Goal: Task Accomplishment & Management: Use online tool/utility

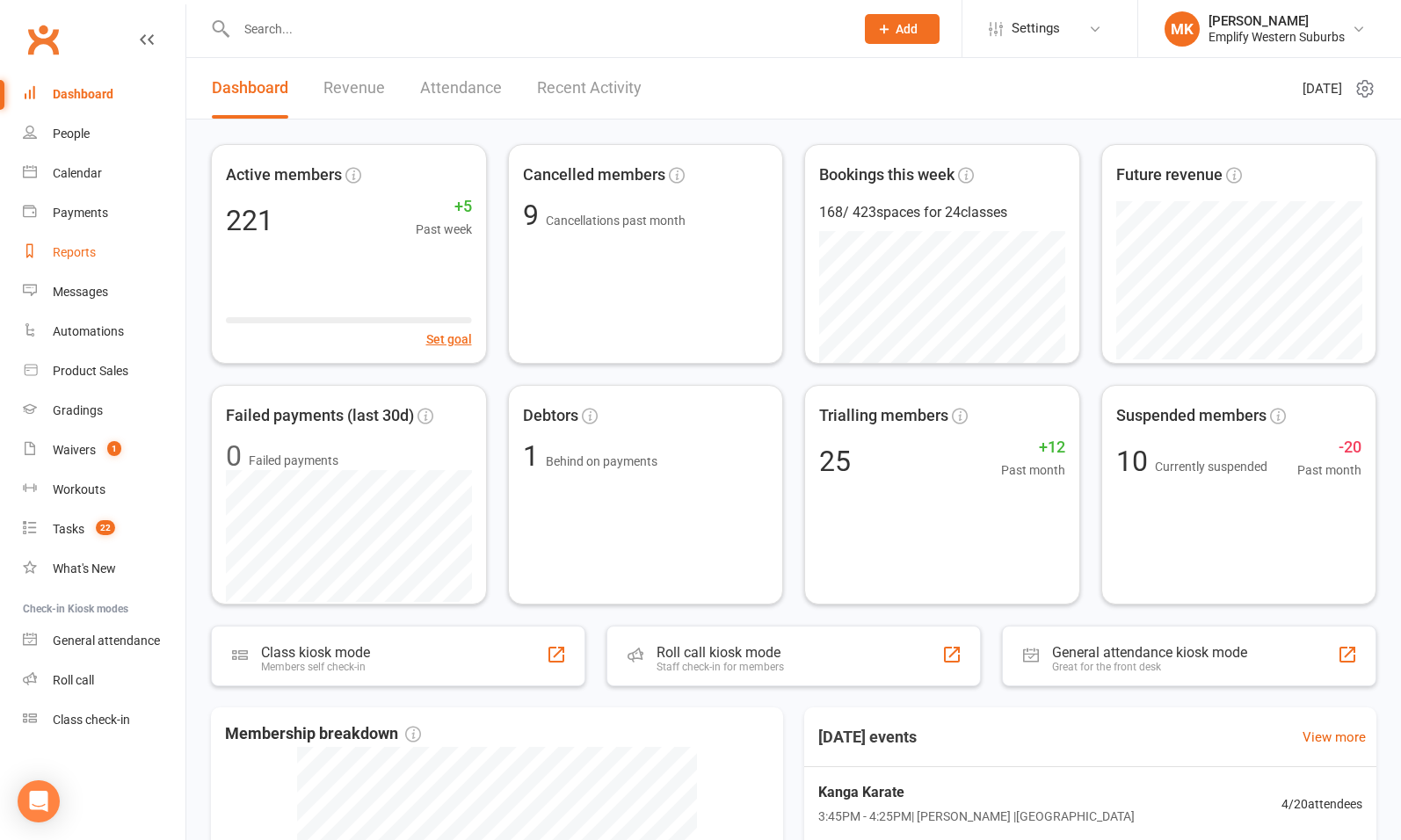
click at [76, 255] on div "Reports" at bounding box center [74, 252] width 43 height 14
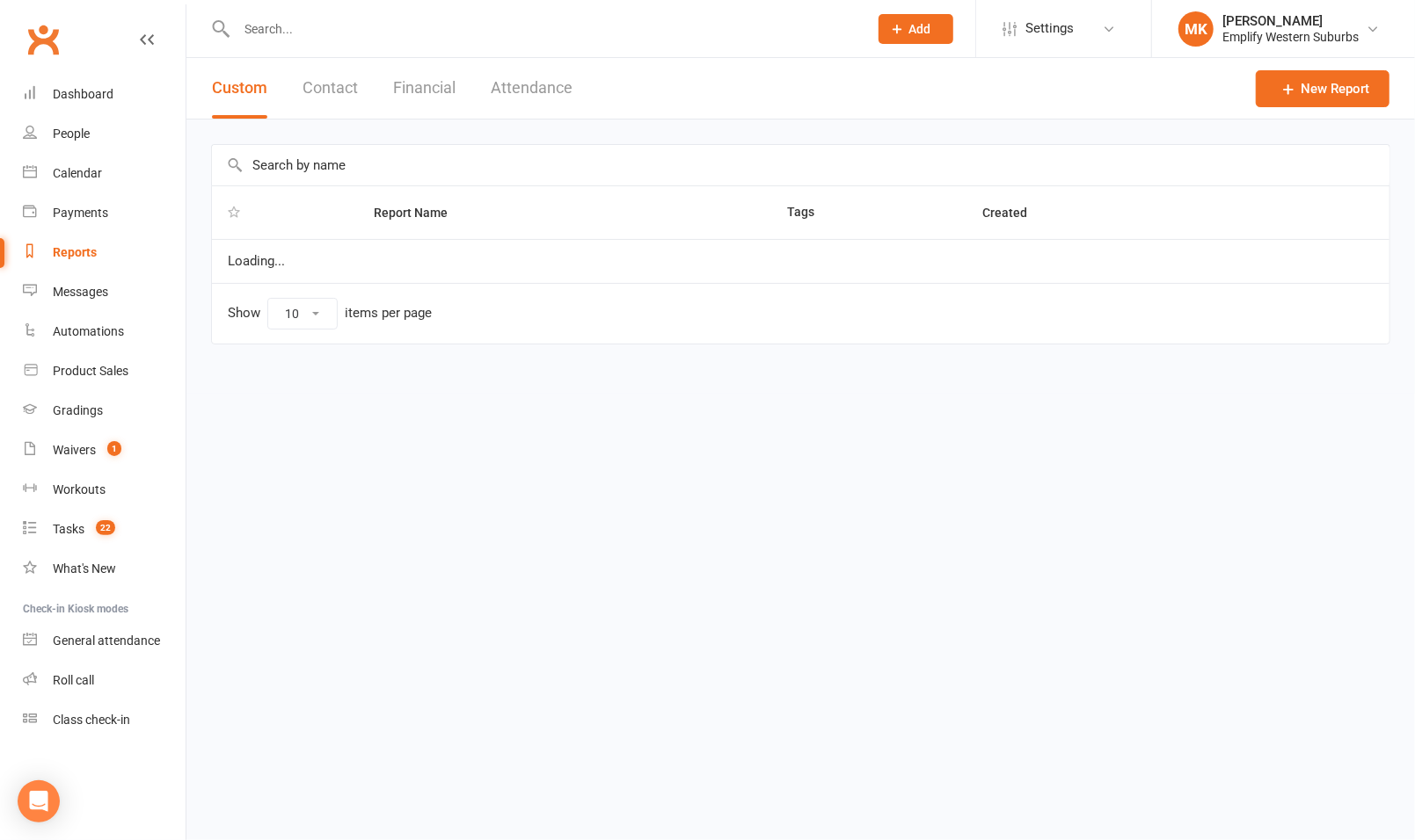
select select "100"
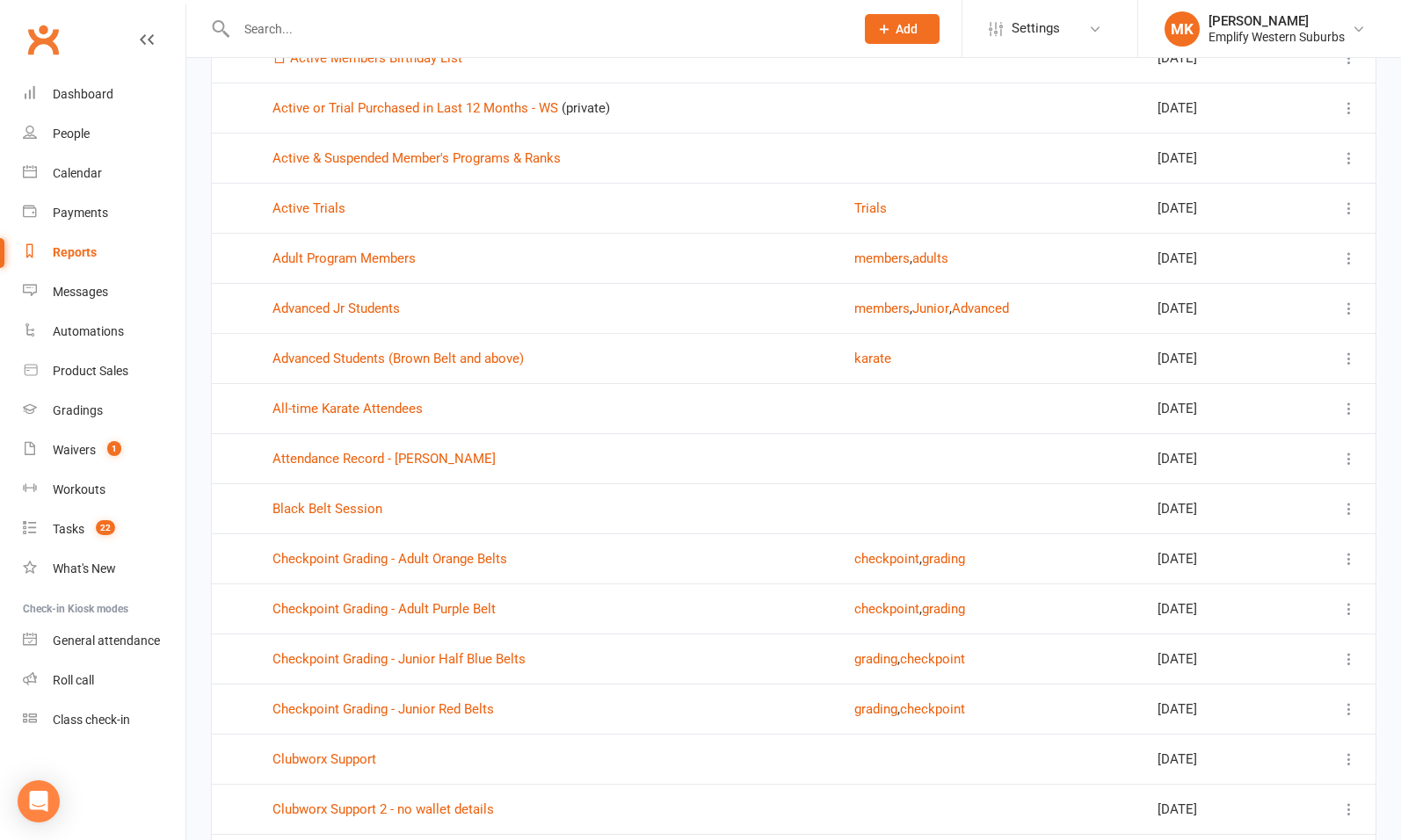
scroll to position [910, 0]
click at [431, 352] on link "Advanced Students (Brown Belt and above)" at bounding box center [398, 356] width 251 height 16
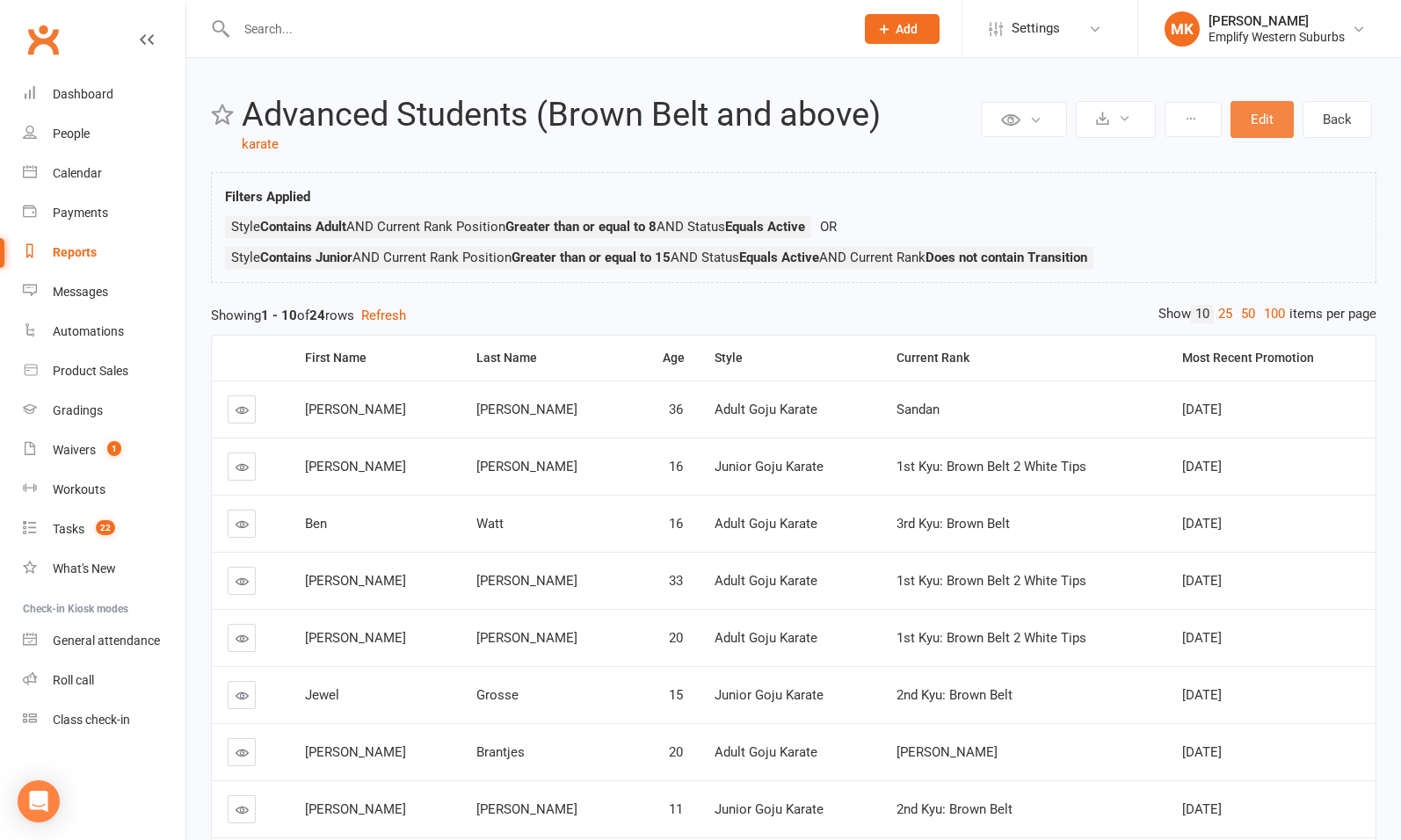
click at [1268, 125] on button "Edit" at bounding box center [1262, 119] width 63 height 37
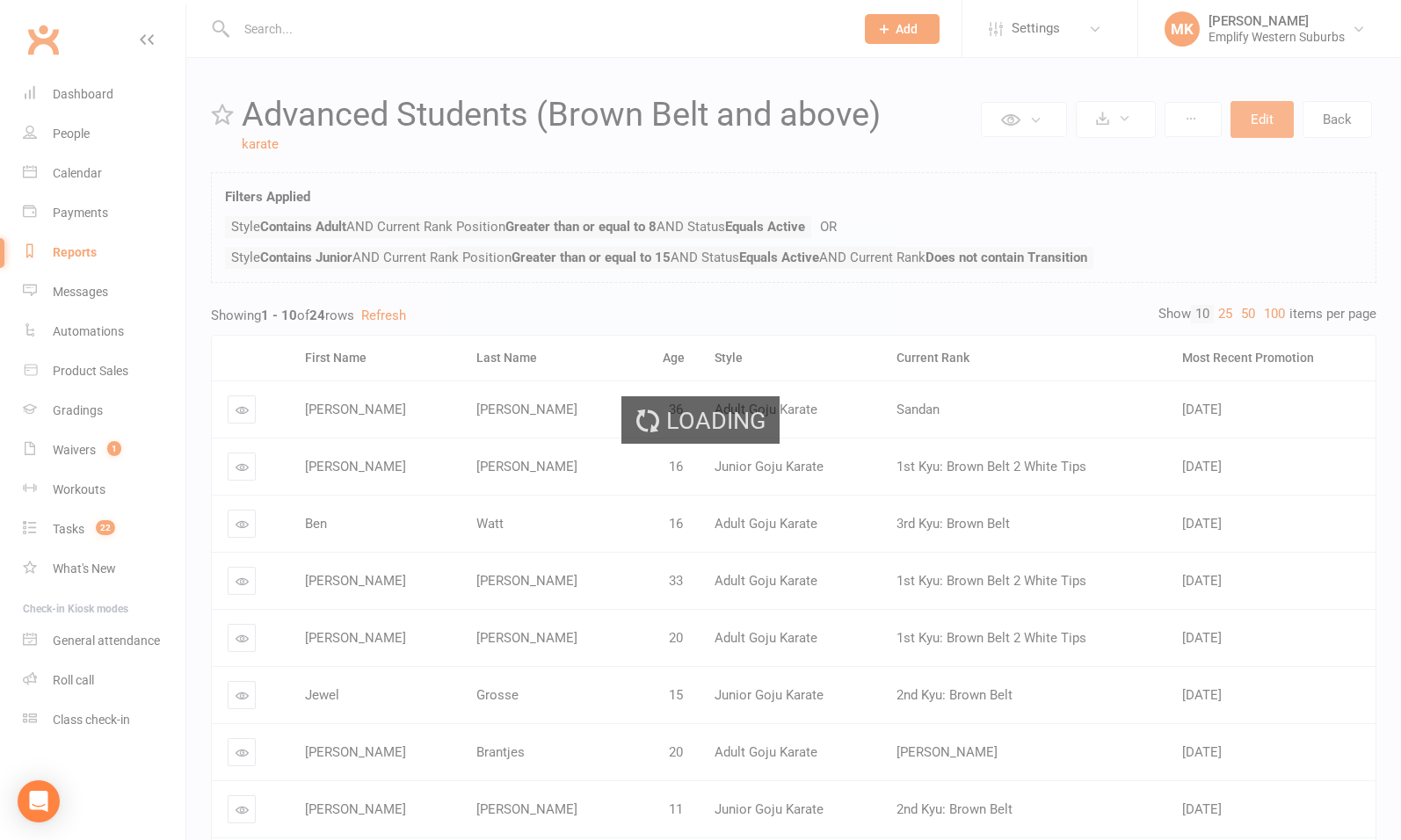
select select "join_filters_with_or"
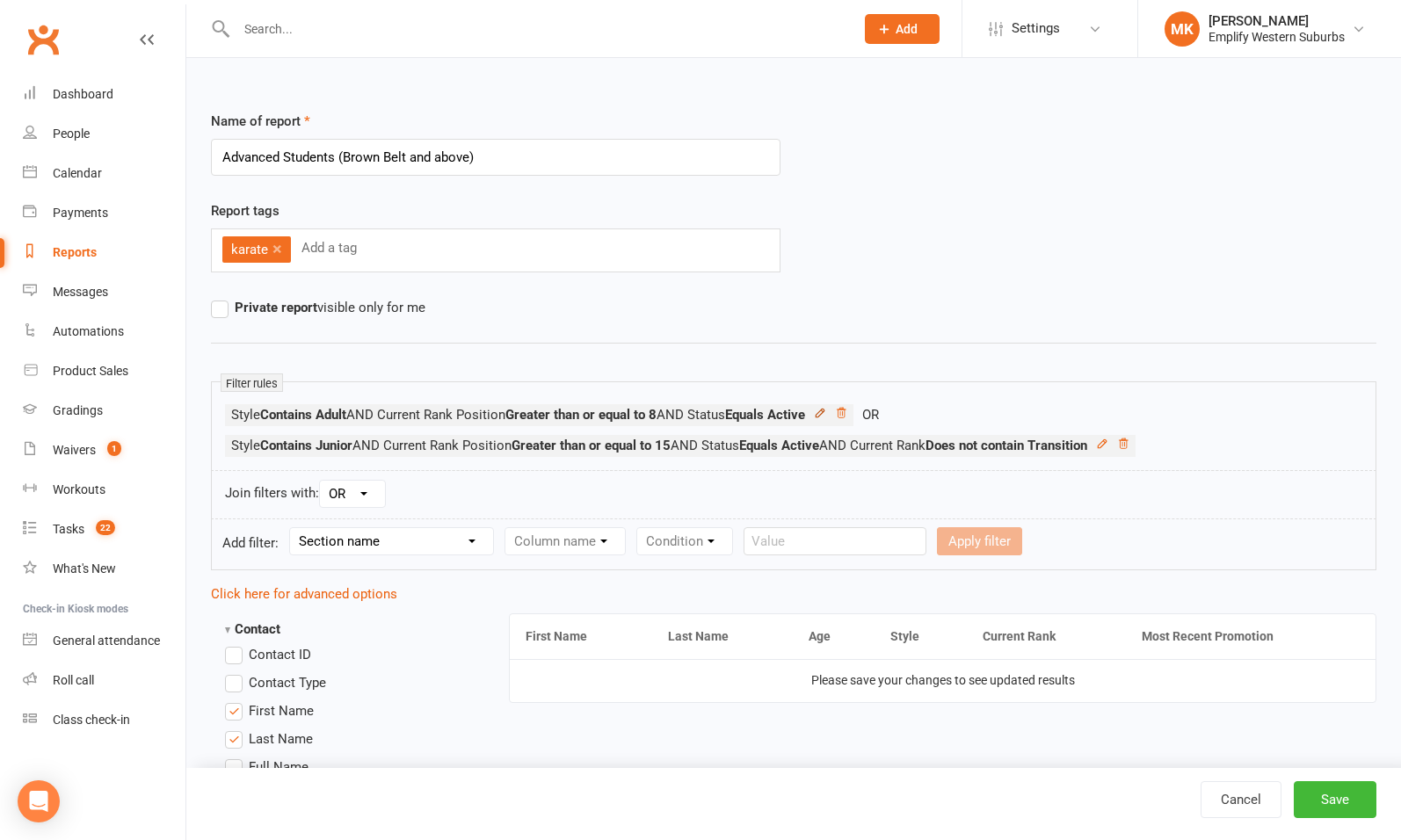
click at [826, 411] on icon at bounding box center [819, 412] width 12 height 12
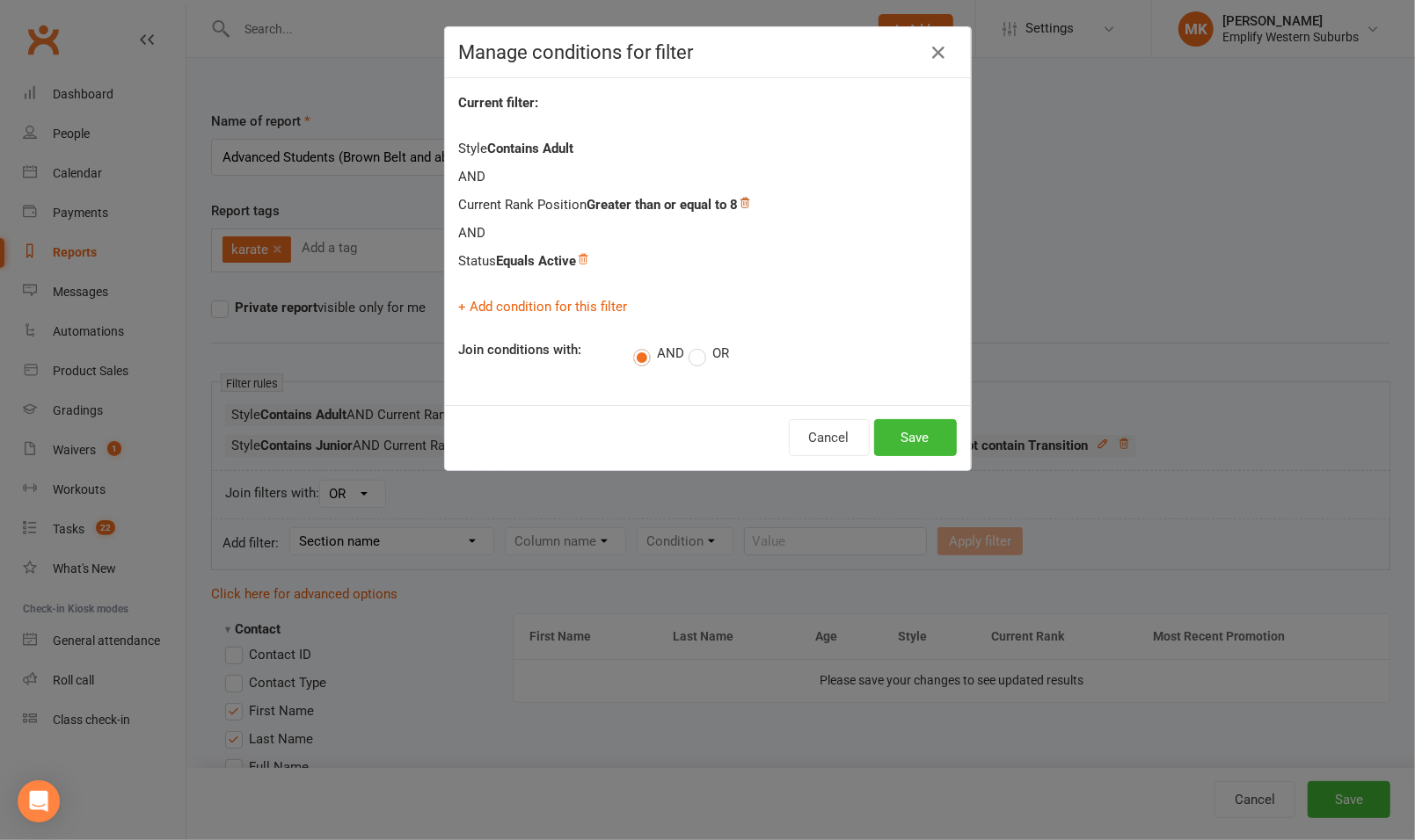
click at [741, 203] on icon at bounding box center [745, 202] width 9 height 10
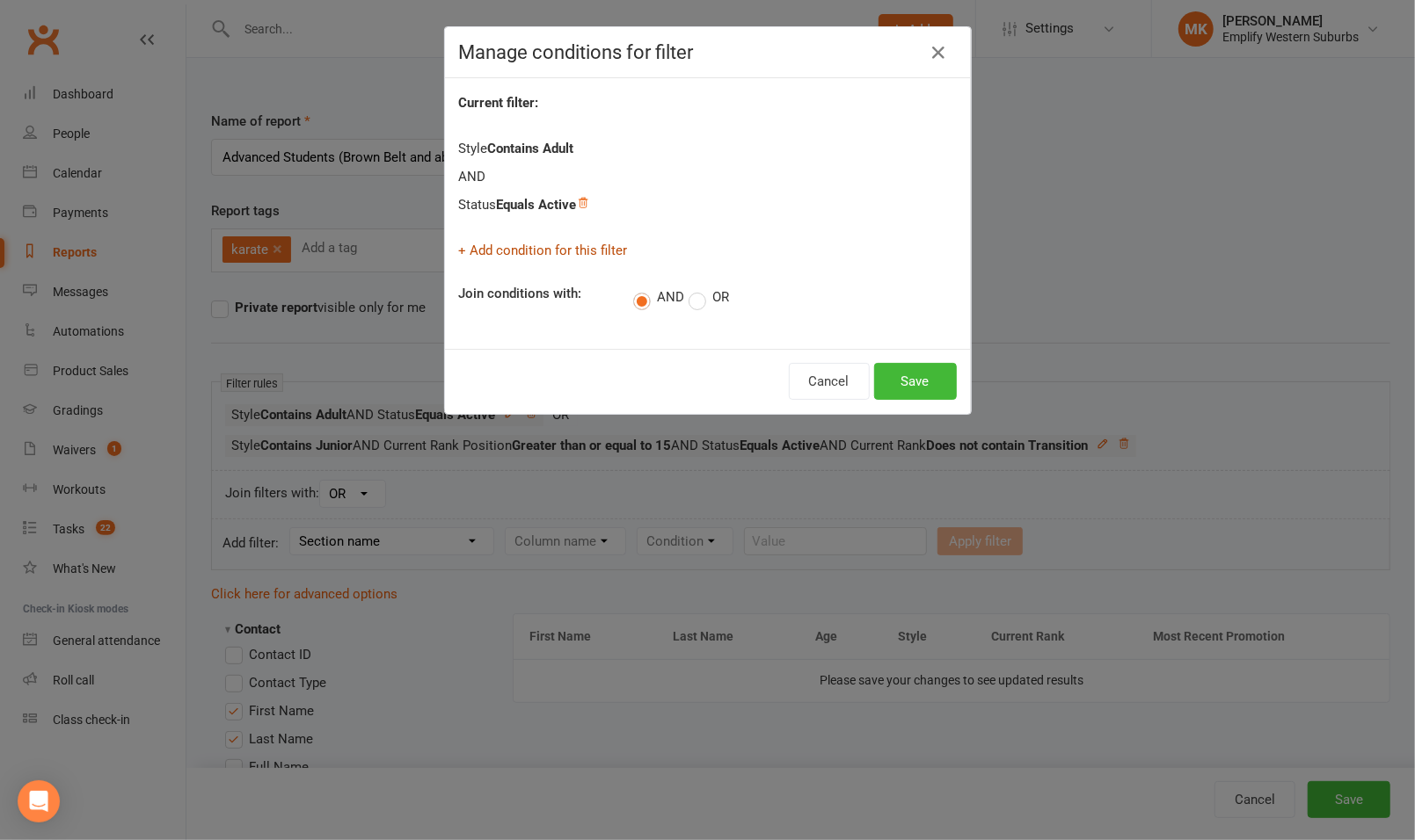
click at [562, 248] on link "+ Add condition for this filter" at bounding box center [543, 250] width 169 height 16
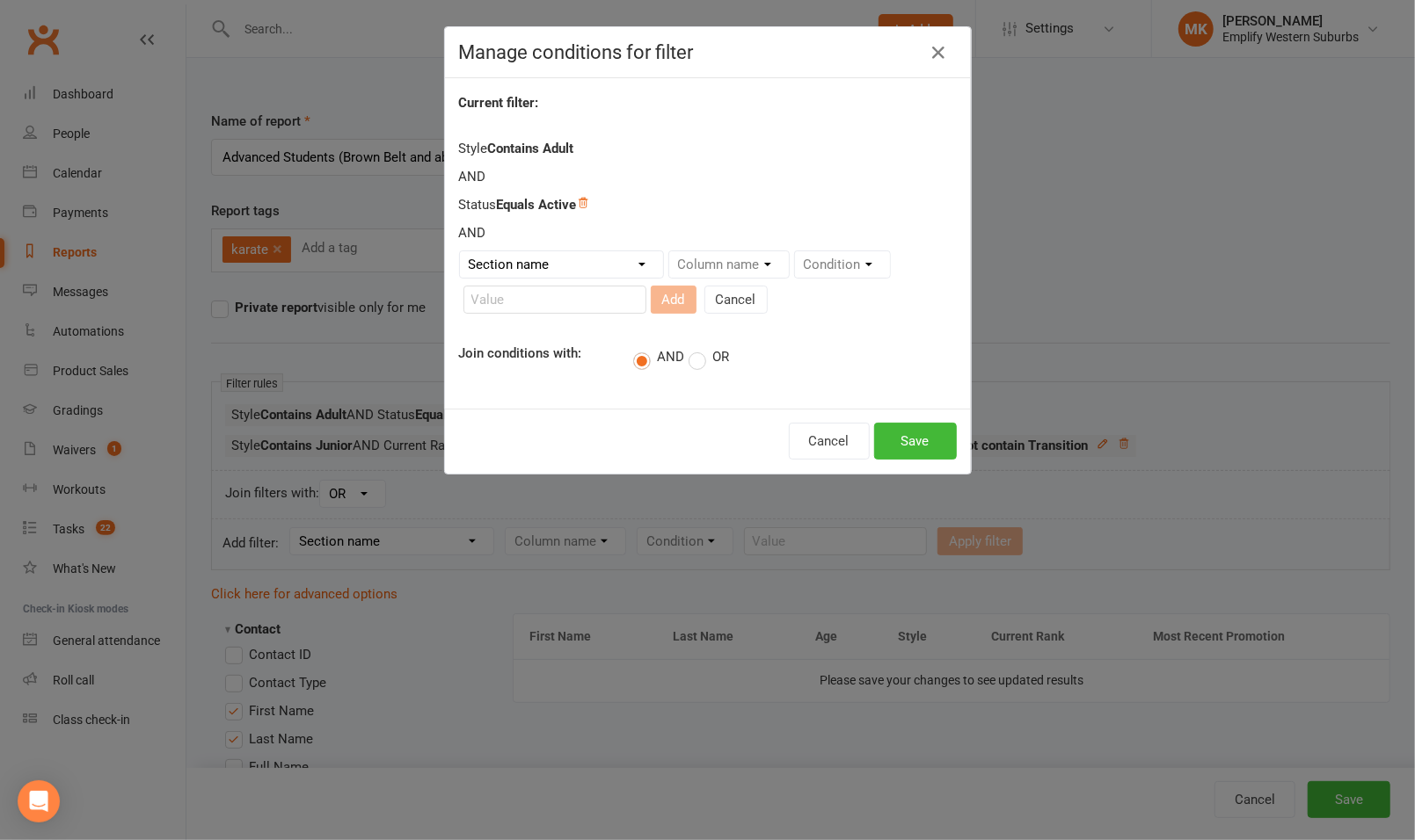
click at [605, 266] on select "Section name Contact Attendance Aggregate Payment Booking Waitlist Attendees Ca…" at bounding box center [562, 264] width 203 height 27
select select "14"
click at [460, 251] on select "Section name Contact Attendance Aggregate Payment Booking Waitlist Attendees Ca…" at bounding box center [562, 264] width 203 height 27
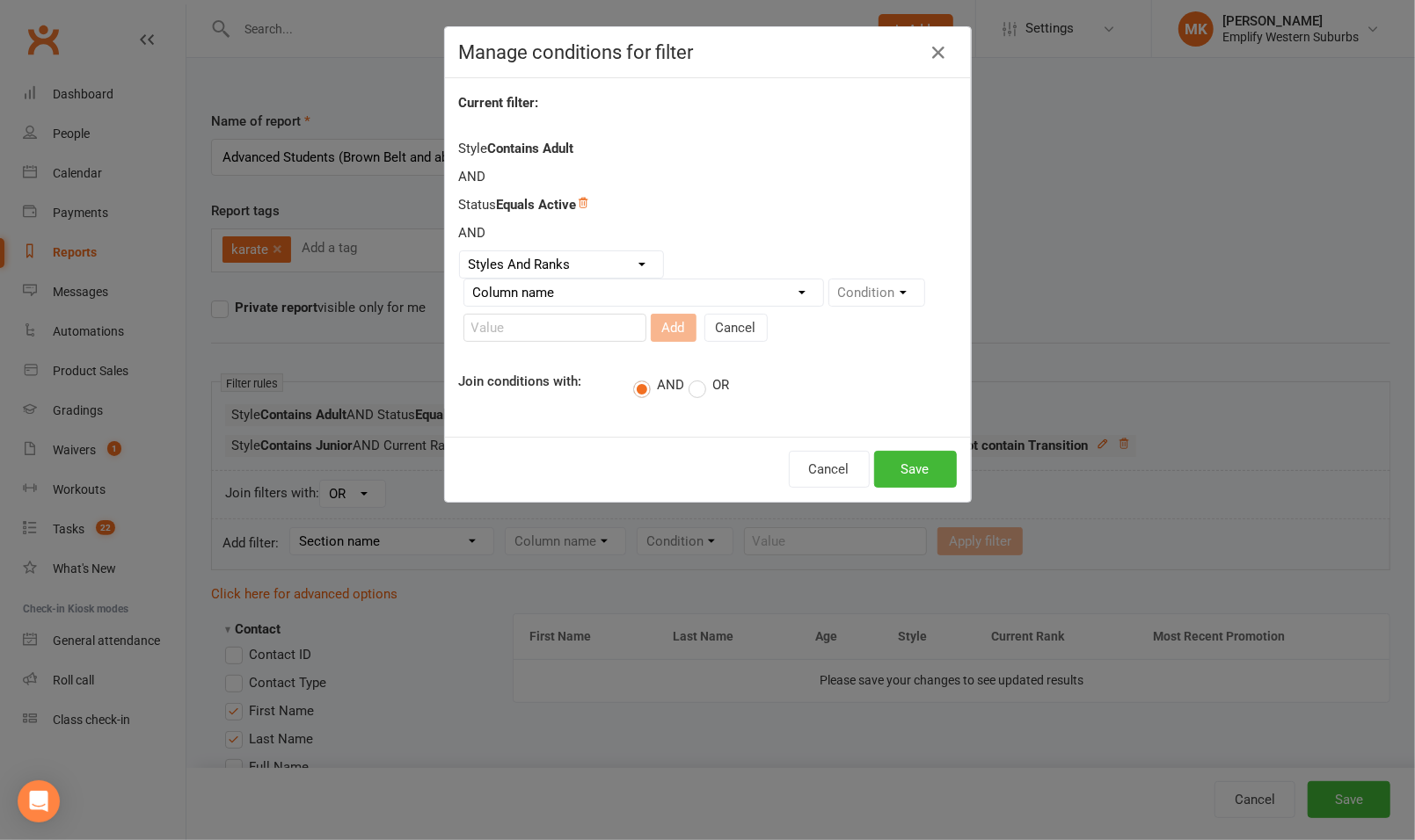
click at [729, 295] on select "Column name Style Current Rank Current Rank Position Next Rank Belt Size Active…" at bounding box center [643, 292] width 358 height 27
select select "2"
click at [465, 279] on select "Column name Style Current Rank Current Rank Position Next Rank Belt Size Active…" at bounding box center [643, 292] width 358 height 27
click at [589, 325] on select "Condition Is Is not Less than Greater than Less than or equal to Greater than o…" at bounding box center [554, 327] width 178 height 27
select select "5"
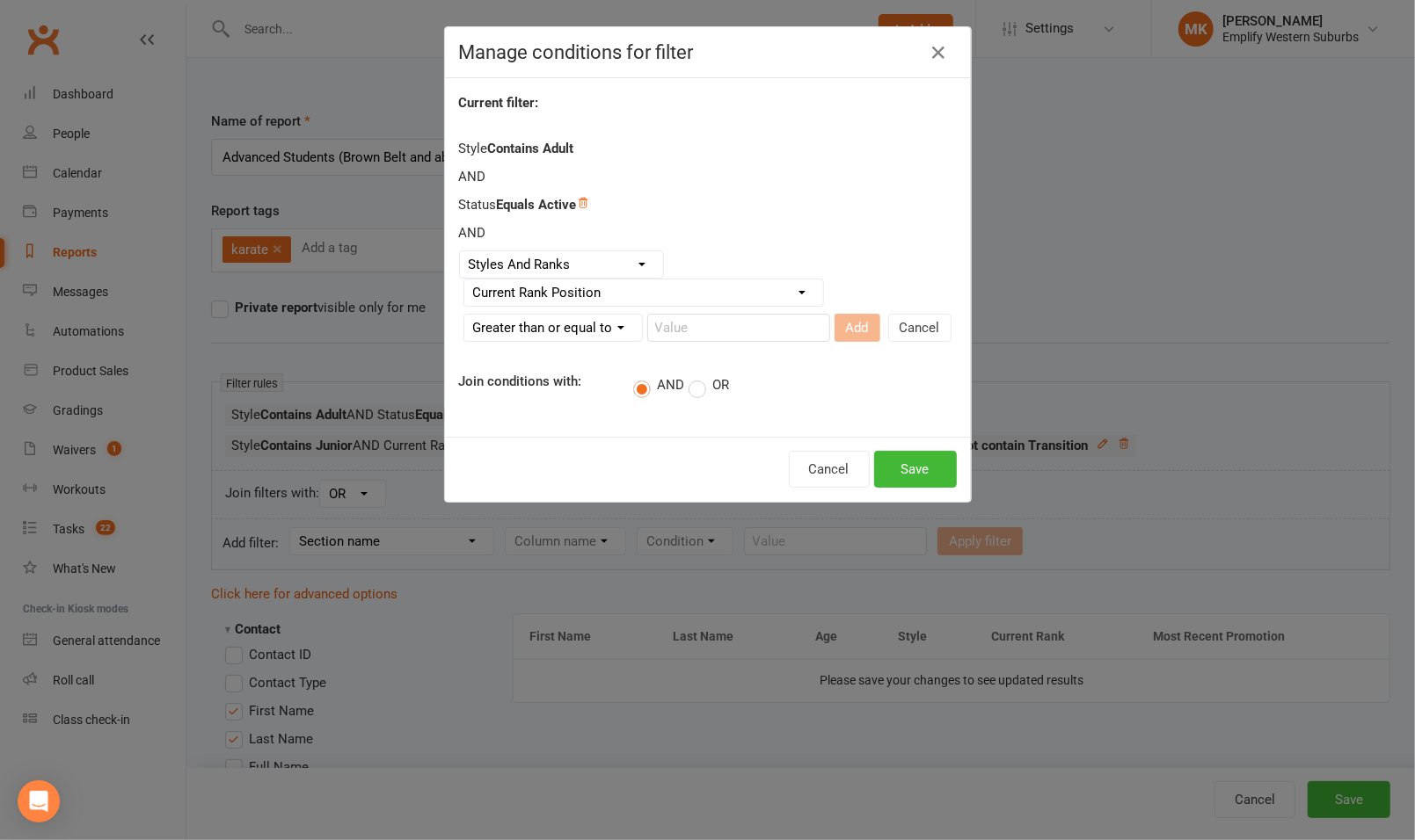
click at [465, 314] on select "Condition Is Is not Less than Greater than Less than or equal to Greater than o…" at bounding box center [554, 327] width 178 height 27
drag, startPoint x: 688, startPoint y: 46, endPoint x: 761, endPoint y: 75, distance: 78.5
click at [761, 75] on div "Manage conditions for filter" at bounding box center [708, 53] width 526 height 51
click at [825, 459] on button "Cancel" at bounding box center [829, 469] width 81 height 37
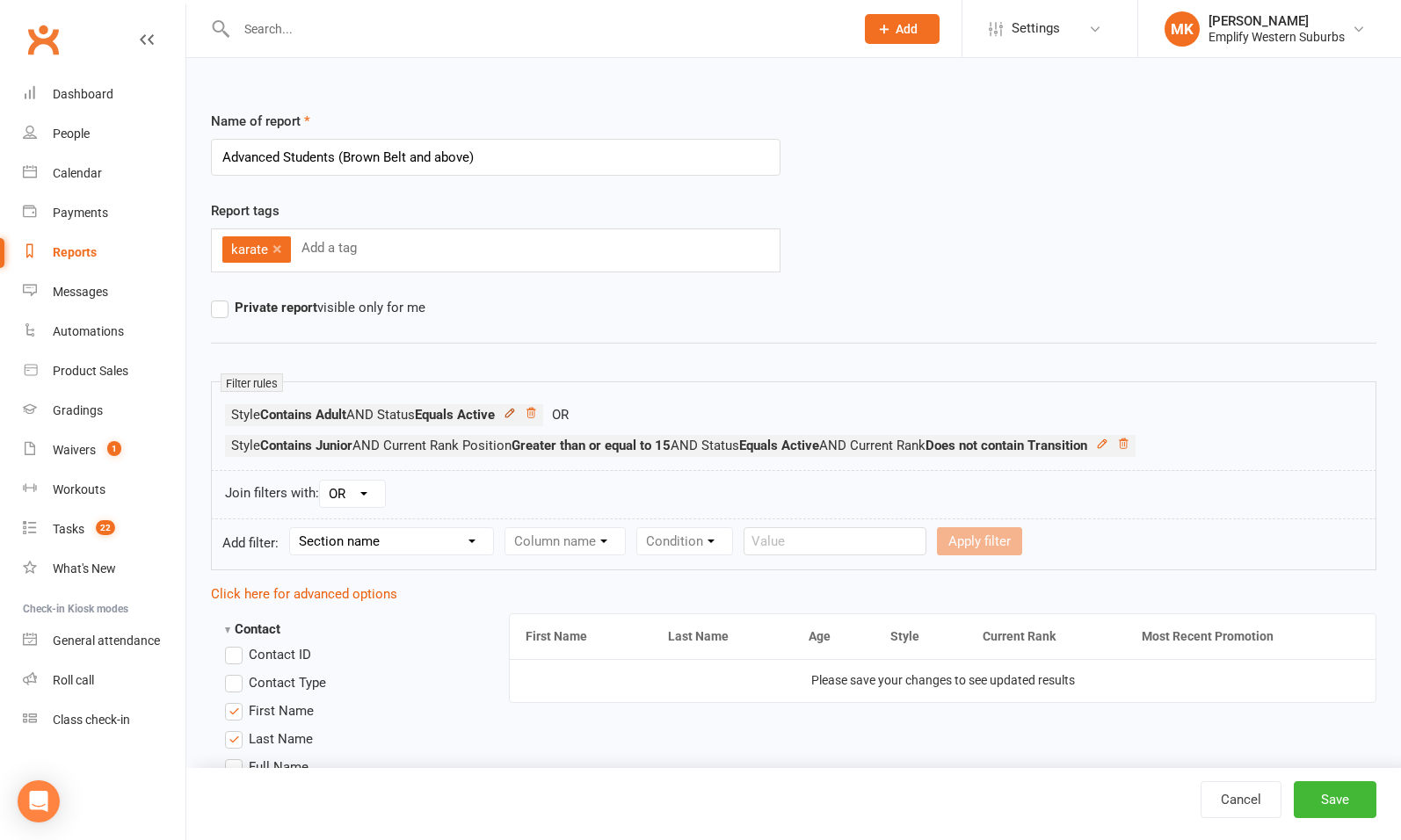
click at [513, 409] on icon at bounding box center [509, 412] width 8 height 8
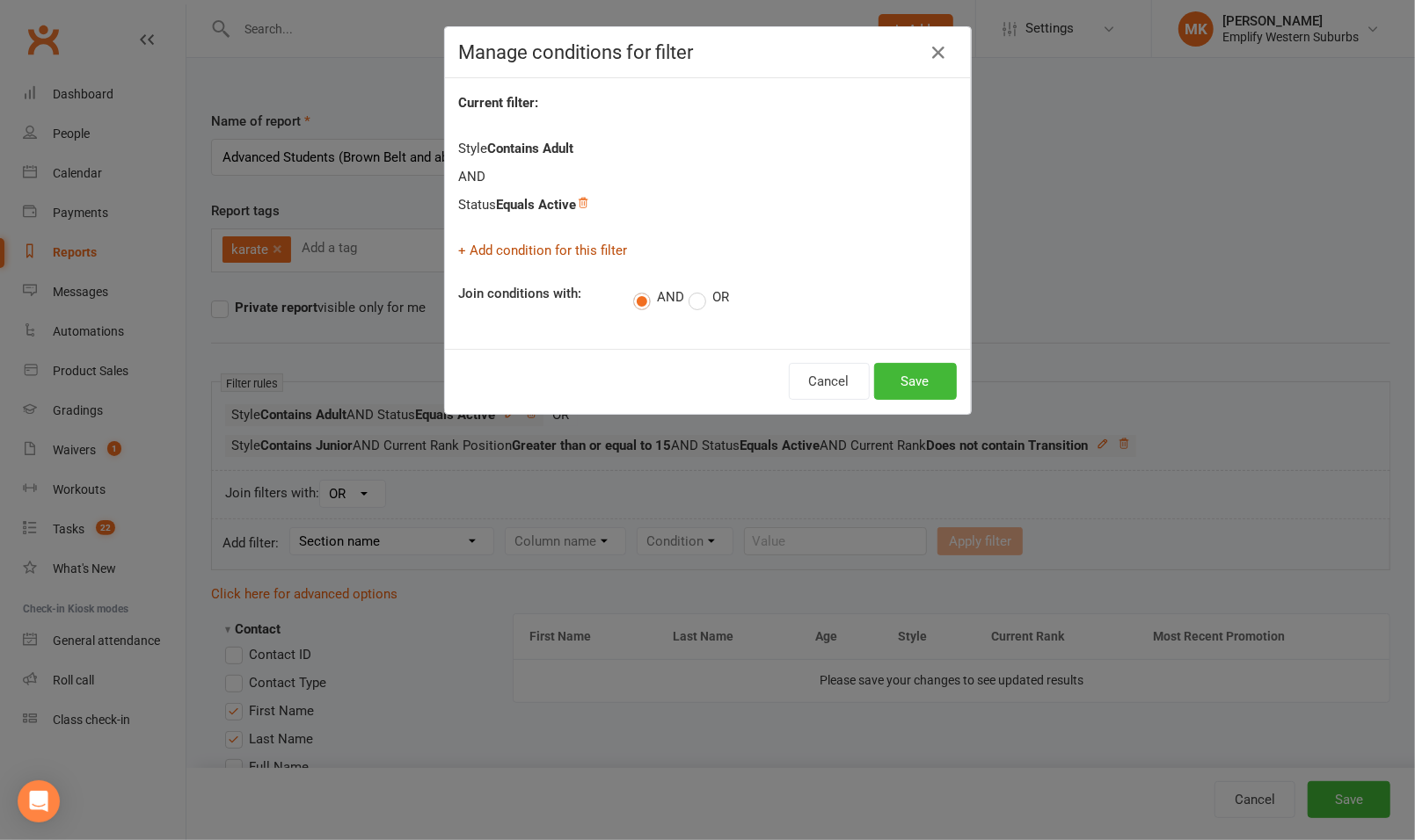
click at [538, 245] on link "+ Add condition for this filter" at bounding box center [543, 250] width 169 height 16
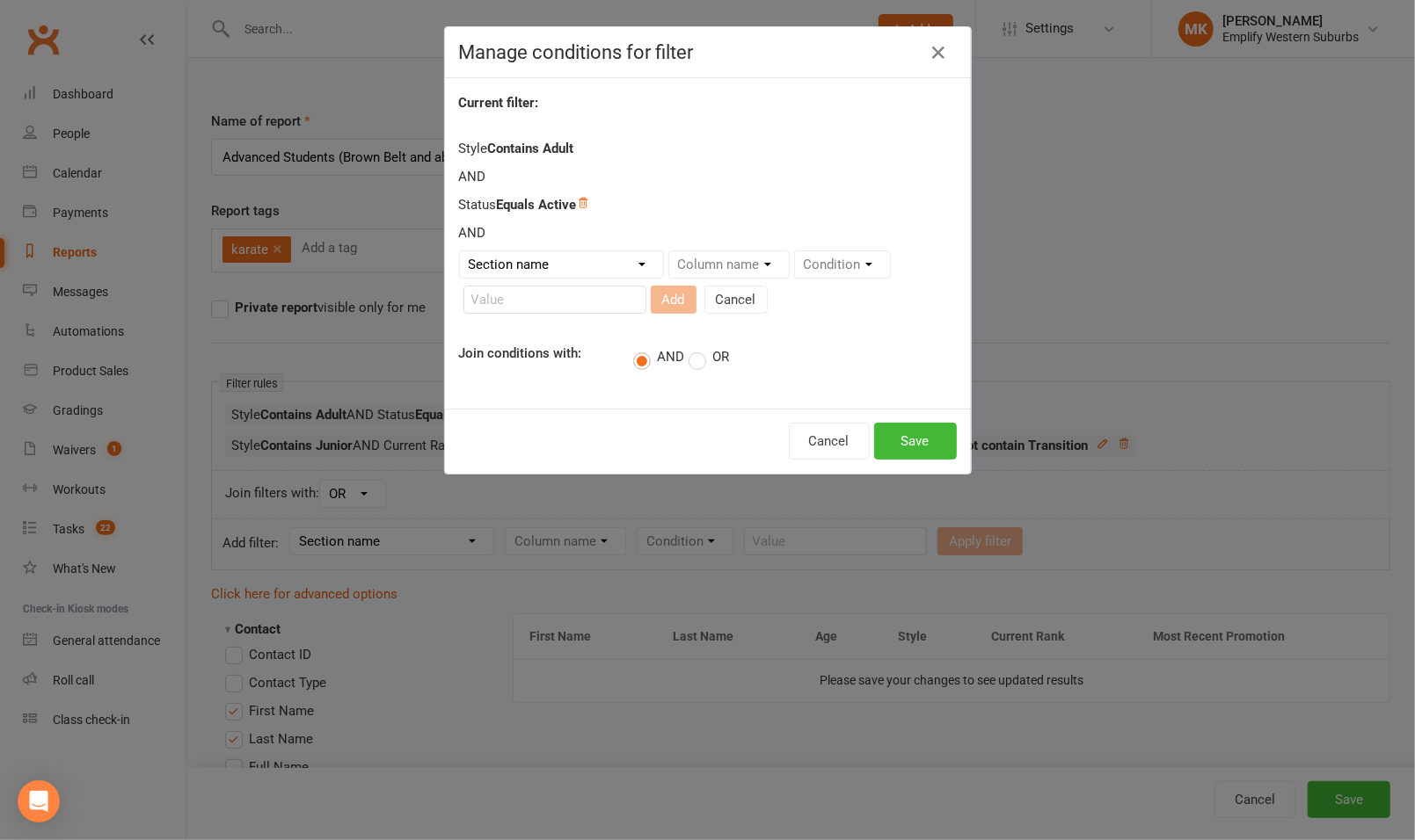
click at [598, 265] on select "Section name Contact Attendance Aggregate Payment Booking Waitlist Attendees Ca…" at bounding box center [562, 264] width 203 height 27
select select "14"
click at [460, 251] on select "Section name Contact Attendance Aggregate Payment Booking Waitlist Attendees Ca…" at bounding box center [562, 264] width 203 height 27
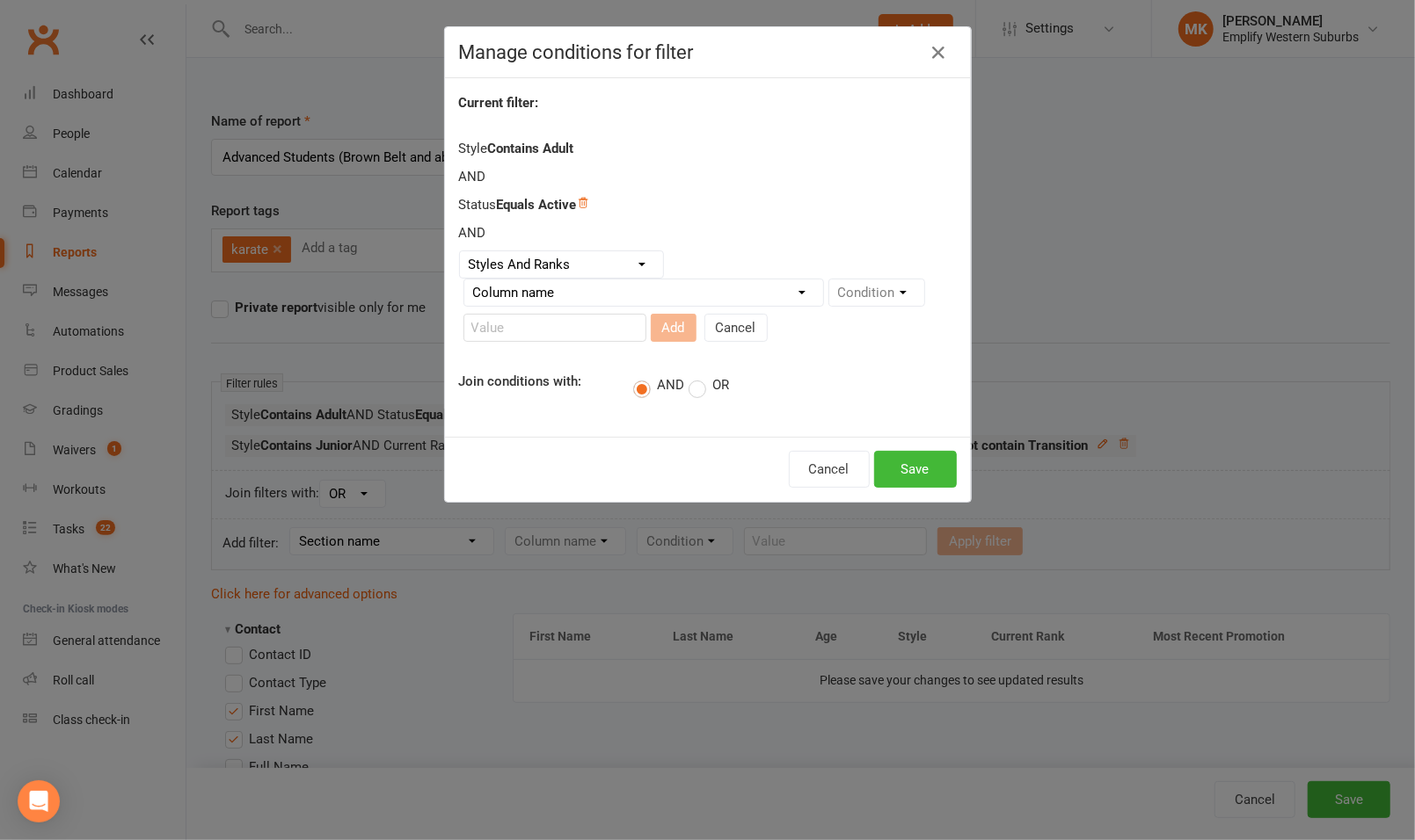
click at [704, 293] on select "Column name Style Current Rank Current Rank Position Next Rank Belt Size Active…" at bounding box center [643, 292] width 358 height 27
select select "2"
click at [465, 279] on select "Column name Style Current Rank Current Rank Position Next Rank Belt Size Active…" at bounding box center [643, 292] width 358 height 27
click at [576, 331] on select "Condition Is Is not Less than Greater than Less than or equal to Greater than o…" at bounding box center [554, 327] width 178 height 27
select select "5"
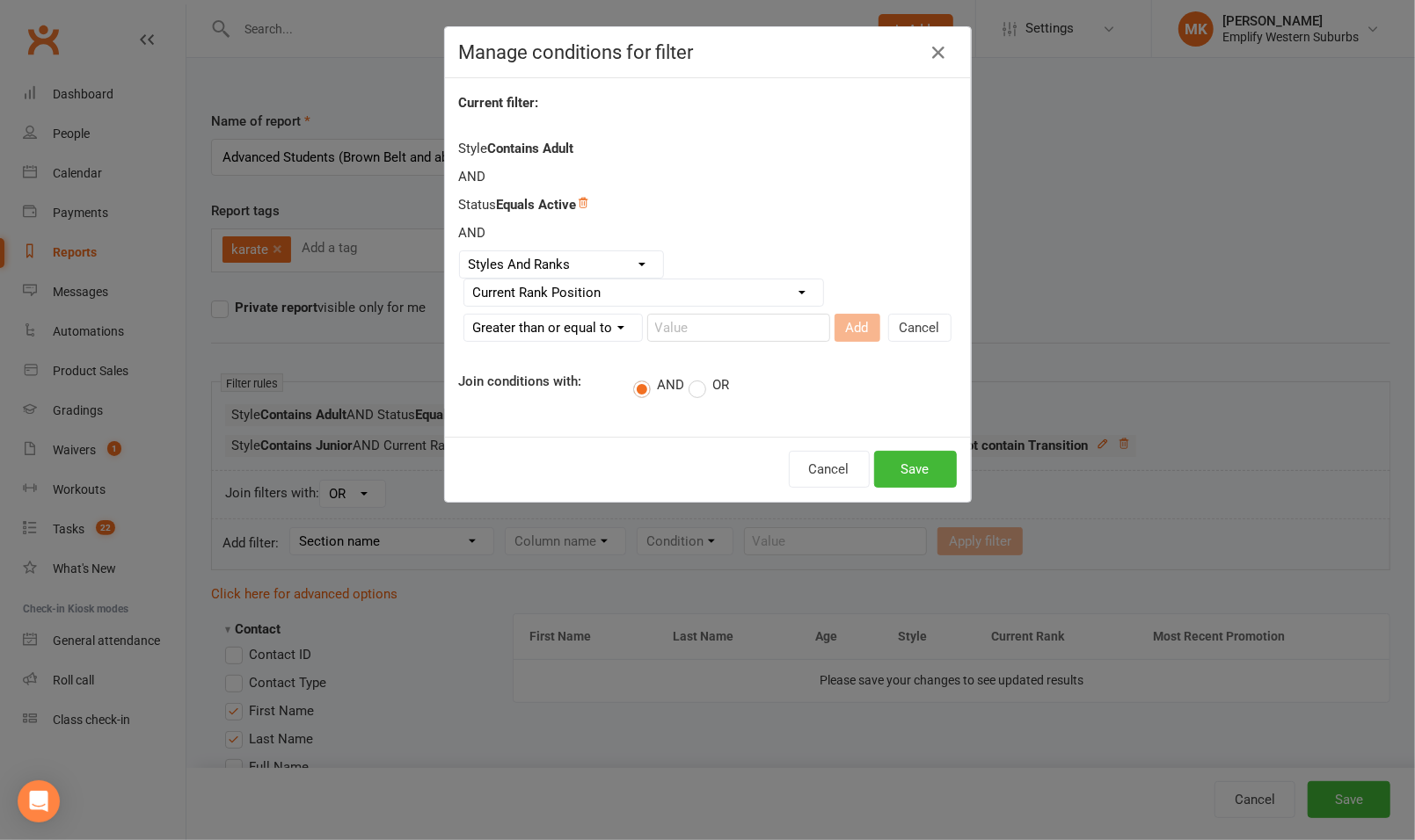
click at [465, 314] on select "Condition Is Is not Less than Greater than Less than or equal to Greater than o…" at bounding box center [554, 327] width 178 height 27
click at [691, 328] on input "number" at bounding box center [739, 328] width 183 height 28
type input "7"
click at [922, 465] on button "Save" at bounding box center [916, 469] width 82 height 37
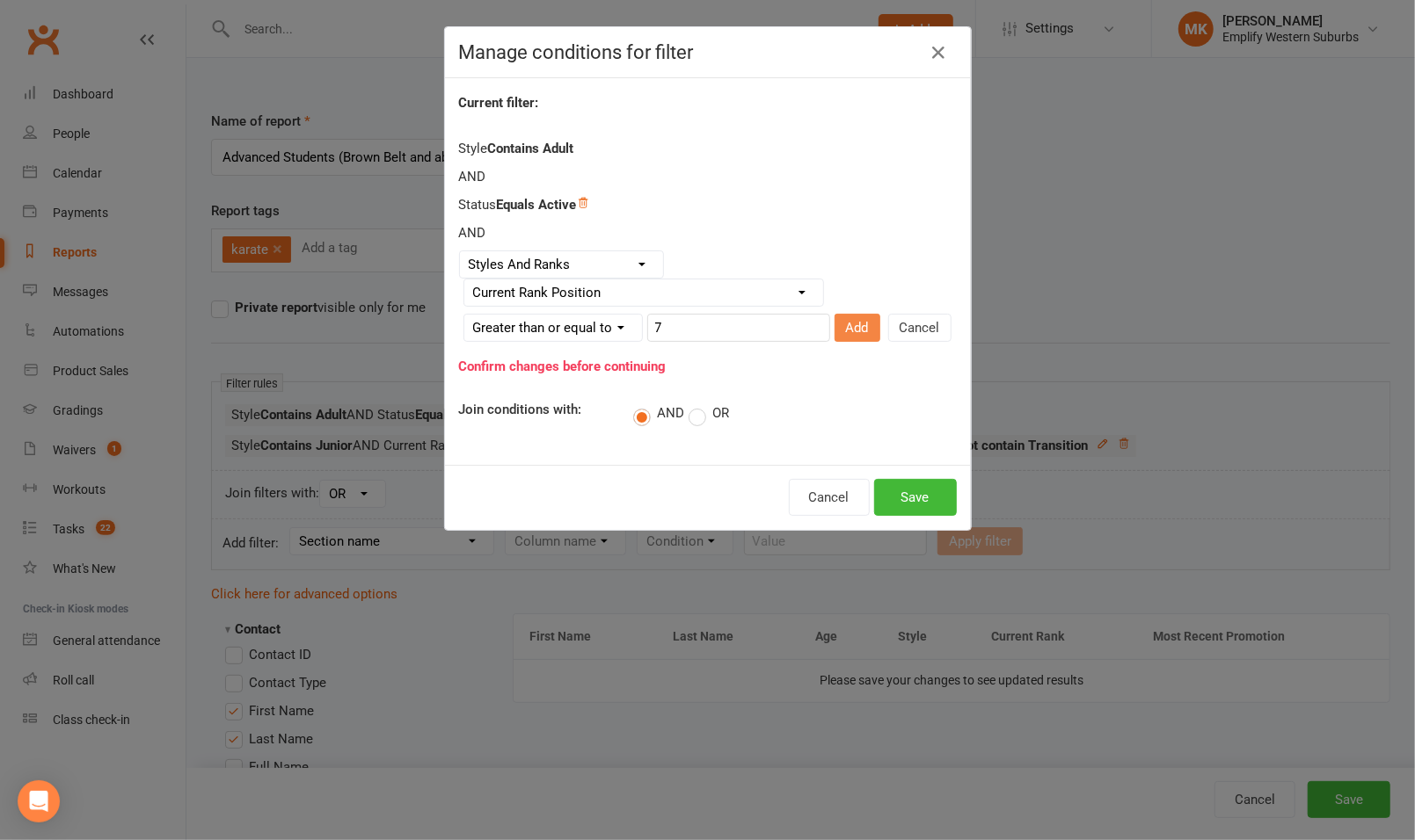
click at [834, 324] on button "Add" at bounding box center [857, 328] width 46 height 28
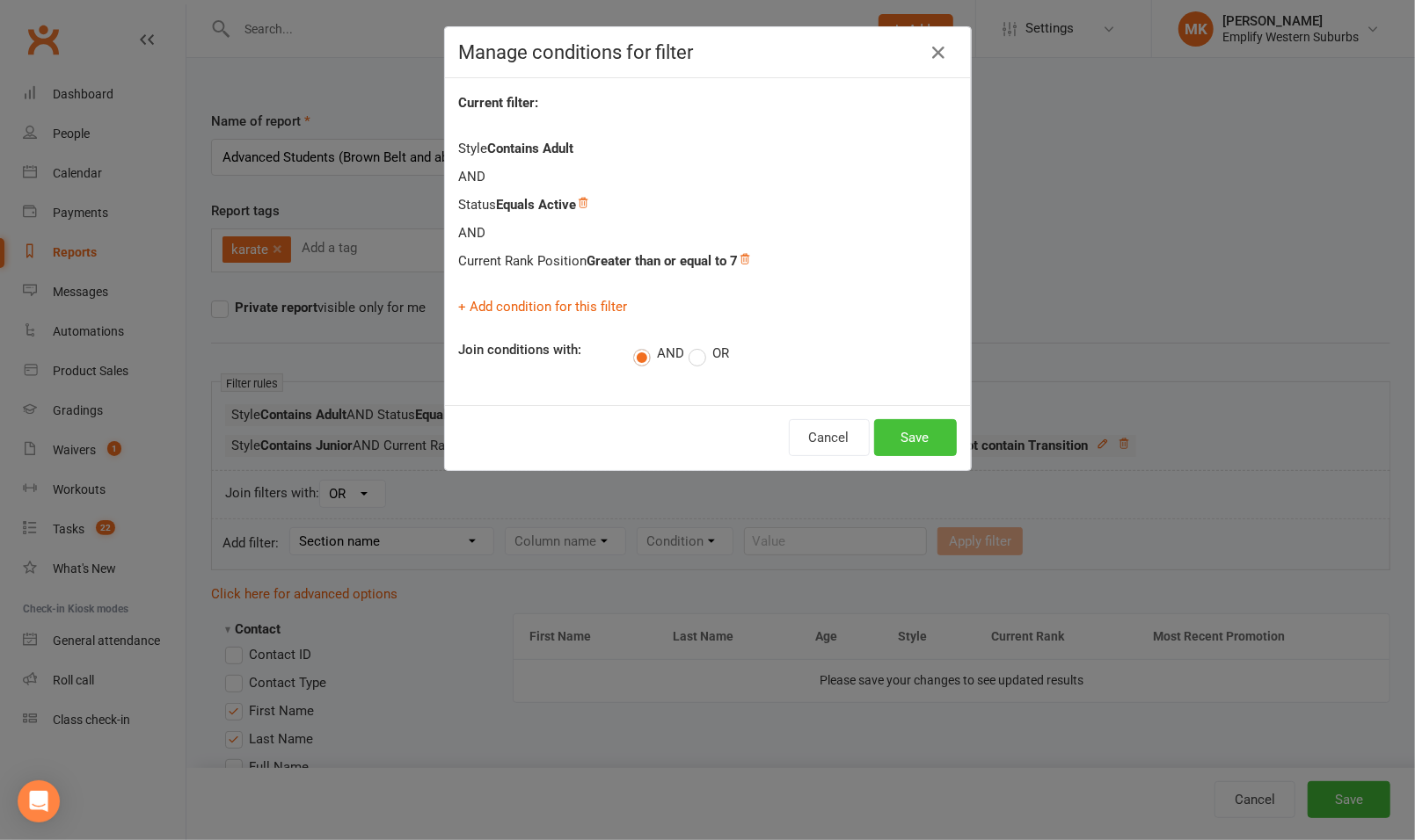
click at [905, 433] on button "Save" at bounding box center [916, 438] width 82 height 37
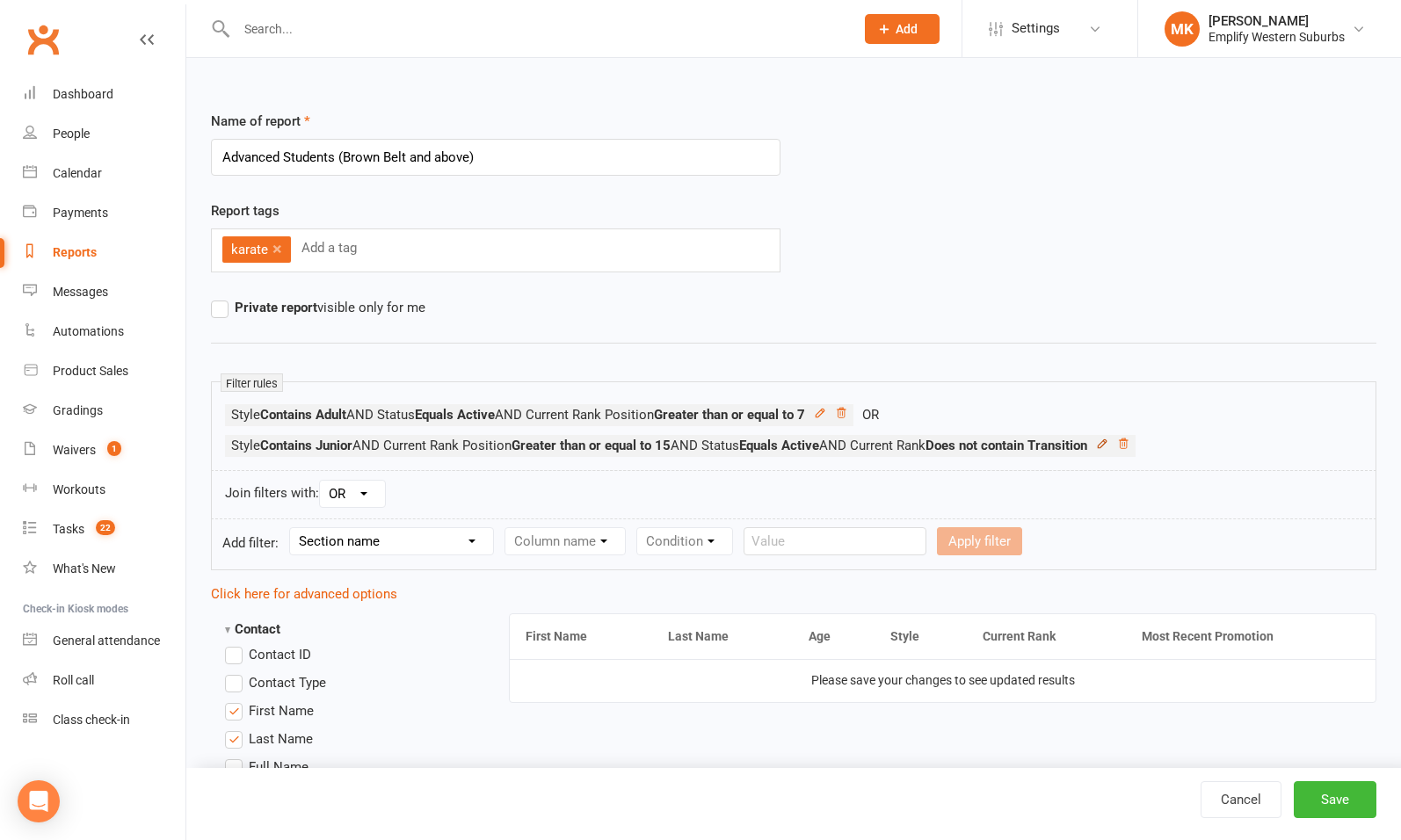
click at [1109, 445] on icon at bounding box center [1101, 443] width 12 height 12
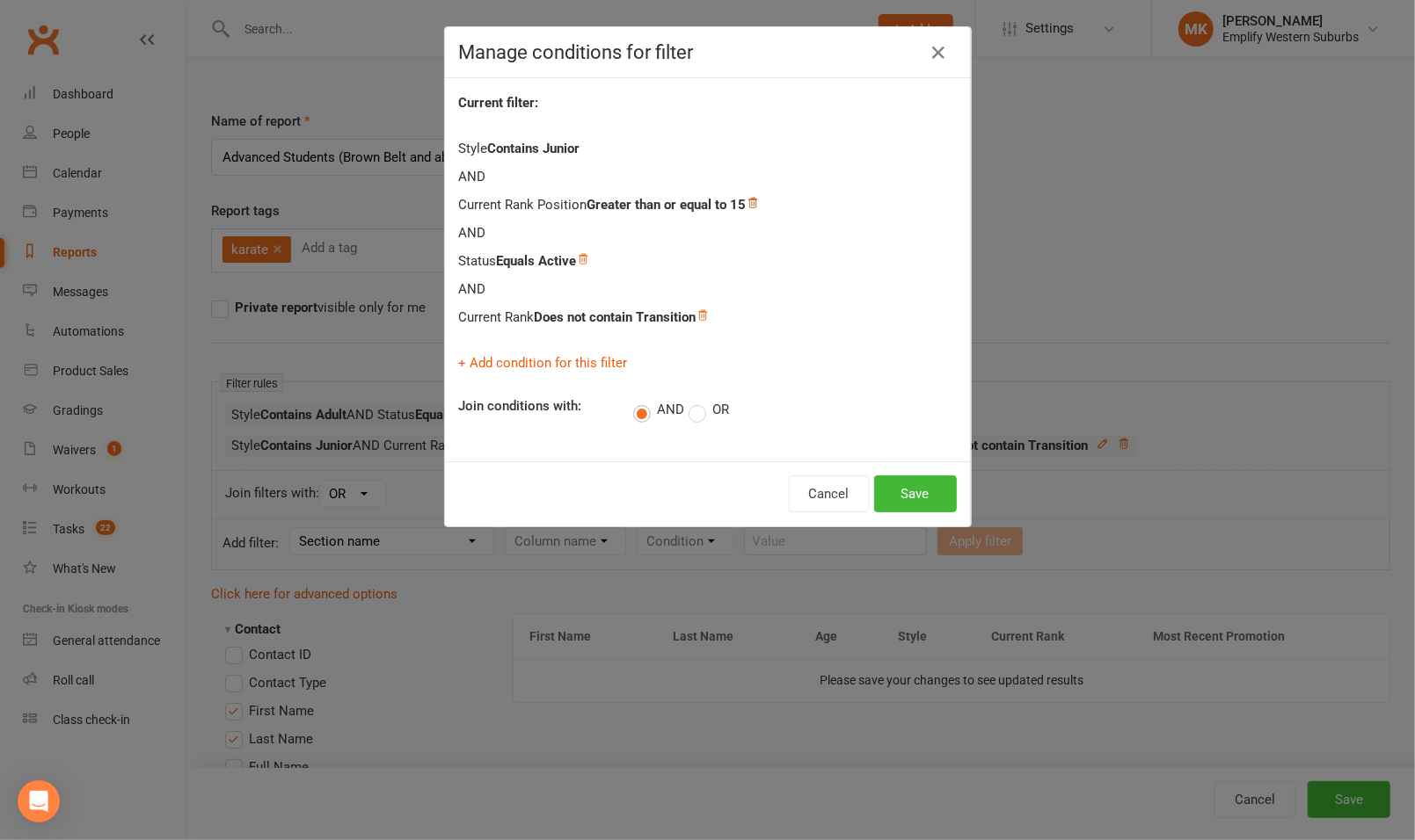
click at [754, 202] on icon at bounding box center [752, 202] width 12 height 12
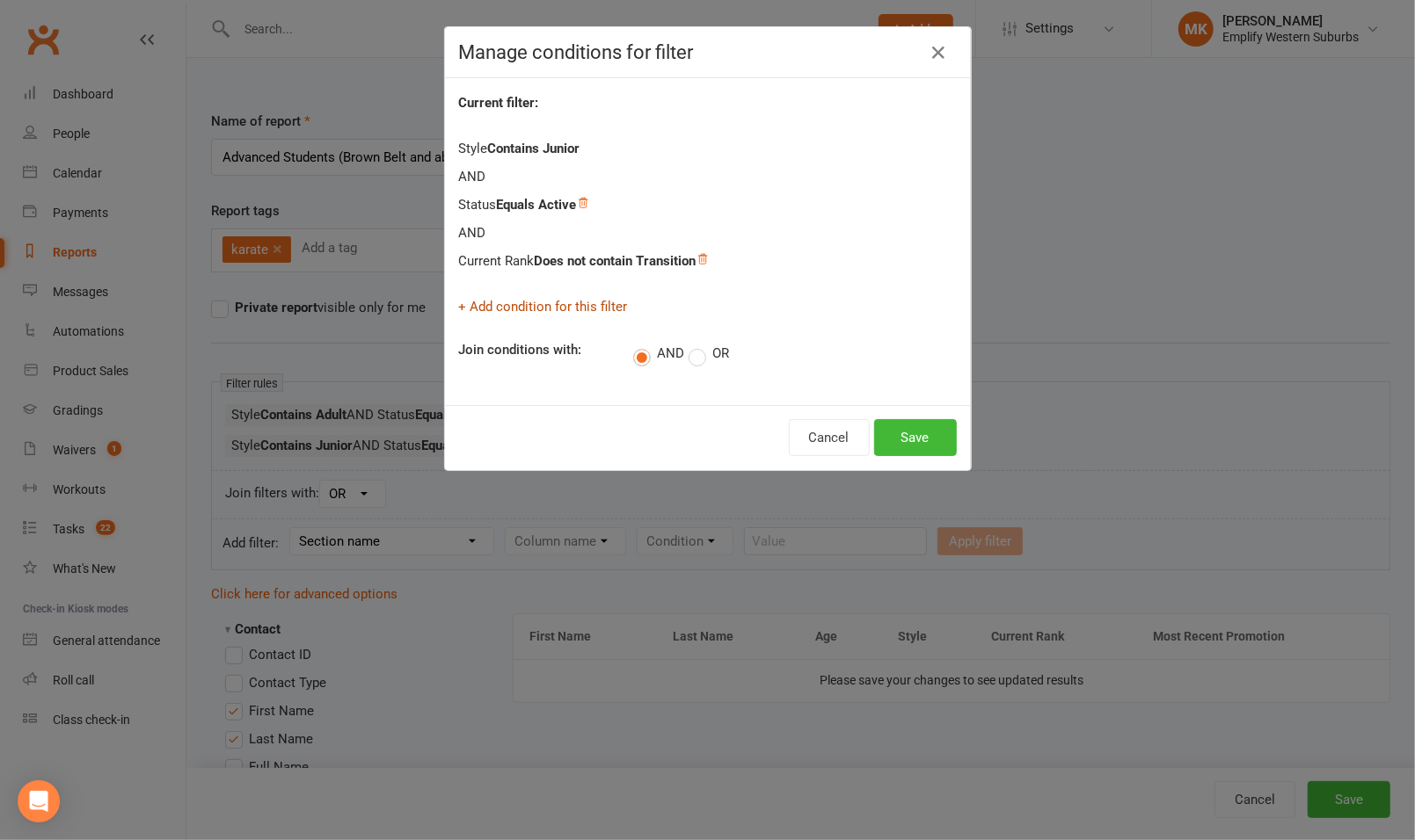
click at [532, 309] on link "+ Add condition for this filter" at bounding box center [543, 306] width 169 height 16
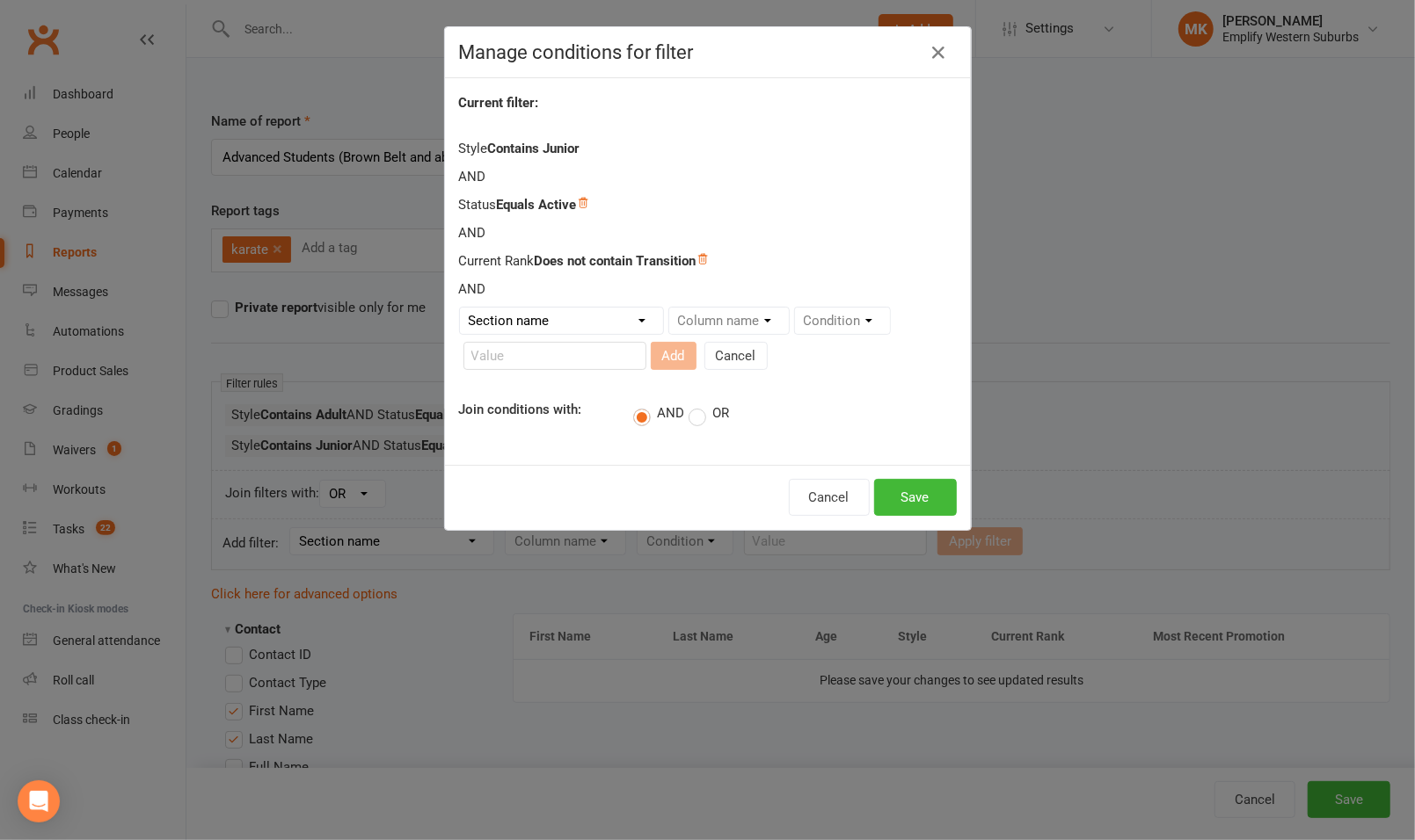
click at [620, 316] on select "Section name Contact Attendance Aggregate Payment Booking Waitlist Attendees Ca…" at bounding box center [562, 321] width 203 height 27
select select "14"
click at [460, 308] on select "Section name Contact Attendance Aggregate Payment Booking Waitlist Attendees Ca…" at bounding box center [562, 321] width 203 height 27
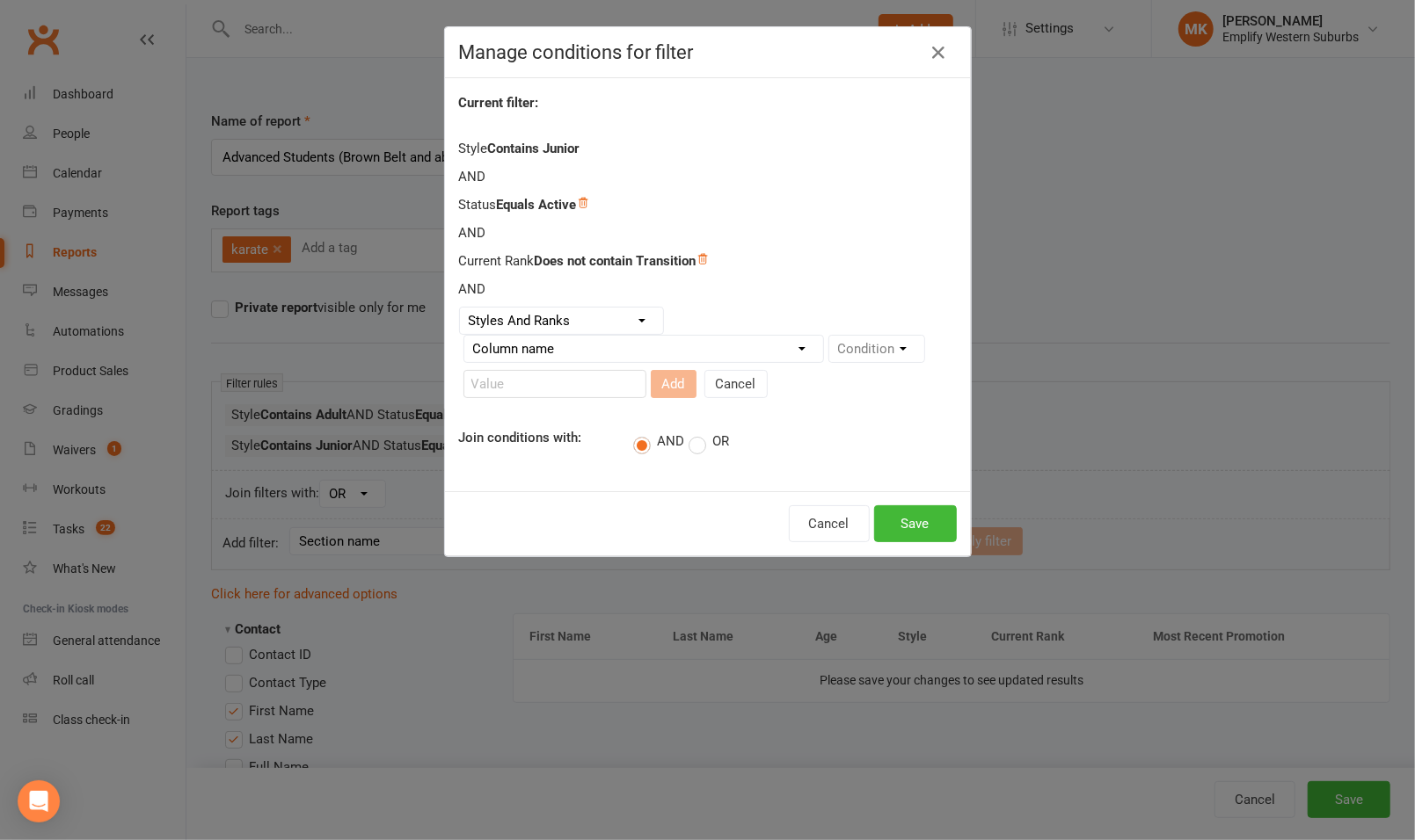
click at [676, 341] on select "Column name Style Current Rank Current Rank Position Next Rank Belt Size Active…" at bounding box center [643, 348] width 358 height 27
select select "2"
click at [465, 335] on select "Column name Style Current Rank Current Rank Position Next Rank Belt Size Active…" at bounding box center [643, 348] width 358 height 27
click at [602, 379] on select "Condition Is Is not Less than Greater than Less than or equal to Greater than o…" at bounding box center [554, 384] width 178 height 27
select select "5"
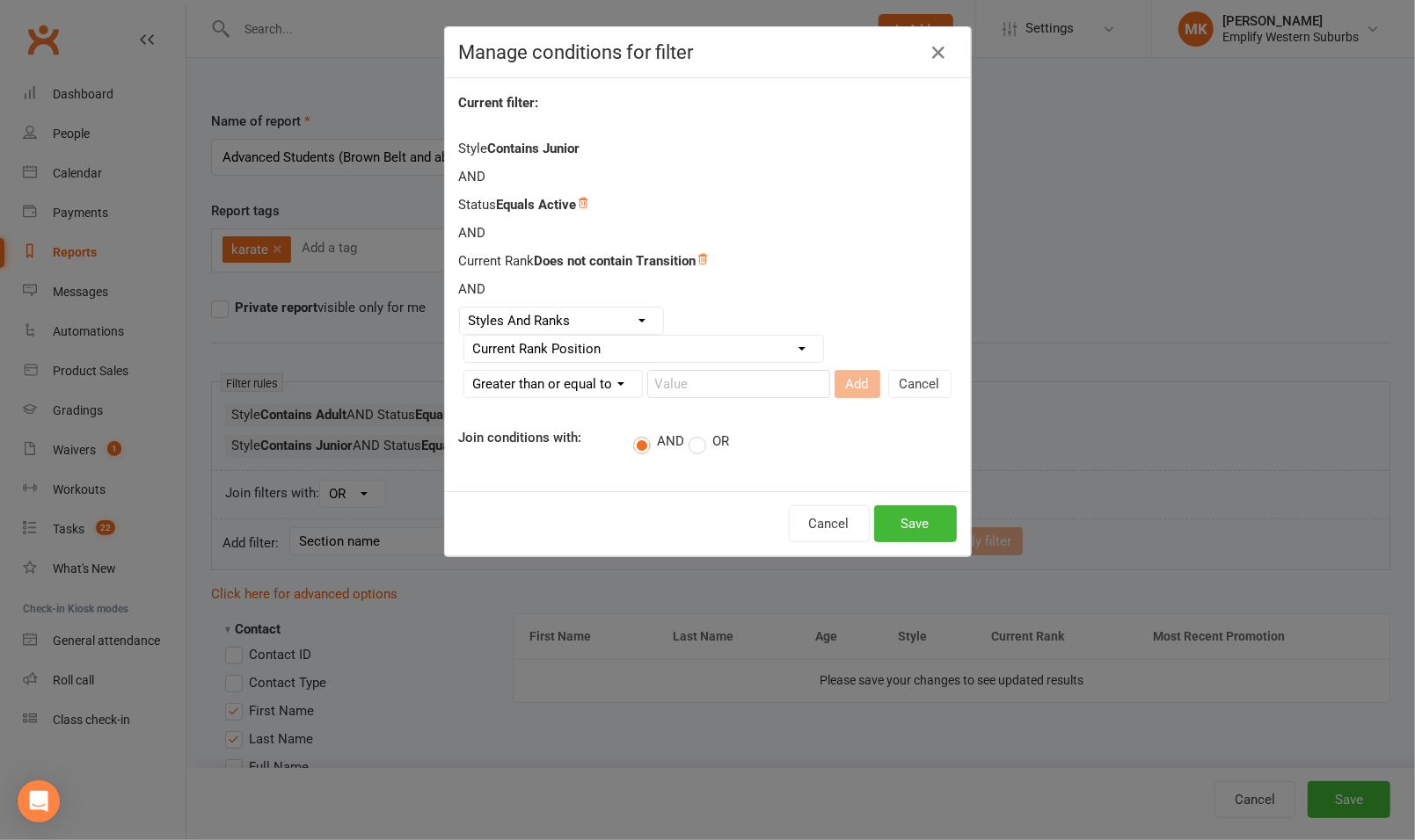
click at [465, 371] on select "Condition Is Is not Less than Greater than Less than or equal to Greater than o…" at bounding box center [554, 384] width 178 height 27
click at [683, 383] on input "number" at bounding box center [739, 384] width 183 height 28
type input "14"
click at [839, 374] on button "Add" at bounding box center [857, 384] width 46 height 28
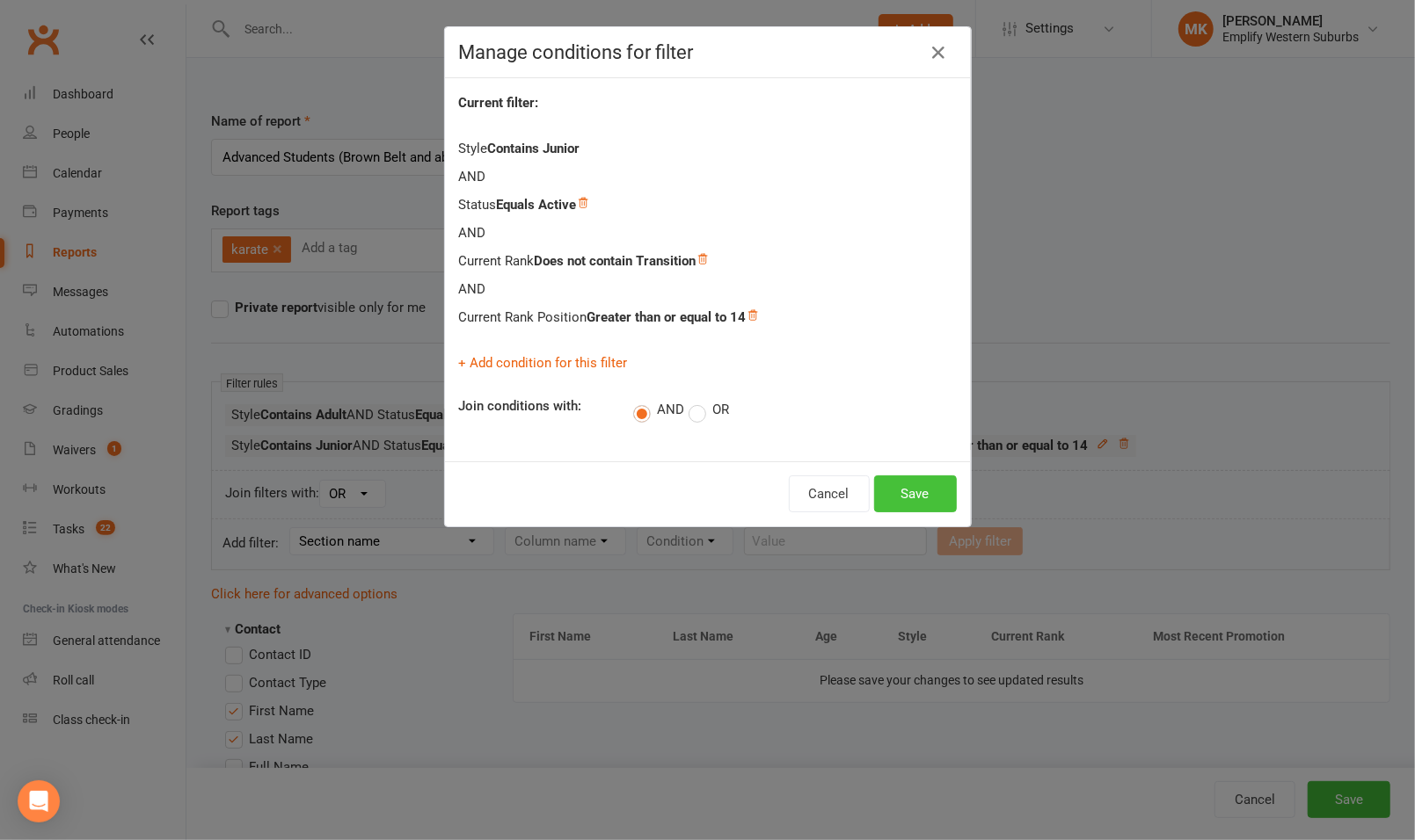
click at [896, 487] on button "Save" at bounding box center [916, 494] width 82 height 37
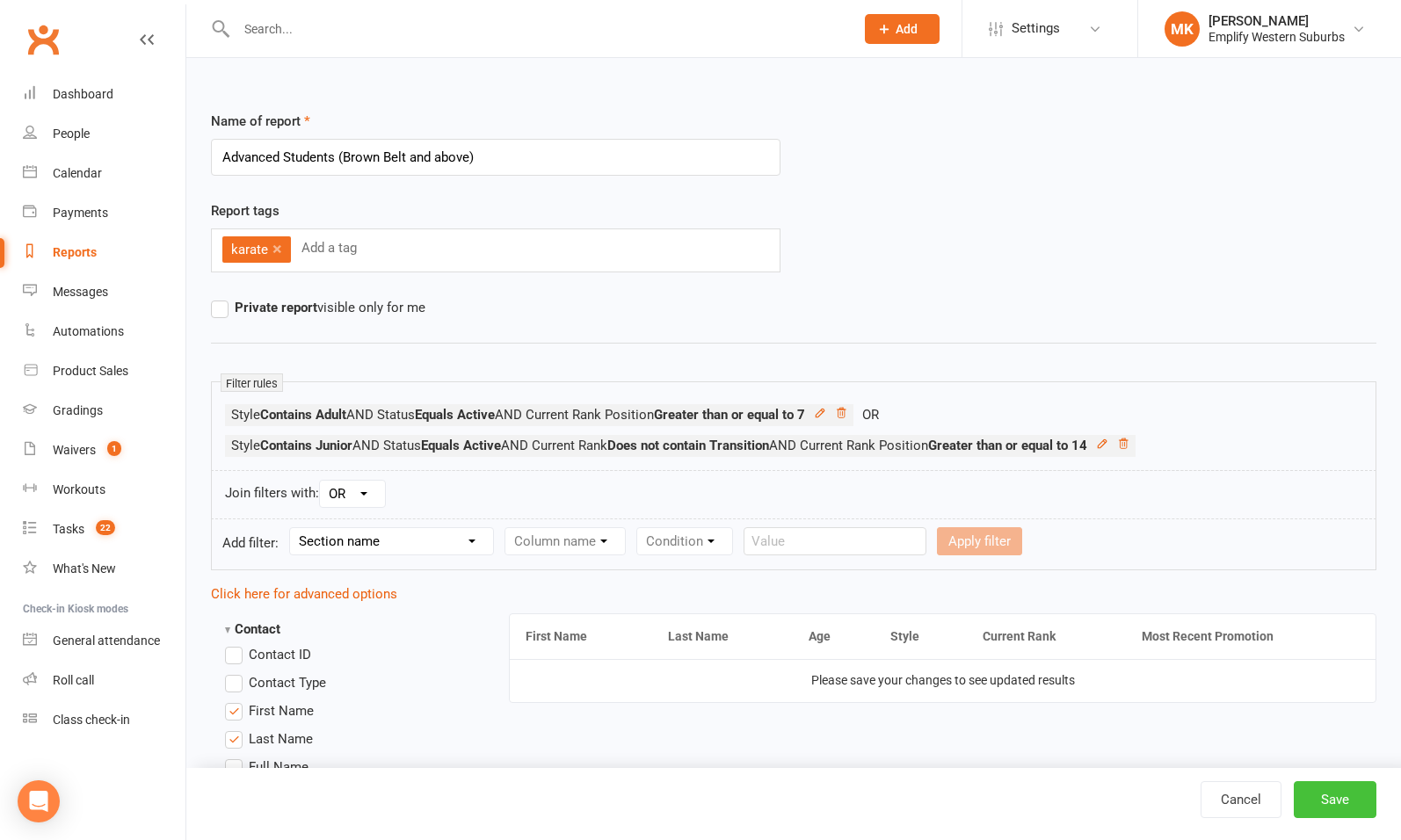
click at [1341, 800] on button "Save" at bounding box center [1335, 800] width 82 height 37
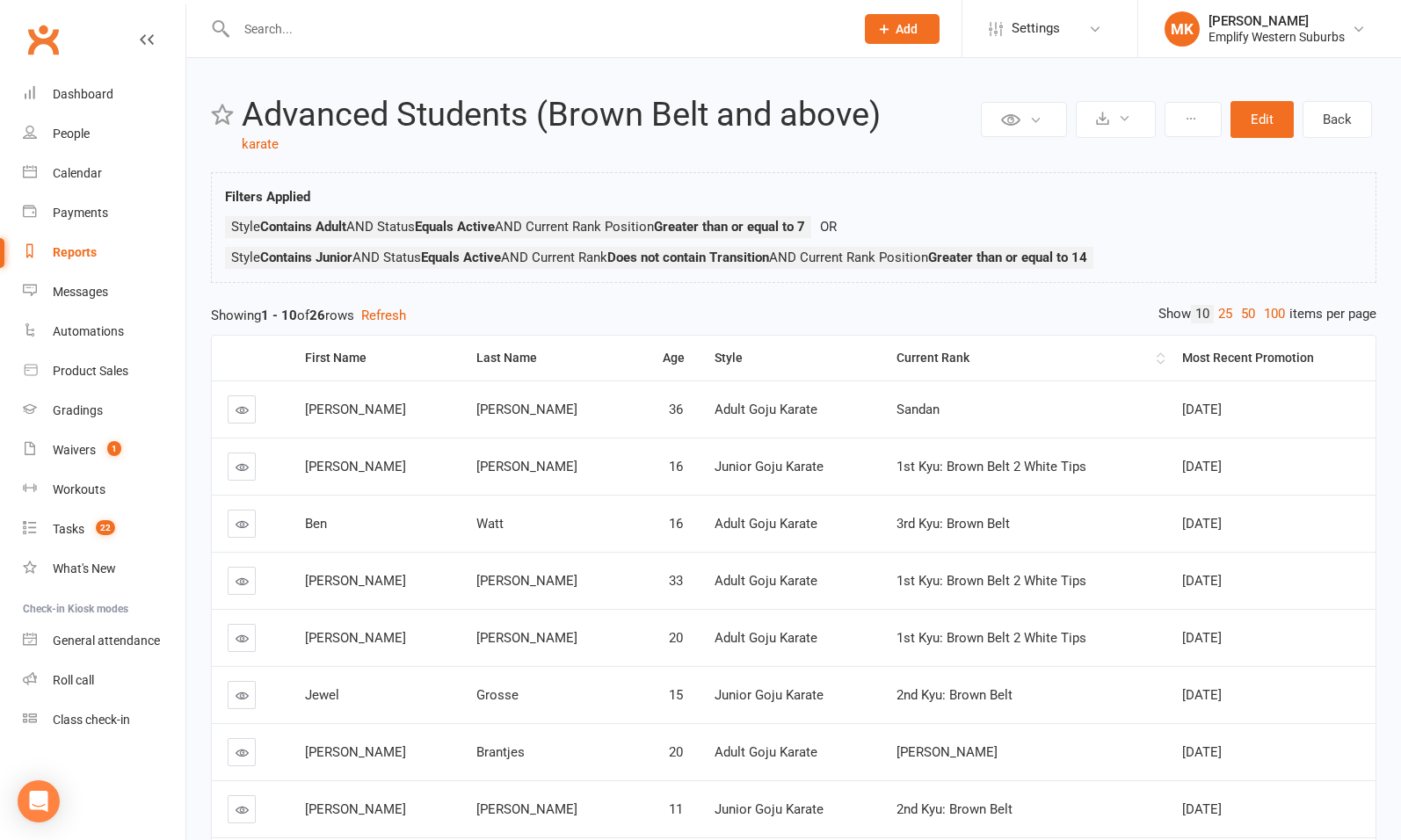
click at [903, 357] on div "Current Rank" at bounding box center [1025, 358] width 257 height 13
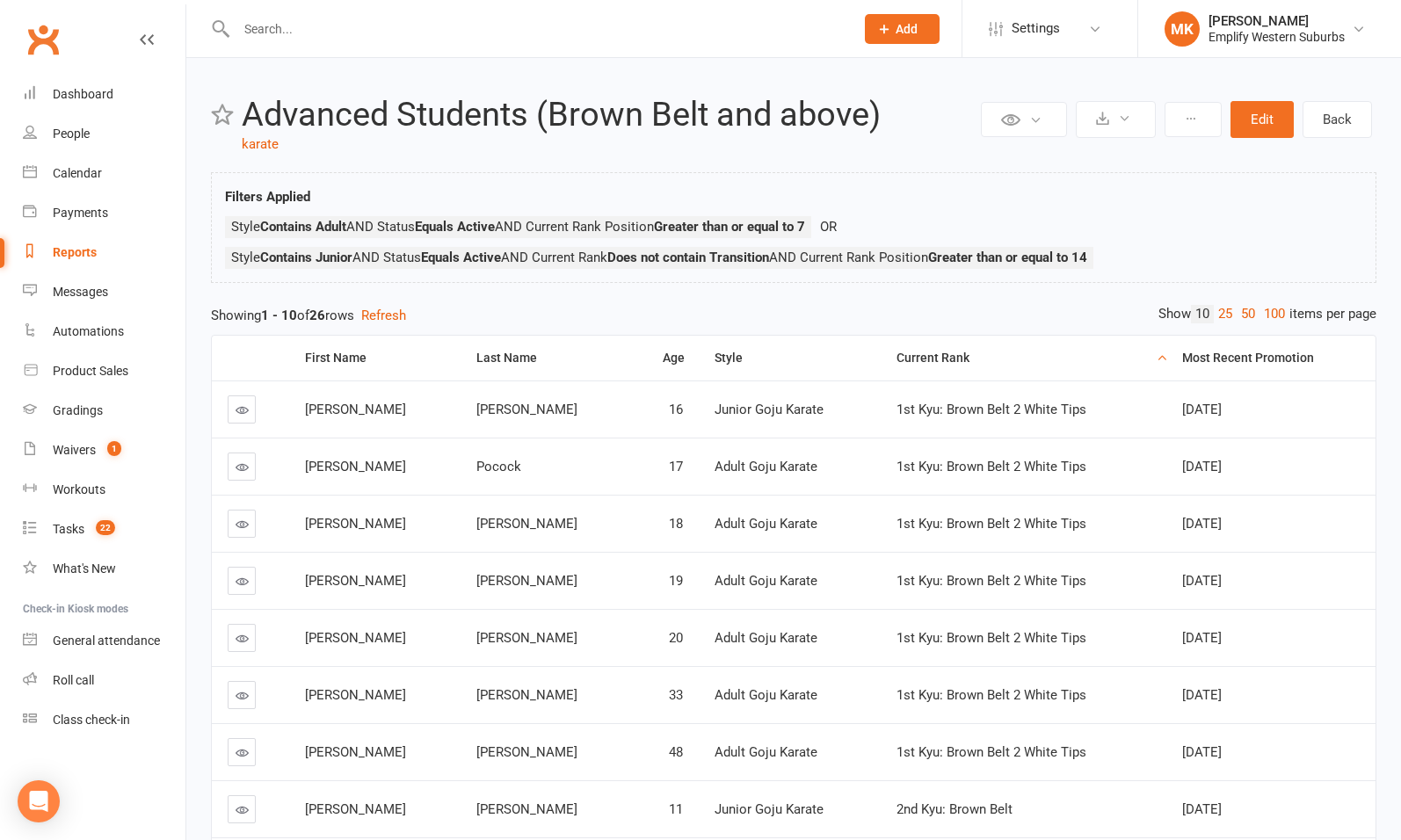
click at [903, 357] on div "Current Rank" at bounding box center [1025, 358] width 257 height 13
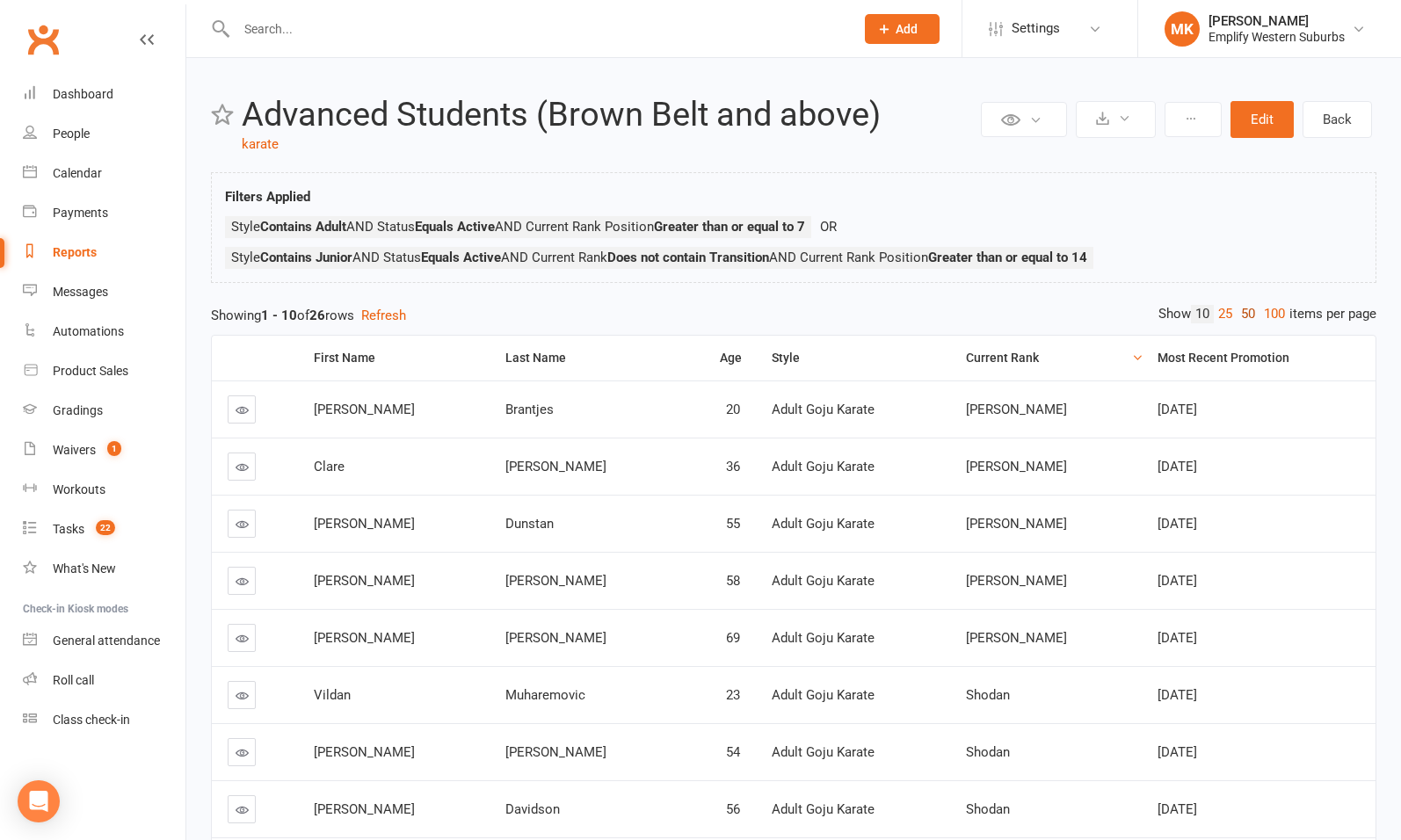
click at [1242, 313] on link "50" at bounding box center [1248, 314] width 23 height 18
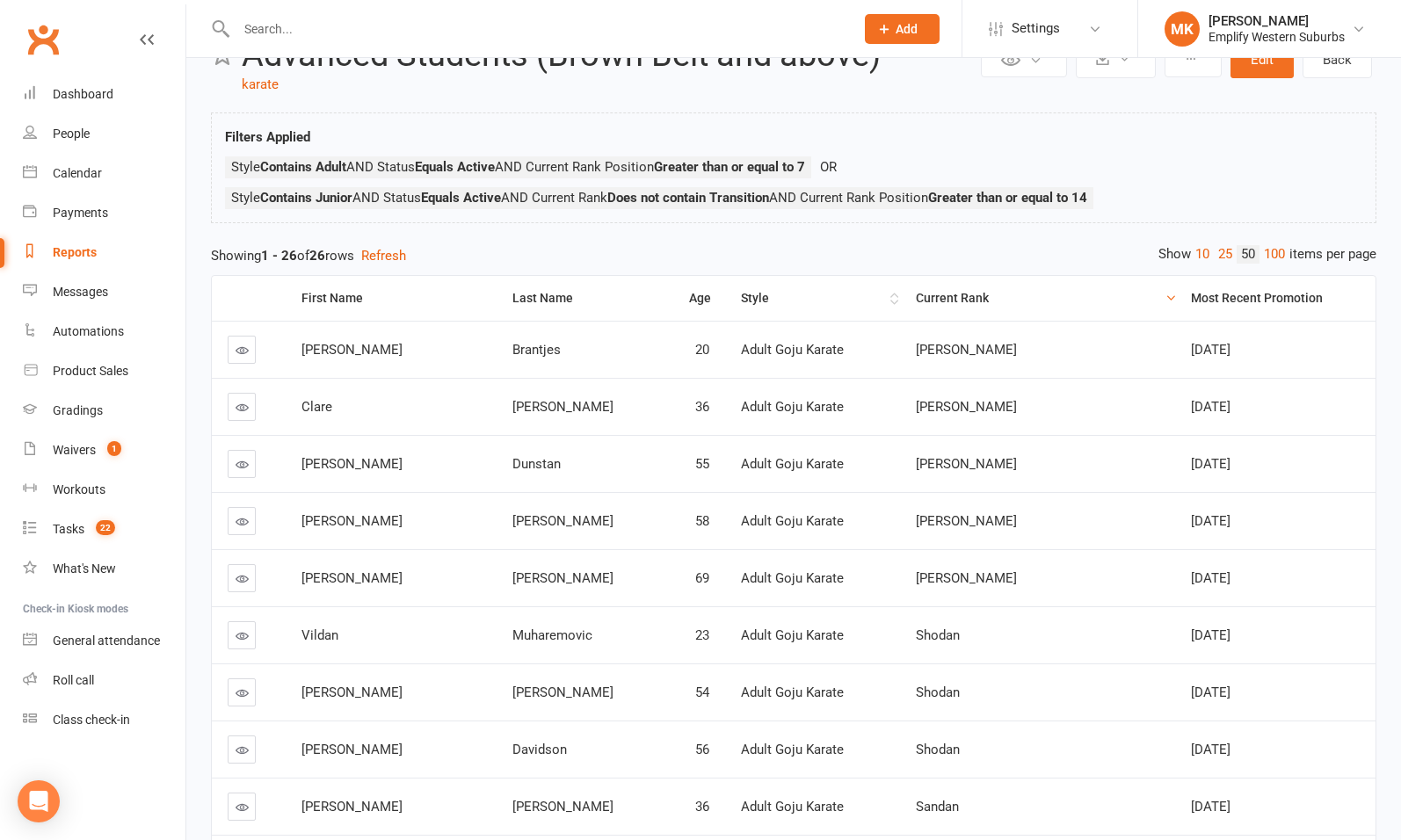
scroll to position [58, 0]
click at [741, 293] on div "Style" at bounding box center [814, 300] width 145 height 13
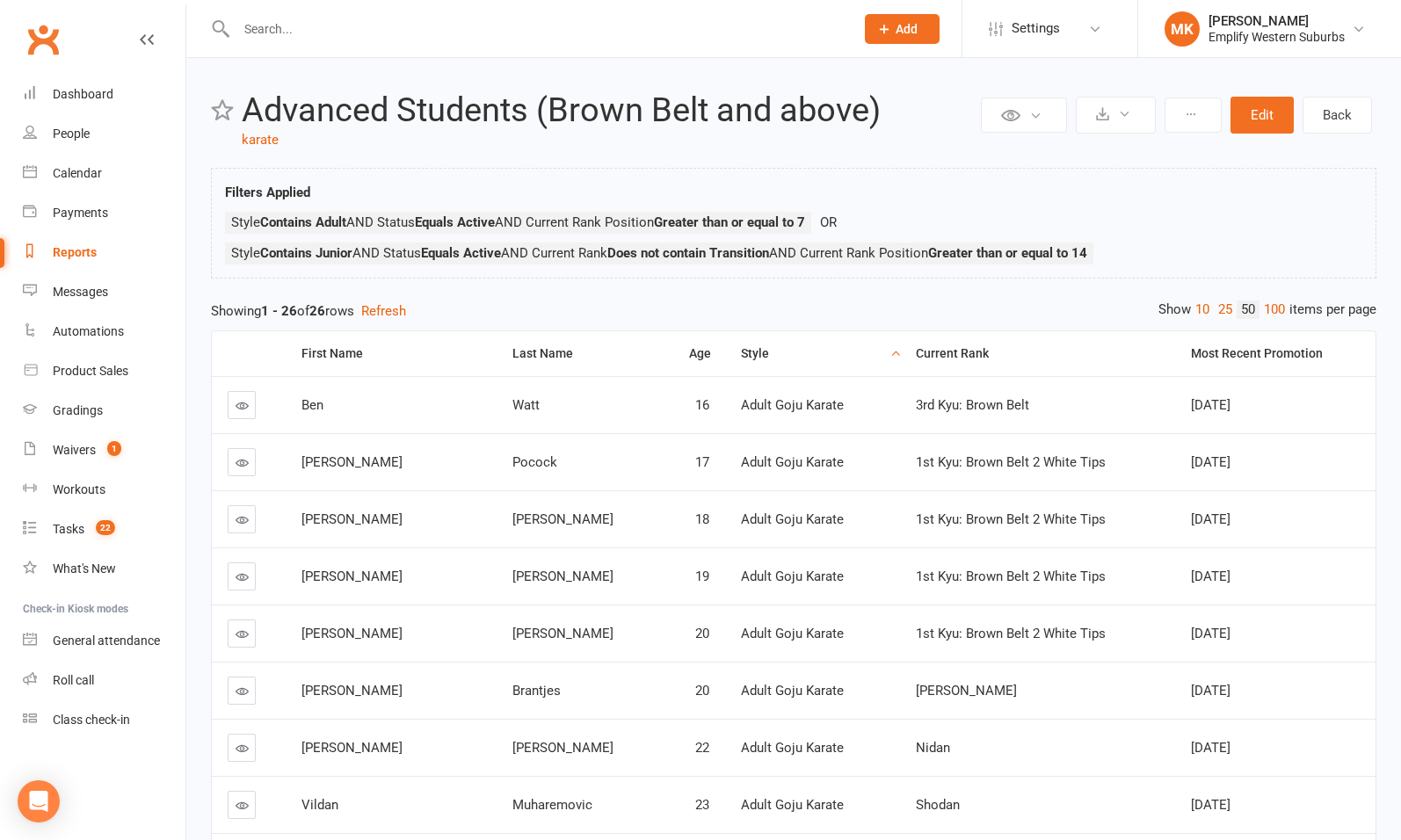
scroll to position [0, 0]
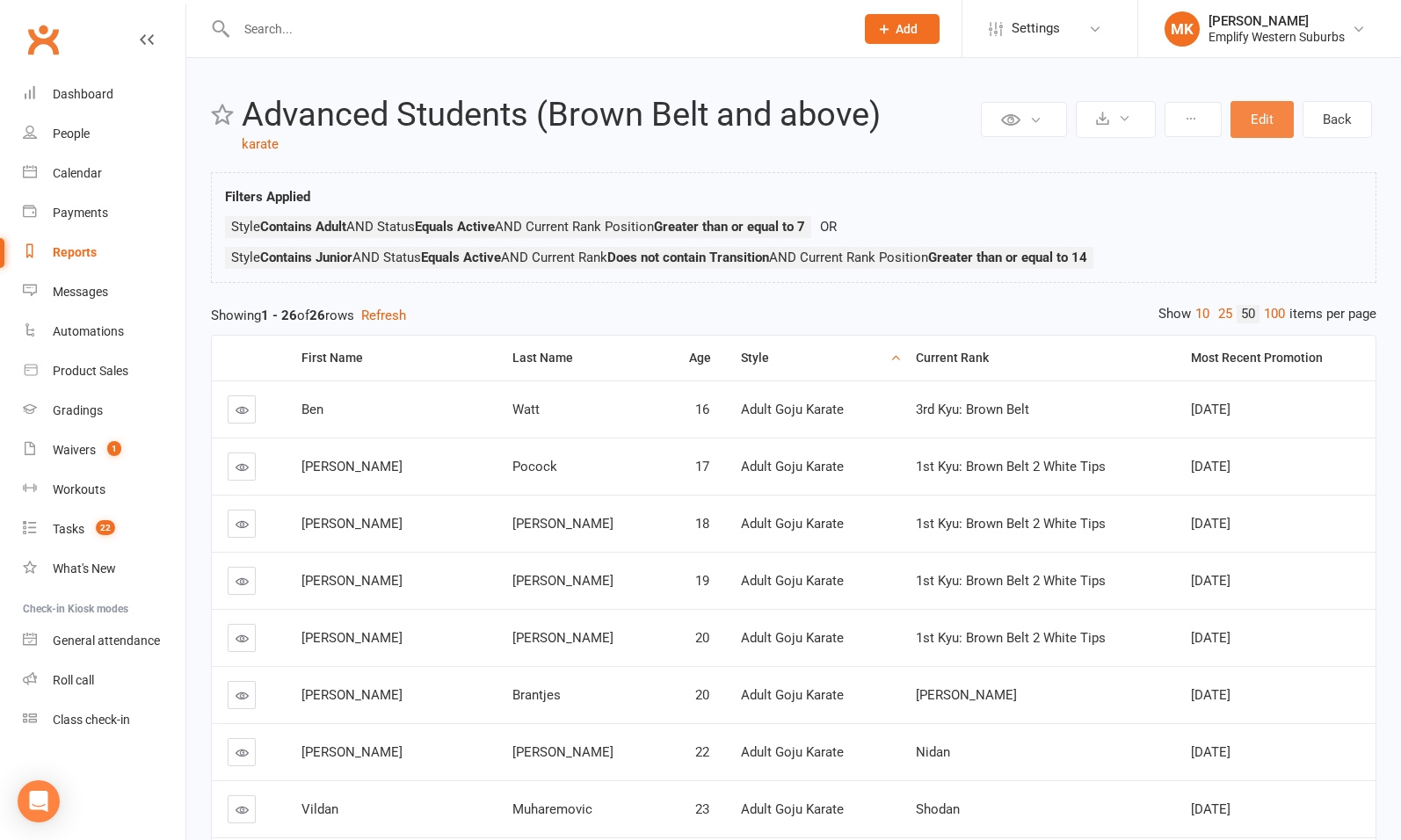
click at [1256, 122] on button "Edit" at bounding box center [1262, 119] width 63 height 37
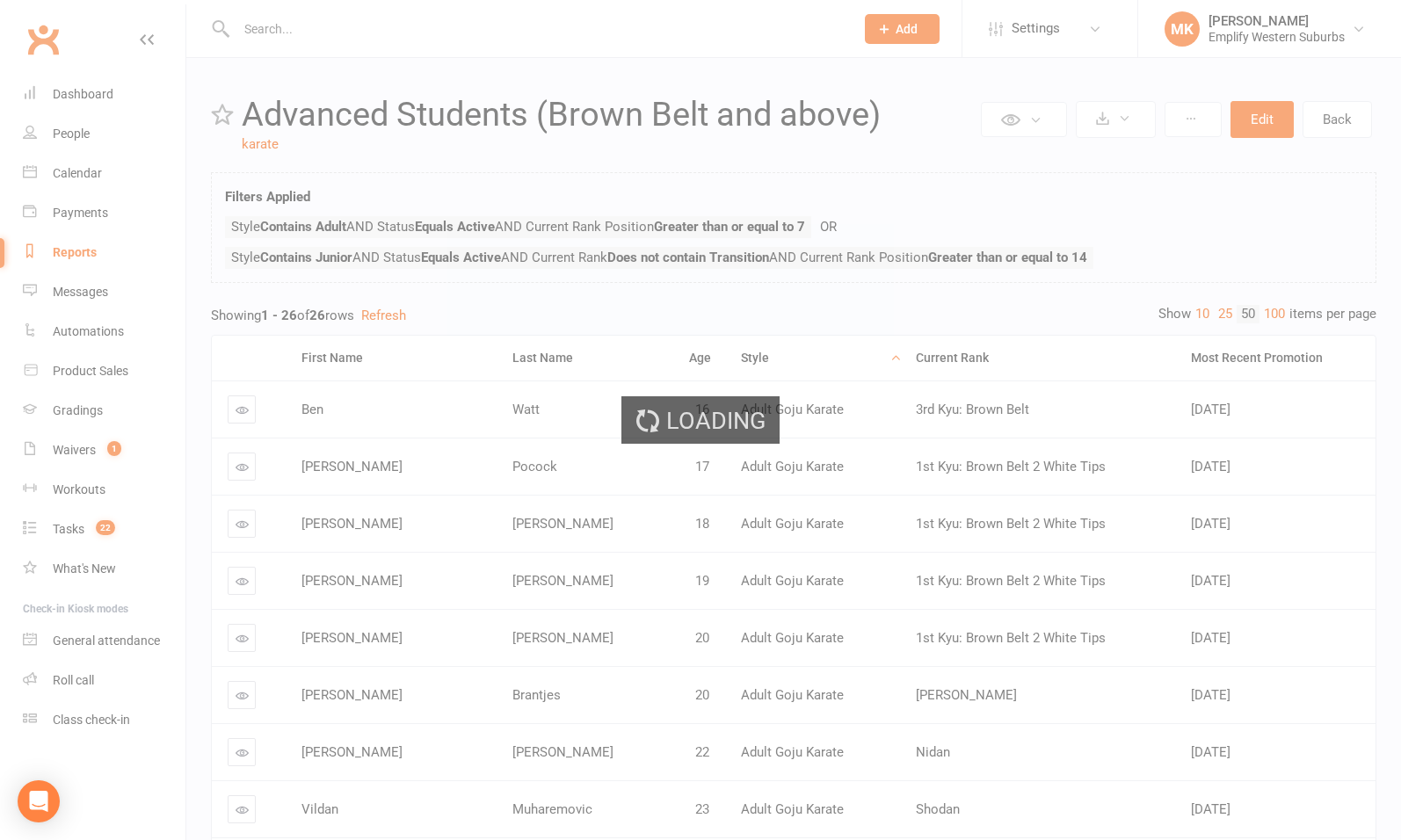
select select "join_filters_with_or"
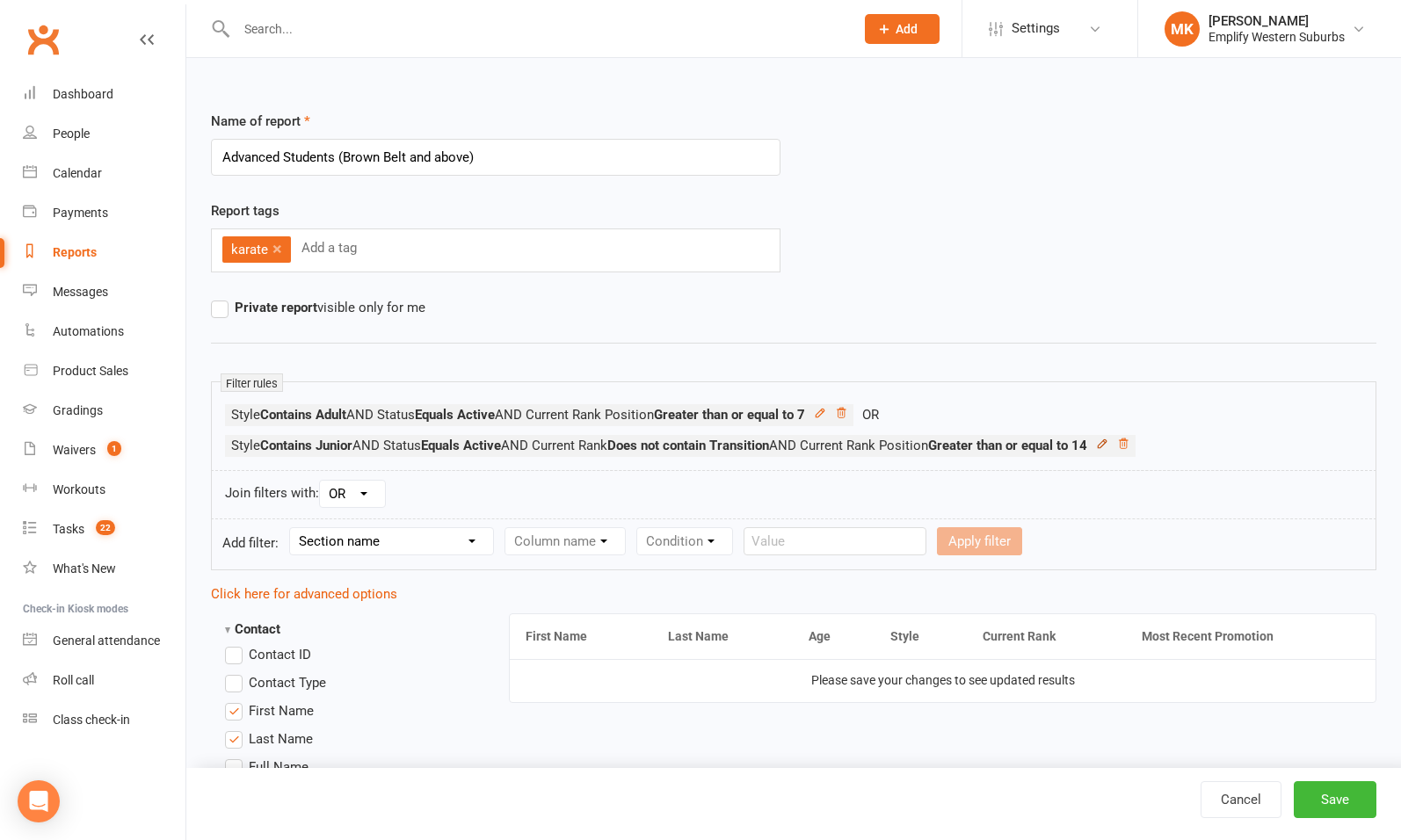
click at [1109, 443] on icon at bounding box center [1101, 443] width 12 height 12
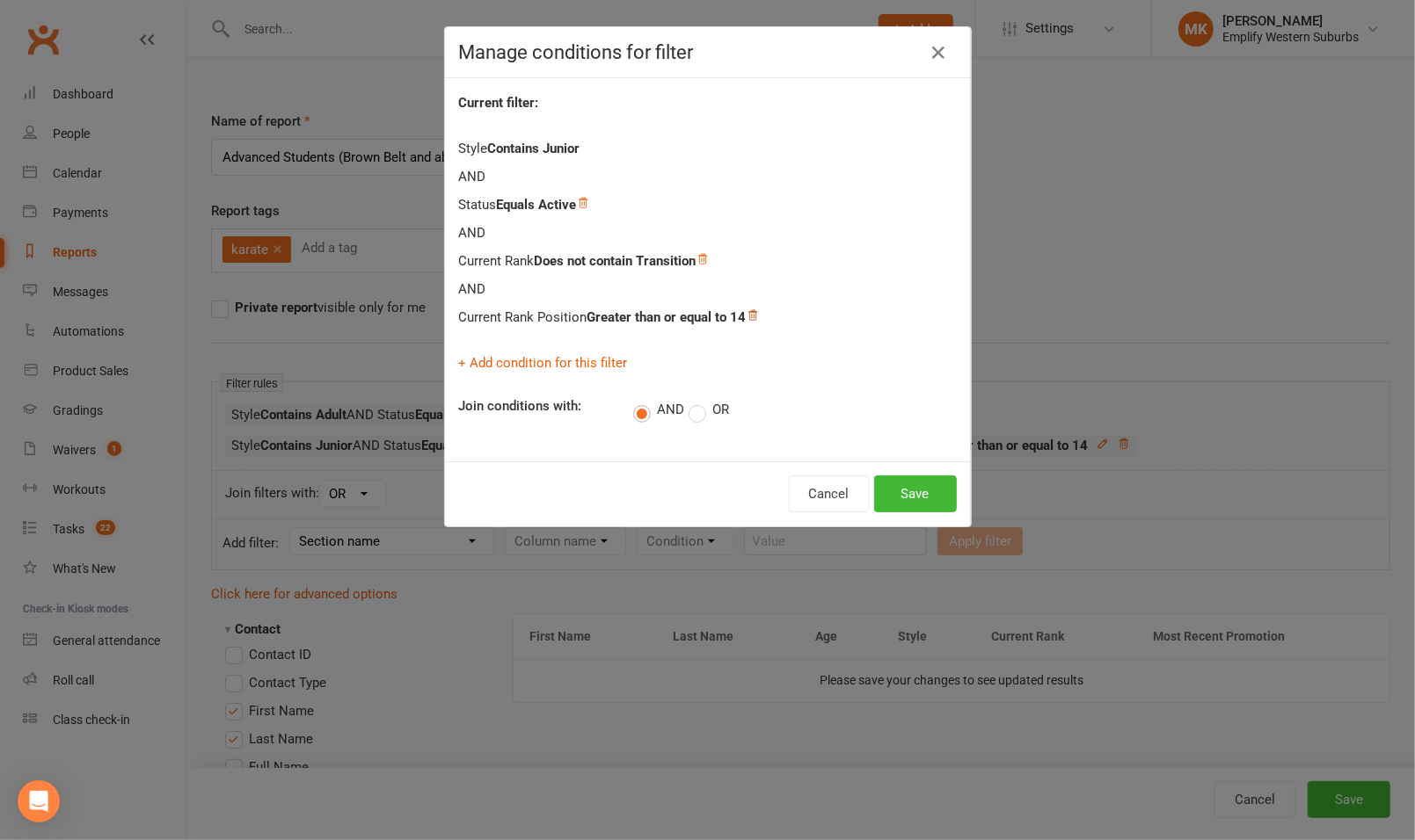
click at [751, 314] on icon at bounding box center [752, 315] width 12 height 12
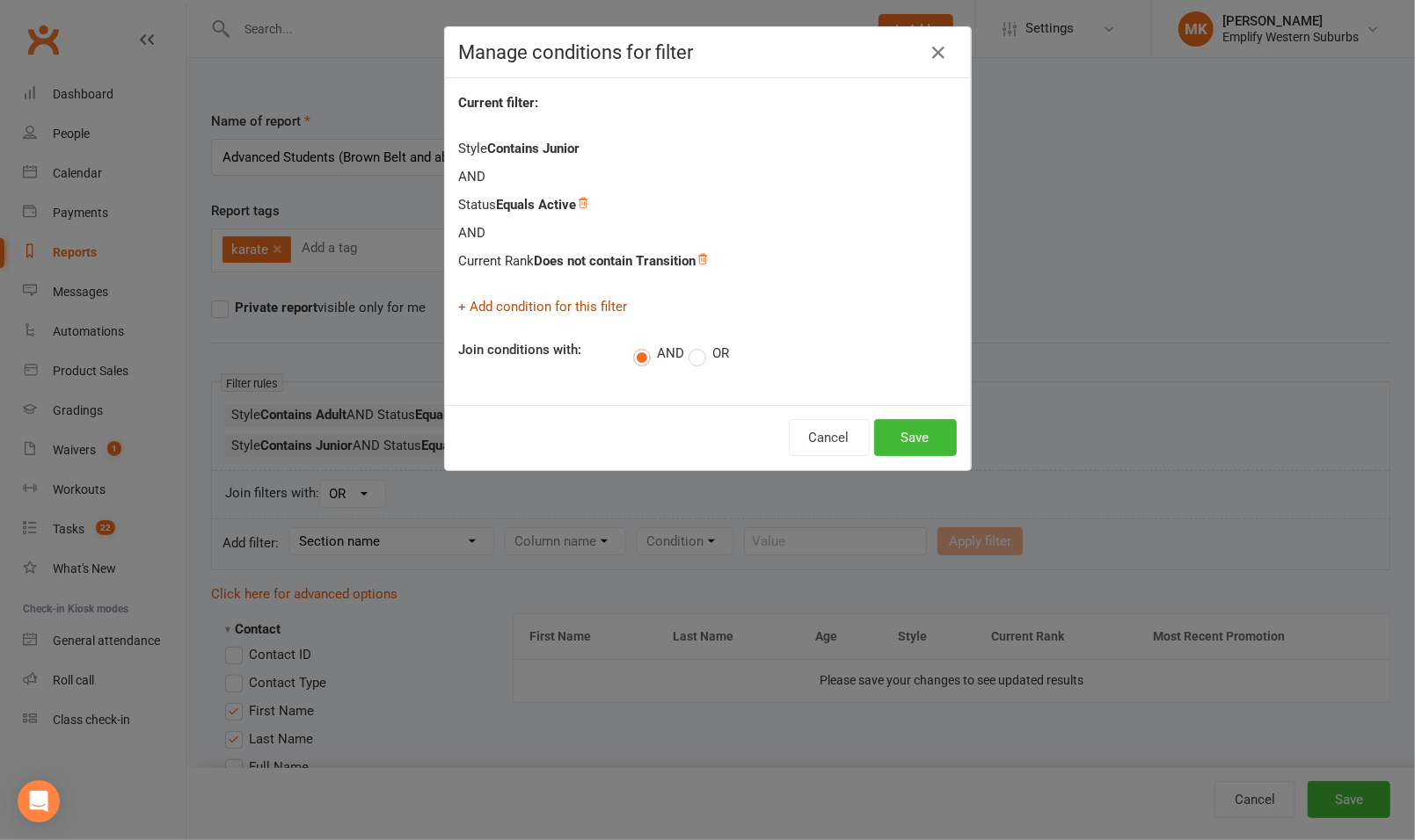
click at [582, 300] on link "+ Add condition for this filter" at bounding box center [543, 306] width 169 height 16
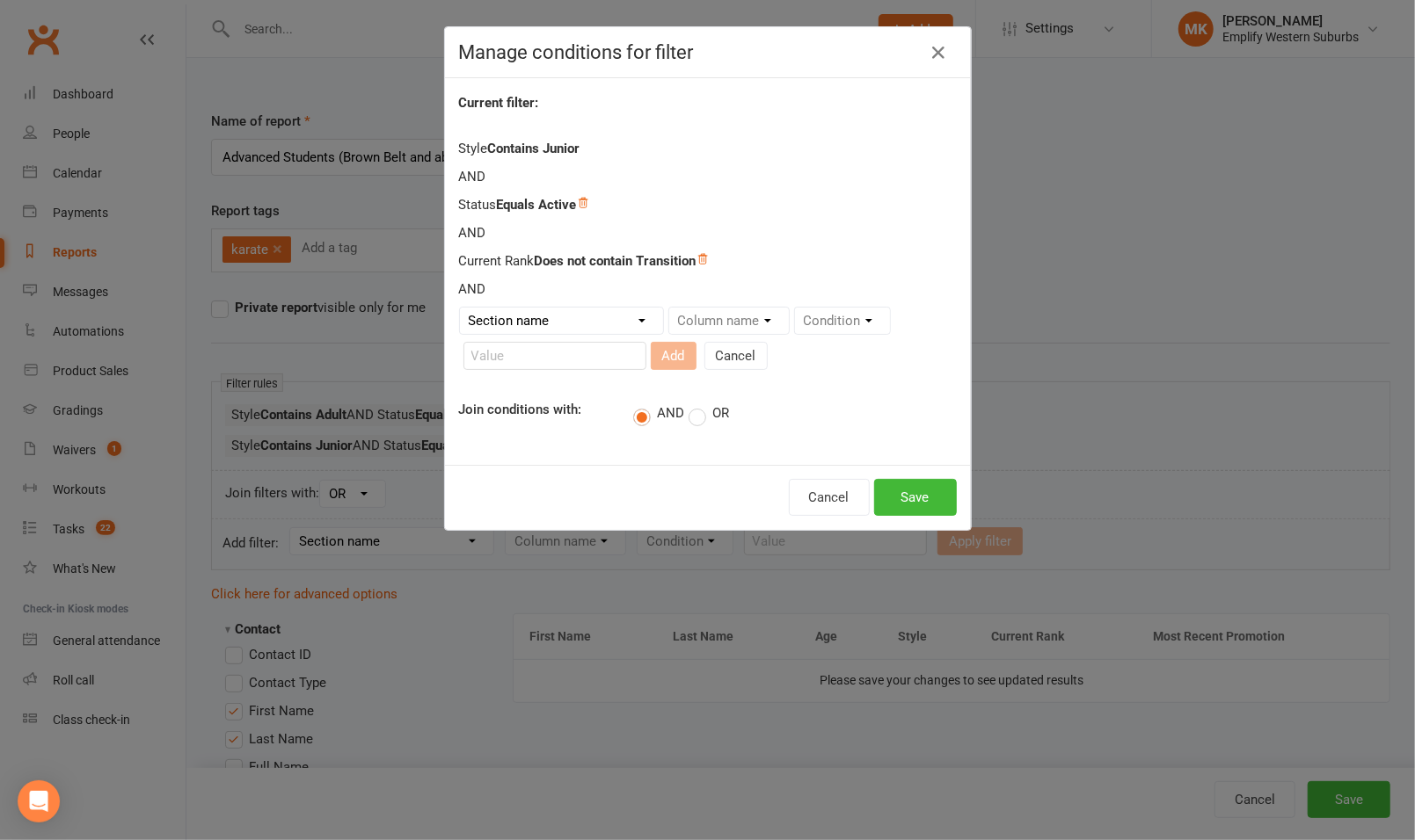
click at [598, 330] on select "Section name Contact Attendance Aggregate Payment Booking Waitlist Attendees Ca…" at bounding box center [562, 321] width 203 height 27
select select "14"
click at [460, 308] on select "Section name Contact Attendance Aggregate Payment Booking Waitlist Attendees Ca…" at bounding box center [562, 321] width 203 height 27
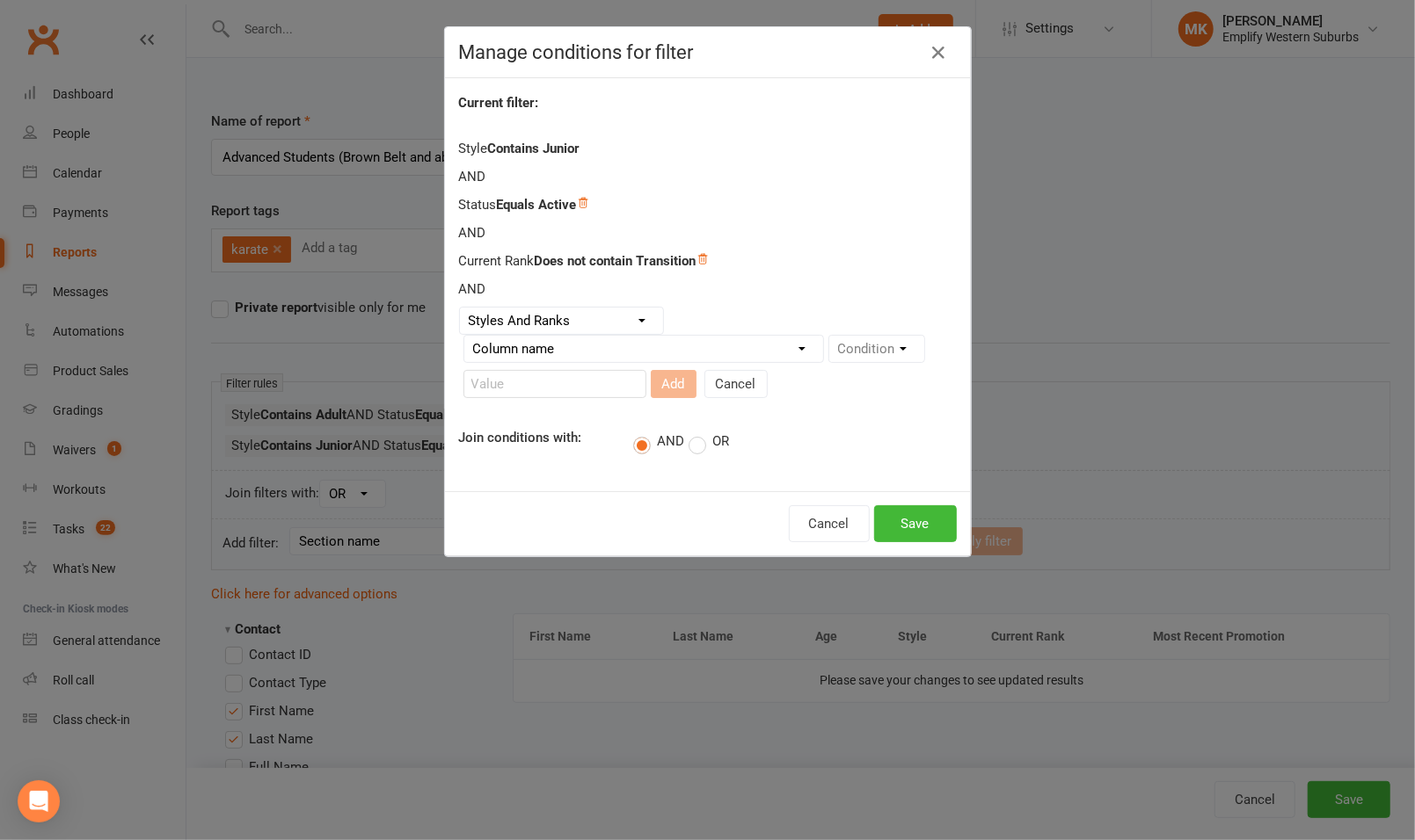
click at [641, 339] on select "Column name Style Current Rank Current Rank Position Next Rank Belt Size Active…" at bounding box center [643, 348] width 358 height 27
select select "2"
click at [465, 335] on select "Column name Style Current Rank Current Rank Position Next Rank Belt Size Active…" at bounding box center [643, 348] width 358 height 27
click at [573, 379] on select "Condition Is Is not Less than Greater than Less than or equal to Greater than o…" at bounding box center [554, 384] width 178 height 27
select select "5"
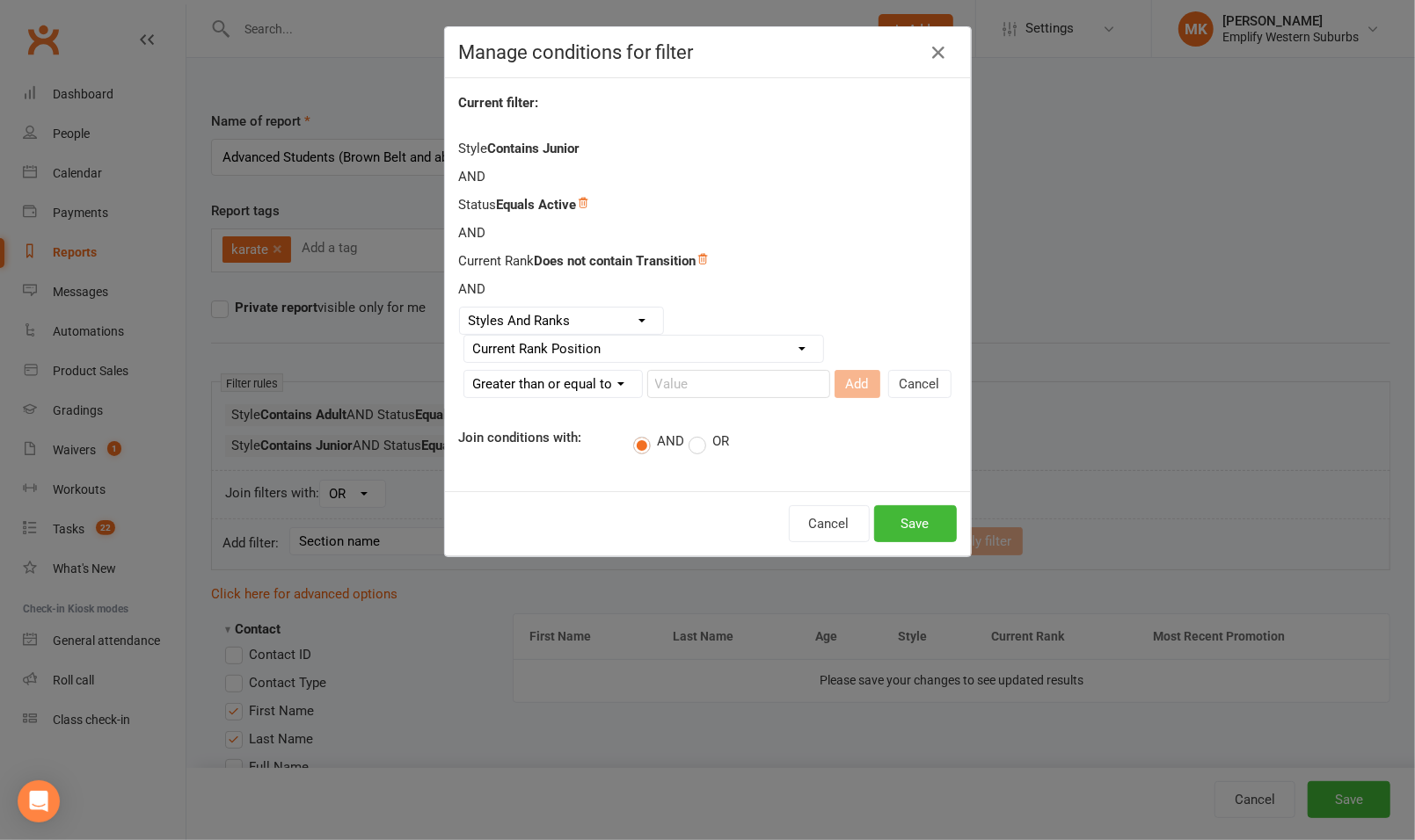
click at [465, 371] on select "Condition Is Is not Less than Greater than Less than or equal to Greater than o…" at bounding box center [554, 384] width 178 height 27
click at [680, 376] on input "number" at bounding box center [739, 384] width 183 height 28
type input "13"
click at [838, 385] on button "Add" at bounding box center [857, 384] width 46 height 28
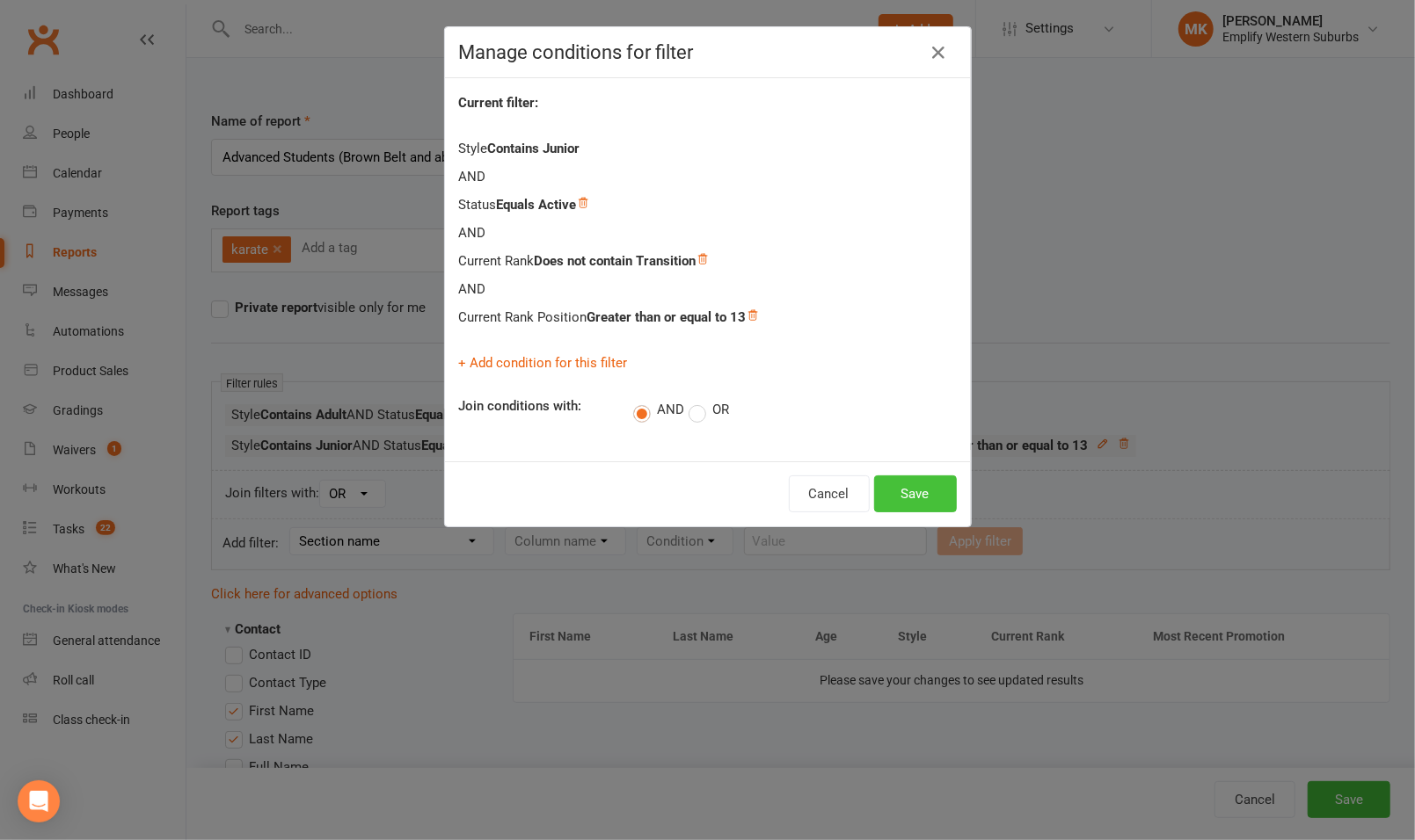
click at [898, 491] on button "Save" at bounding box center [916, 494] width 82 height 37
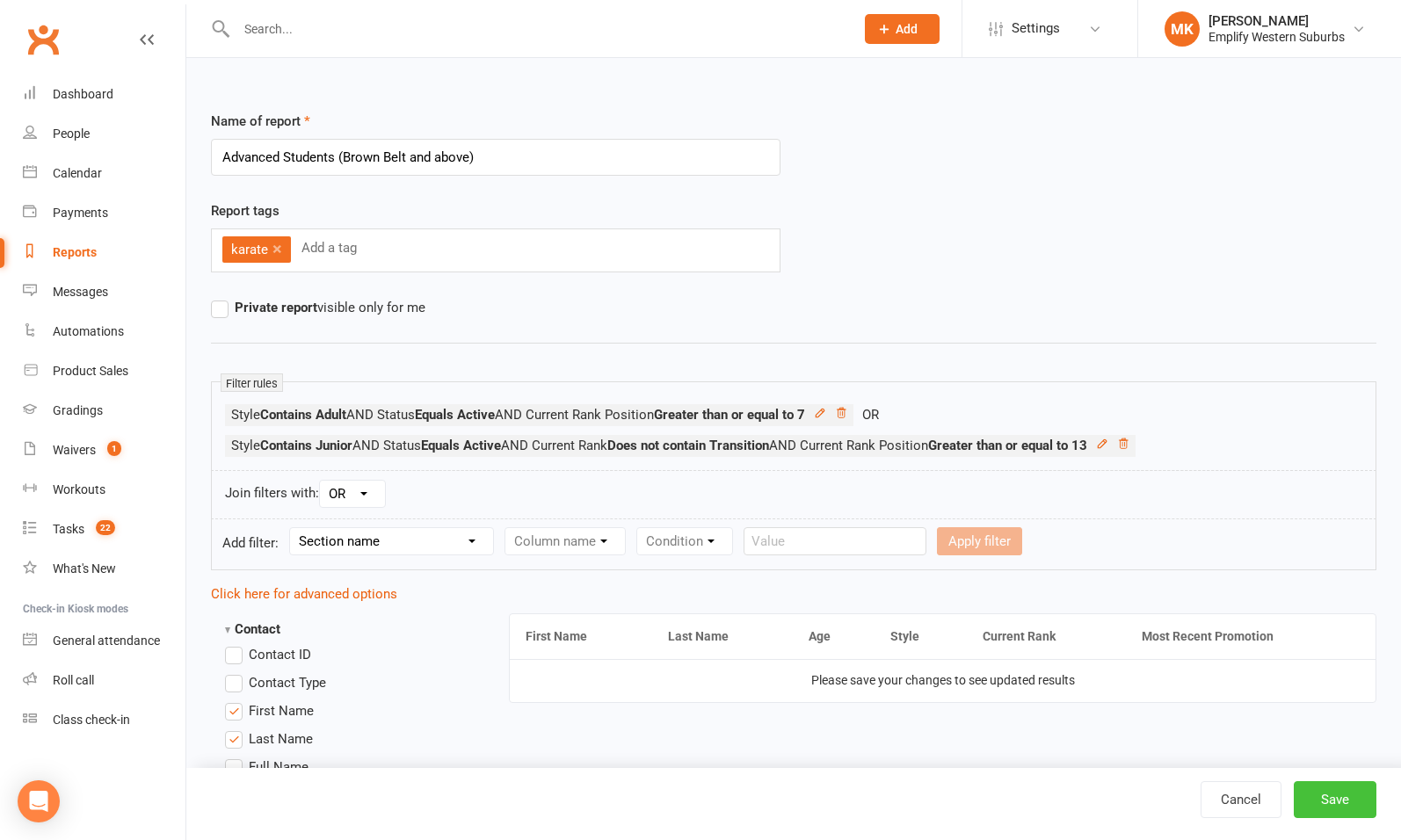
click at [1339, 802] on button "Save" at bounding box center [1335, 800] width 82 height 37
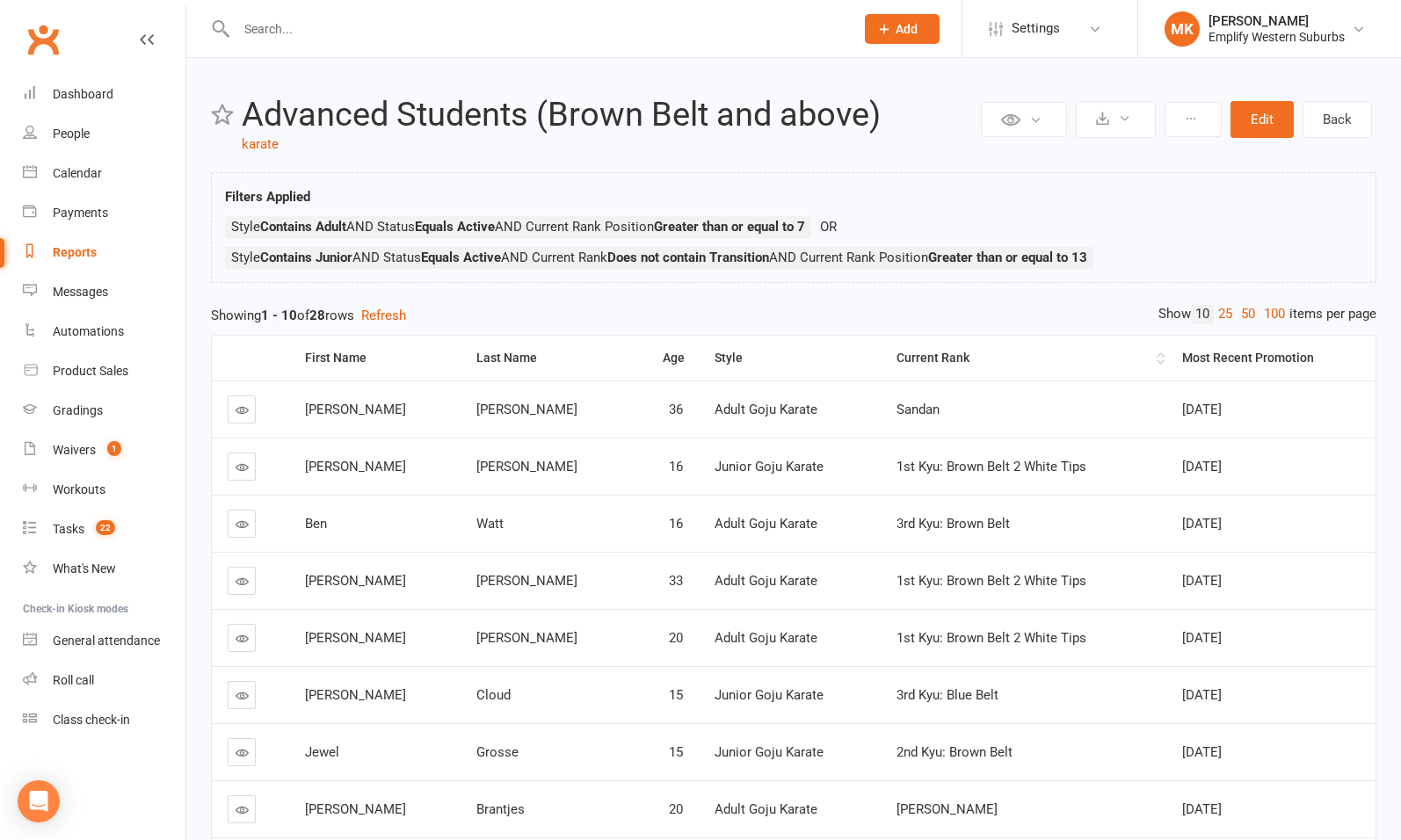
click at [922, 357] on div "Current Rank" at bounding box center [1025, 358] width 257 height 13
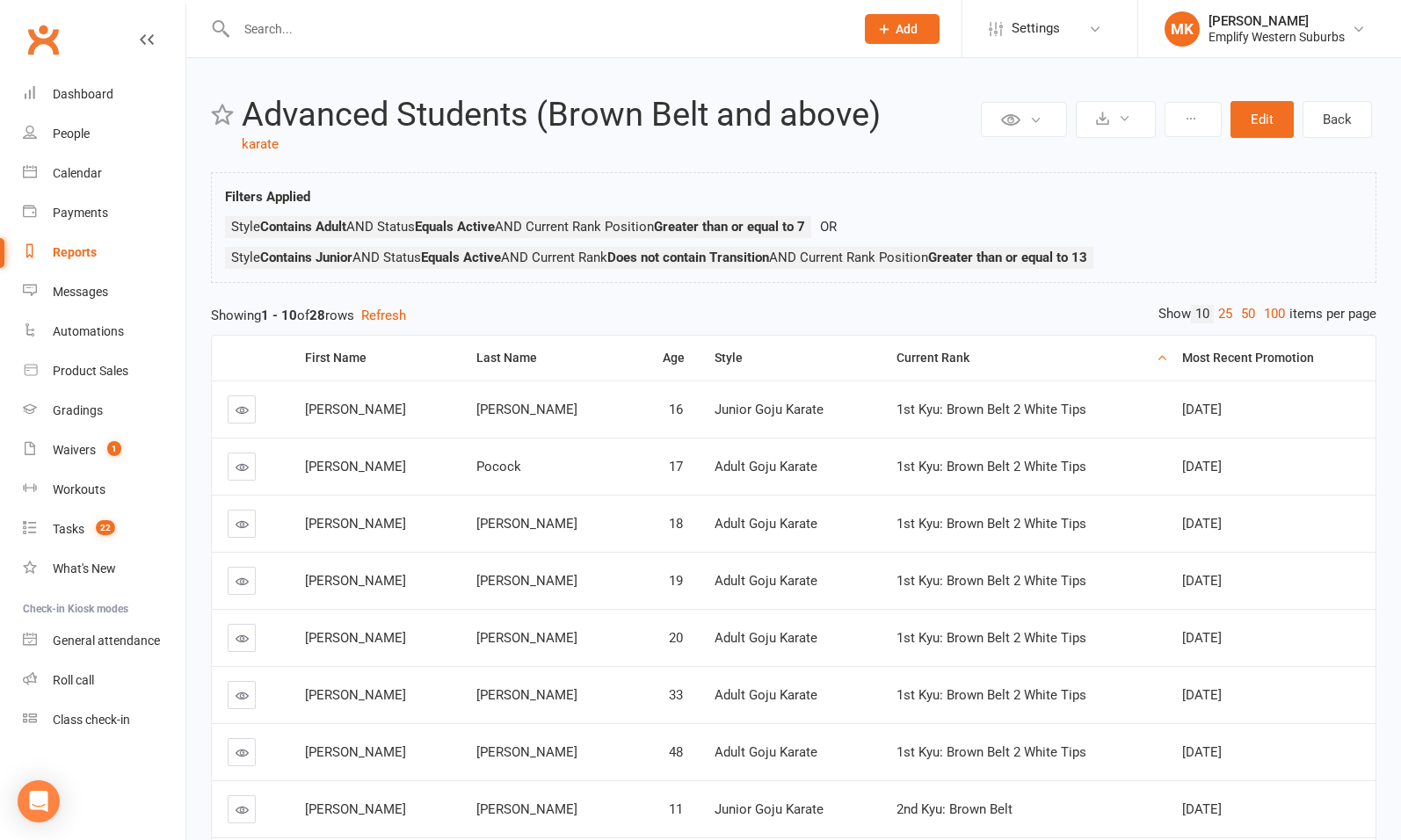
click at [922, 357] on div "Current Rank" at bounding box center [1025, 358] width 257 height 13
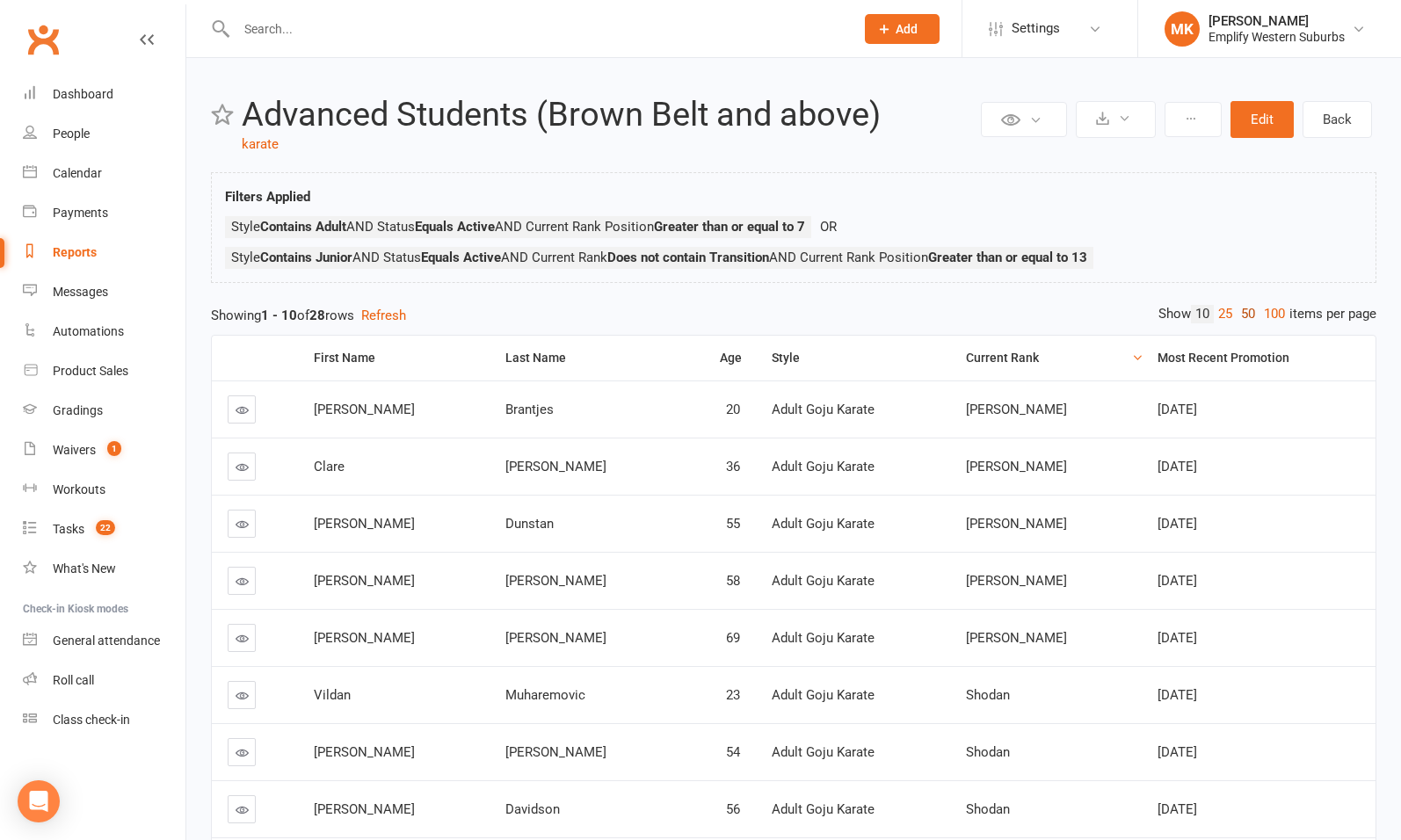
click at [1243, 309] on link "50" at bounding box center [1248, 314] width 23 height 18
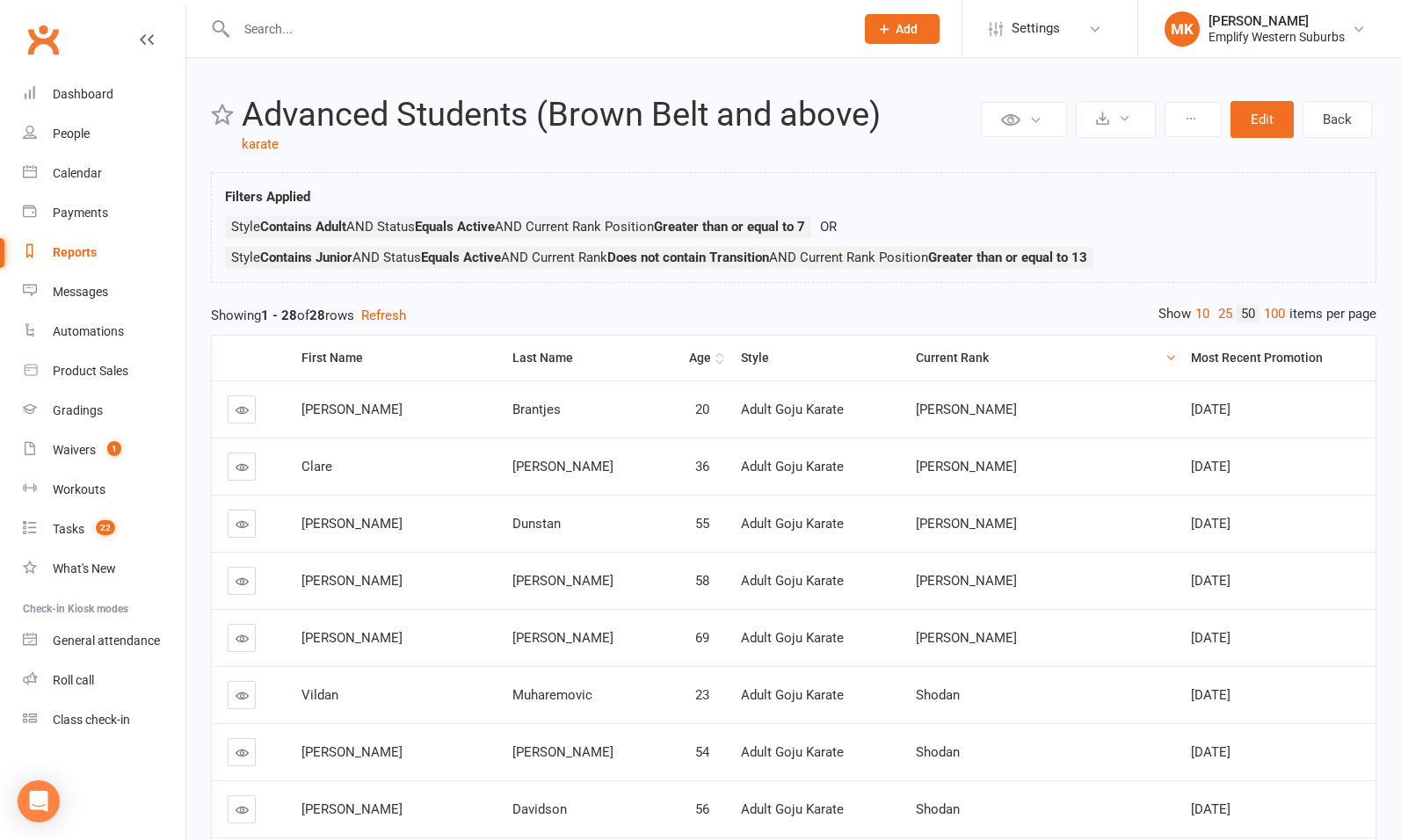
click at [677, 359] on div "Age" at bounding box center [694, 358] width 34 height 13
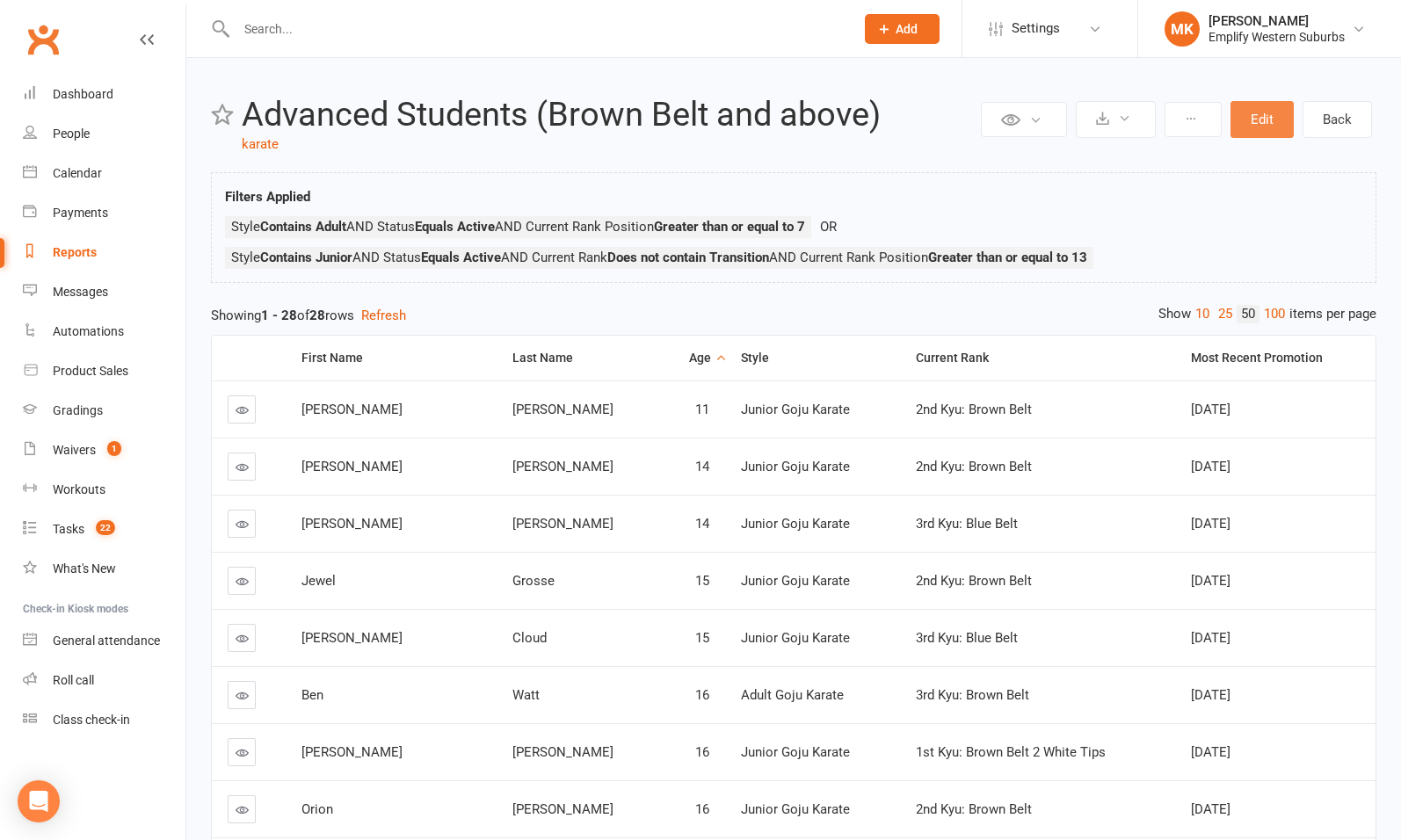
click at [1265, 118] on button "Edit" at bounding box center [1262, 119] width 63 height 37
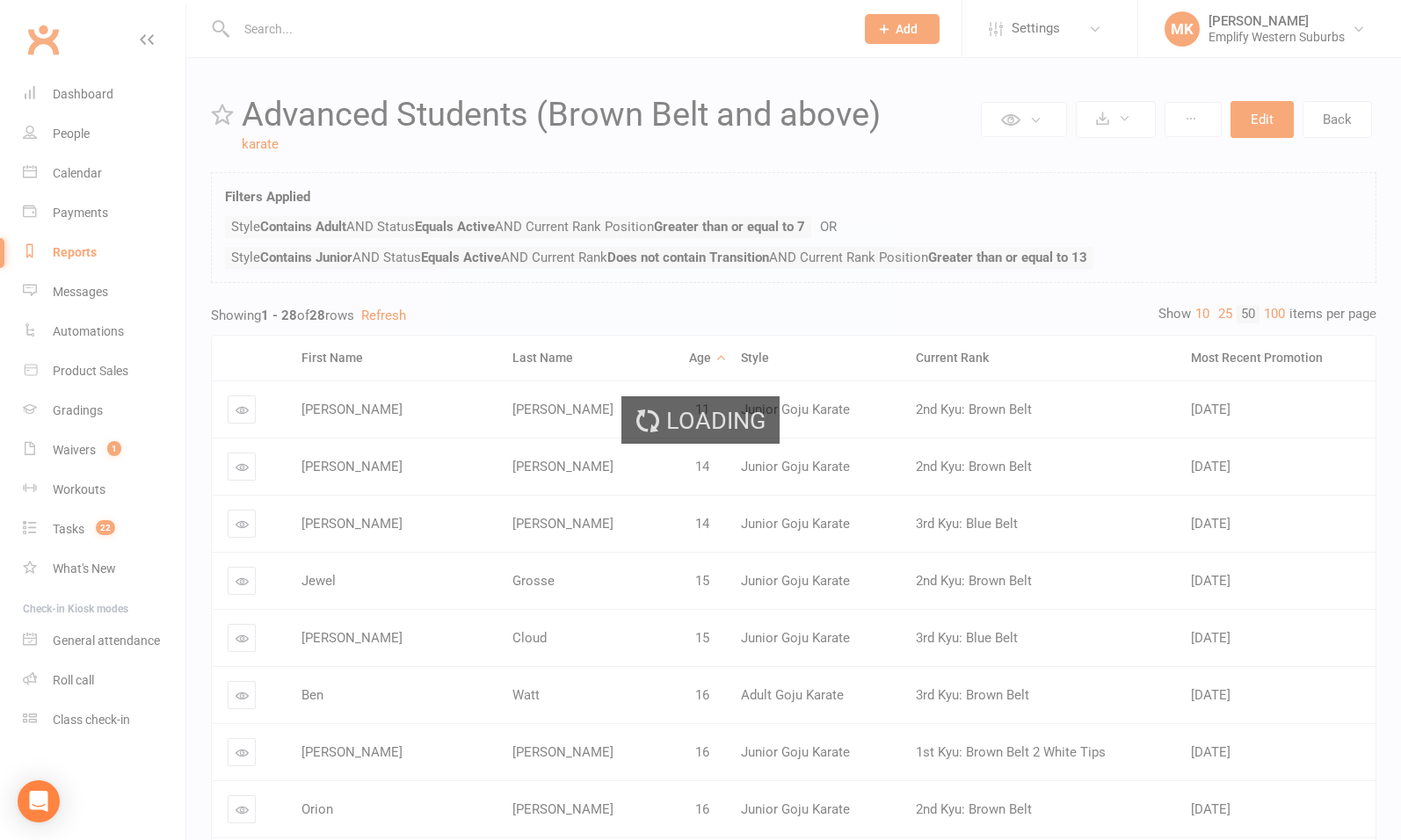
select select "join_filters_with_or"
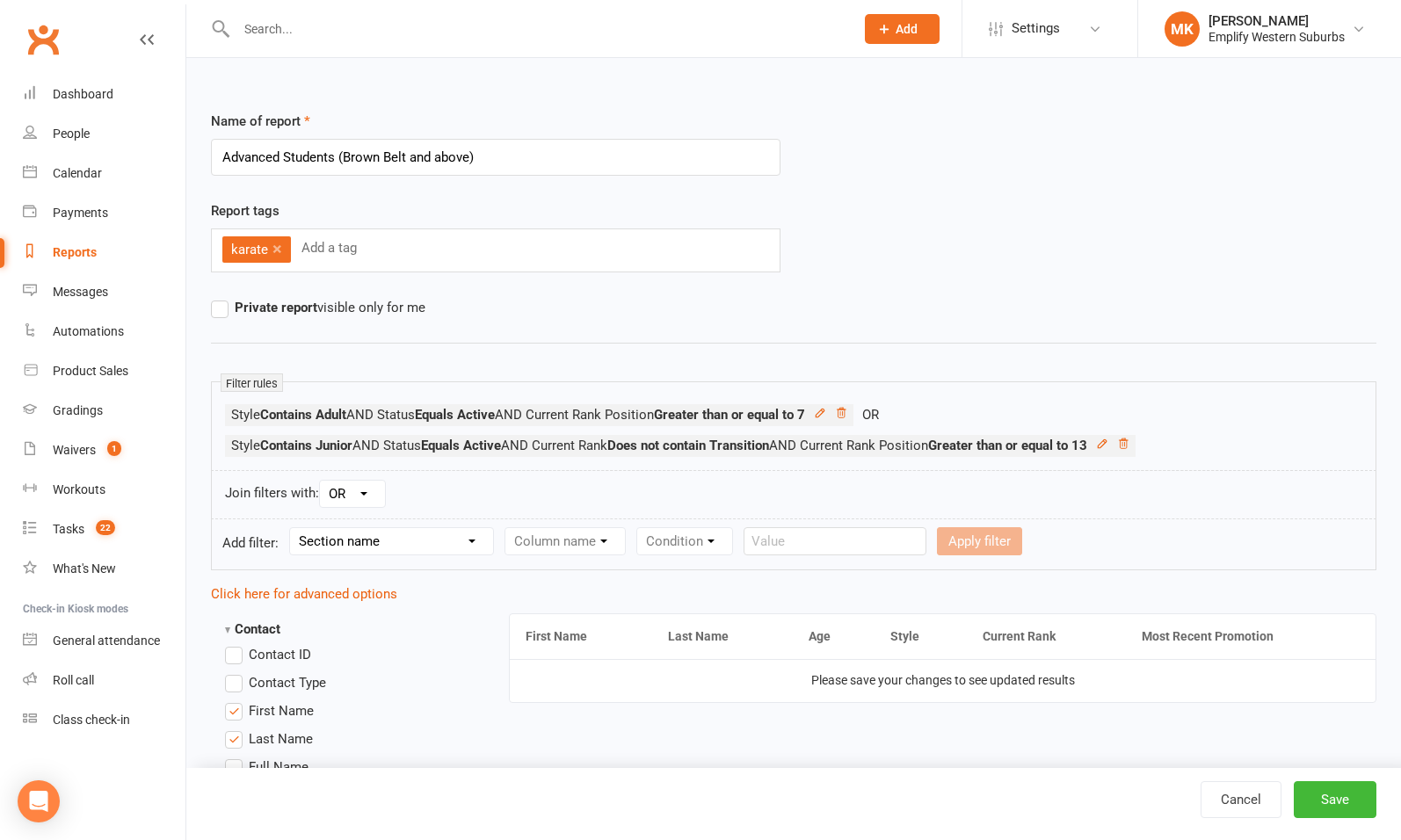
click at [359, 158] on input "Advanced Students (Brown Belt and above)" at bounding box center [496, 158] width 570 height 37
type input "Advanced Students (Blue Belt and above)"
click at [1319, 798] on button "Save" at bounding box center [1335, 800] width 82 height 37
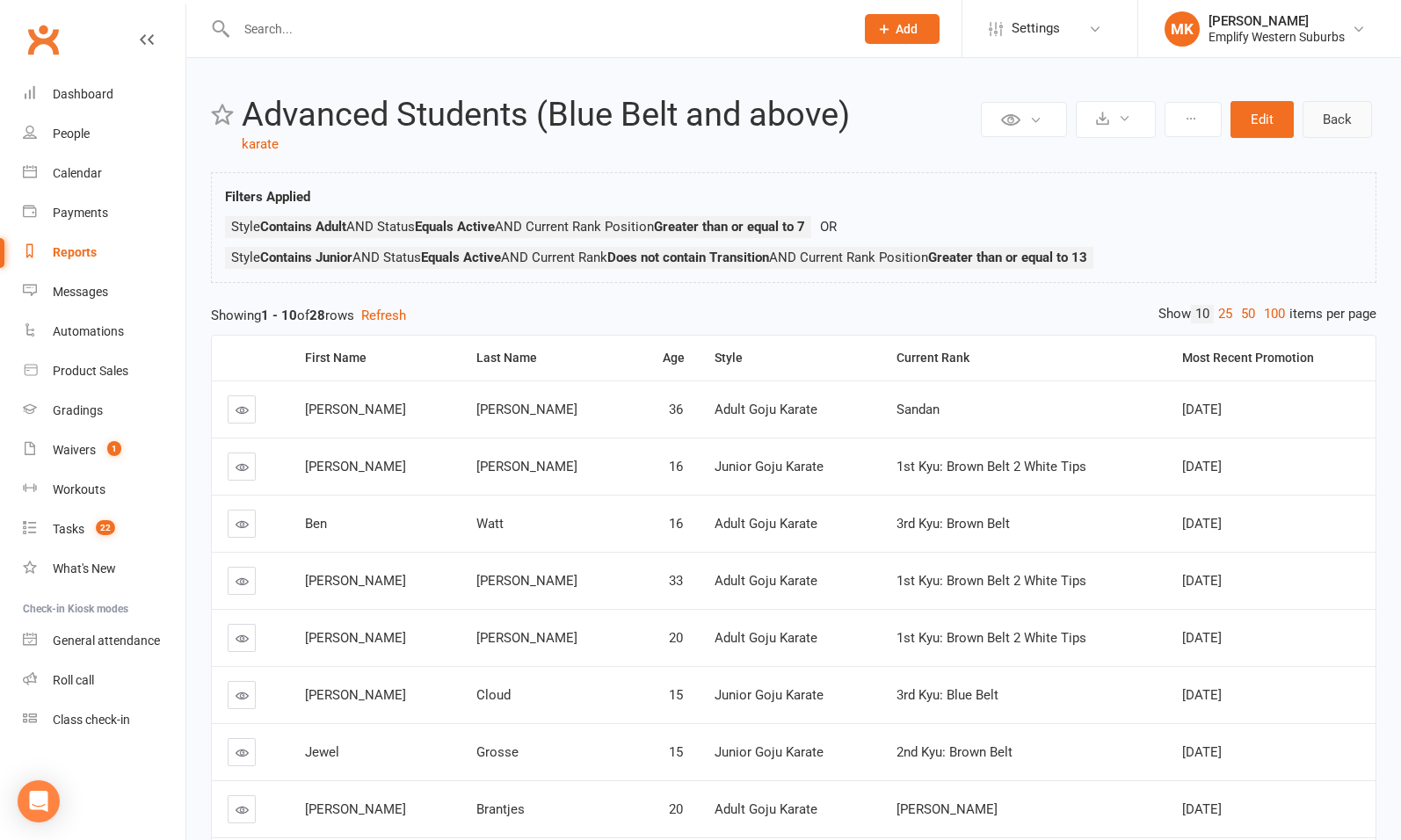
click at [1317, 125] on link "Back" at bounding box center [1338, 119] width 70 height 37
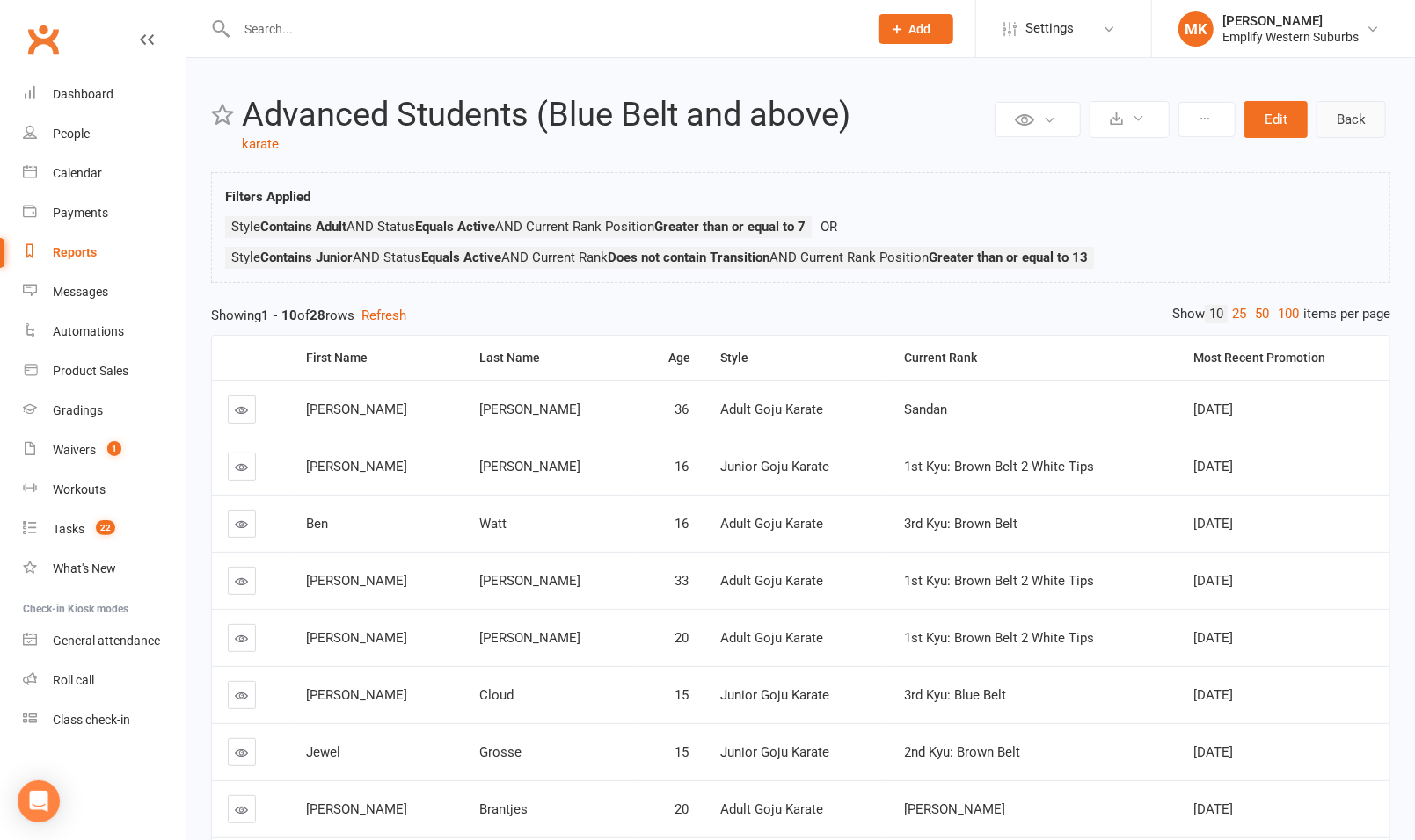
select select "100"
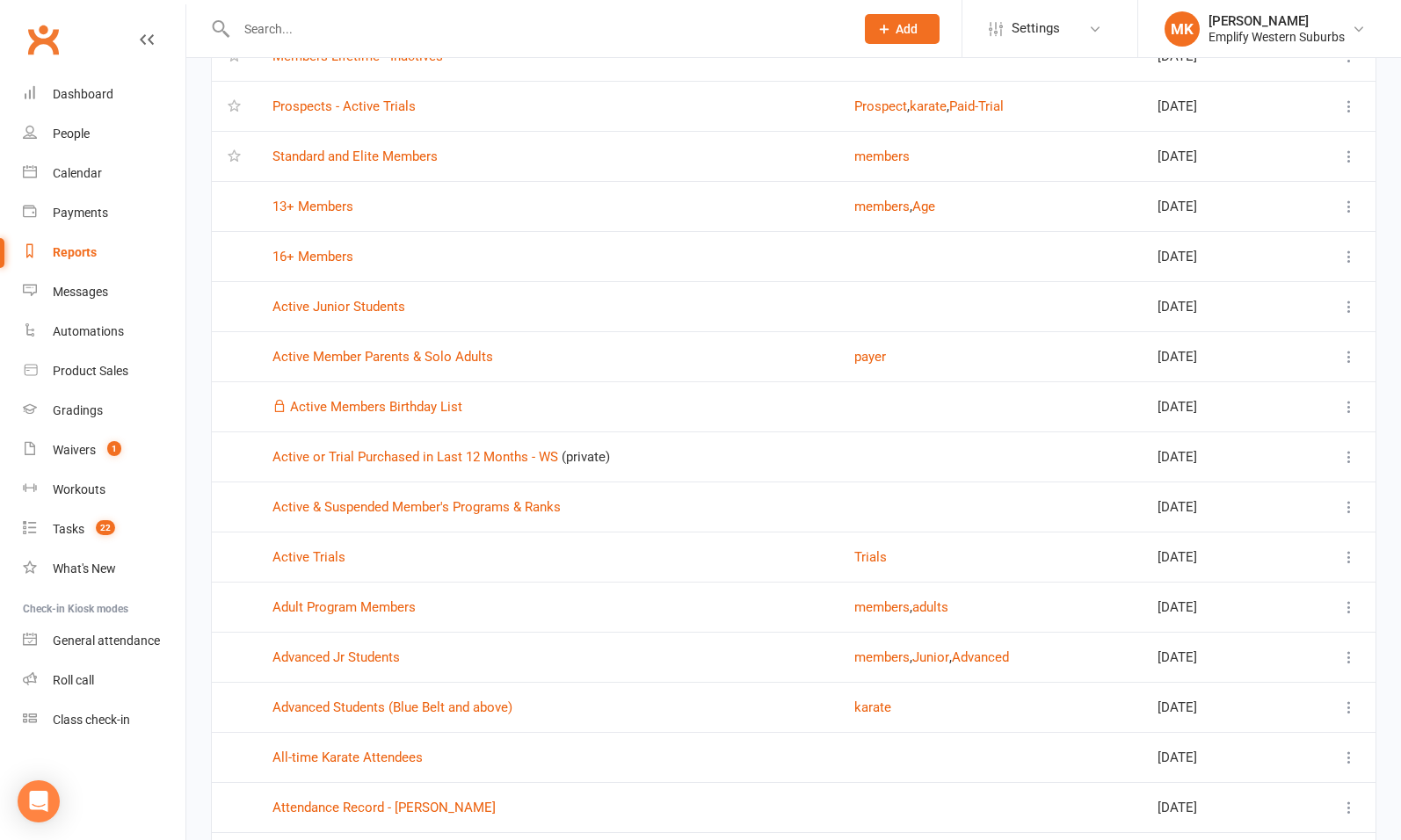
scroll to position [561, 0]
click at [369, 649] on link "Advanced Jr Students" at bounding box center [335, 655] width 127 height 16
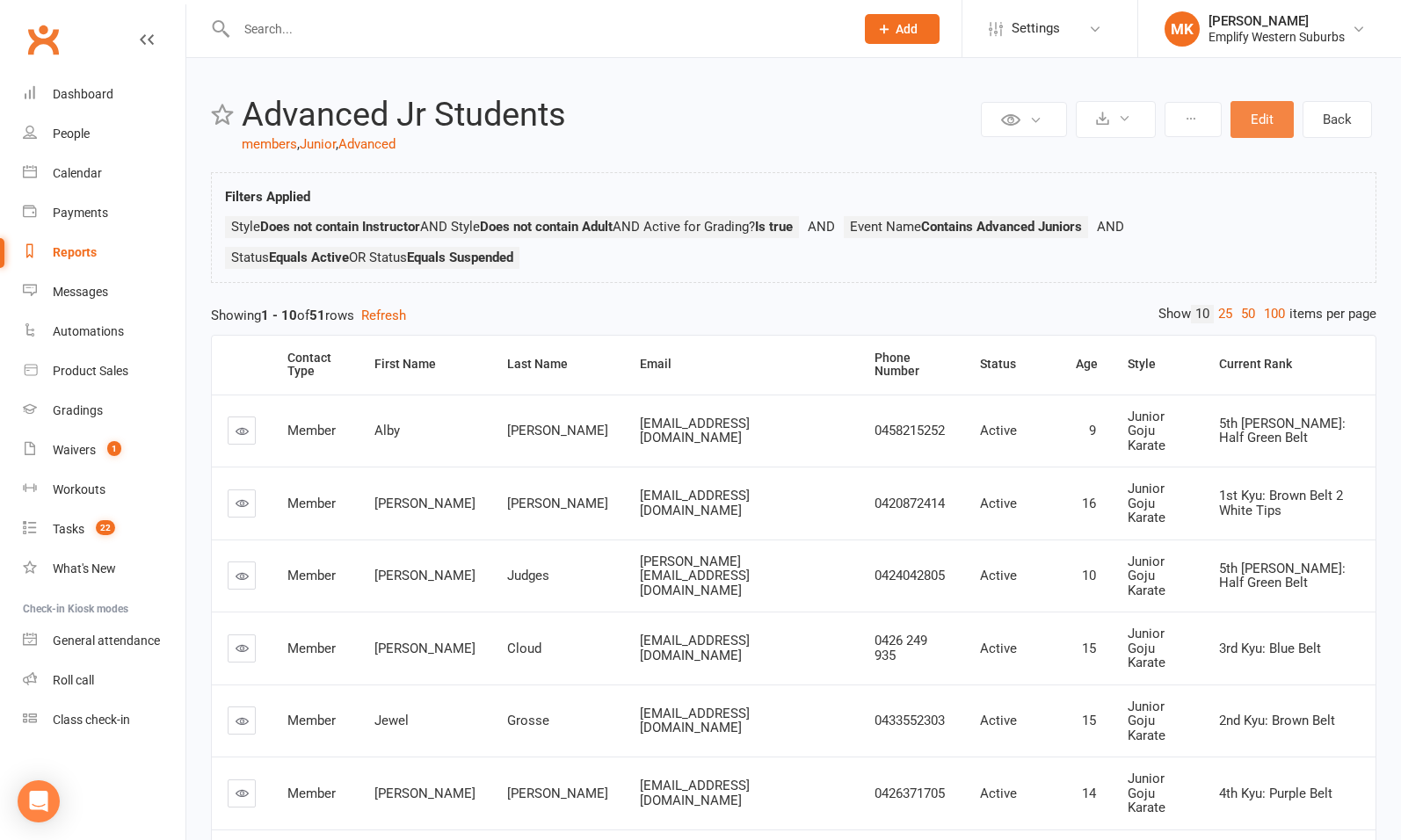
click at [1254, 119] on button "Edit" at bounding box center [1262, 119] width 63 height 37
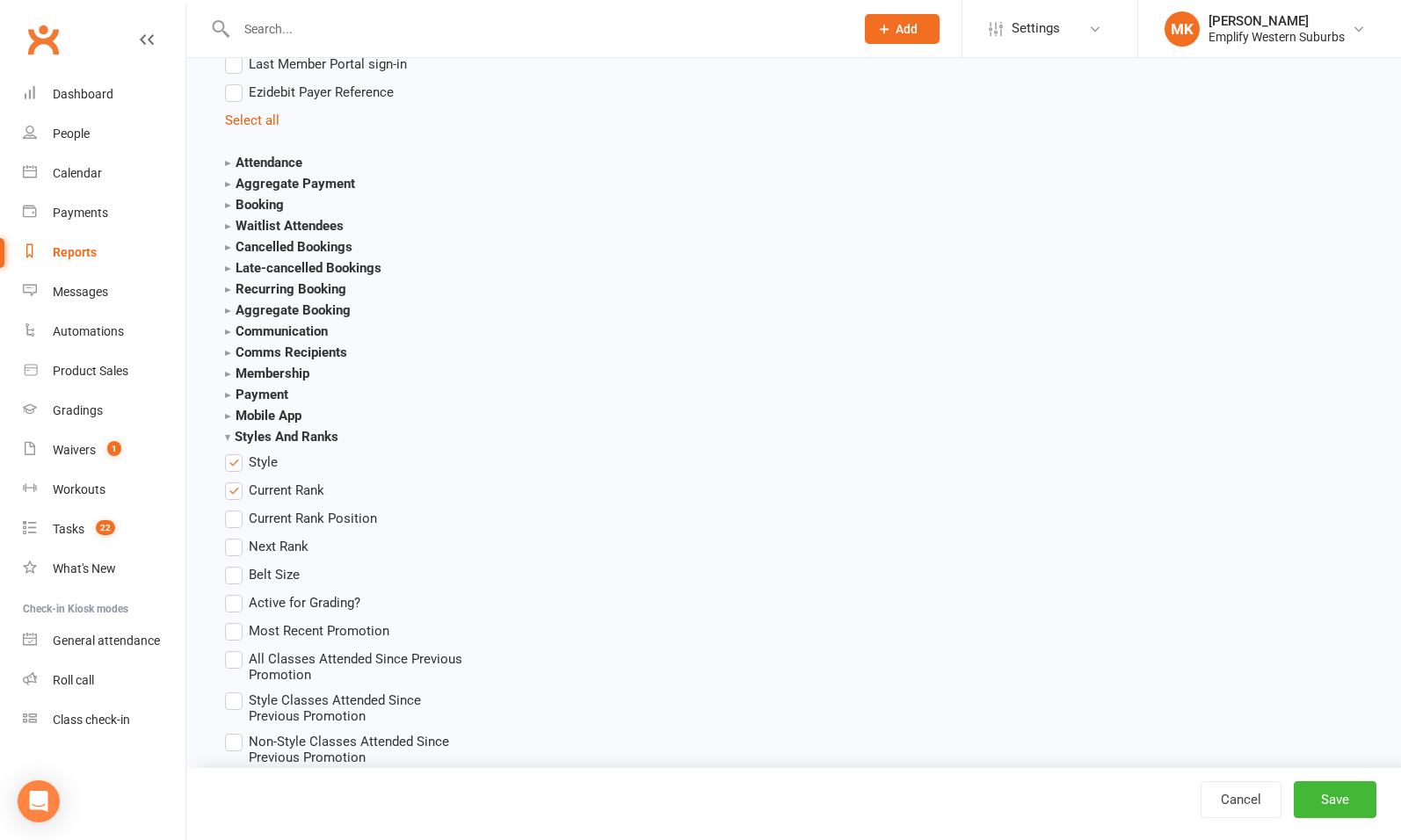
scroll to position [2035, 0]
click at [312, 304] on strong "Aggregate Booking" at bounding box center [288, 311] width 126 height 16
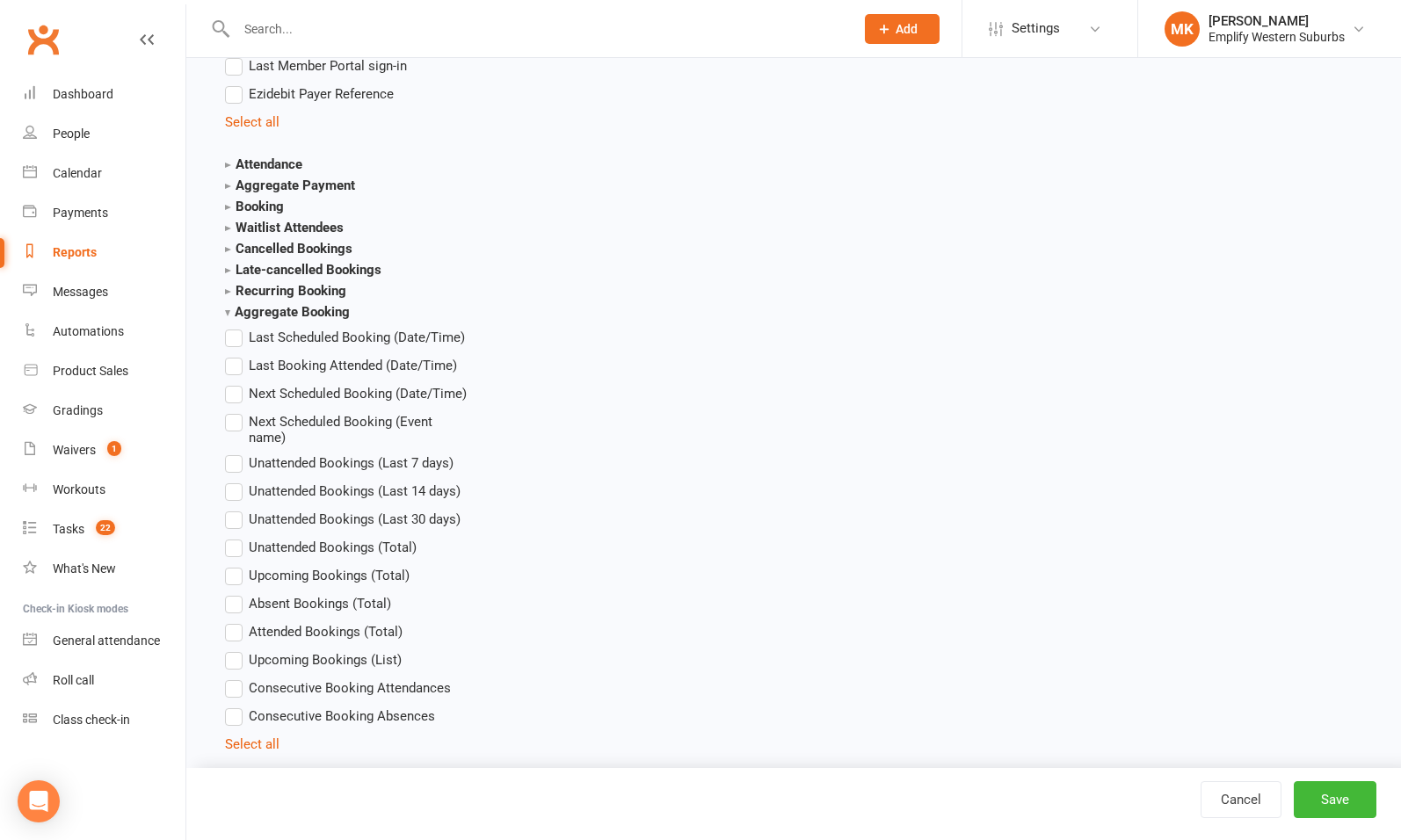
click at [279, 308] on strong "Aggregate Booking" at bounding box center [288, 311] width 125 height 16
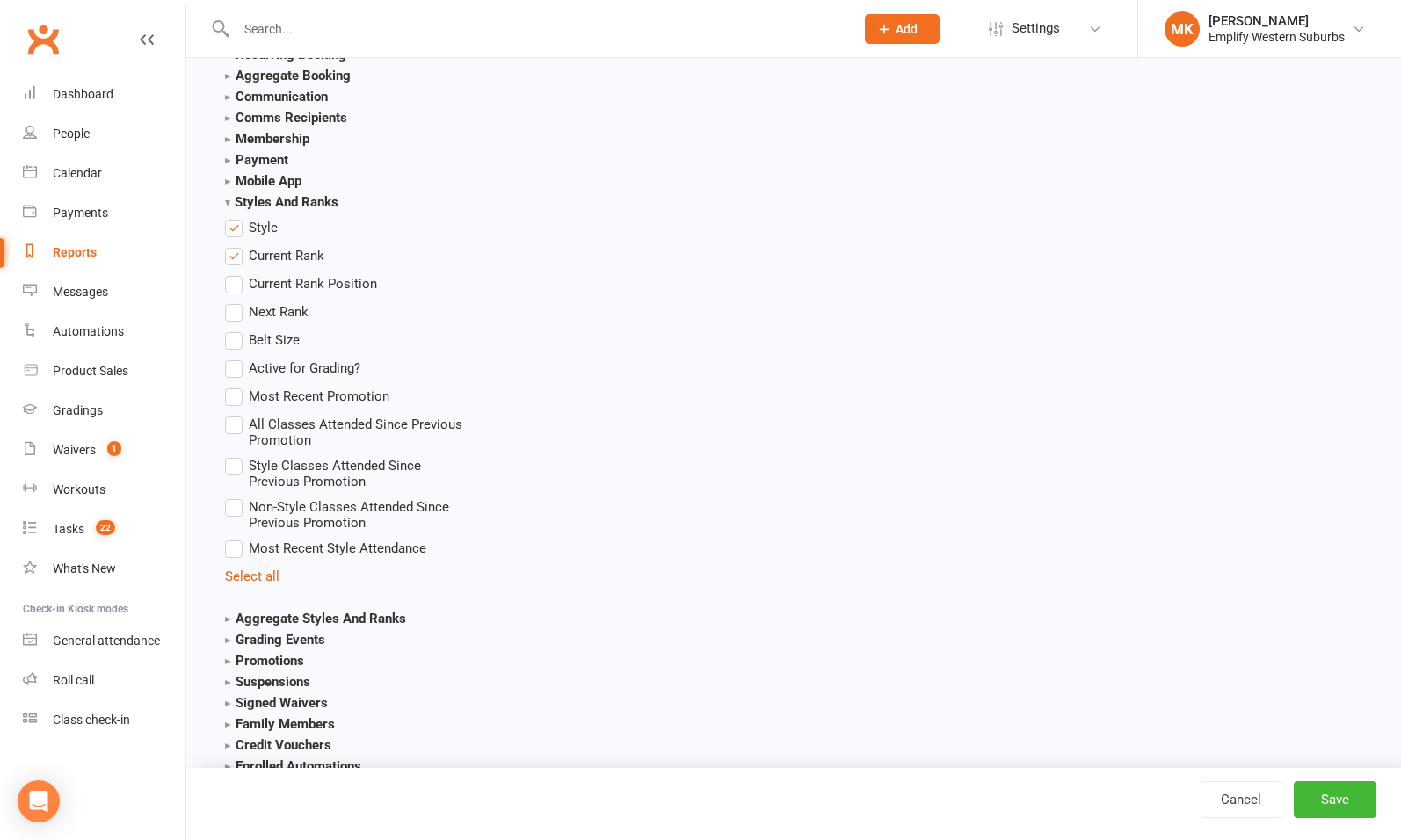
scroll to position [2179, 0]
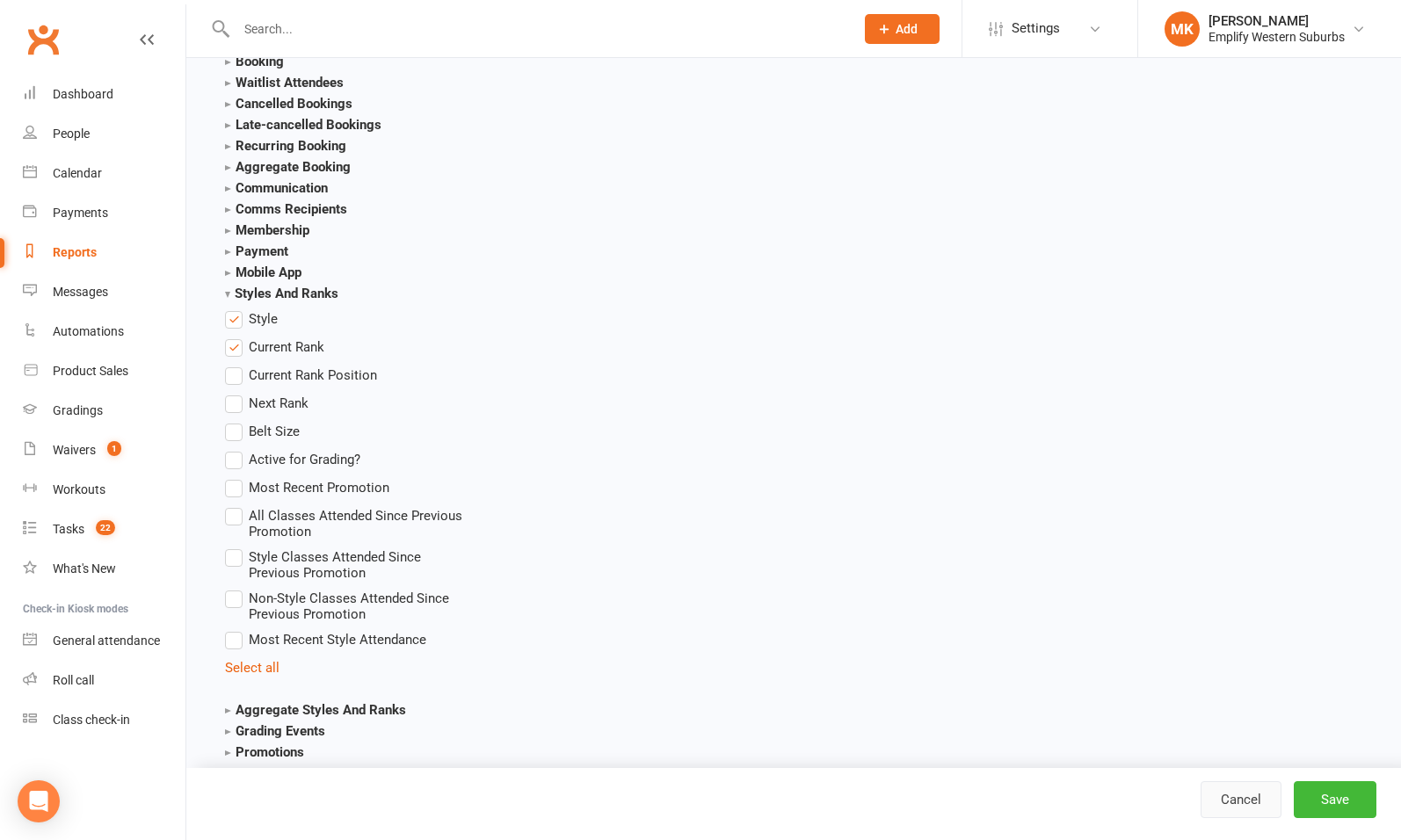
click at [1218, 794] on link "Cancel" at bounding box center [1242, 800] width 81 height 37
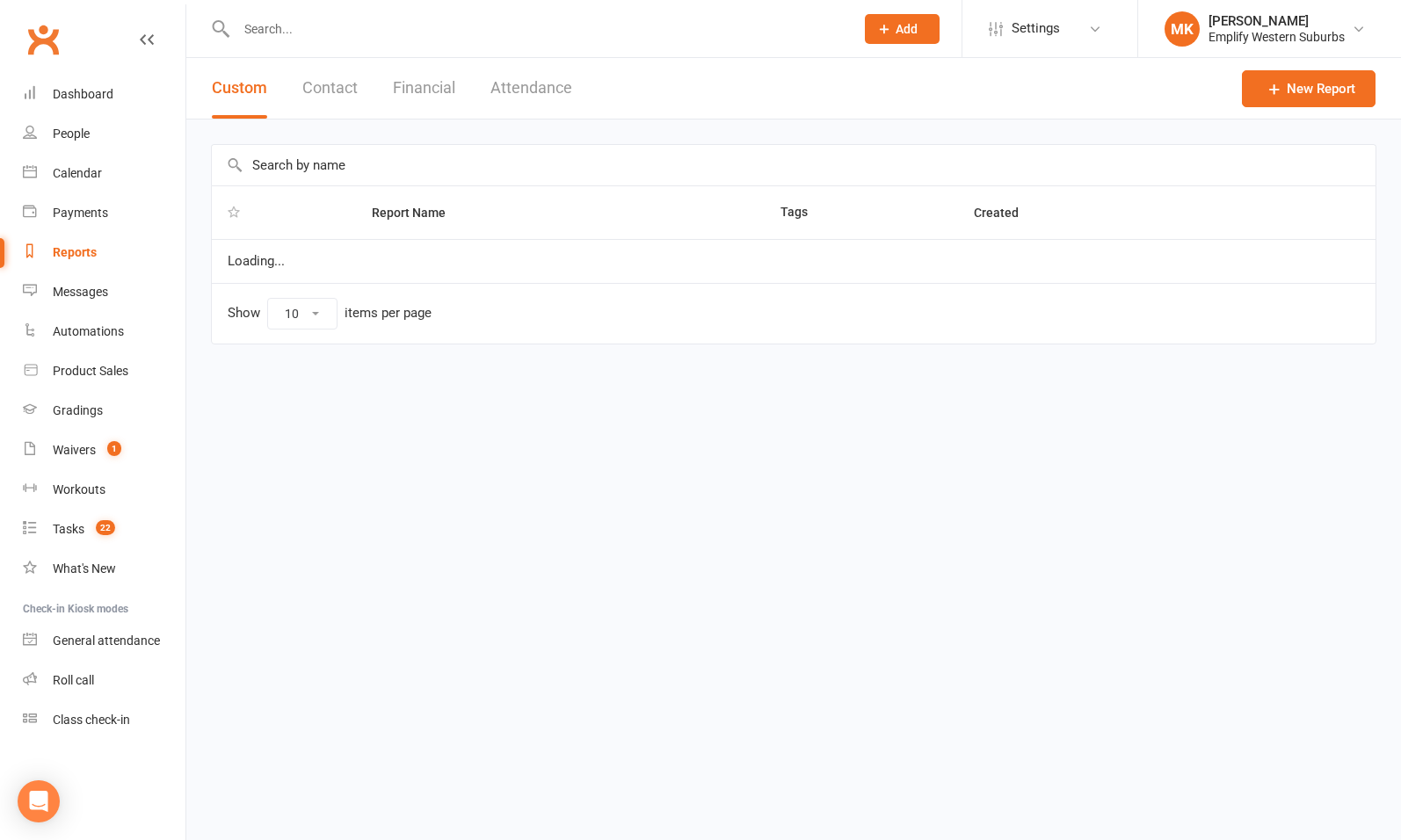
select select "100"
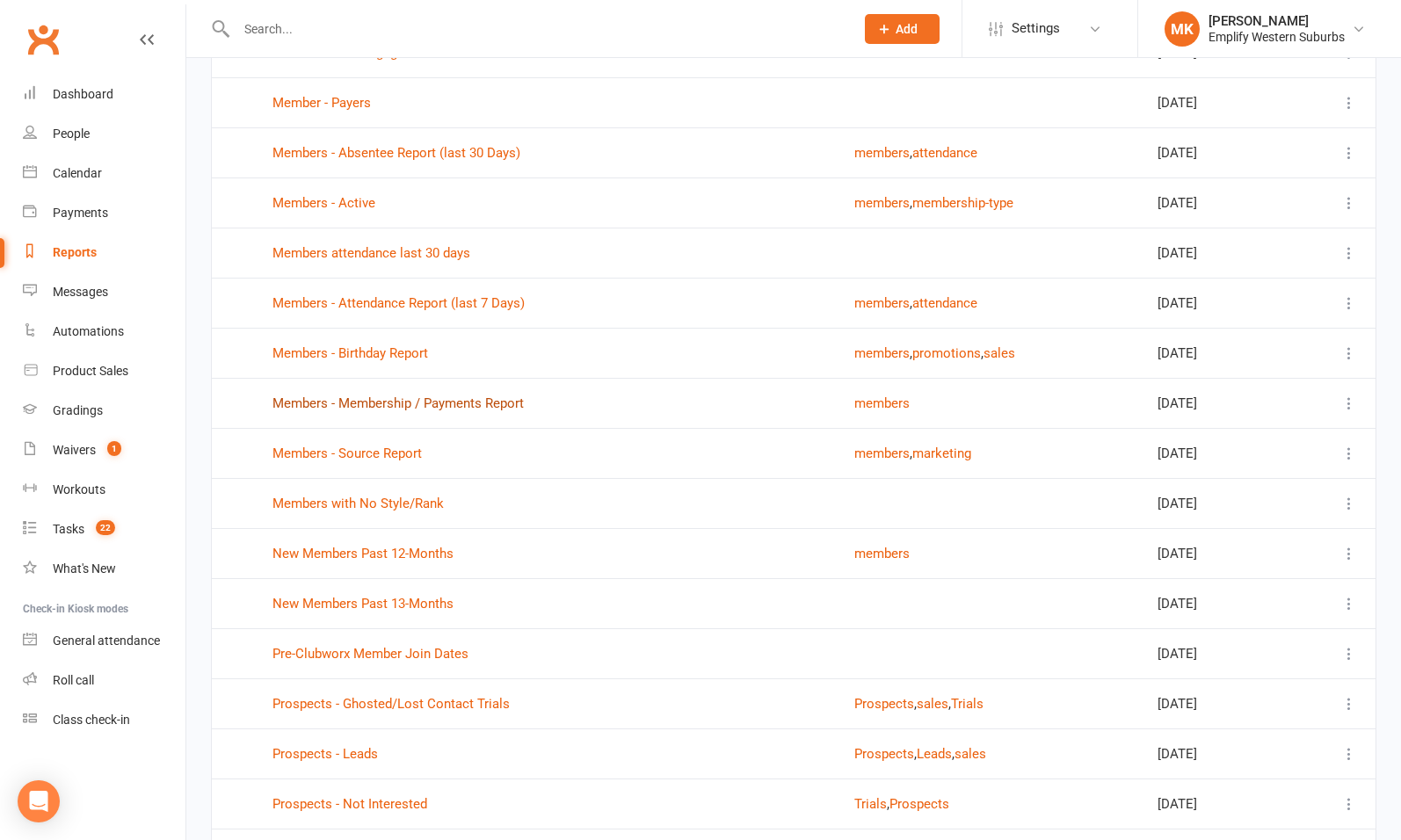
scroll to position [2262, 0]
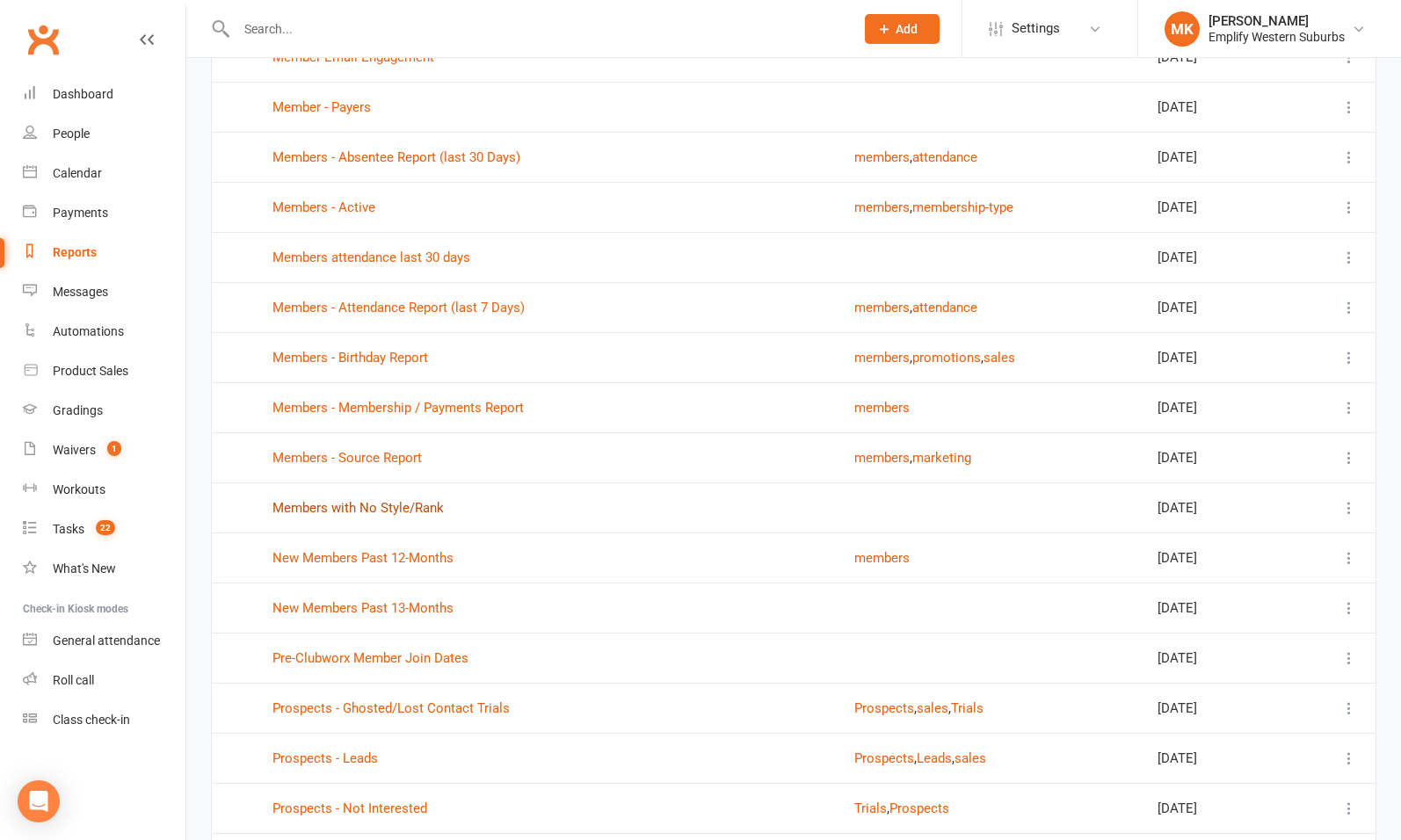
click at [373, 500] on link "Members with No Style/Rank" at bounding box center [357, 507] width 171 height 16
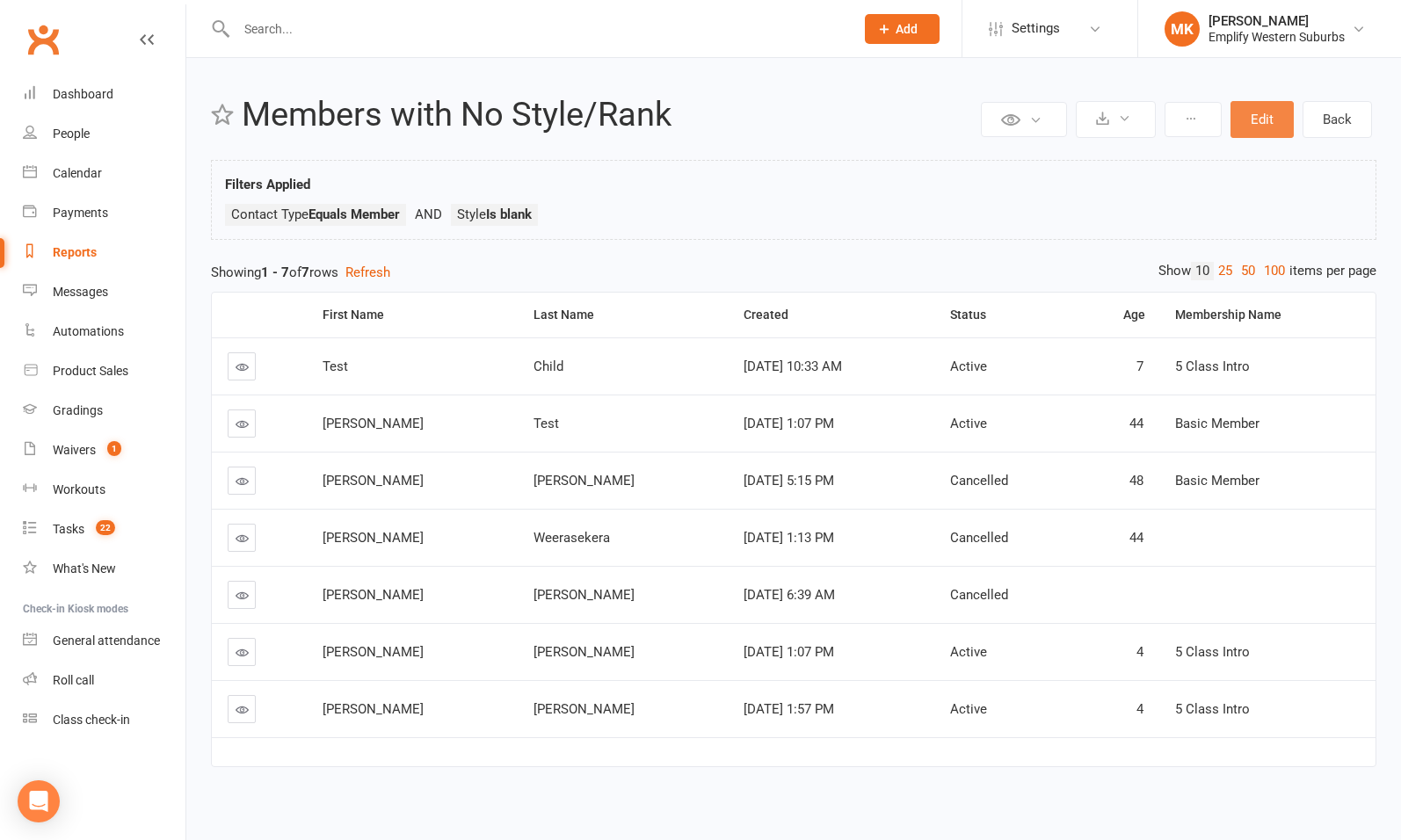
click at [1266, 124] on button "Edit" at bounding box center [1262, 119] width 63 height 37
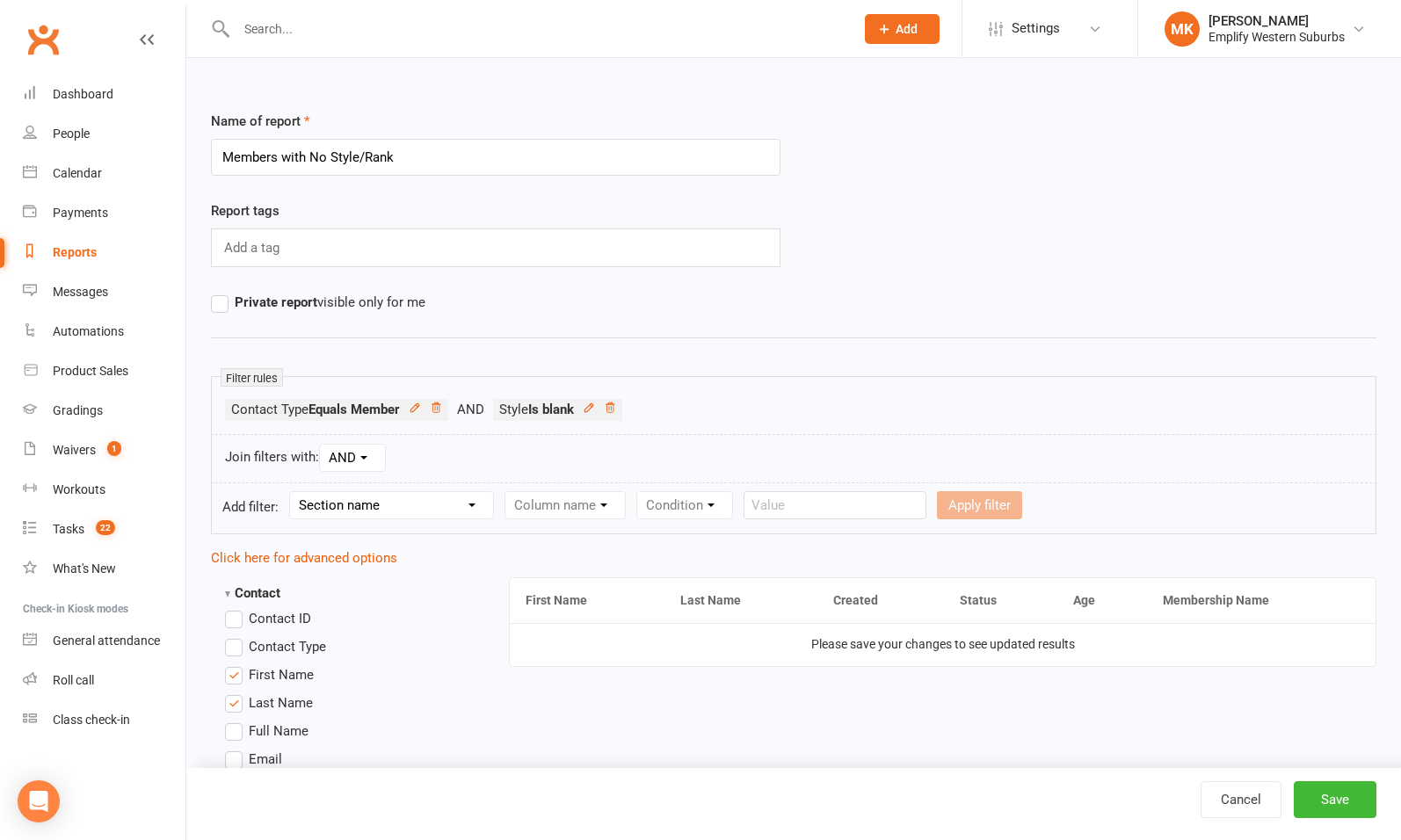
click at [386, 494] on select "Section name Contact Attendance Aggregate Payment Booking Waitlist Attendees Ca…" at bounding box center [392, 505] width 203 height 27
select select "11"
click at [292, 492] on select "Section name Contact Attendance Aggregate Payment Booking Waitlist Attendees Ca…" at bounding box center [392, 505] width 203 height 27
click at [575, 496] on select "Column name Membership ID Membership Name Membership Category Membership Start …" at bounding box center [677, 505] width 343 height 27
select select "29"
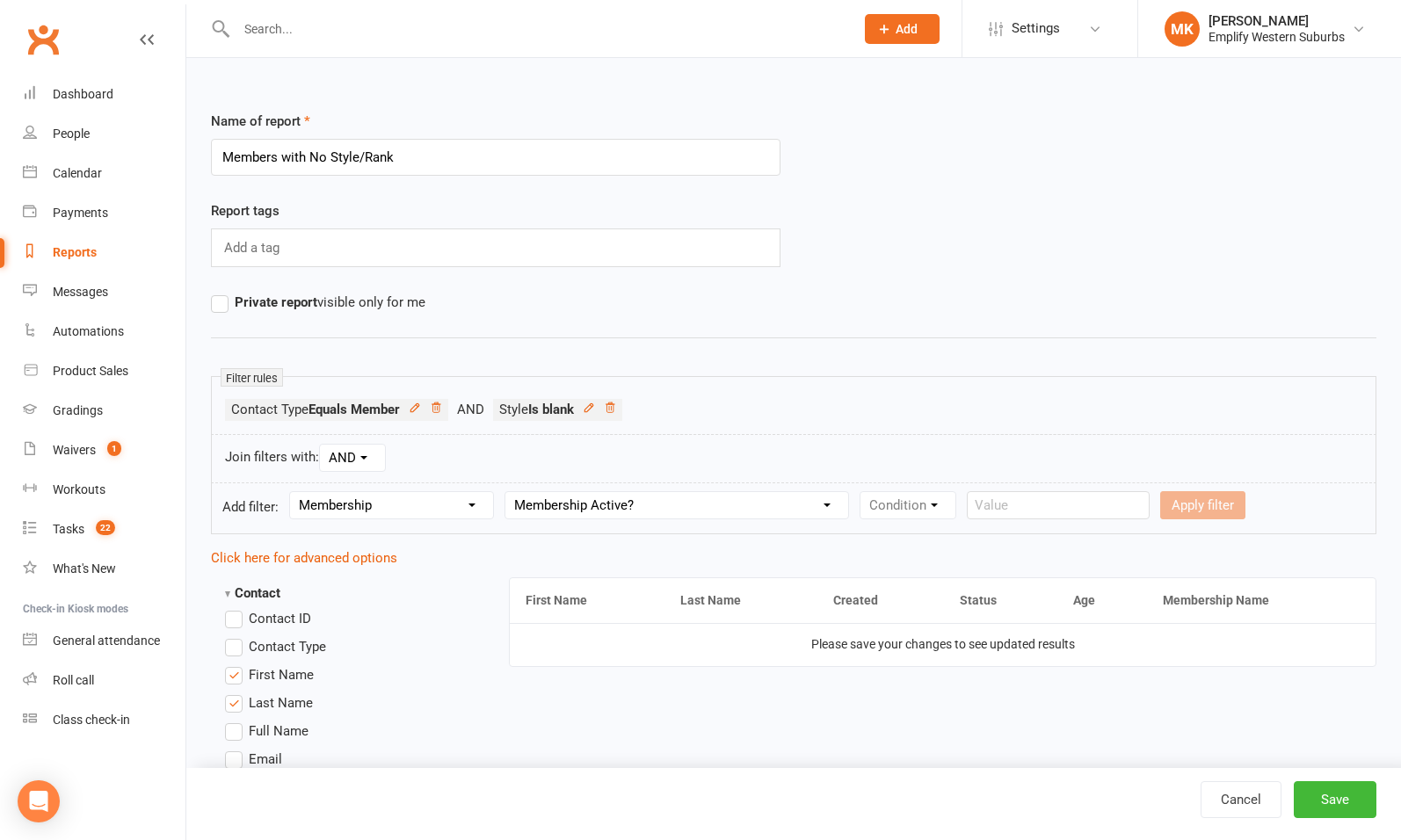
click at [508, 492] on select "Column name Membership ID Membership Name Membership Category Membership Start …" at bounding box center [677, 505] width 343 height 27
click at [935, 505] on select "Condition Is Is not Is blank Is not blank" at bounding box center [914, 505] width 106 height 27
select select "0"
click at [862, 492] on select "Condition Is Is not Is blank Is not blank" at bounding box center [914, 505] width 106 height 27
click at [1013, 513] on select "Value Yes No" at bounding box center [1019, 505] width 72 height 28
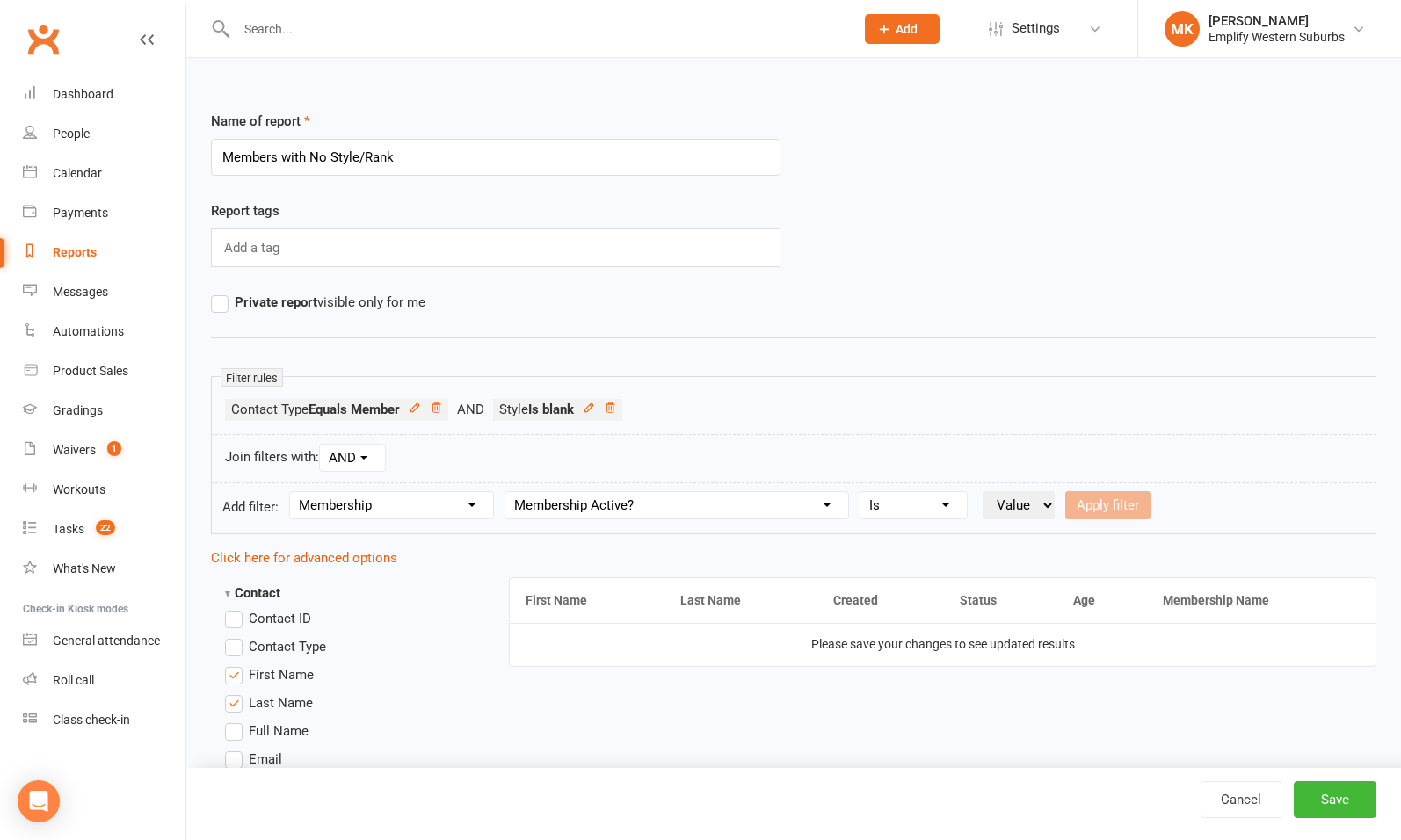
select select "true"
click at [984, 491] on select "Value Yes No" at bounding box center [1019, 505] width 72 height 28
click at [1109, 496] on button "Apply filter" at bounding box center [1108, 505] width 85 height 28
select select
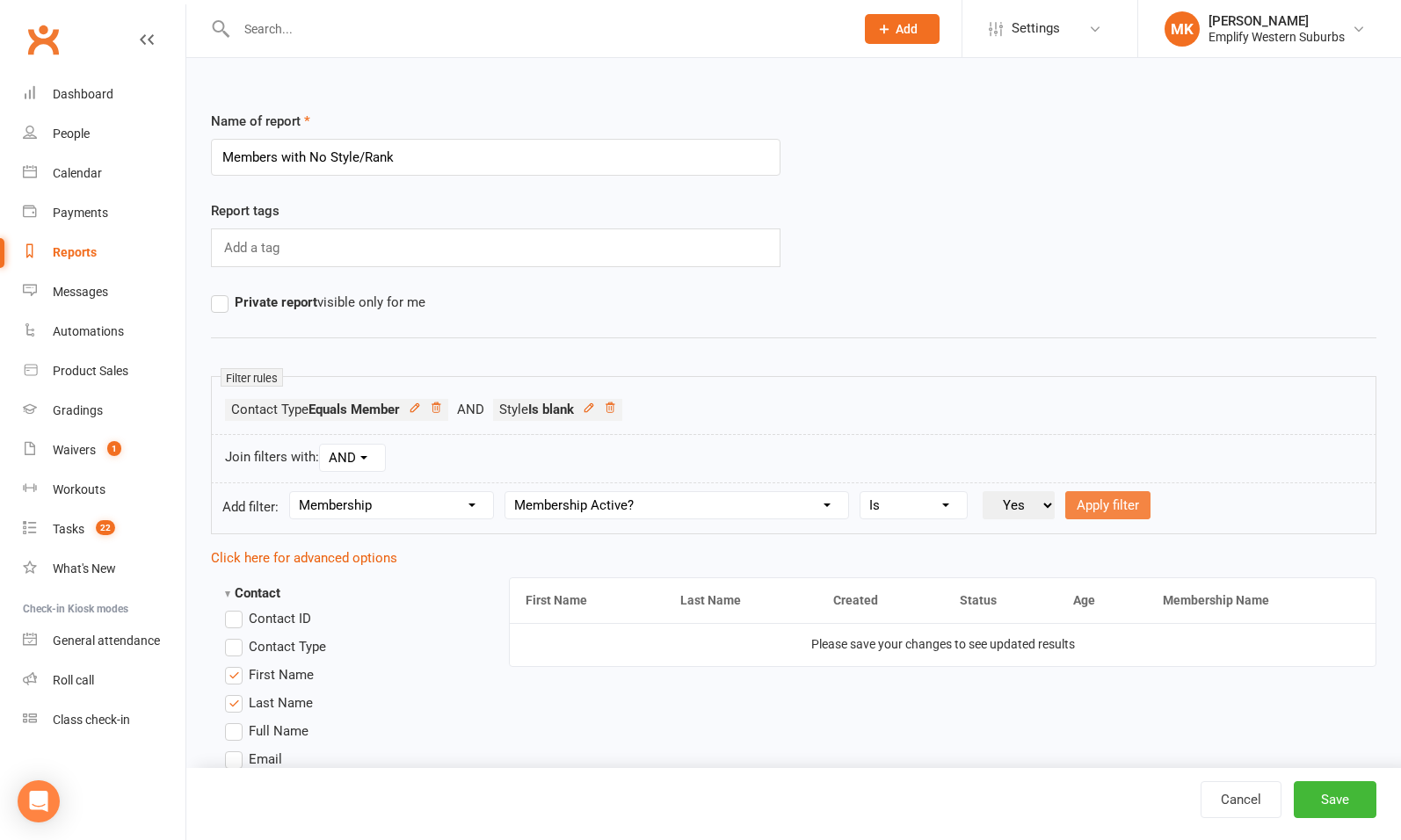
select select
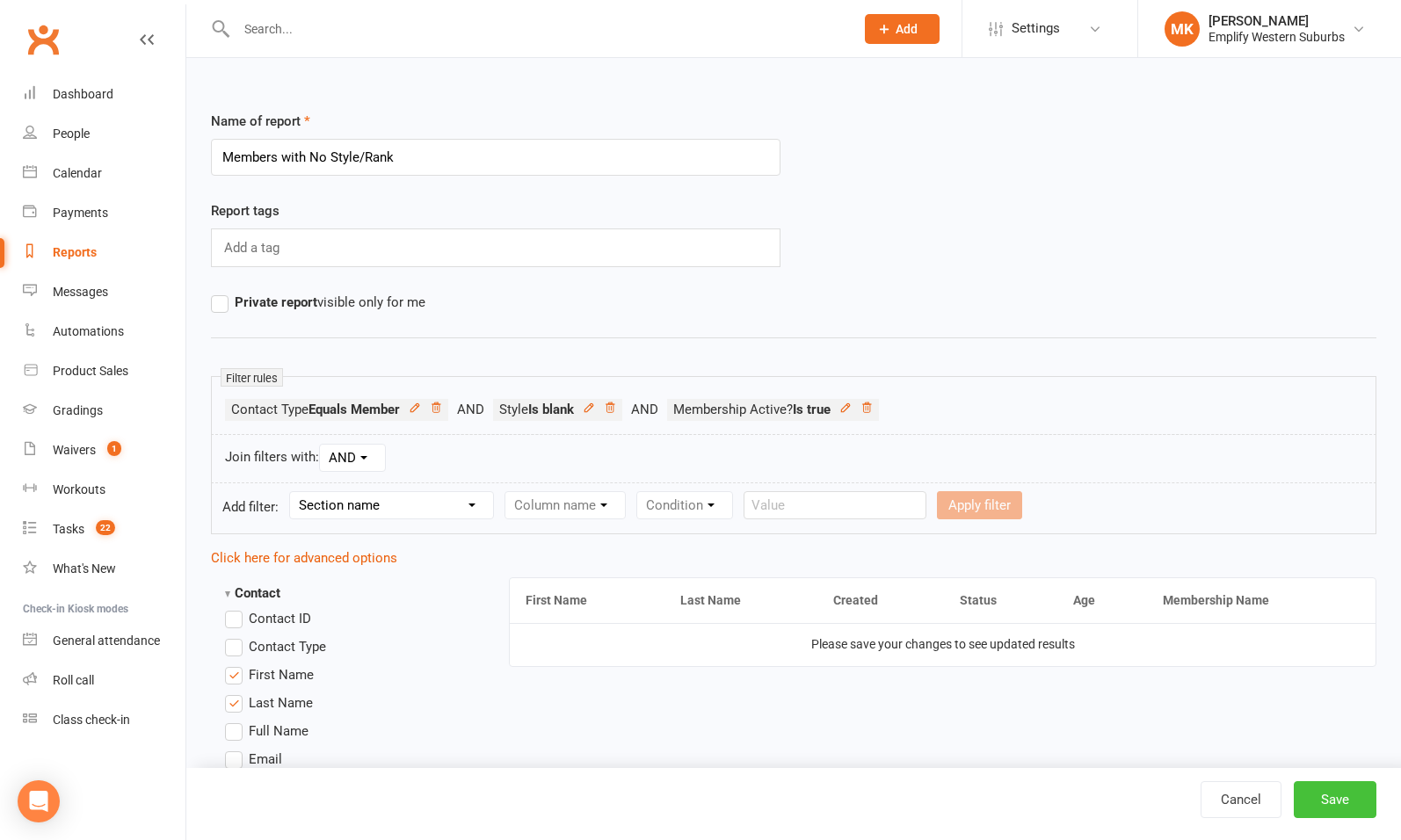
click at [1318, 812] on button "Save" at bounding box center [1335, 800] width 82 height 37
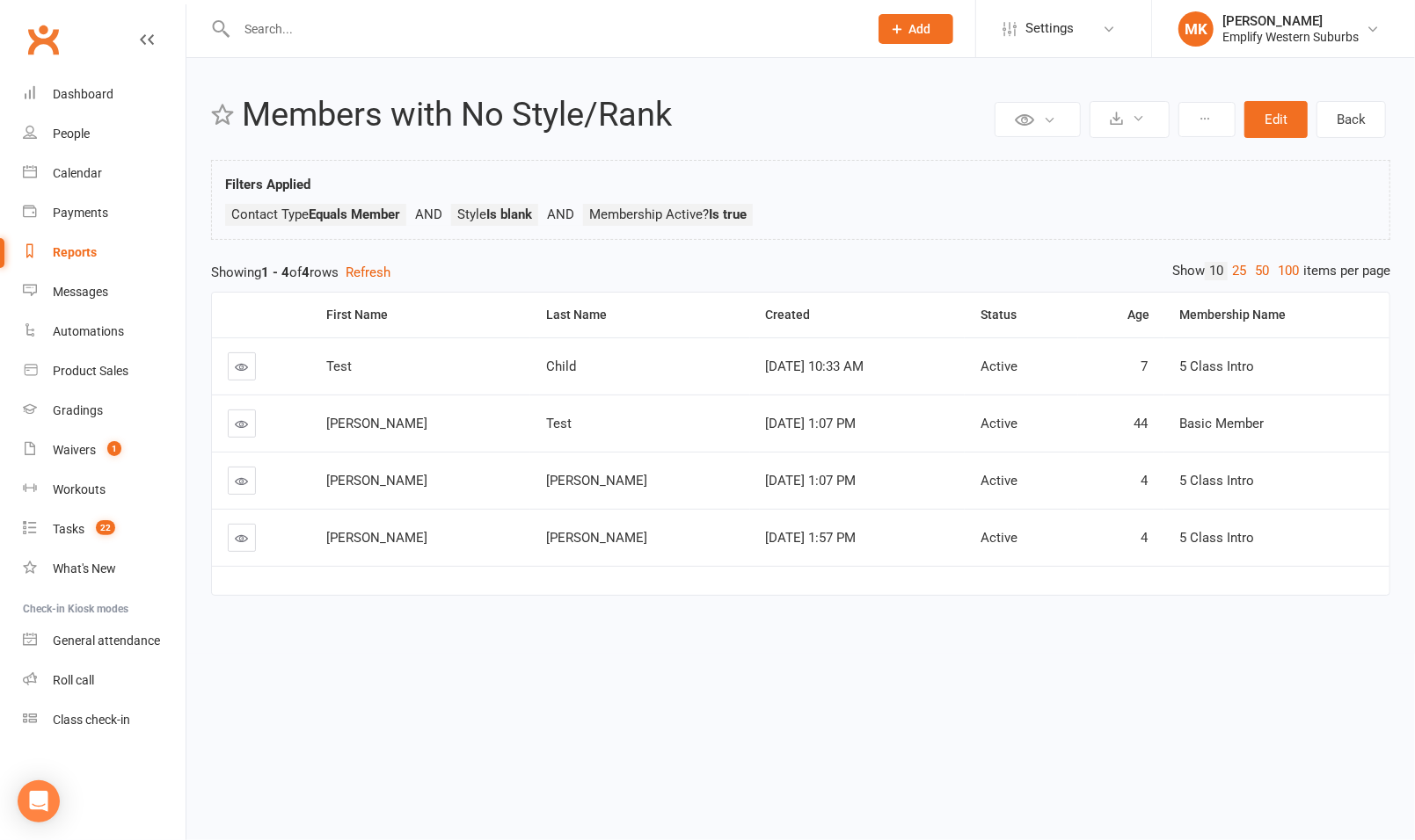
click at [240, 477] on icon at bounding box center [242, 481] width 13 height 13
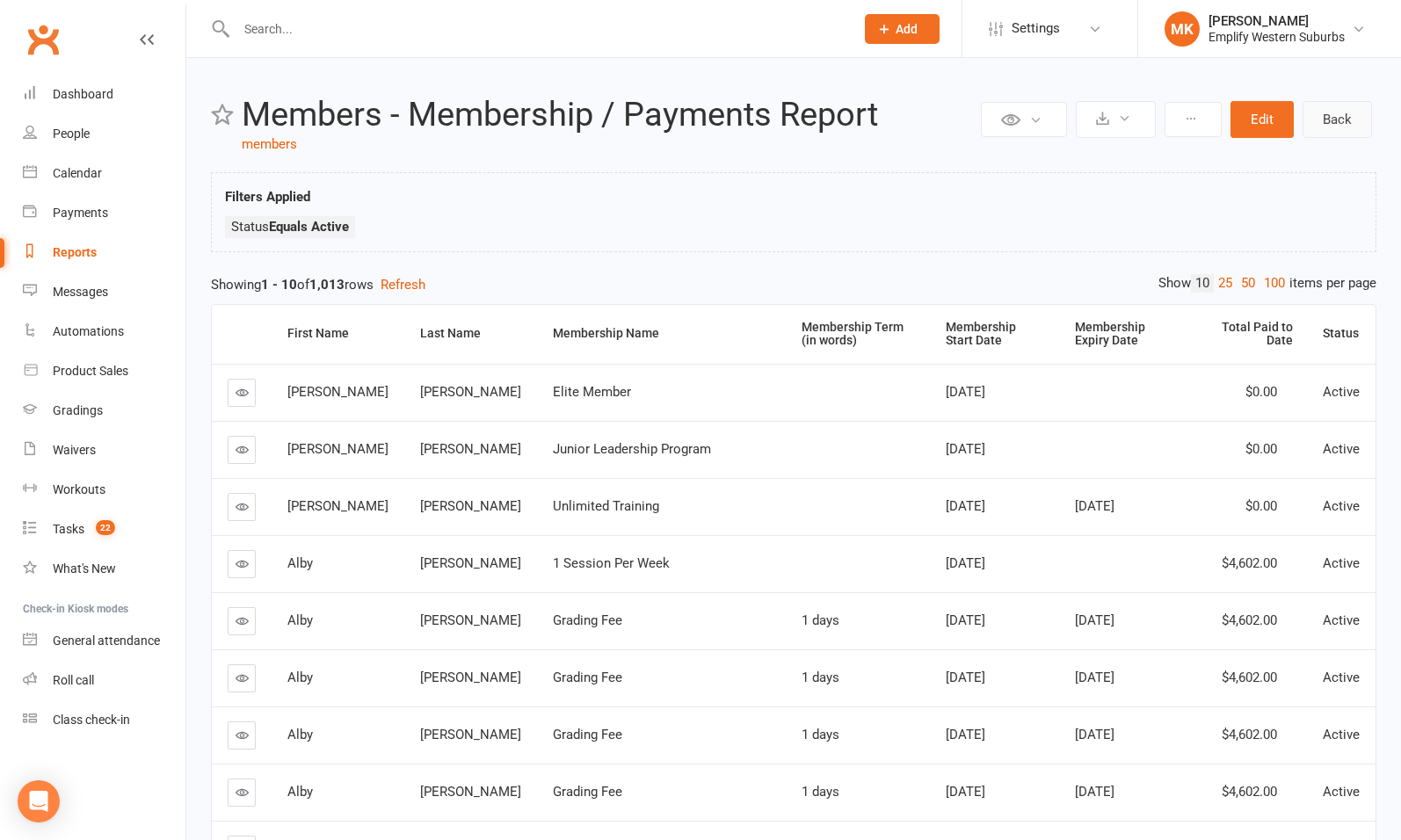
click at [1331, 125] on link "Back" at bounding box center [1338, 119] width 70 height 37
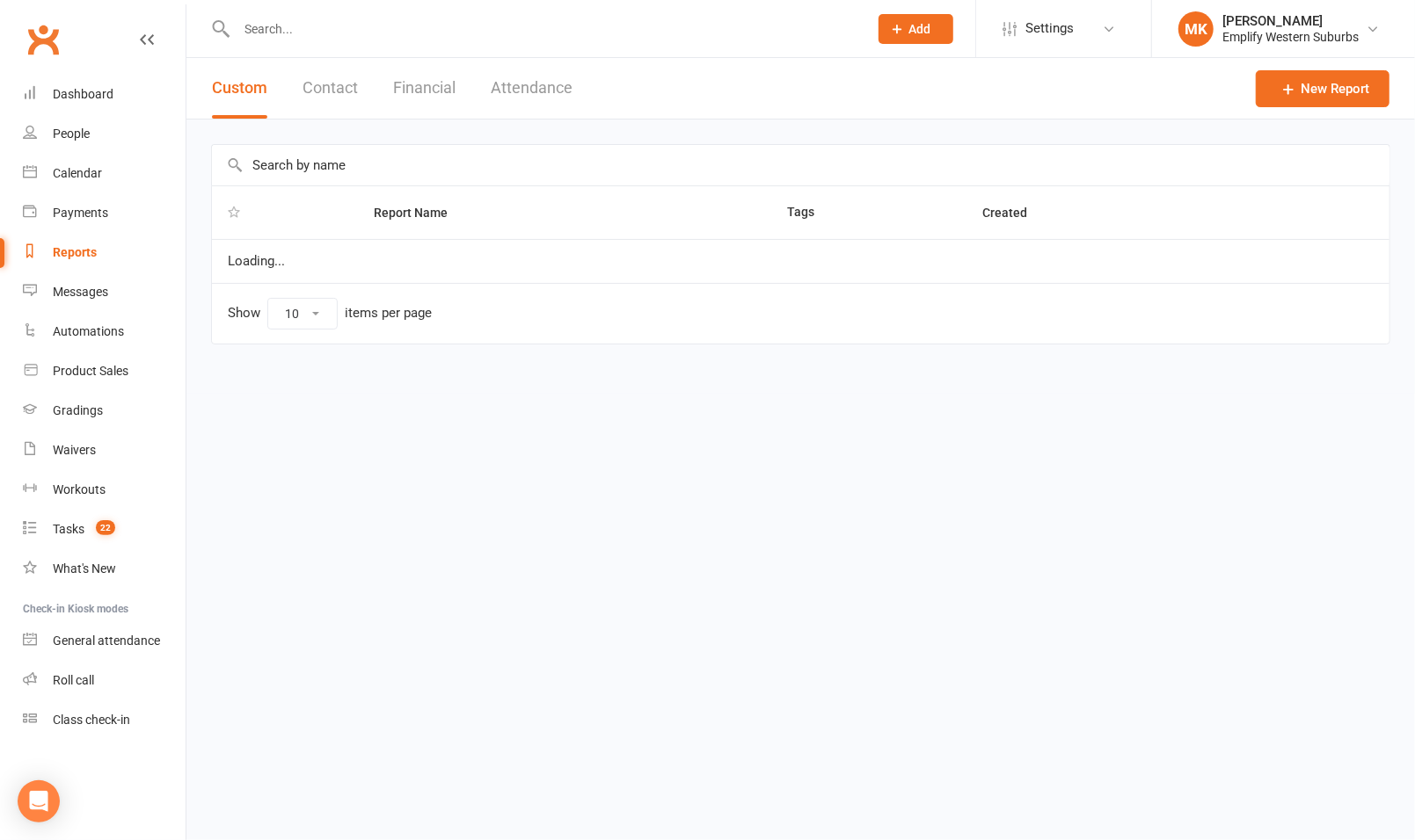
select select "100"
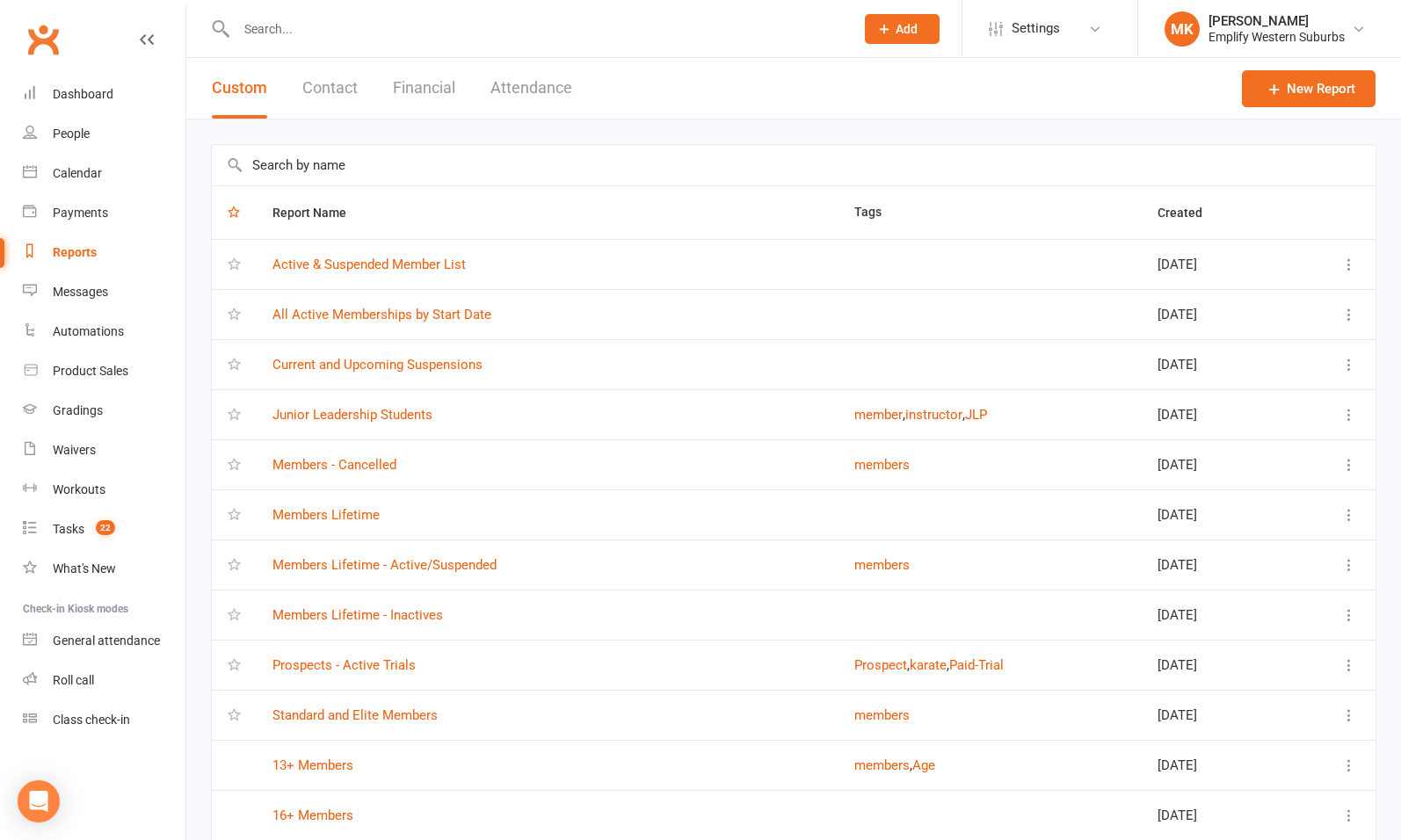
click at [487, 158] on input "text" at bounding box center [794, 165] width 1164 height 40
type input "recurr"
click at [1327, 92] on link "New Report" at bounding box center [1309, 89] width 134 height 37
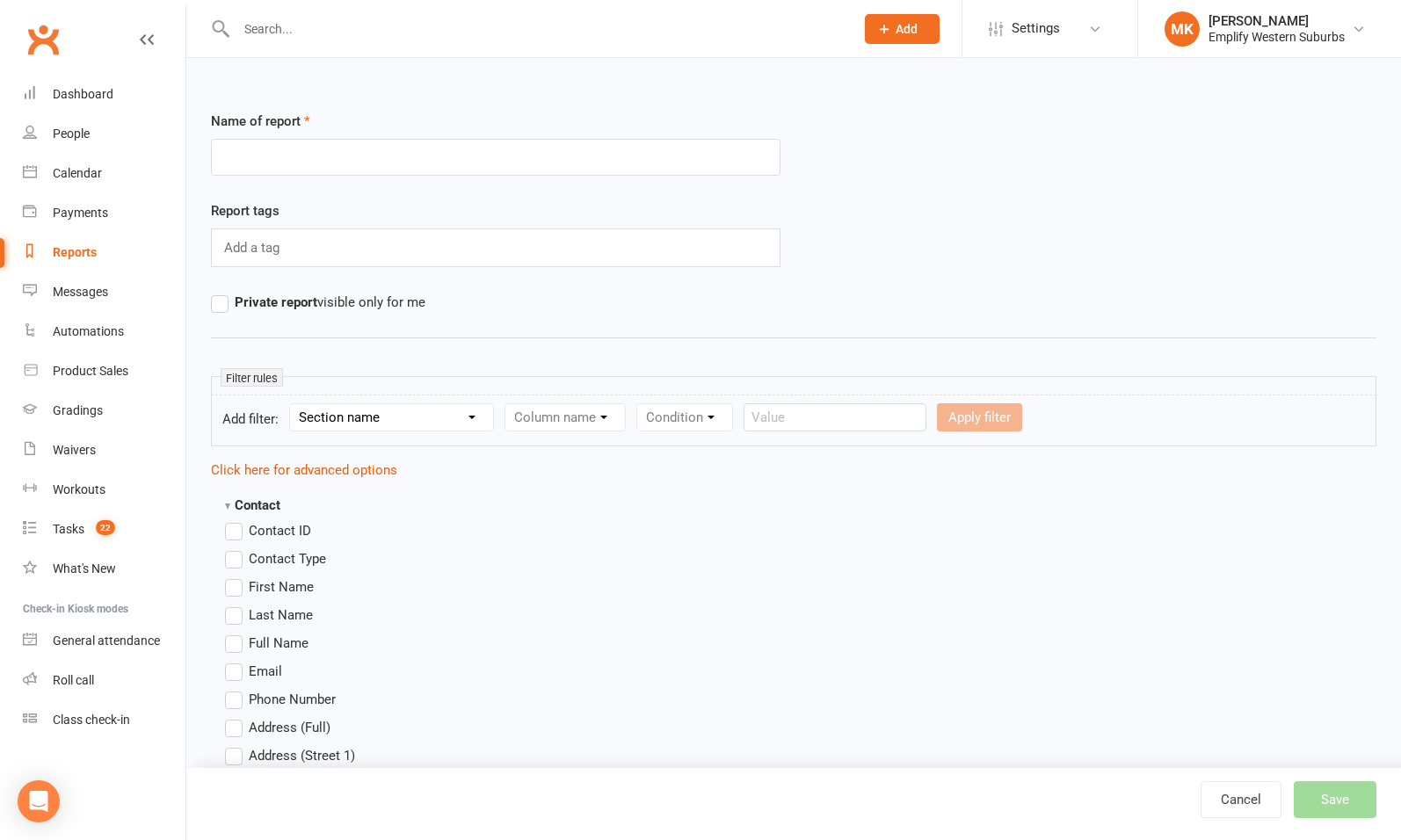
click at [517, 160] on input "text" at bounding box center [496, 158] width 570 height 37
click at [1262, 802] on link "Cancel" at bounding box center [1242, 800] width 81 height 37
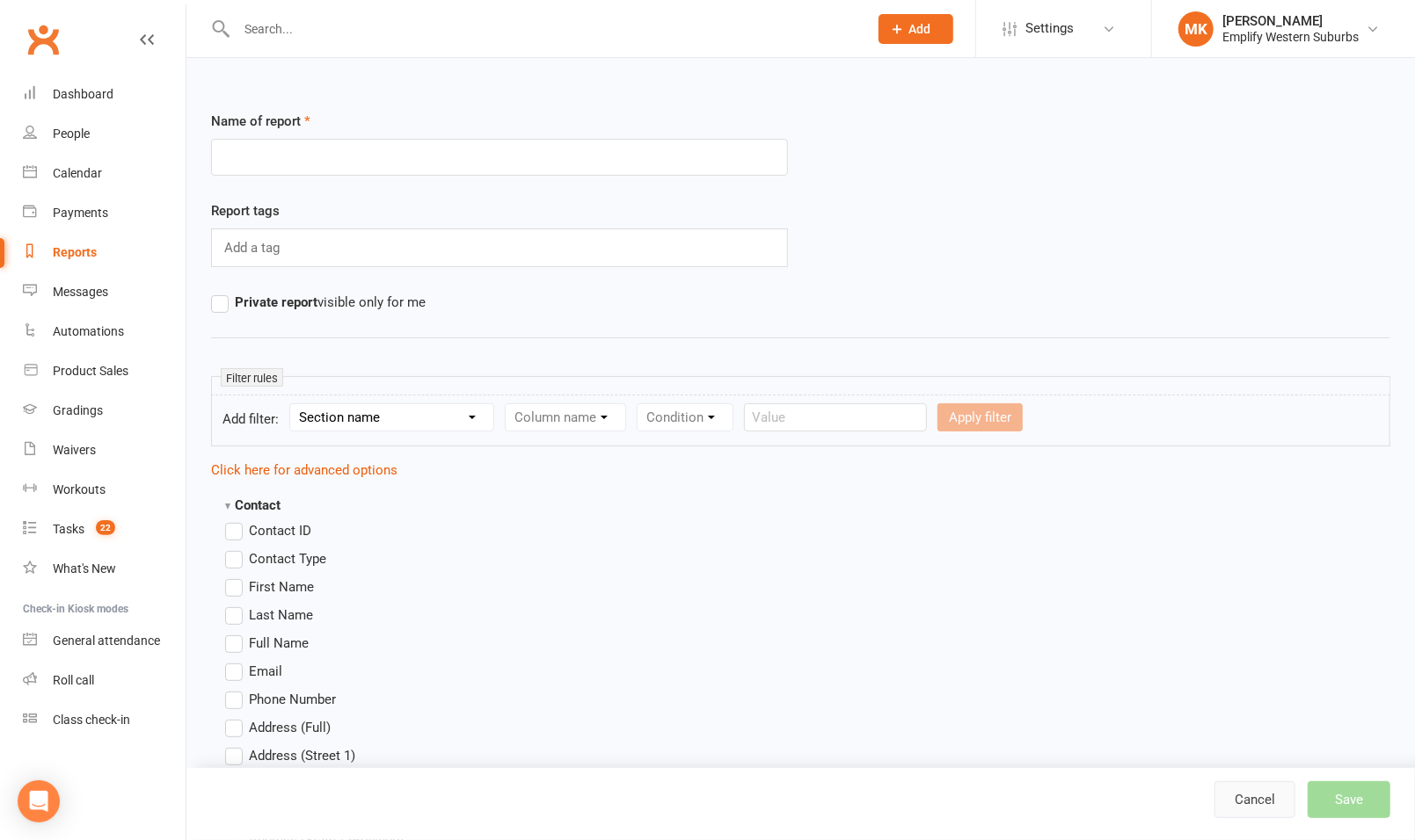
select select "100"
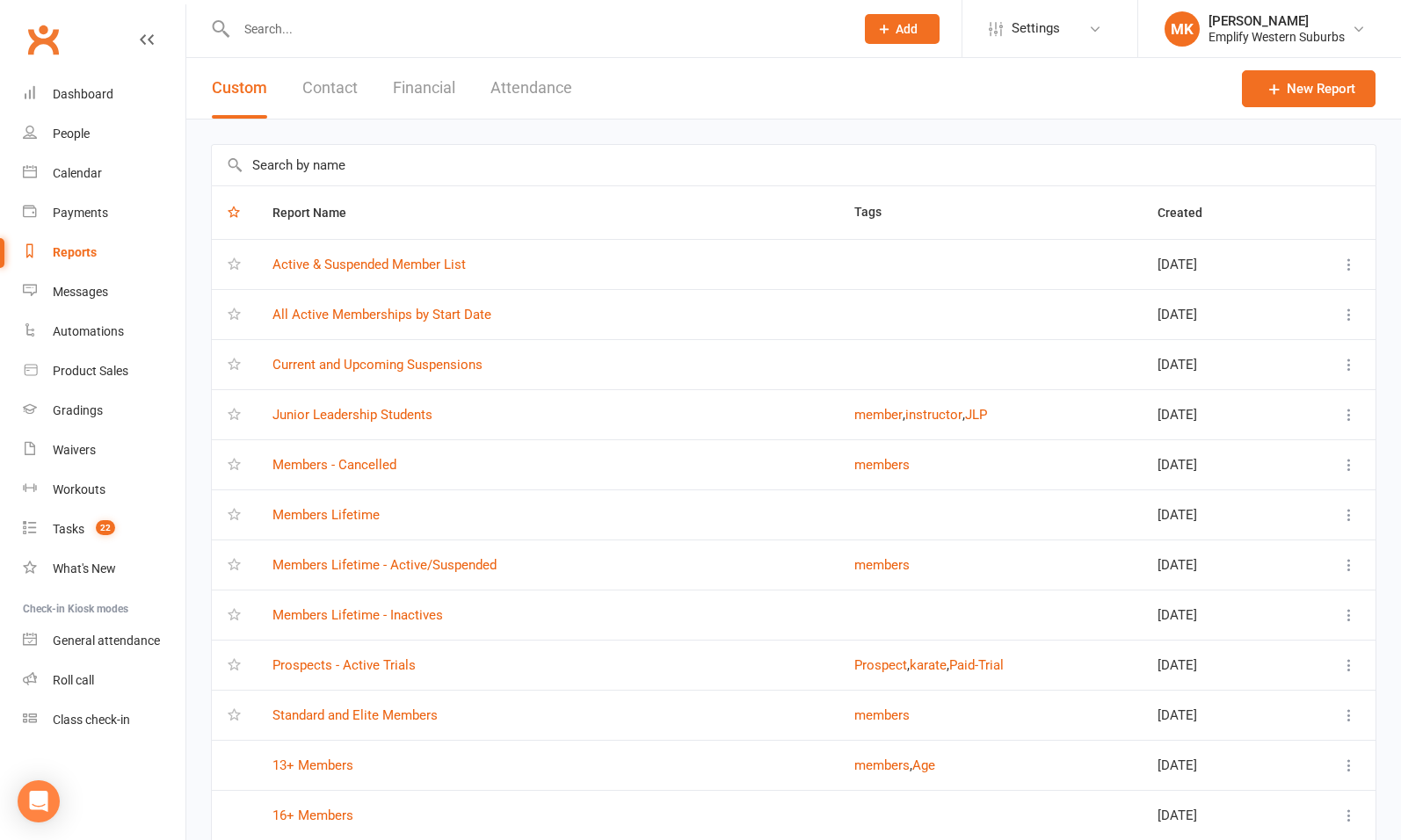
click at [347, 92] on button "Contact" at bounding box center [330, 88] width 55 height 60
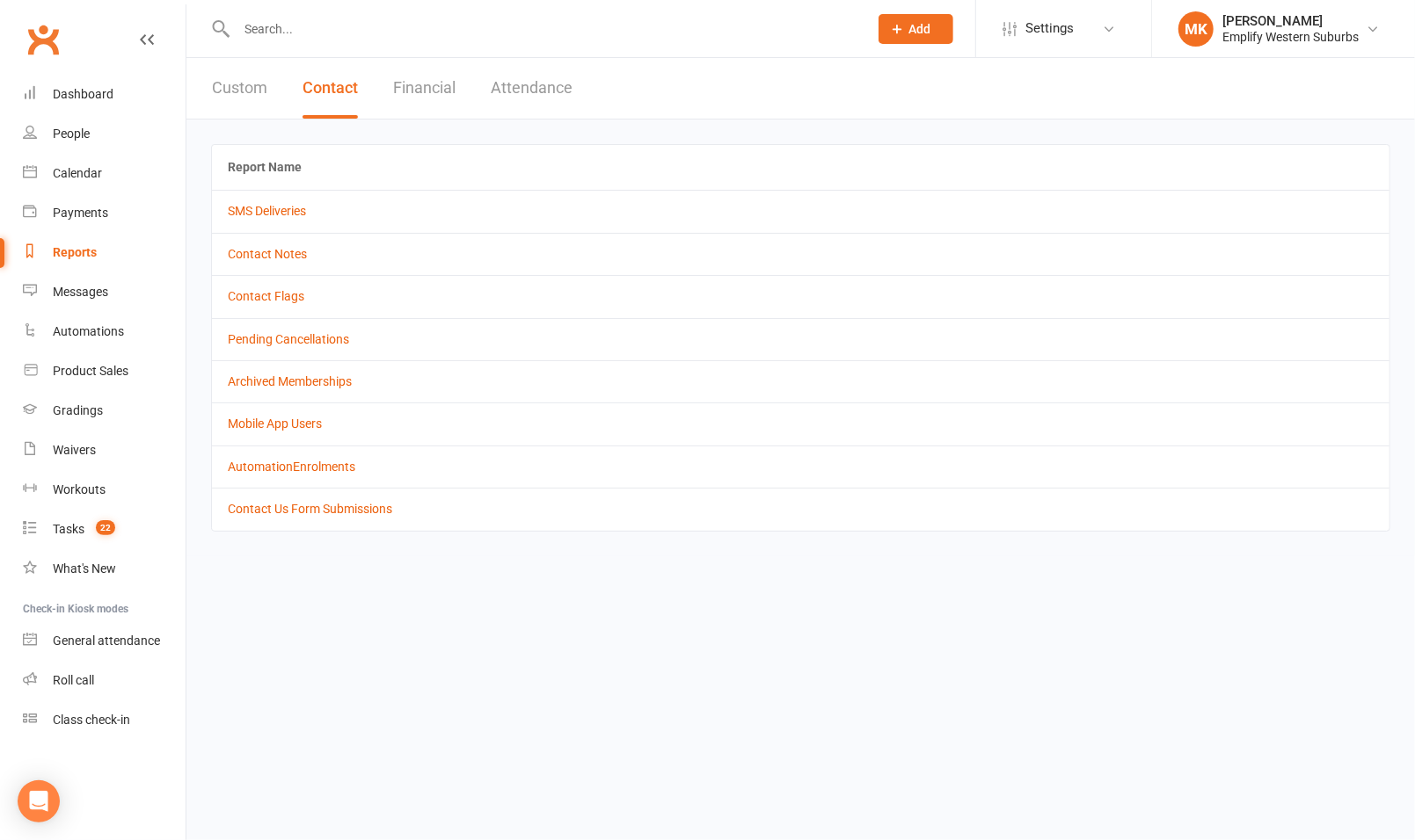
click at [422, 90] on button "Financial" at bounding box center [424, 88] width 62 height 60
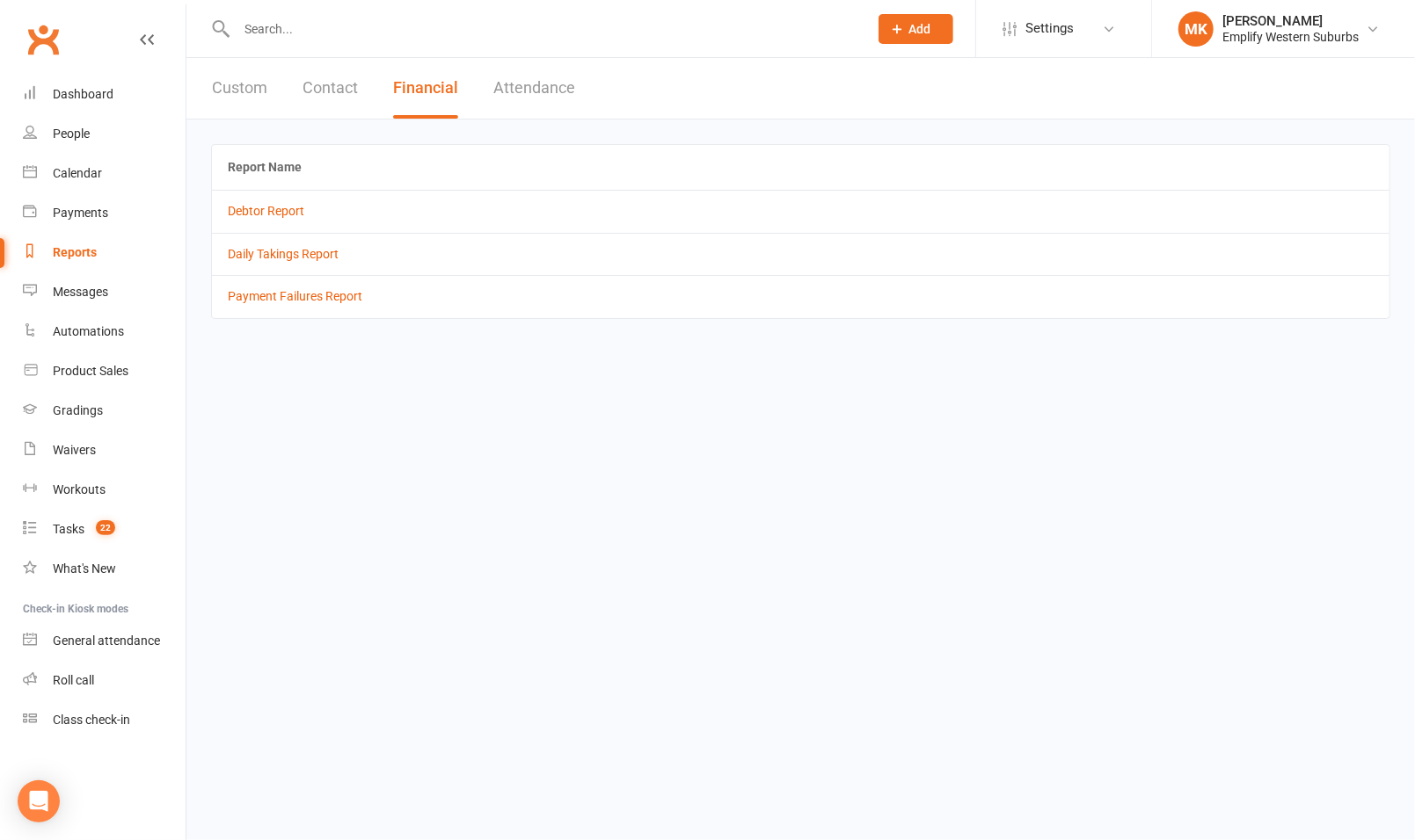
click at [337, 93] on button "Contact" at bounding box center [330, 88] width 55 height 60
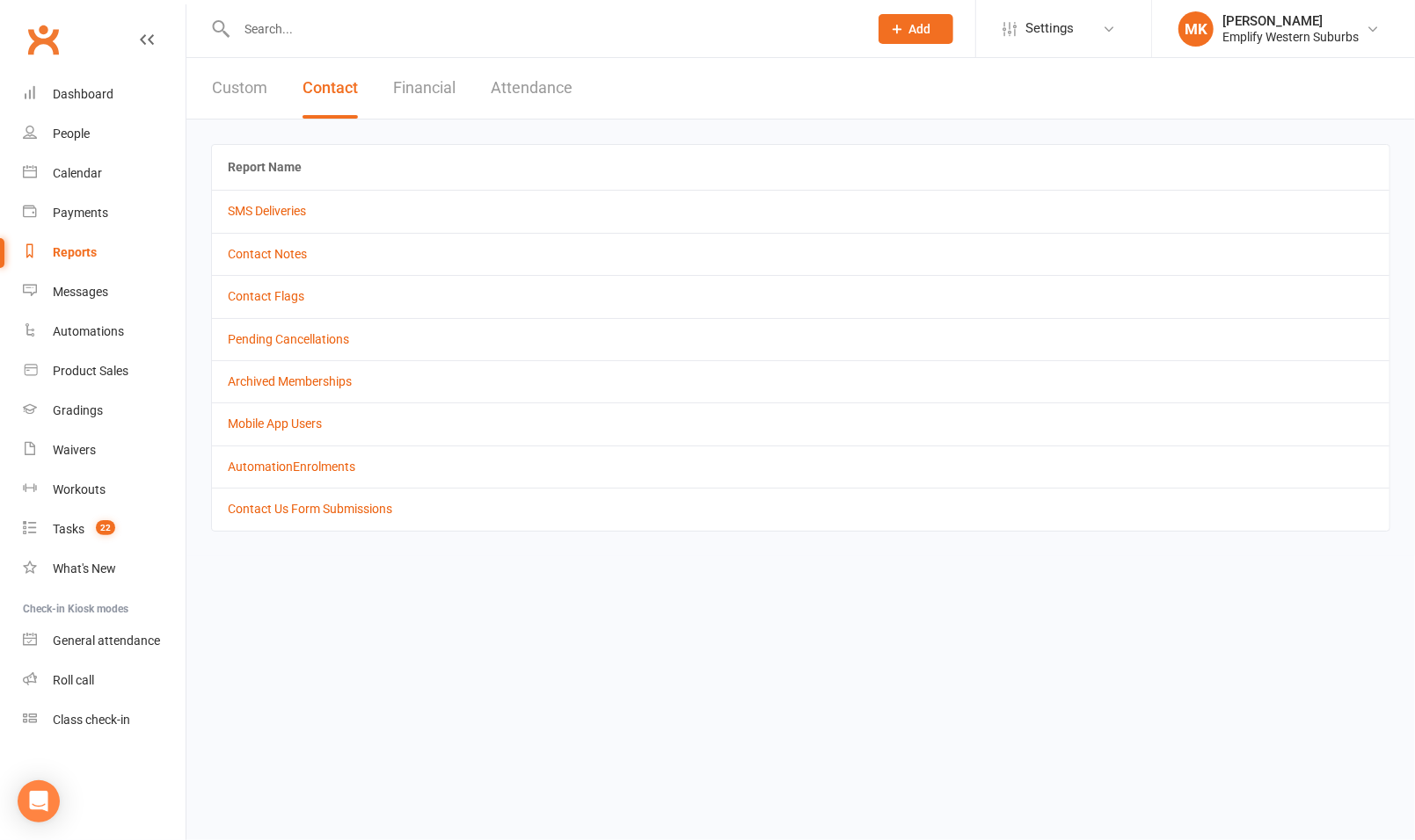
click at [246, 85] on button "Custom" at bounding box center [239, 88] width 55 height 60
select select "100"
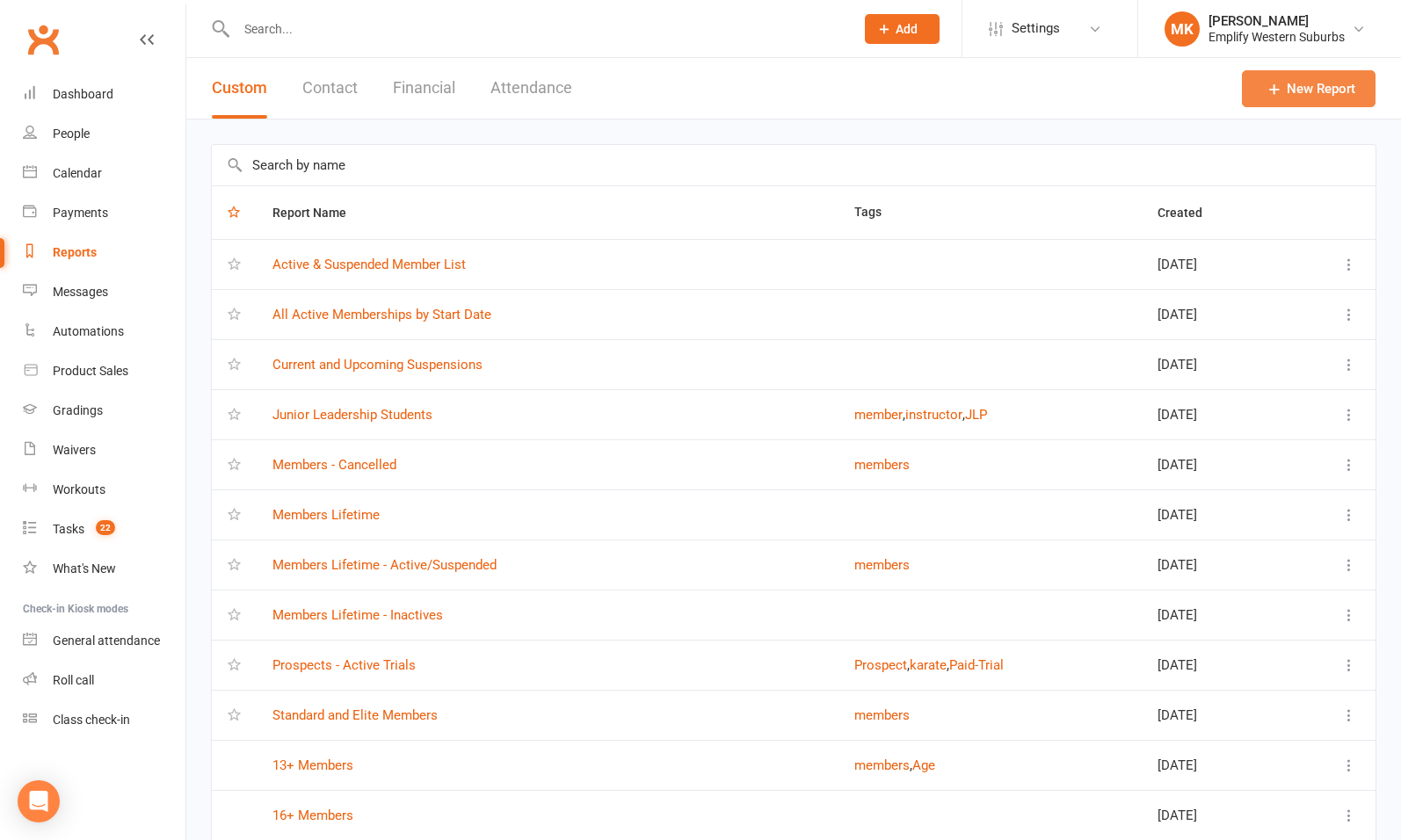
click at [1293, 97] on link "New Report" at bounding box center [1309, 89] width 134 height 37
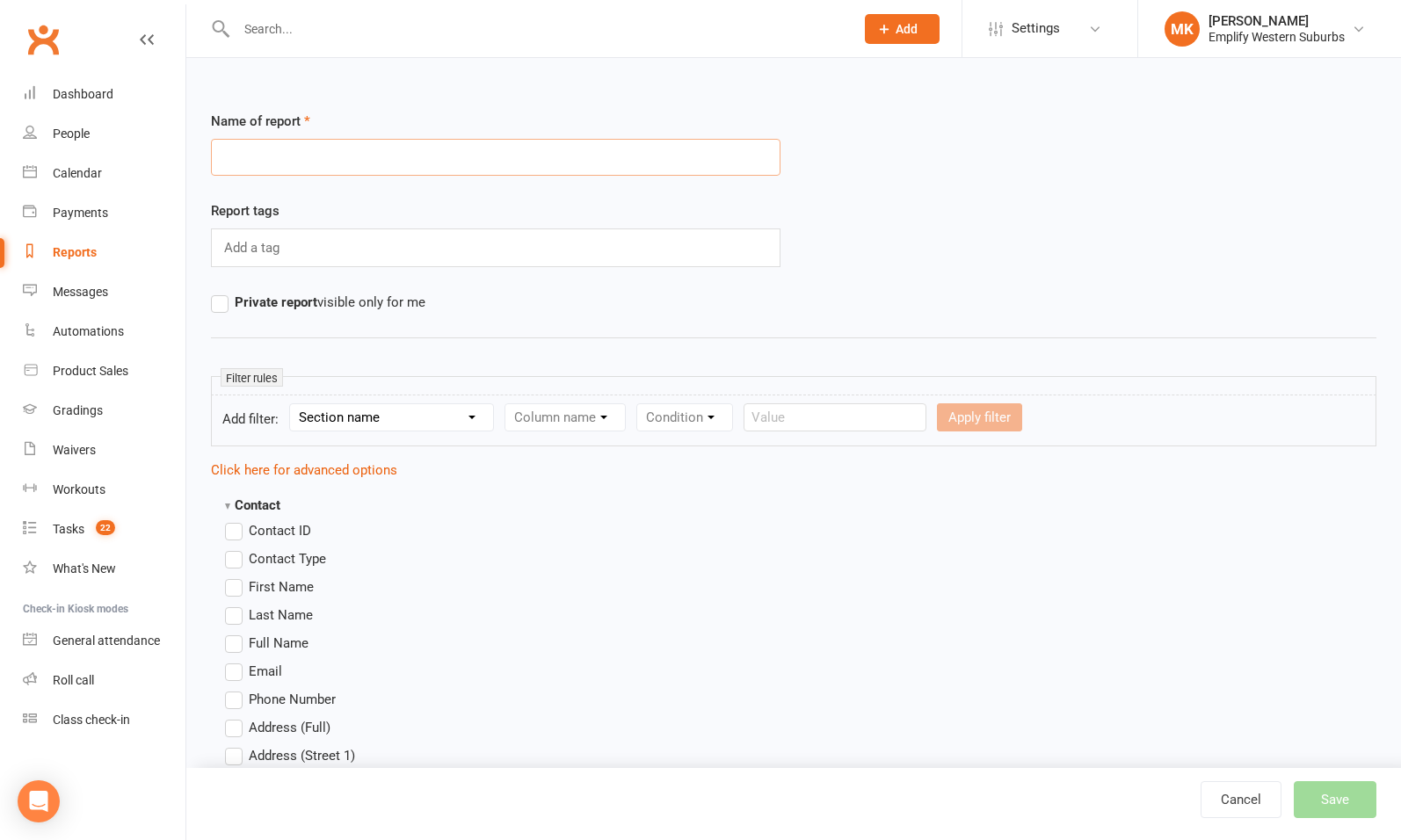
click at [428, 149] on input "text" at bounding box center [496, 158] width 570 height 37
click at [368, 158] on input "Active Members Current Fees" at bounding box center [496, 158] width 570 height 37
type input "Active Members Current Recurring Fees"
click at [292, 249] on div "Add a tag" at bounding box center [496, 247] width 570 height 38
type input "fees"
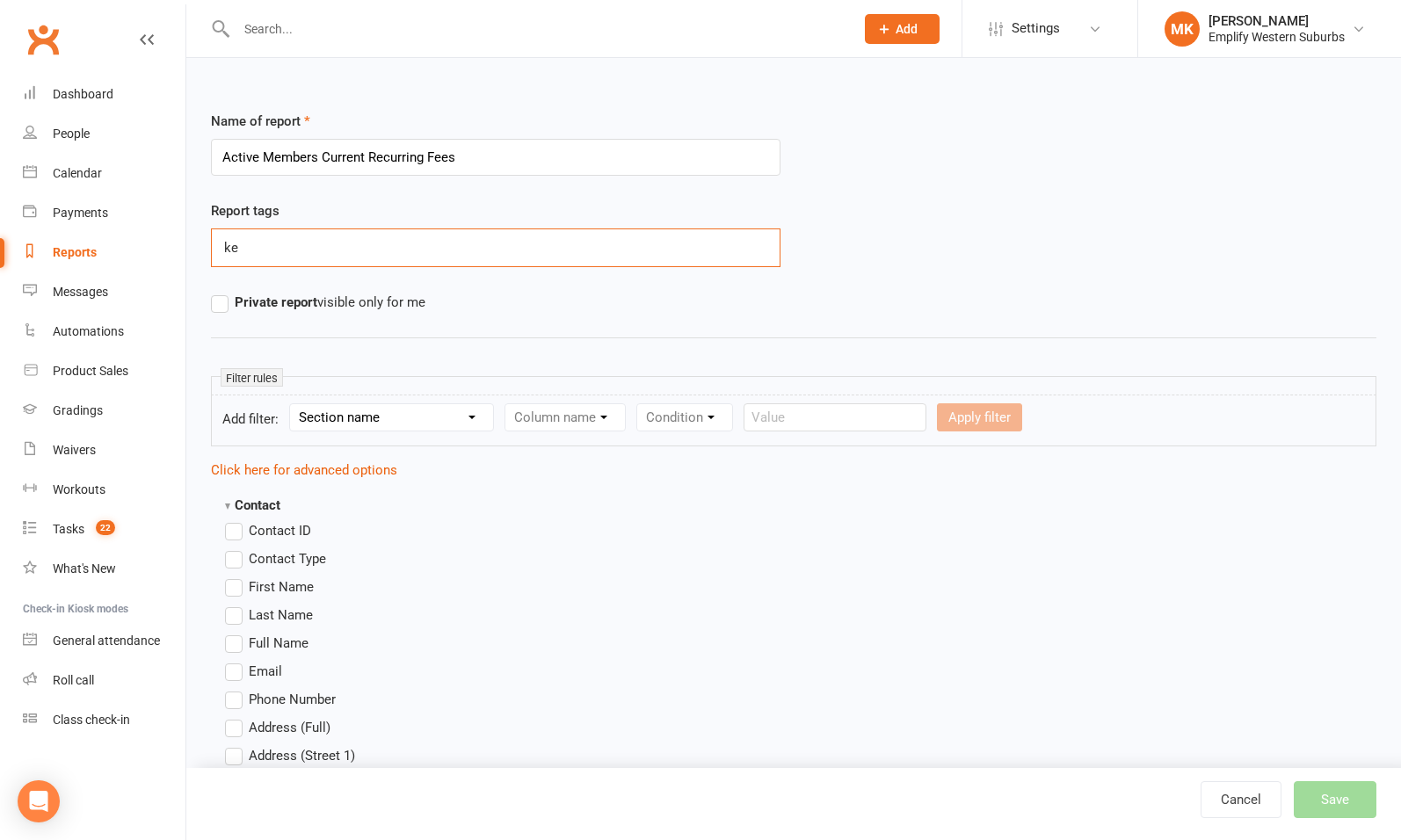
type input "k"
type input "memberships"
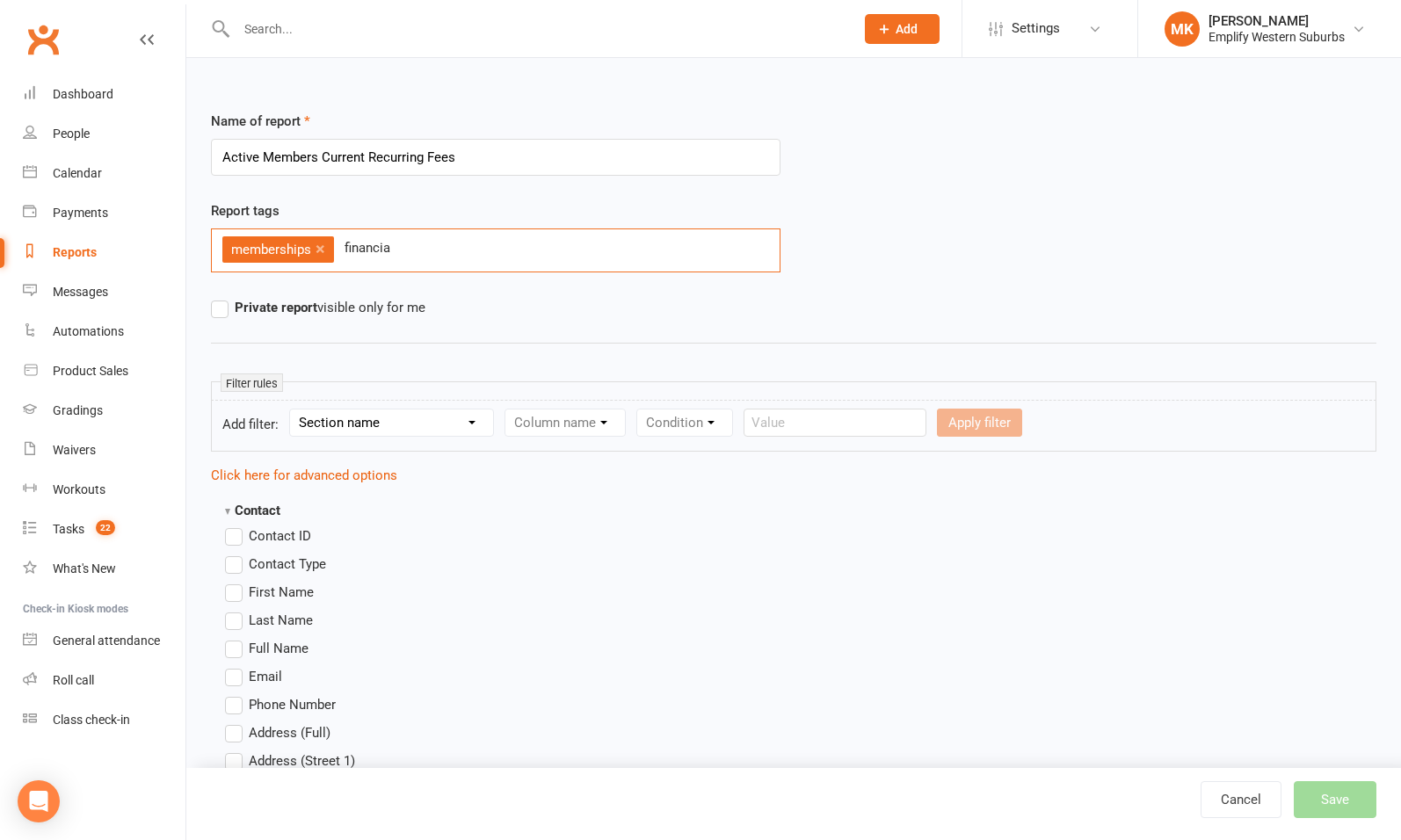
type input "financial"
click at [669, 327] on div "Name of report Active Members Current Recurring Fees Report tags memberships × …" at bounding box center [794, 232] width 1166 height 243
click at [400, 422] on select "Section name Contact Attendance Aggregate Payment Booking Waitlist Attendees Ca…" at bounding box center [392, 422] width 203 height 27
select select "11"
click at [292, 409] on select "Section name Contact Attendance Aggregate Payment Booking Waitlist Attendees Ca…" at bounding box center [392, 422] width 203 height 27
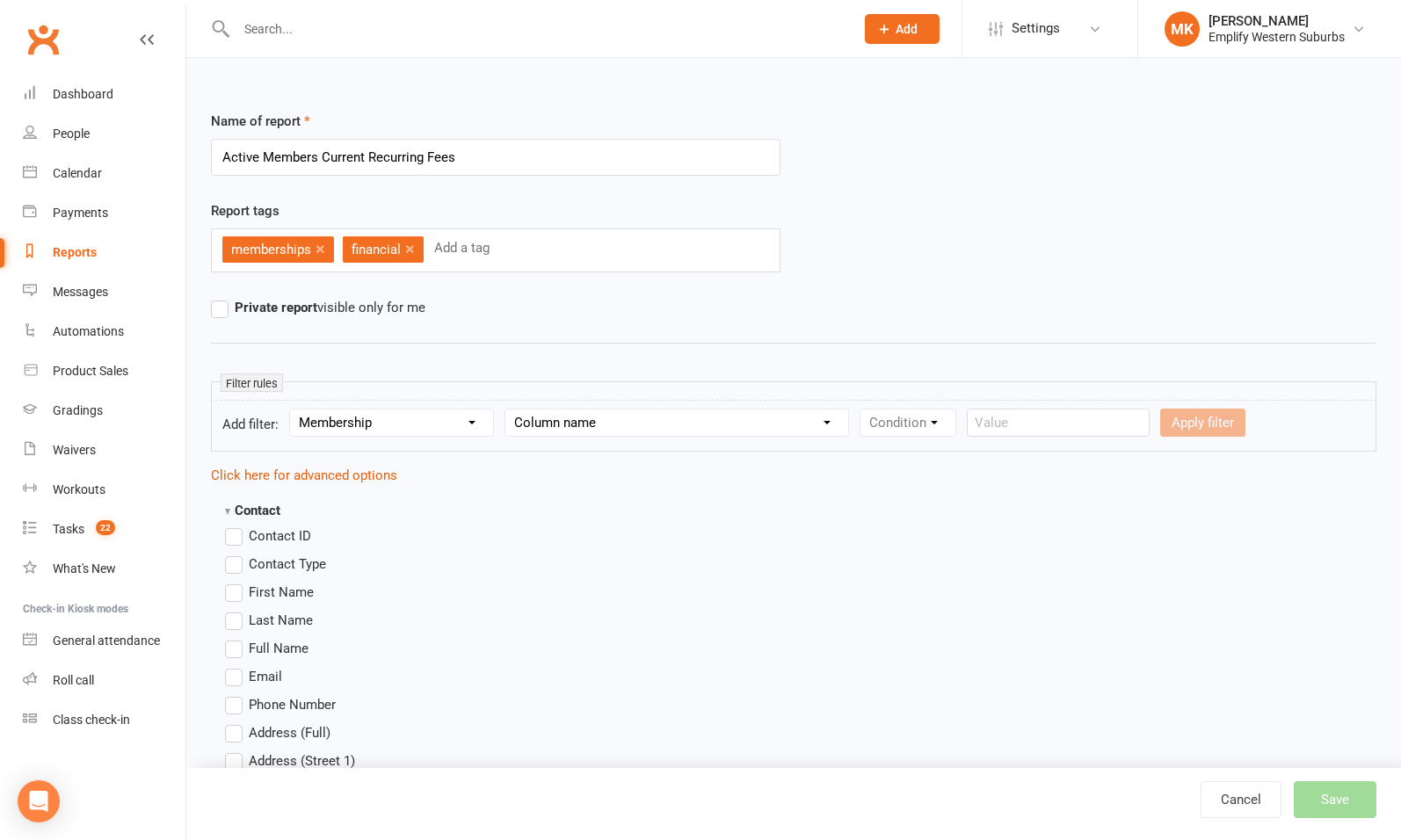
click at [579, 422] on select "Column name Membership ID Membership Name Membership Category Membership Start …" at bounding box center [677, 422] width 343 height 27
select select "29"
click at [508, 409] on select "Column name Membership ID Membership Name Membership Category Membership Start …" at bounding box center [677, 422] width 343 height 27
click at [905, 432] on select "Condition Is Is not Is blank Is not blank" at bounding box center [914, 422] width 106 height 27
select select "0"
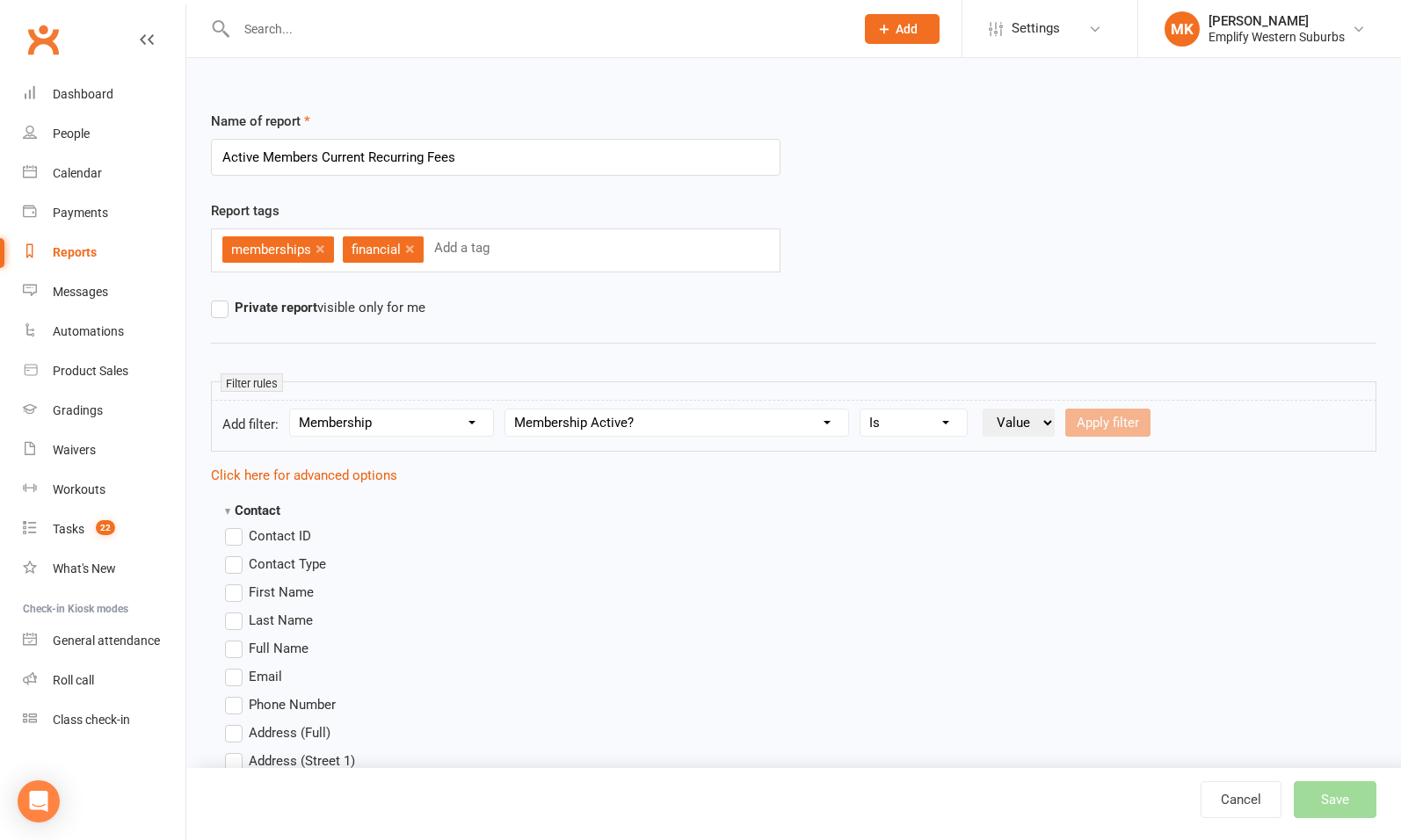
click at [862, 409] on select "Condition Is Is not Is blank Is not blank" at bounding box center [914, 422] width 106 height 27
click at [1028, 419] on select "Value Yes No" at bounding box center [1019, 422] width 72 height 28
select select "true"
click at [984, 409] on select "Value Yes No" at bounding box center [1019, 422] width 72 height 28
click at [1119, 420] on button "Apply filter" at bounding box center [1108, 422] width 85 height 28
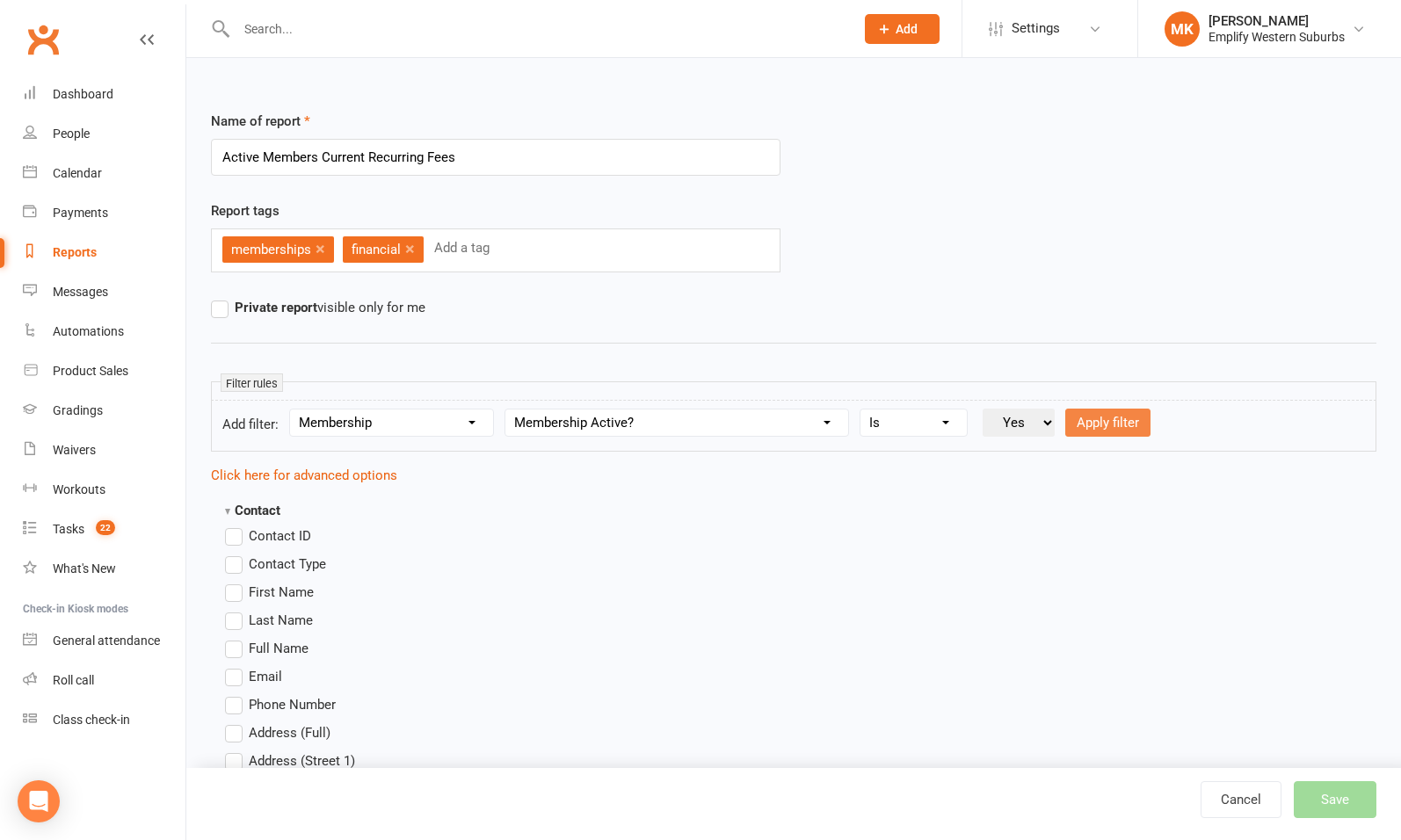
select select
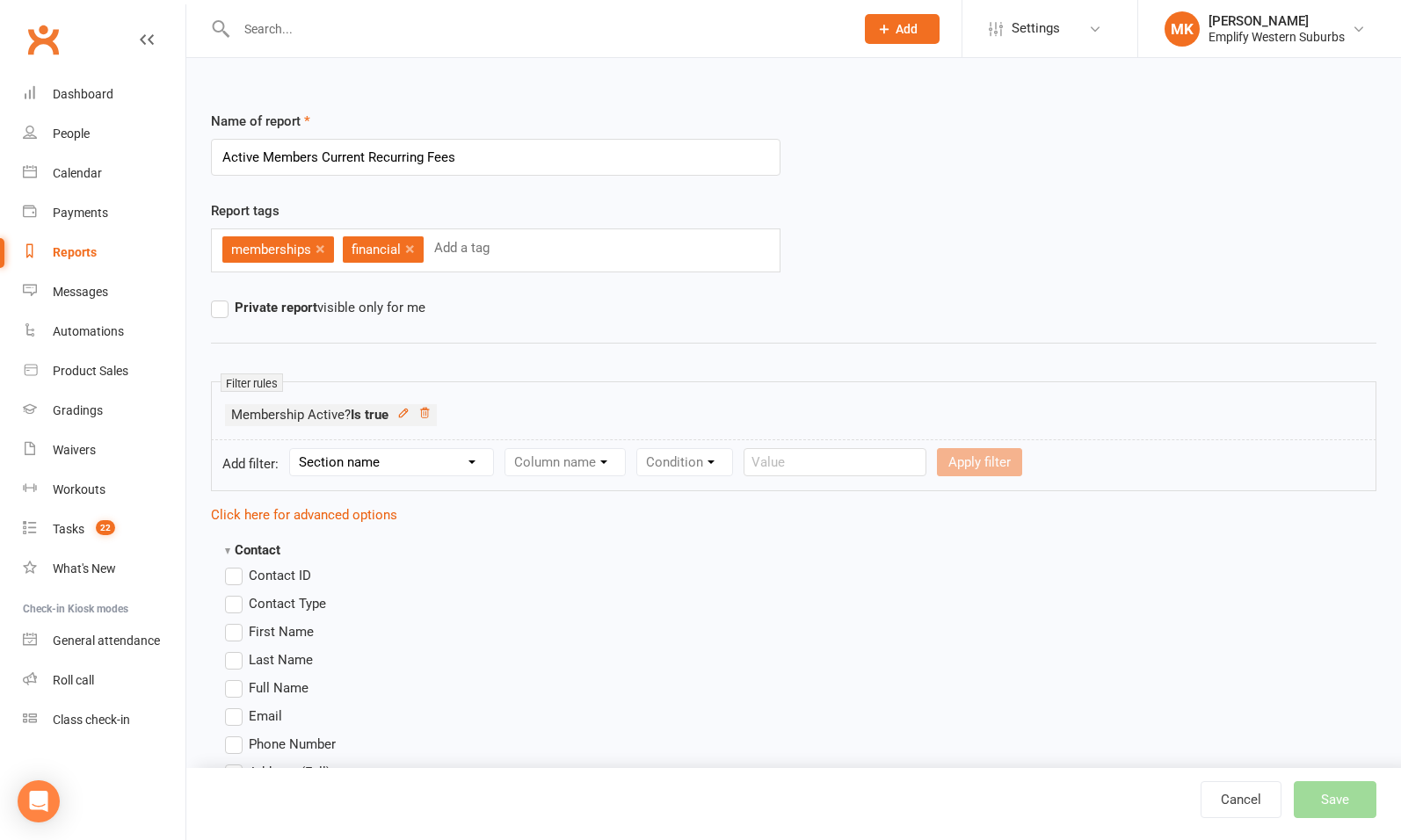
click at [371, 475] on form "Add filter: Section name Contact Attendance Aggregate Payment Booking Waitlist …" at bounding box center [794, 465] width 1166 height 52
click at [371, 463] on select "Section name Contact Attendance Aggregate Payment Booking Waitlist Attendees Ca…" at bounding box center [392, 462] width 203 height 27
select select "12"
click at [292, 449] on select "Section name Contact Attendance Aggregate Payment Booking Waitlist Attendees Ca…" at bounding box center [392, 462] width 203 height 27
click at [569, 454] on select "Column name Payment Status Payment Due Date Payment Amount Payment Amount (afte…" at bounding box center [636, 462] width 261 height 27
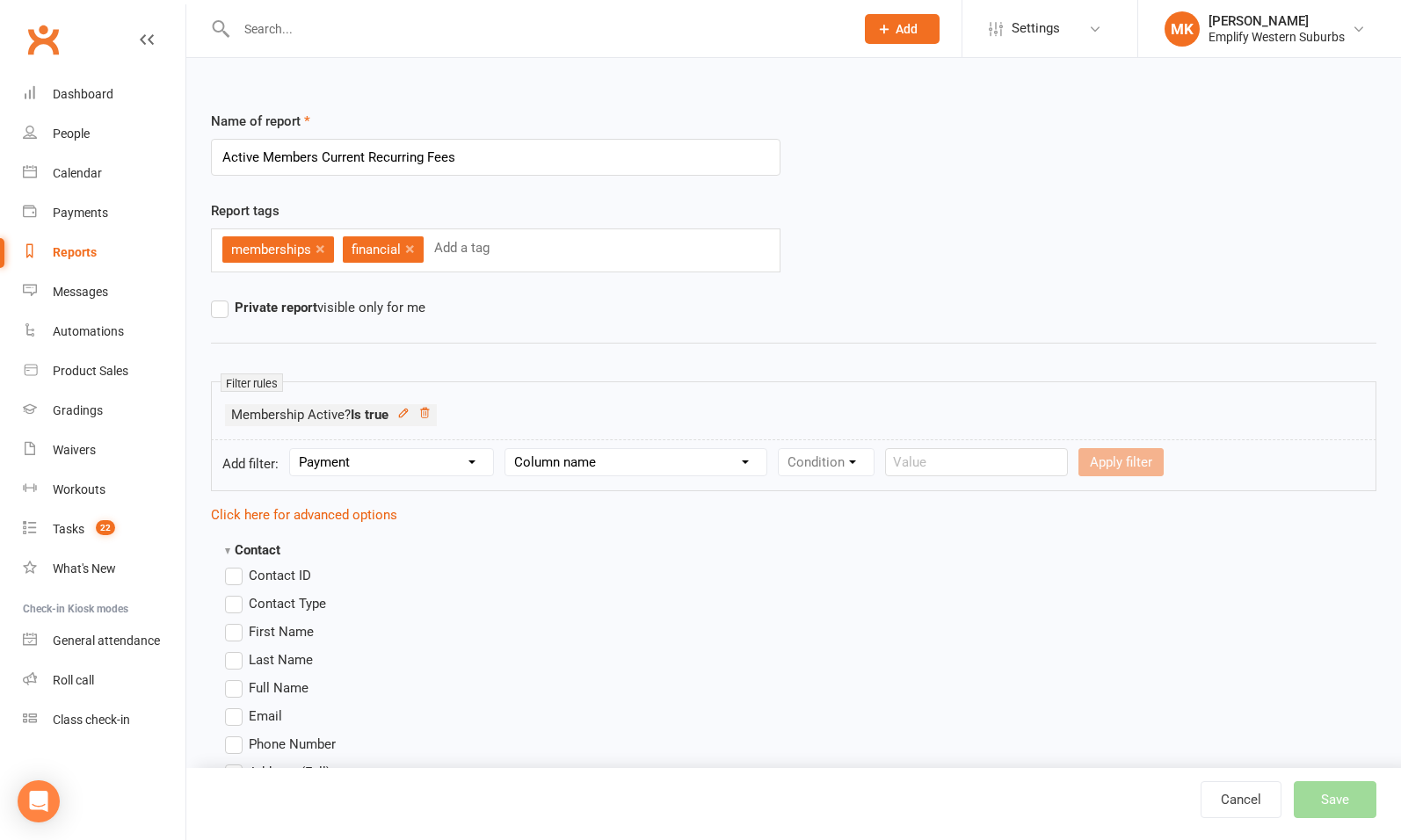
click at [921, 263] on div "Report tags memberships × financial × Add a tag" at bounding box center [794, 249] width 1192 height 97
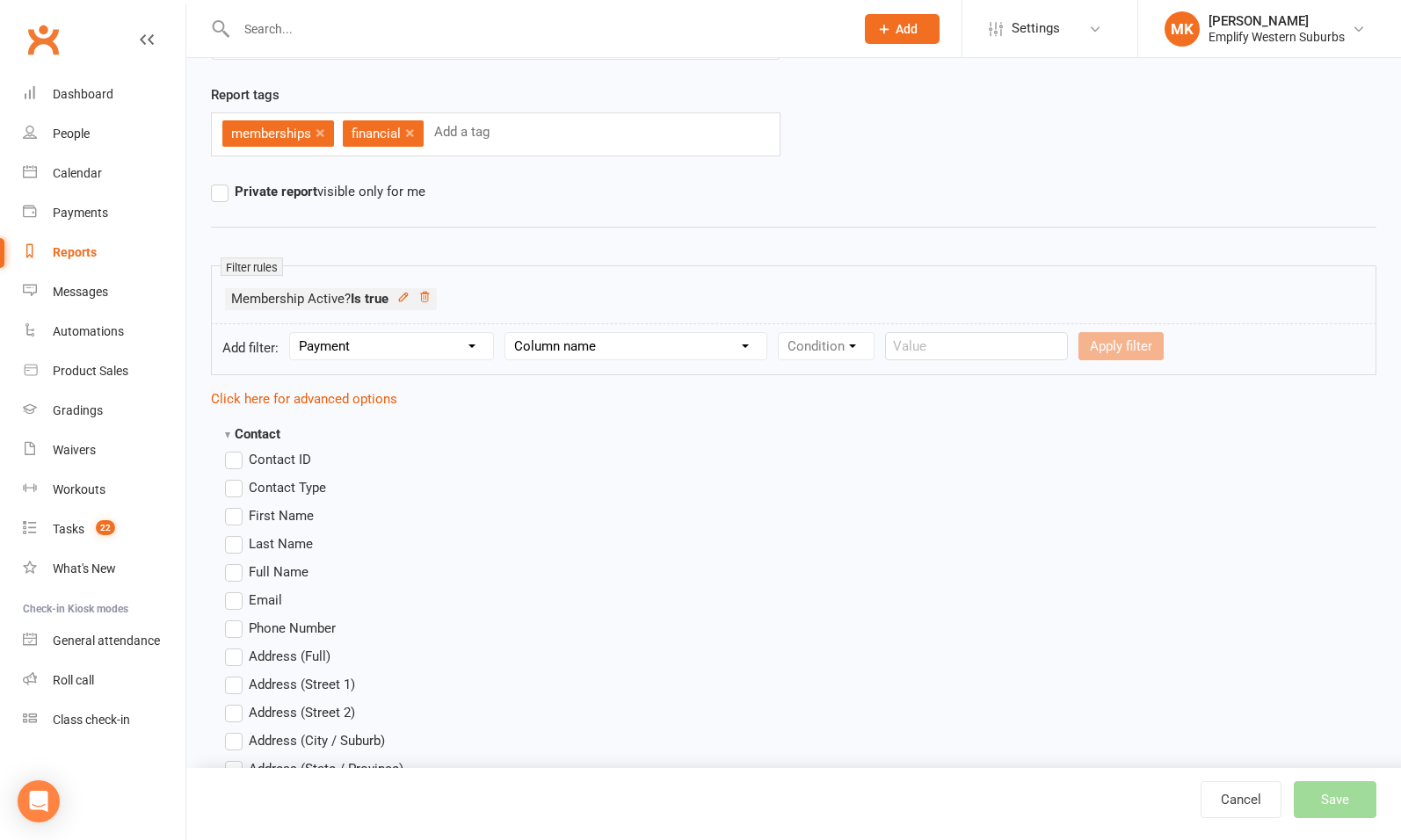
click at [268, 514] on span "First Name" at bounding box center [281, 515] width 65 height 18
click at [236, 506] on input "First Name" at bounding box center [231, 506] width 11 height 0
click at [268, 540] on span "Last Name" at bounding box center [281, 542] width 64 height 18
click at [236, 533] on input "Last Name" at bounding box center [231, 533] width 11 height 0
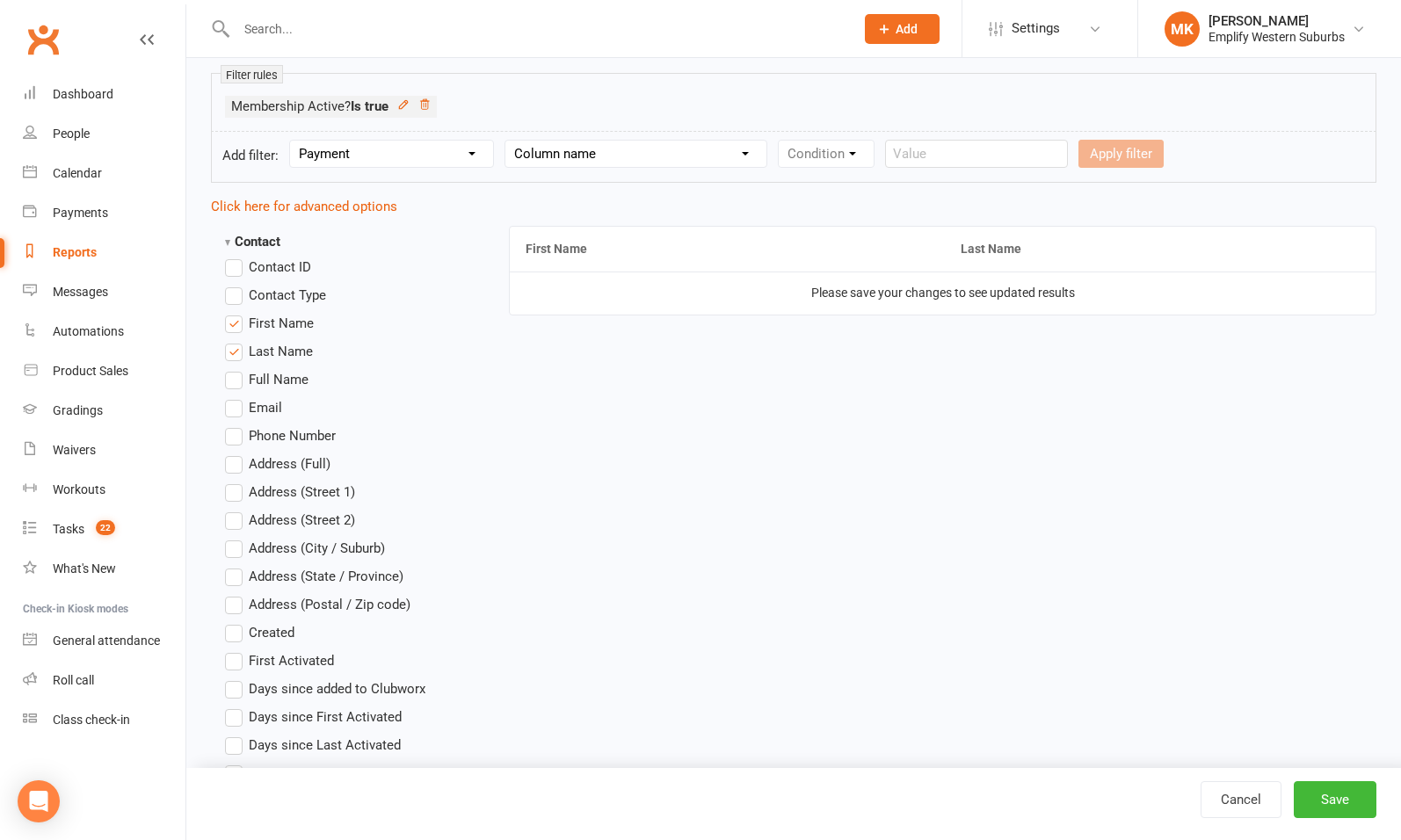
scroll to position [310, 0]
click at [282, 323] on span "First Name" at bounding box center [281, 322] width 65 height 18
click at [236, 312] on input "First Name" at bounding box center [231, 312] width 11 height 0
click at [278, 344] on span "Last Name" at bounding box center [281, 349] width 64 height 18
click at [236, 340] on input "Last Name" at bounding box center [231, 340] width 11 height 0
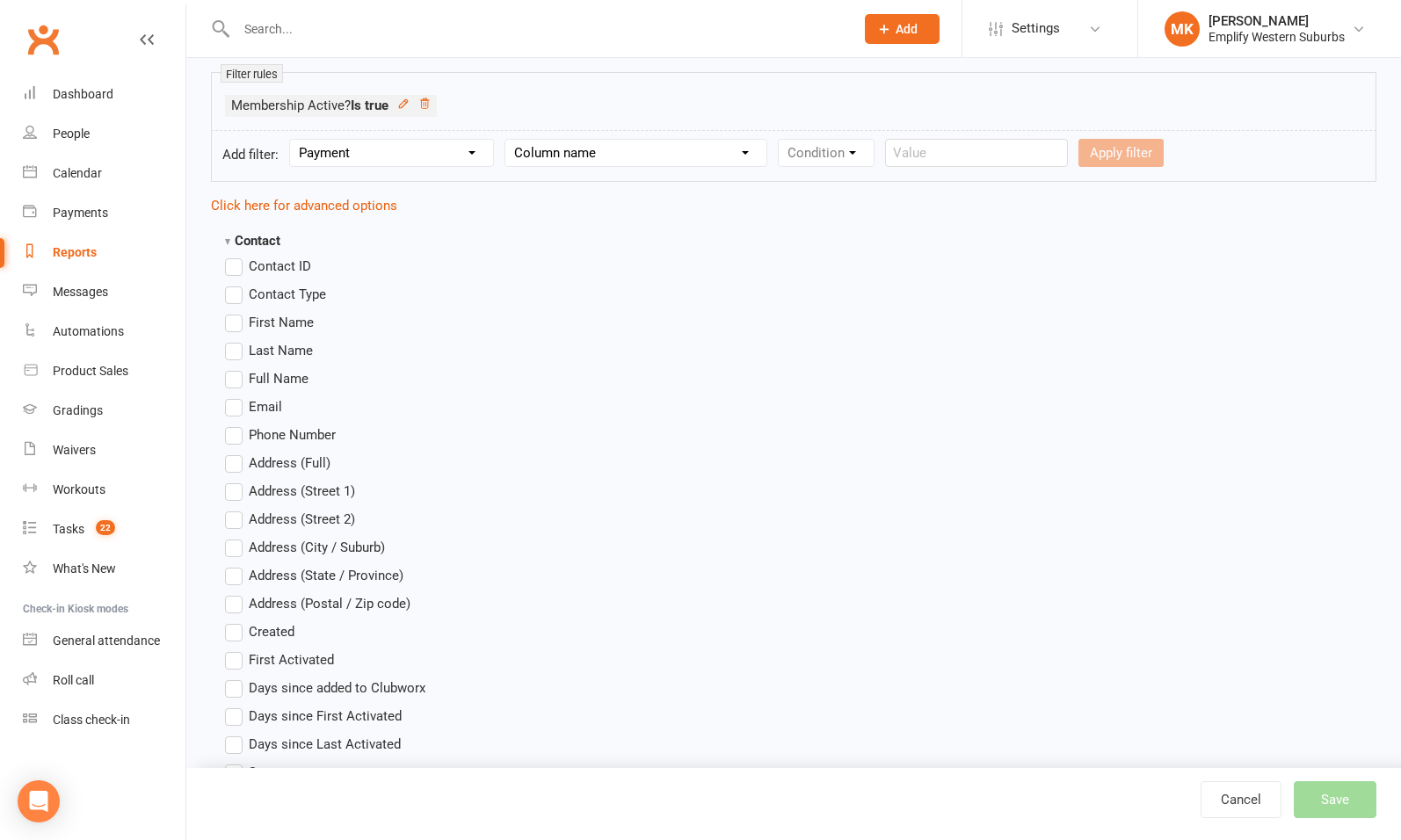
click at [272, 371] on span "Full Name" at bounding box center [279, 377] width 60 height 18
click at [236, 368] on input "Full Name" at bounding box center [231, 368] width 11 height 0
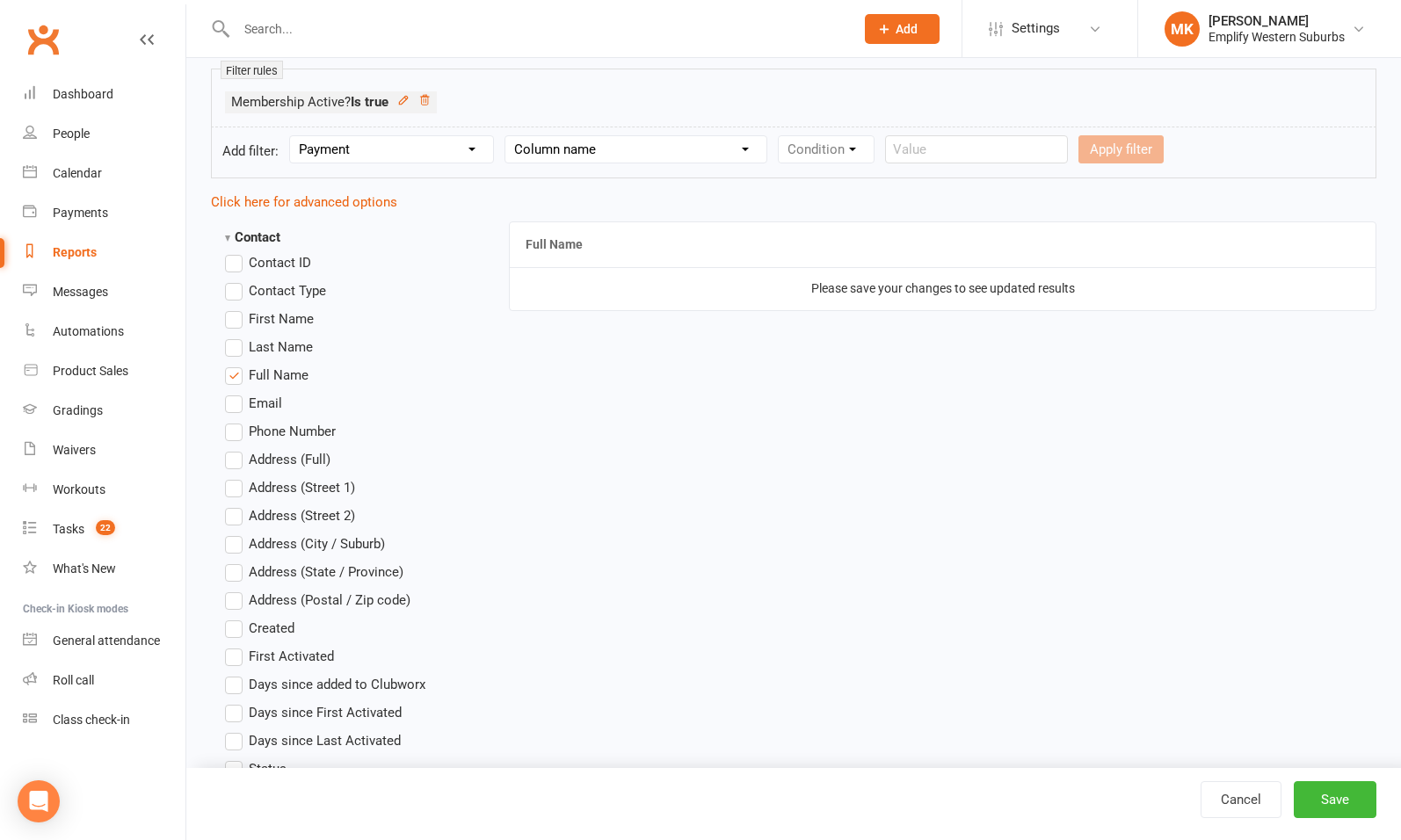
scroll to position [314, 0]
click at [288, 373] on span "Full Name" at bounding box center [279, 372] width 60 height 18
click at [236, 363] on input "Full Name" at bounding box center [231, 363] width 11 height 0
click at [274, 309] on span "First Name" at bounding box center [281, 316] width 65 height 18
click at [236, 307] on input "First Name" at bounding box center [231, 307] width 11 height 0
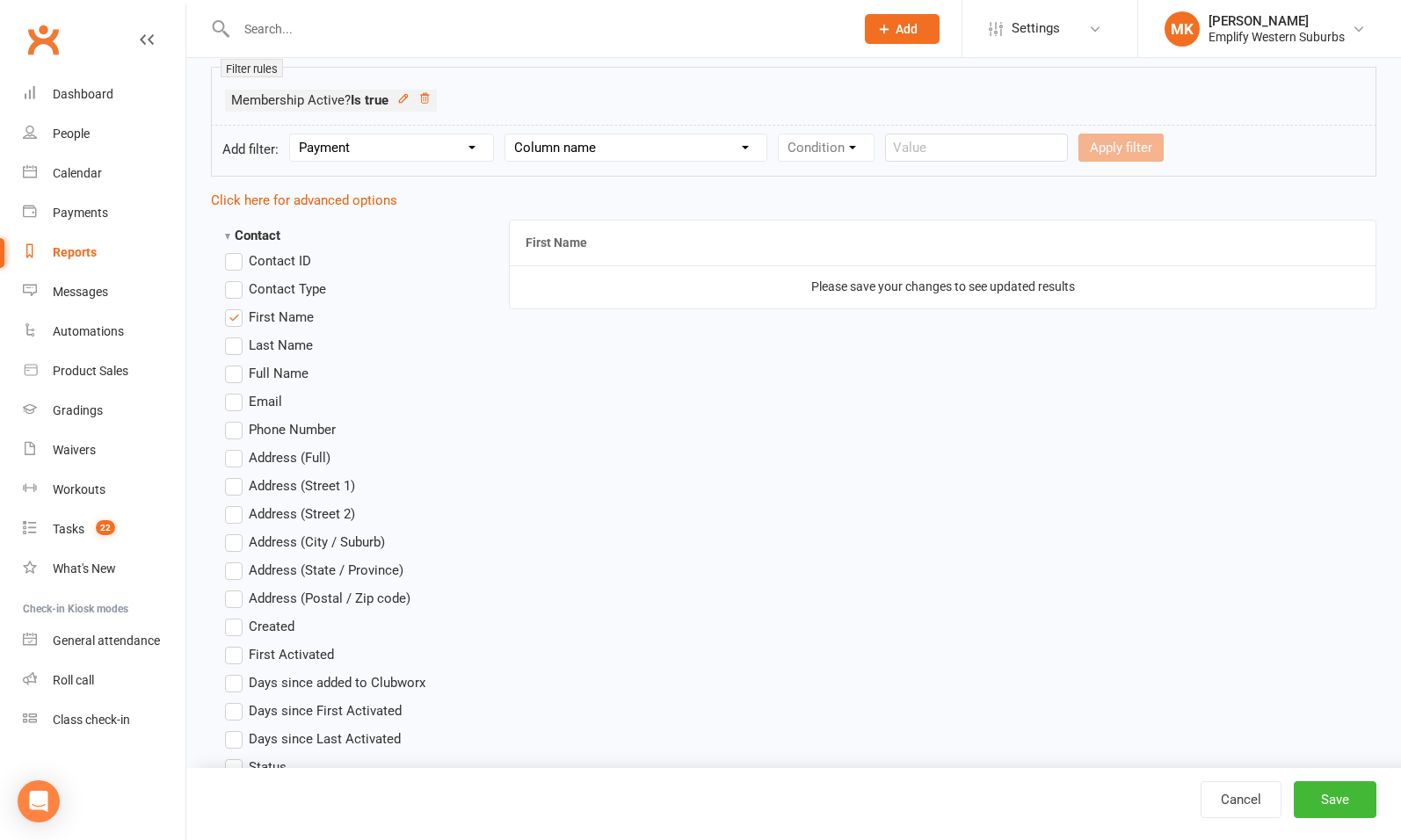
click at [270, 344] on span "Last Name" at bounding box center [281, 344] width 64 height 18
click at [236, 335] on input "Last Name" at bounding box center [231, 335] width 11 height 0
click at [276, 308] on span "First Name" at bounding box center [281, 316] width 65 height 18
click at [236, 307] on input "First Name" at bounding box center [231, 307] width 11 height 0
click at [270, 337] on span "Last Name" at bounding box center [281, 344] width 64 height 18
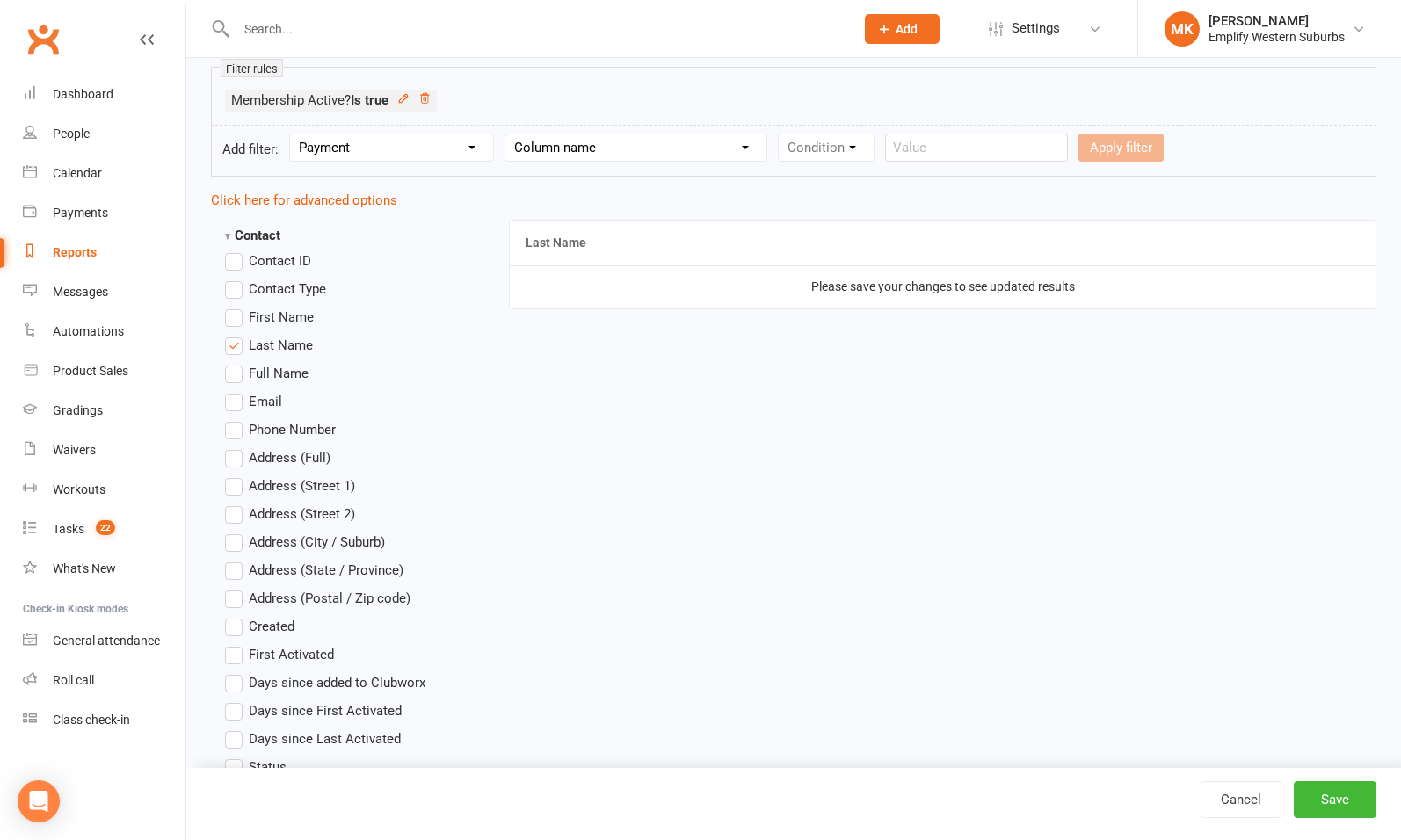
click at [236, 335] on input "Last Name" at bounding box center [231, 335] width 11 height 0
click at [291, 292] on span "Contact Type" at bounding box center [288, 288] width 77 height 18
click at [236, 278] on input "Contact Type" at bounding box center [231, 278] width 11 height 0
click at [274, 309] on span "First Name" at bounding box center [281, 316] width 65 height 18
click at [236, 307] on input "First Name" at bounding box center [231, 307] width 11 height 0
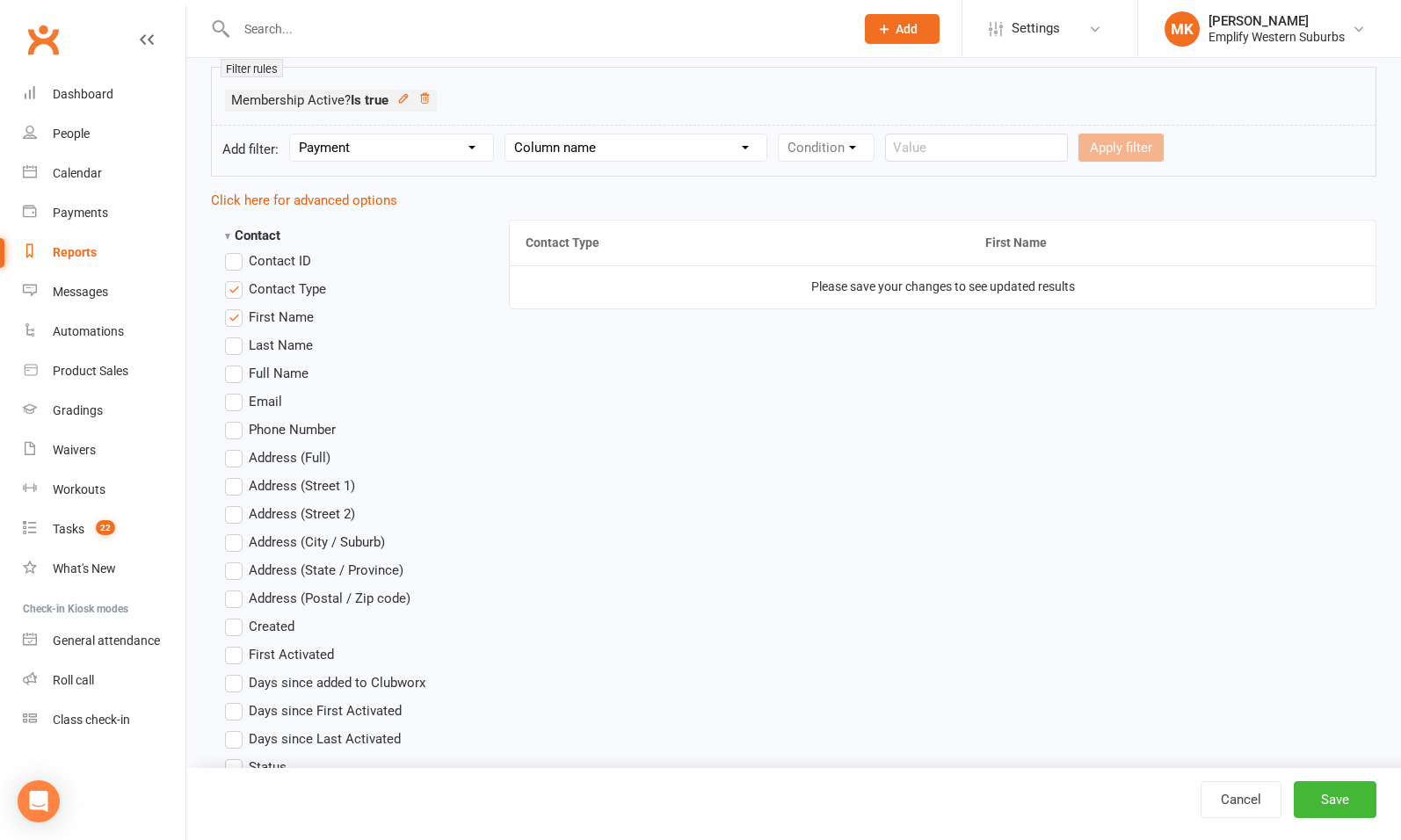
click at [267, 337] on span "Last Name" at bounding box center [281, 344] width 64 height 18
click at [236, 335] on input "Last Name" at bounding box center [231, 335] width 11 height 0
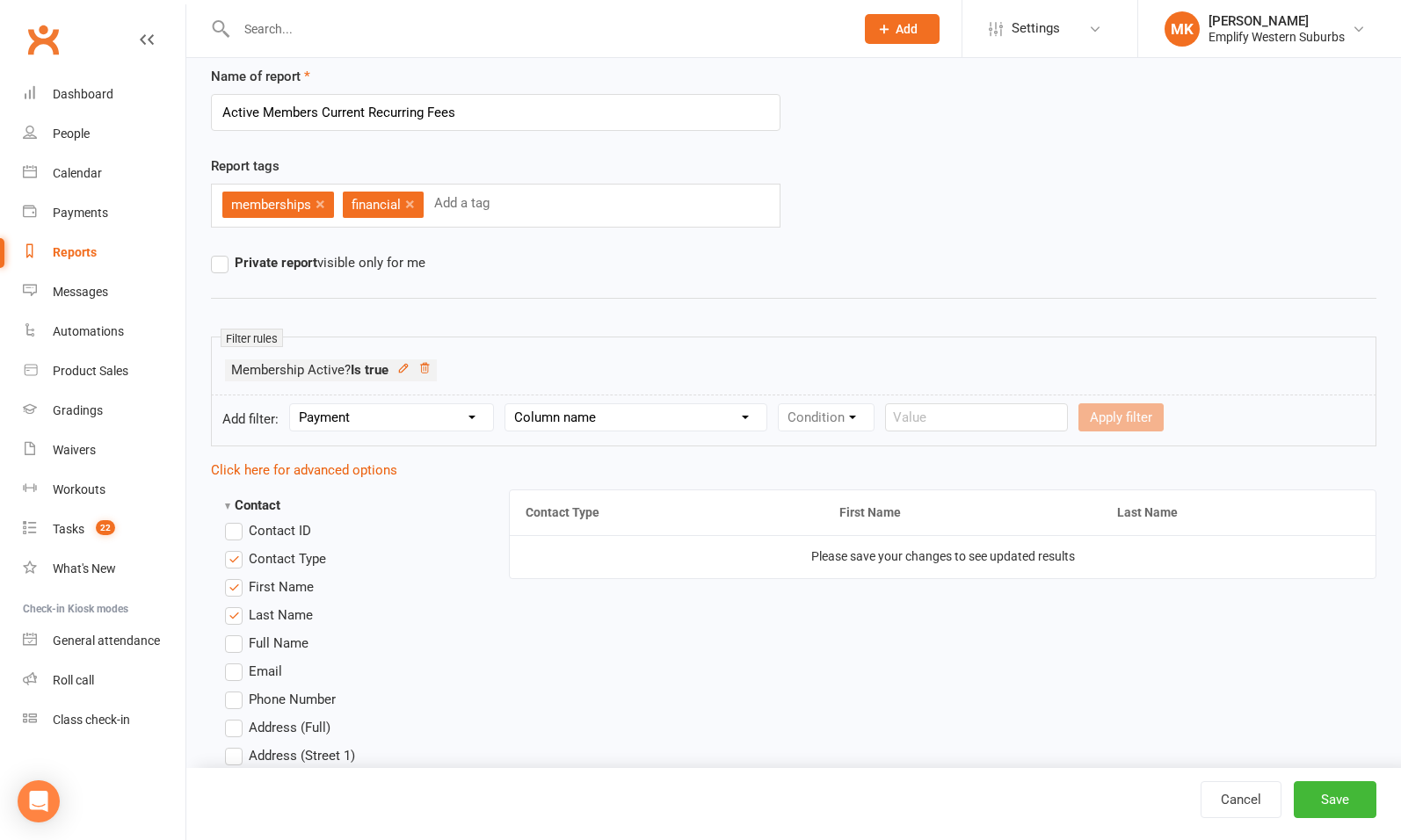
scroll to position [0, 0]
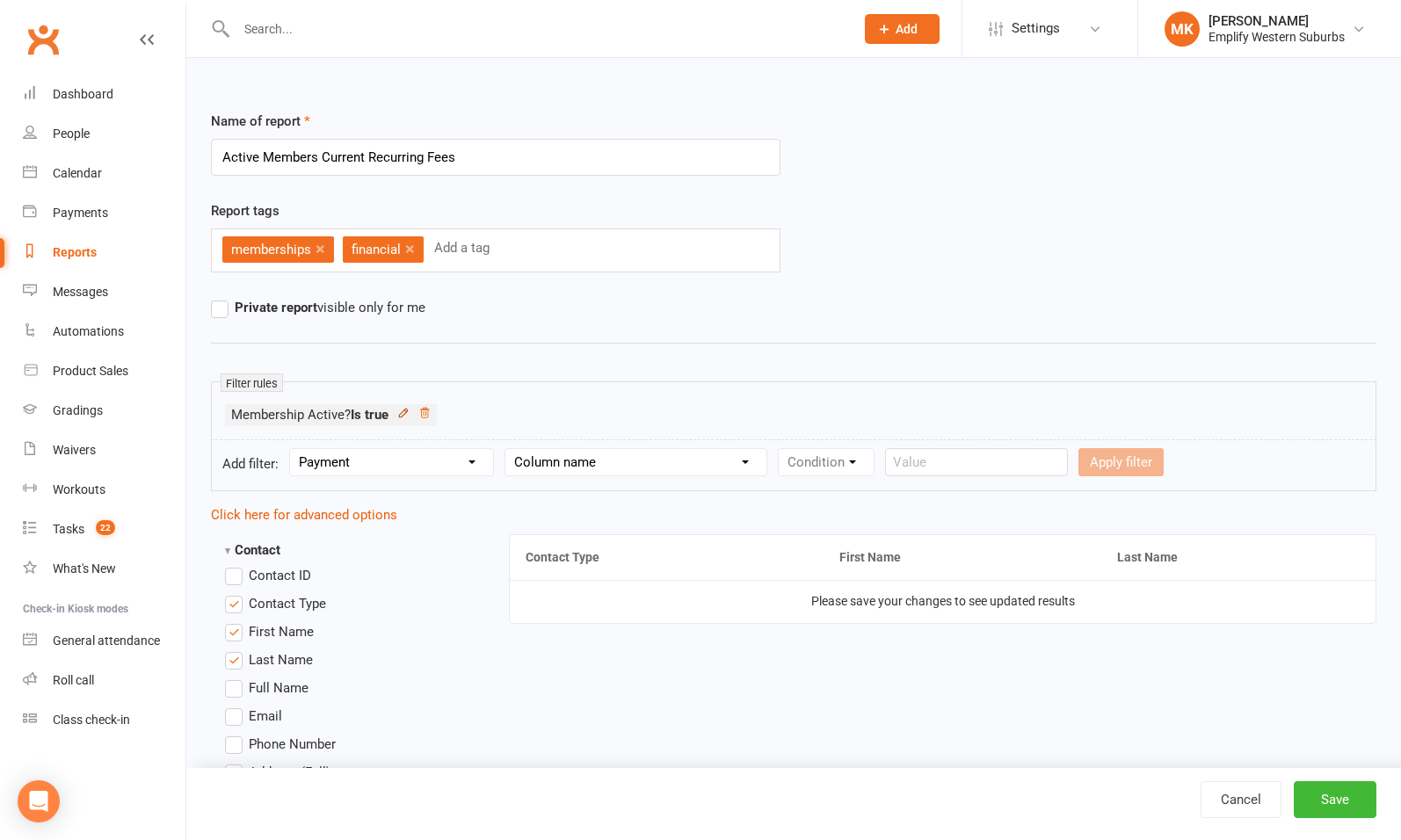
click at [405, 411] on icon at bounding box center [403, 412] width 12 height 12
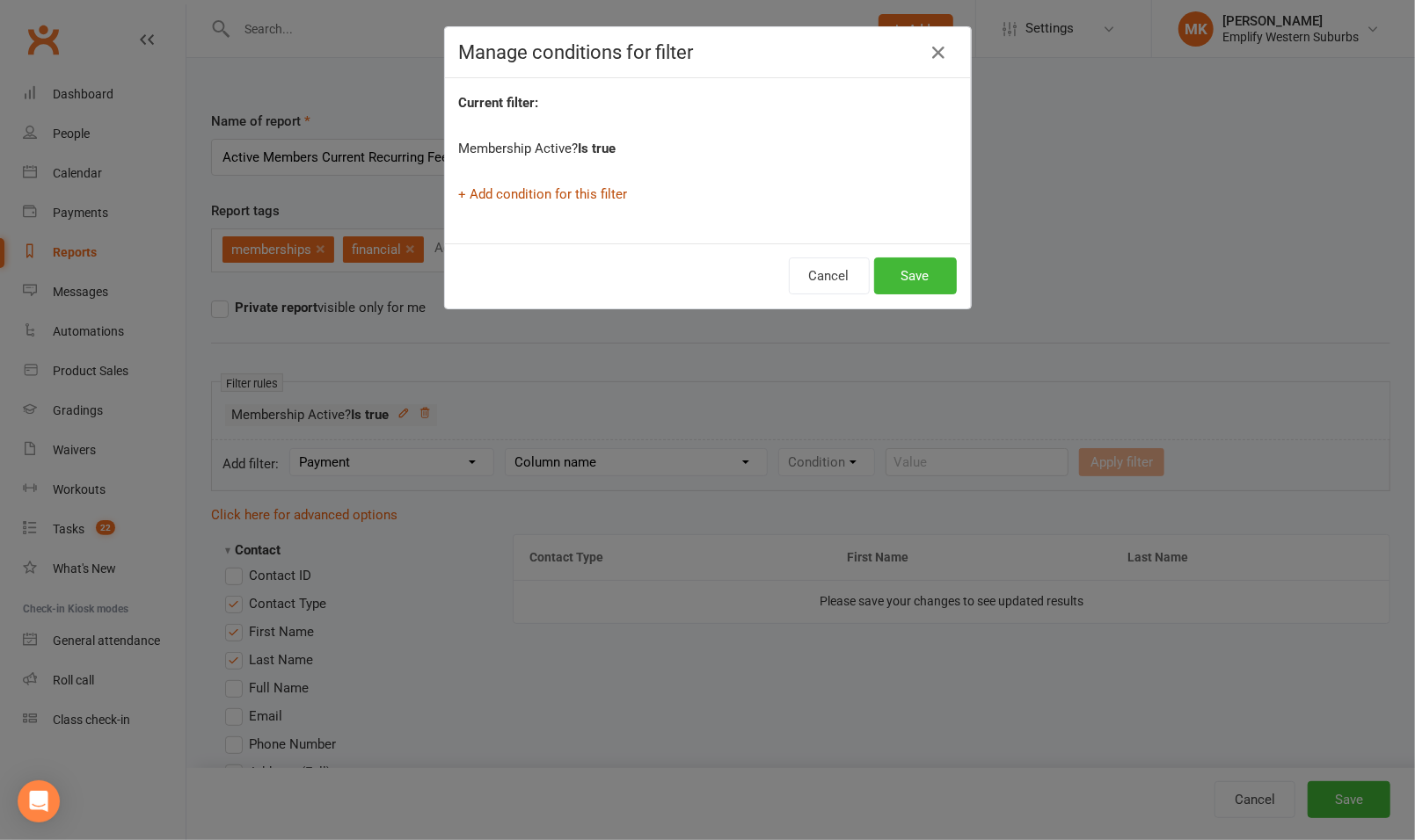
click at [600, 186] on link "+ Add condition for this filter" at bounding box center [543, 193] width 169 height 16
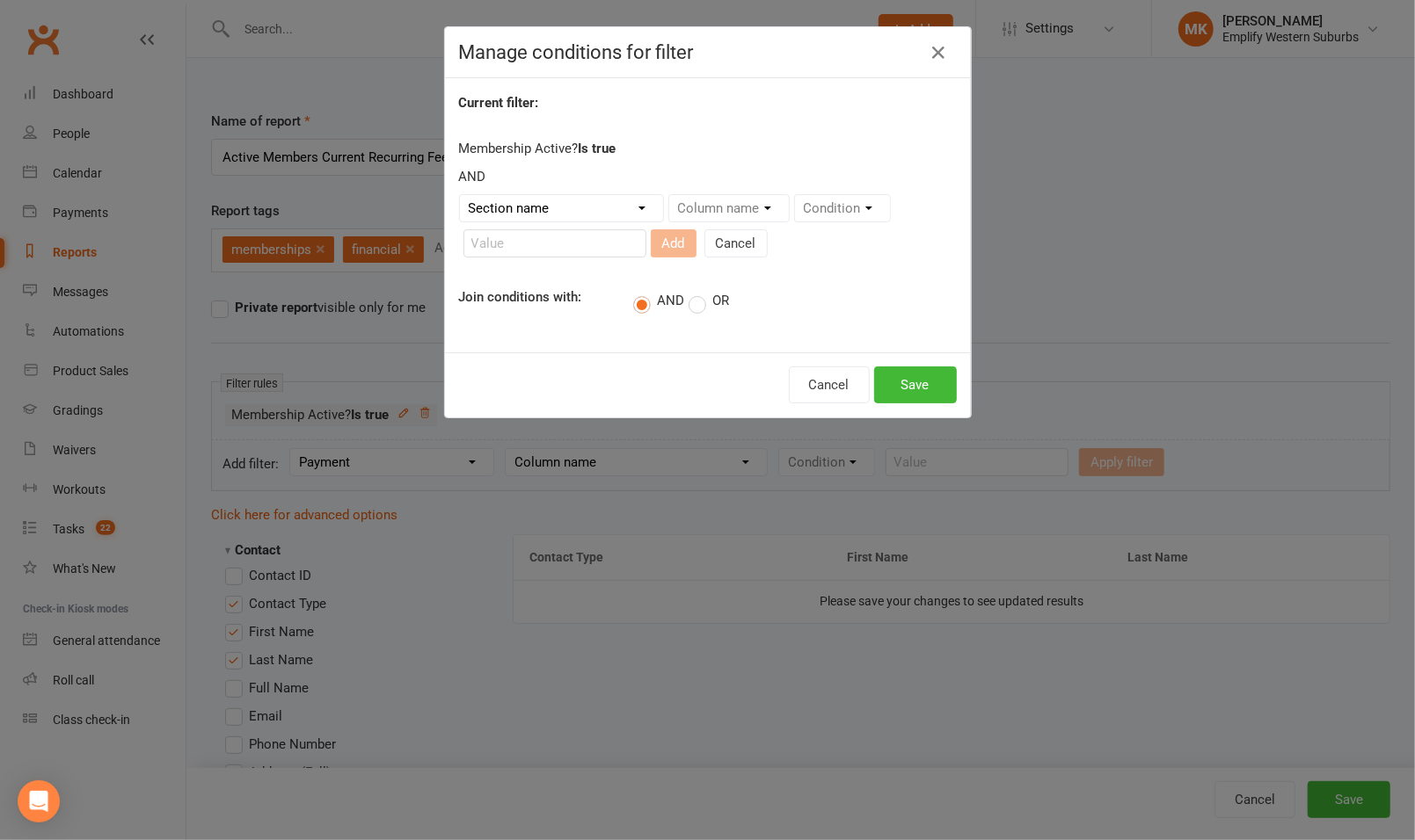
click at [610, 209] on select "Section name Contact Attendance Aggregate Payment Booking Waitlist Attendees Ca…" at bounding box center [562, 208] width 203 height 27
select select "11"
click at [460, 195] on select "Section name Contact Attendance Aggregate Payment Booking Waitlist Attendees Ca…" at bounding box center [562, 208] width 203 height 27
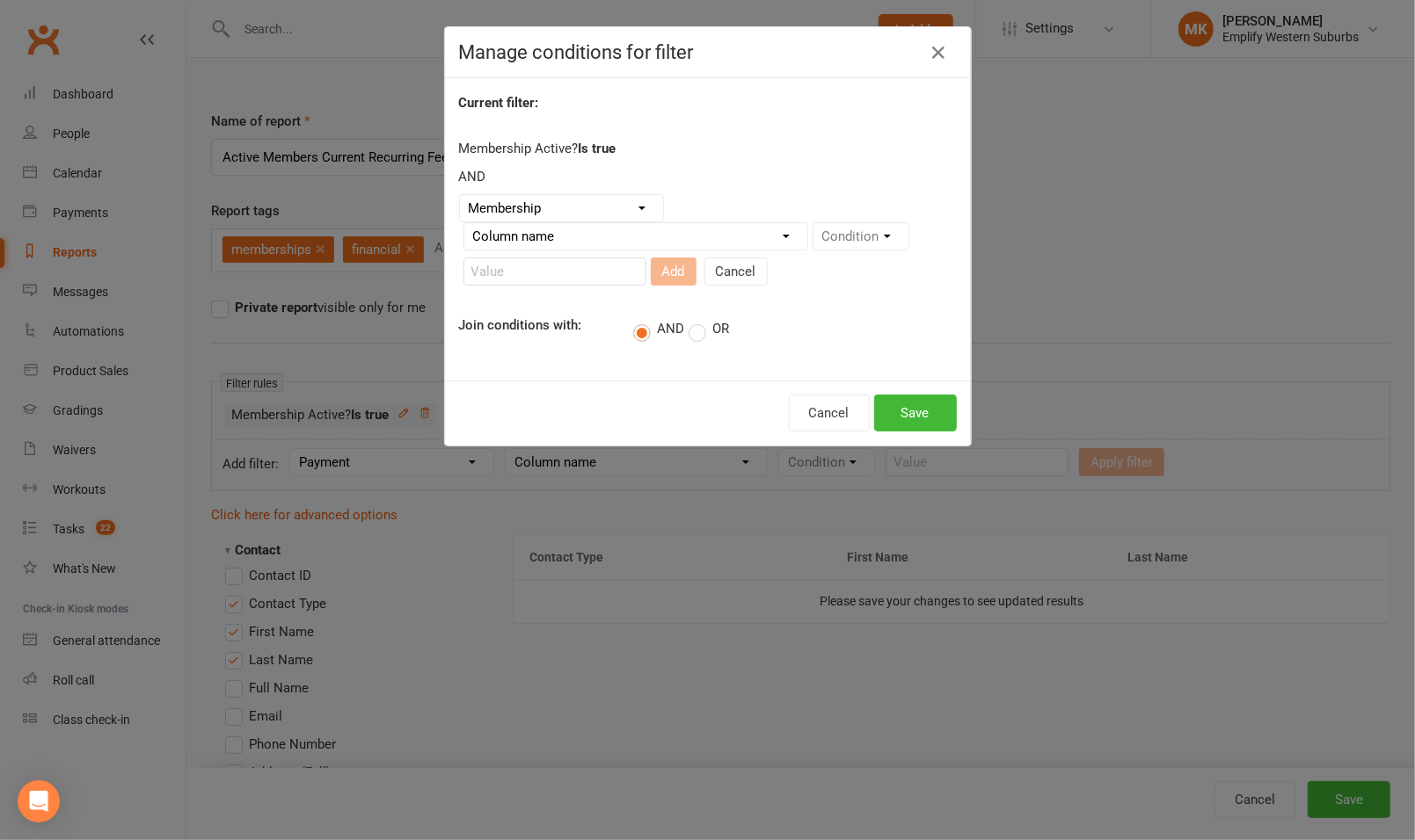
click at [736, 224] on select "Column name Membership ID Membership Name Membership Category Membership Start …" at bounding box center [636, 236] width 343 height 27
select select "20"
click at [465, 224] on select "Column name Membership ID Membership Name Membership Category Membership Start …" at bounding box center [636, 236] width 343 height 27
click at [852, 238] on select "Condition Is Is not Is blank Is not blank" at bounding box center [866, 236] width 106 height 27
select select "0"
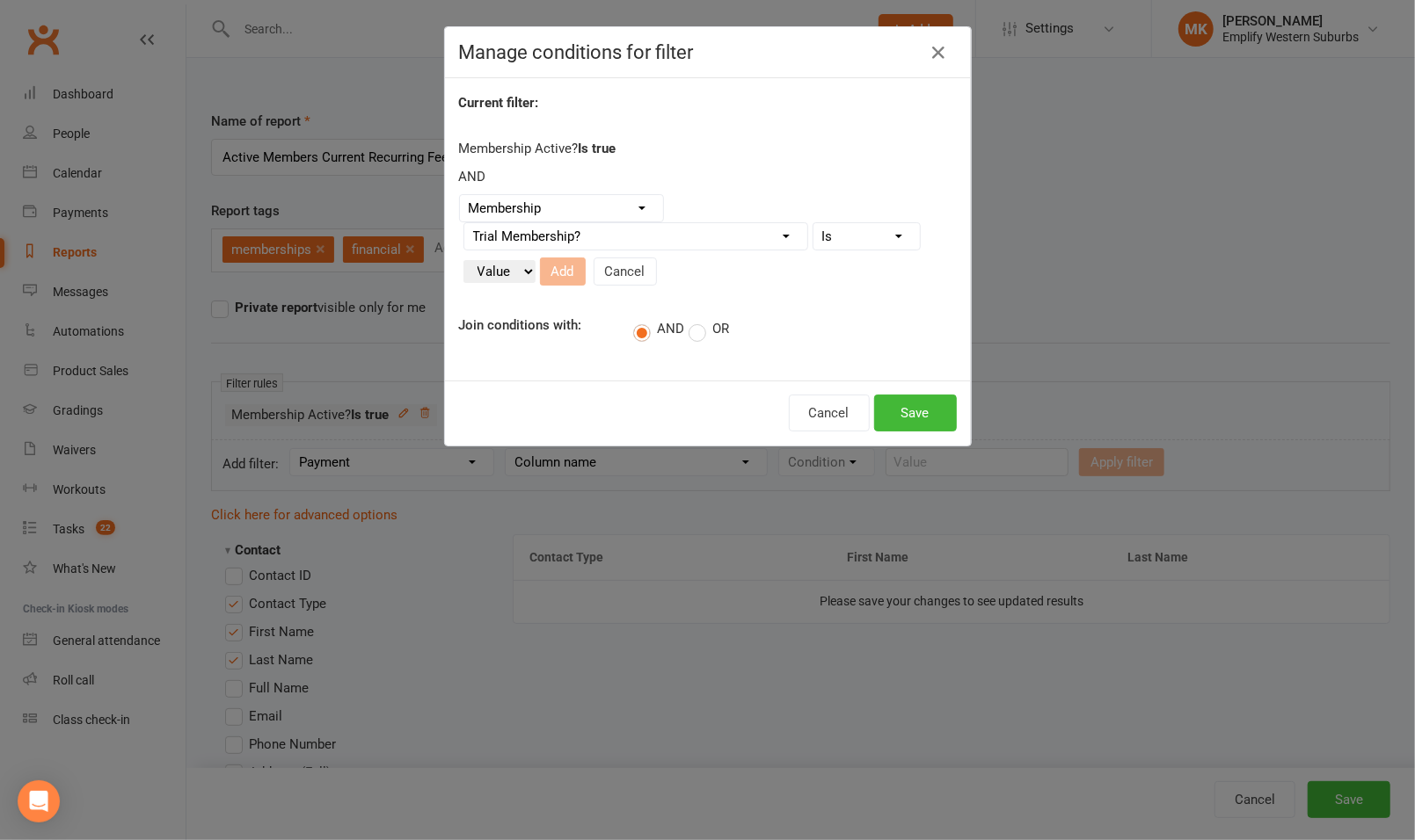
click at [813, 224] on select "Condition Is Is not Is blank Is not blank" at bounding box center [866, 236] width 106 height 27
click at [496, 267] on select "Value Yes No" at bounding box center [499, 271] width 72 height 23
select select "false"
click at [464, 260] on select "Value Yes No" at bounding box center [499, 271] width 72 height 23
click at [560, 269] on button "Add" at bounding box center [563, 271] width 46 height 28
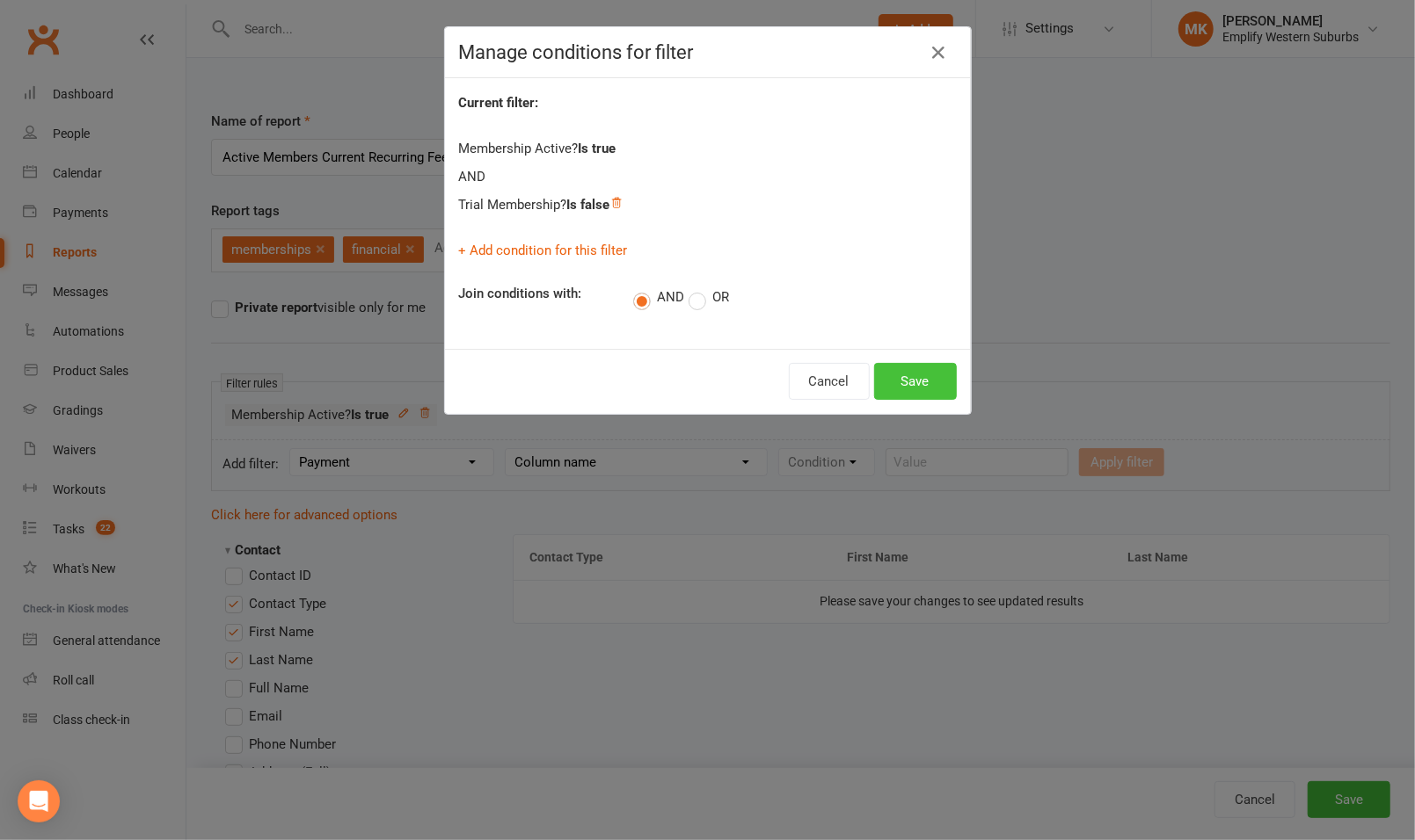
click at [919, 375] on button "Save" at bounding box center [916, 381] width 82 height 37
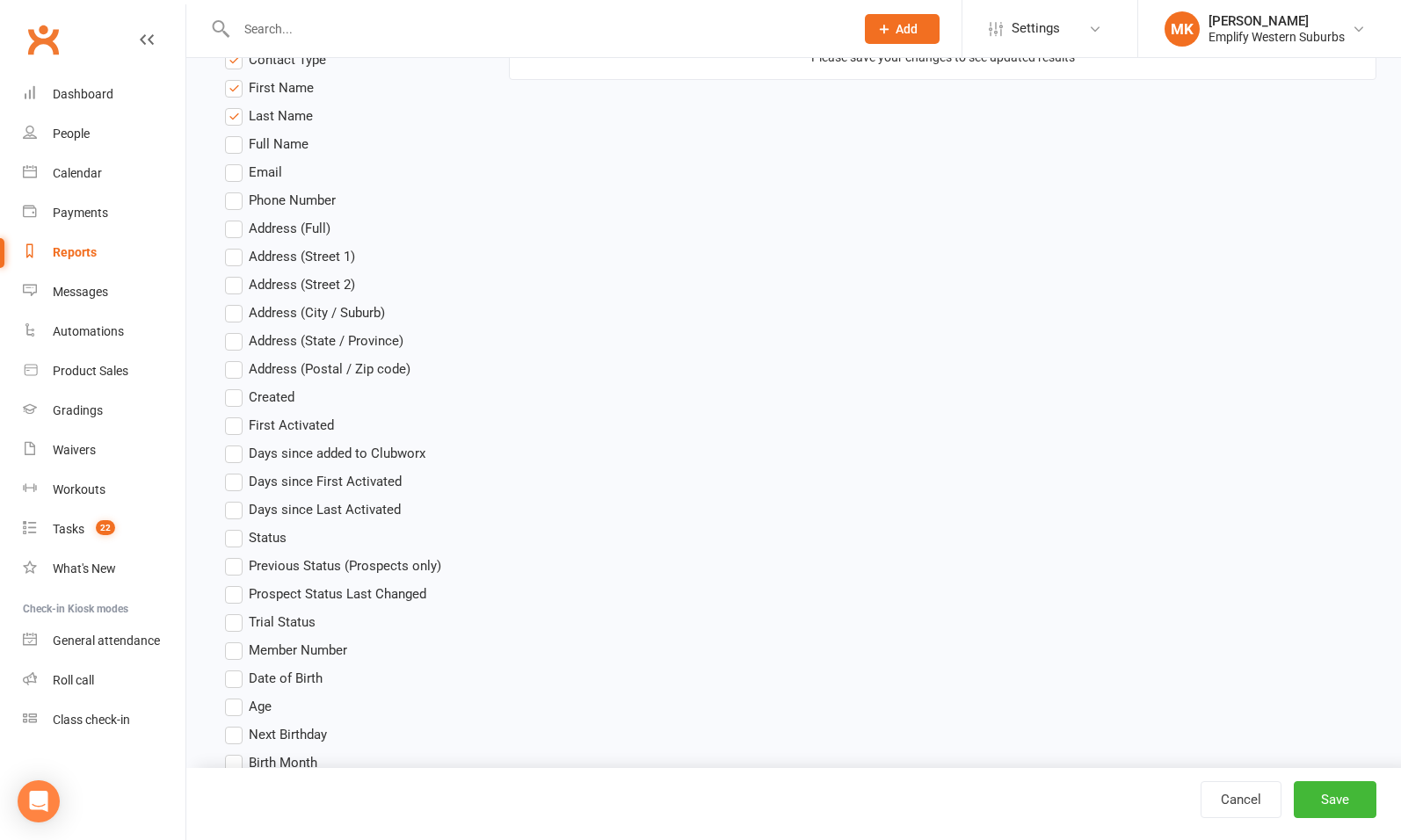
scroll to position [545, 0]
click at [271, 392] on span "Created" at bounding box center [272, 395] width 46 height 18
click at [236, 386] on input "Created" at bounding box center [231, 386] width 11 height 0
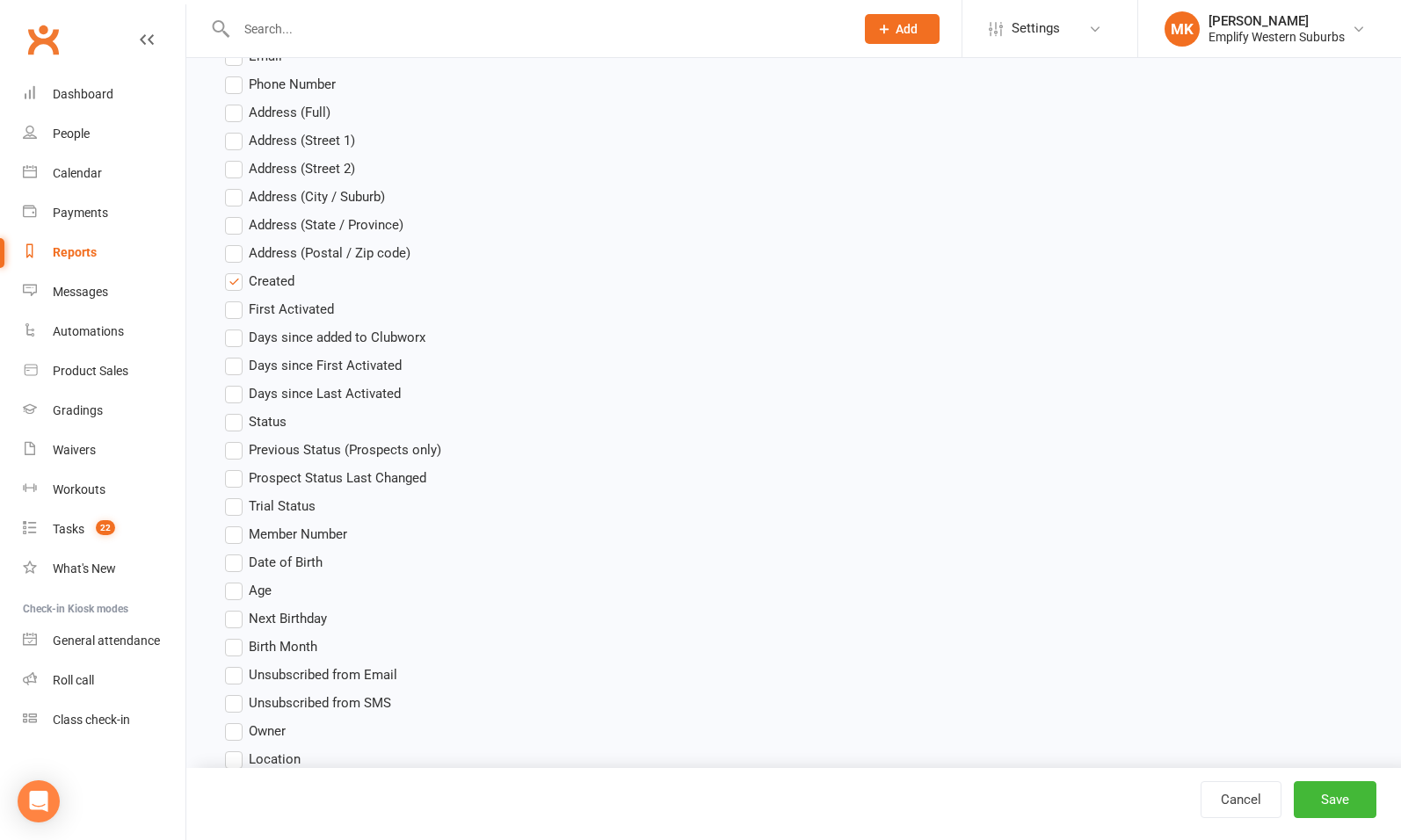
scroll to position [664, 0]
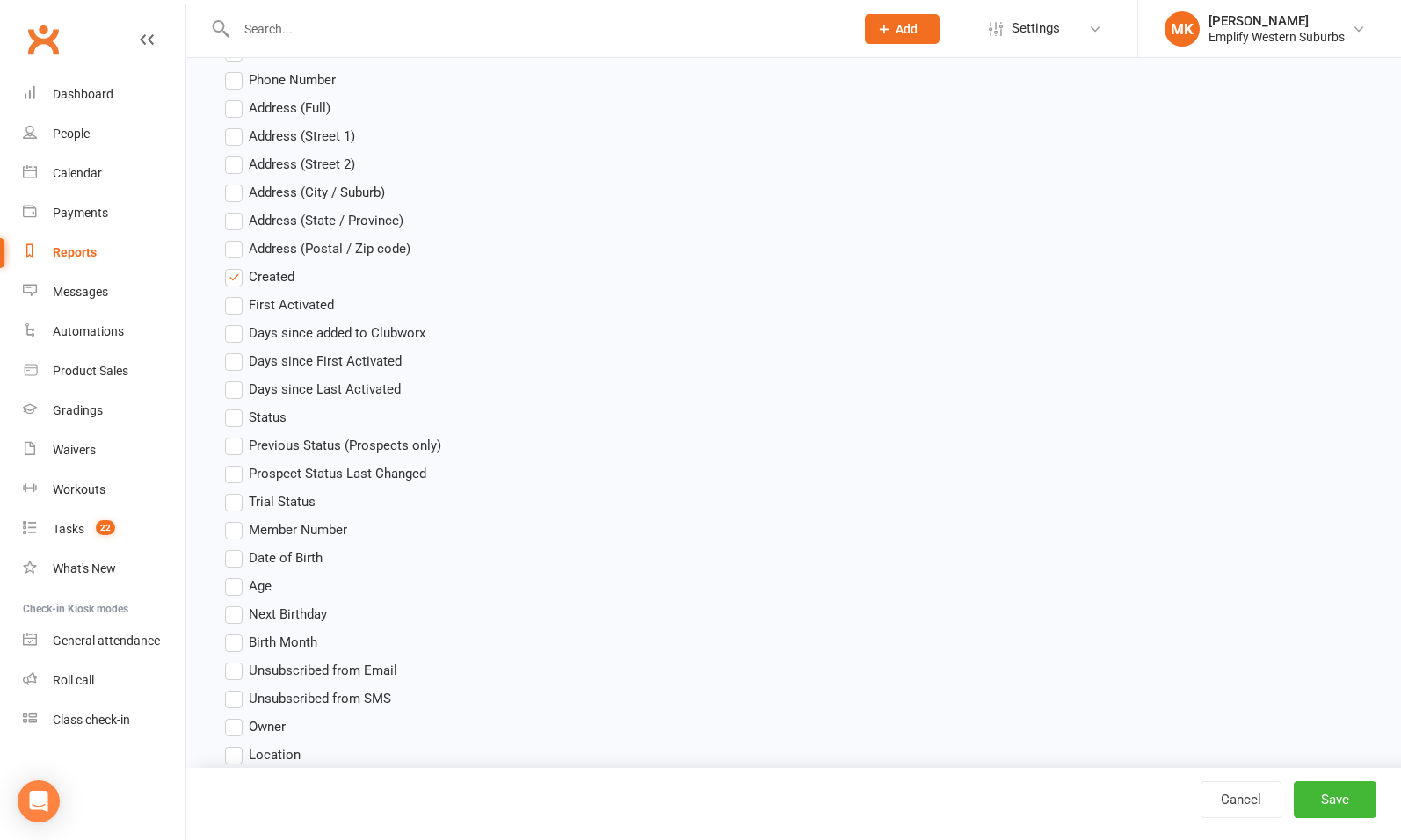
click at [259, 584] on span "Age" at bounding box center [260, 584] width 23 height 18
click at [236, 575] on input "Age" at bounding box center [231, 575] width 11 height 0
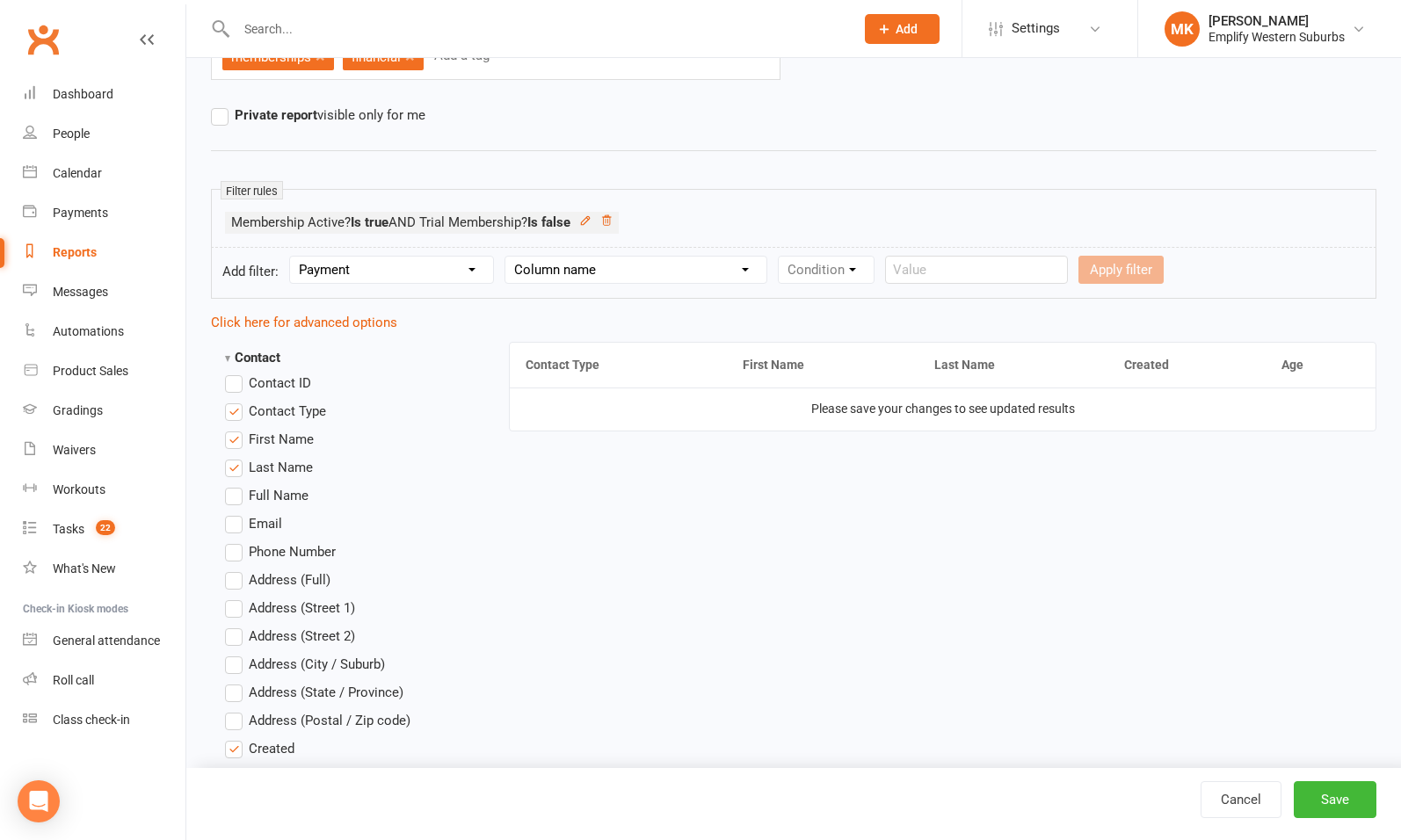
scroll to position [191, 0]
drag, startPoint x: 1304, startPoint y: 367, endPoint x: 1133, endPoint y: 372, distance: 171.1
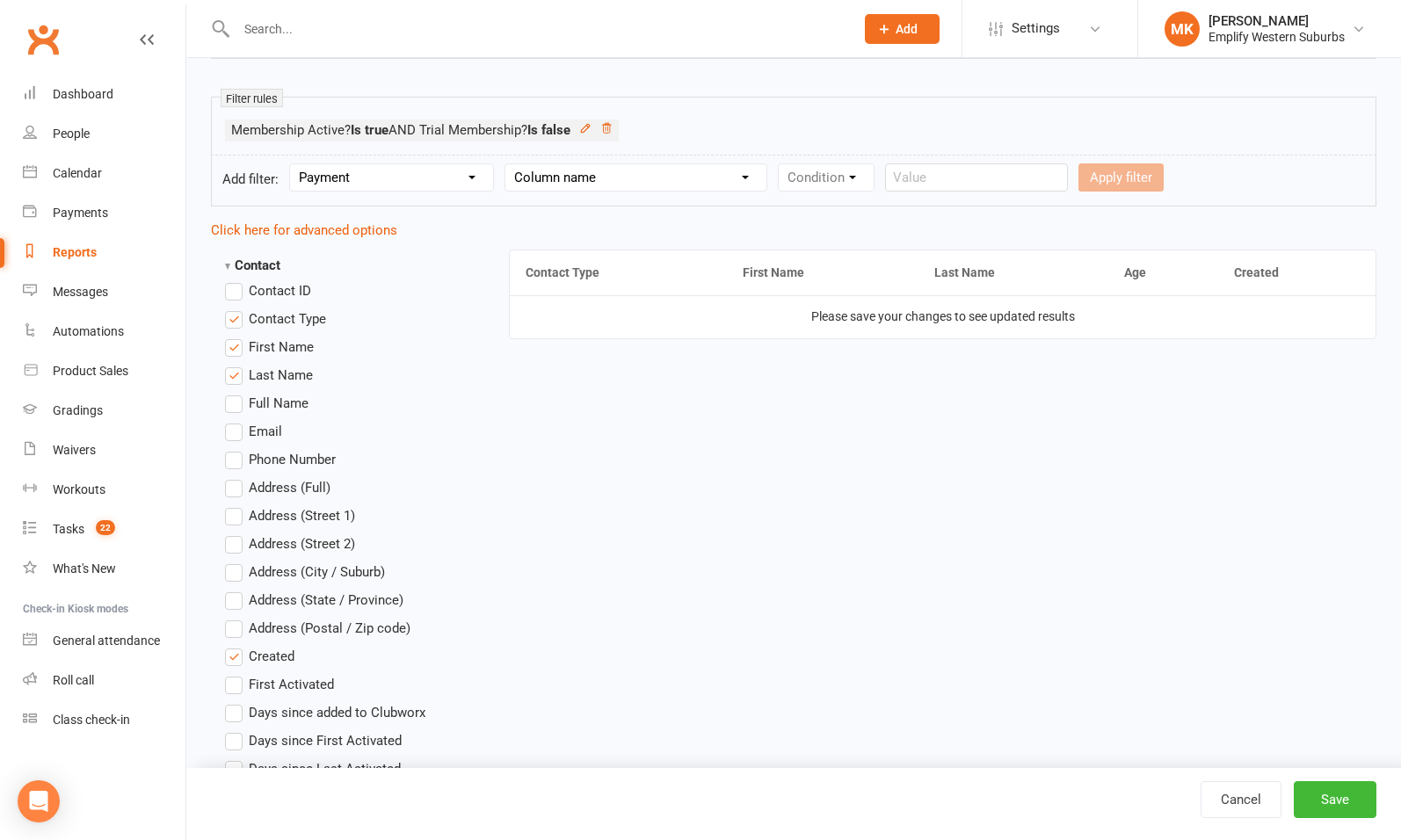
scroll to position [174, 0]
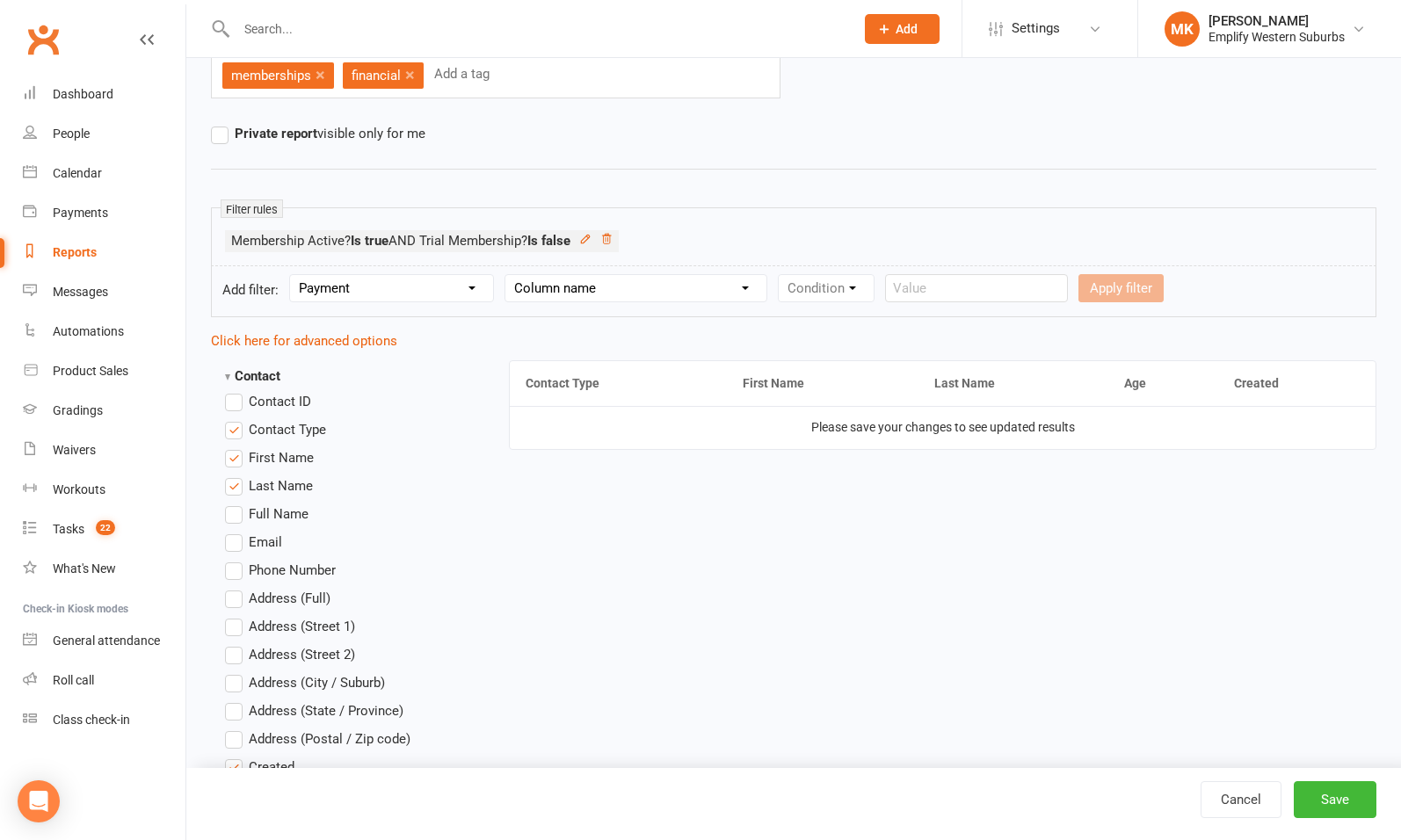
click at [259, 429] on span "Contact Type" at bounding box center [288, 429] width 77 height 18
click at [236, 420] on input "Contact Type" at bounding box center [231, 420] width 11 height 0
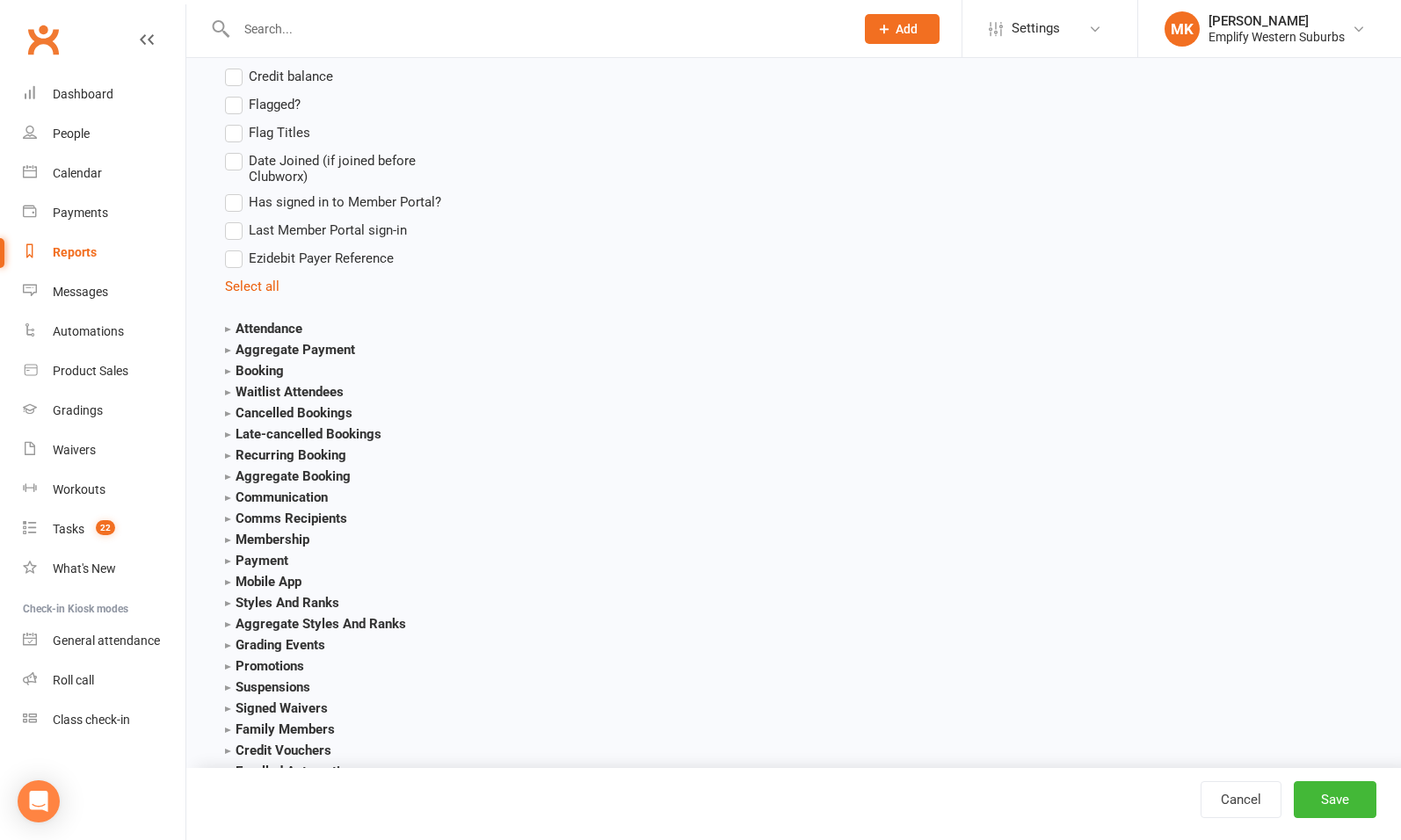
scroll to position [1809, 0]
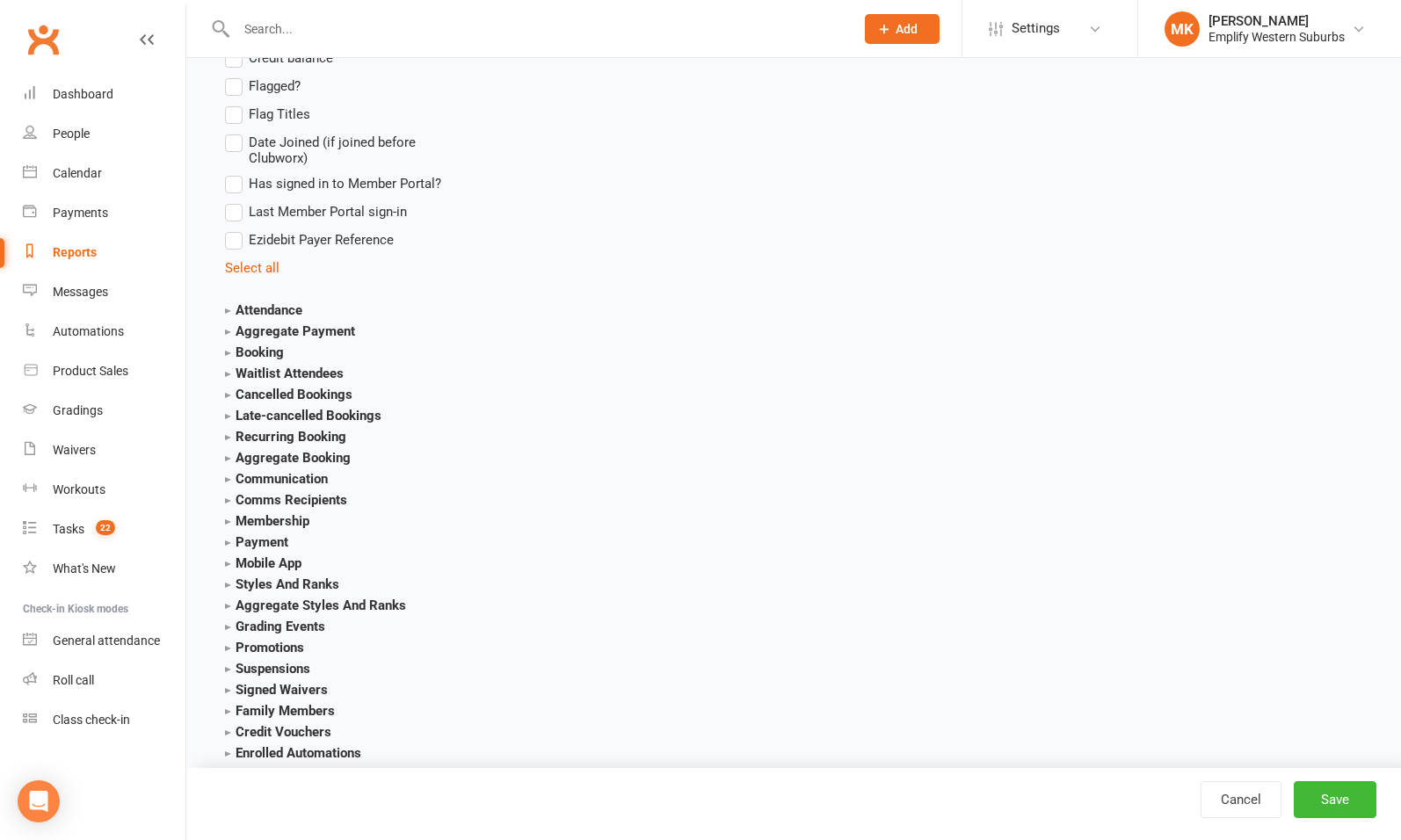
click at [312, 323] on strong "Aggregate Payment" at bounding box center [290, 331] width 130 height 16
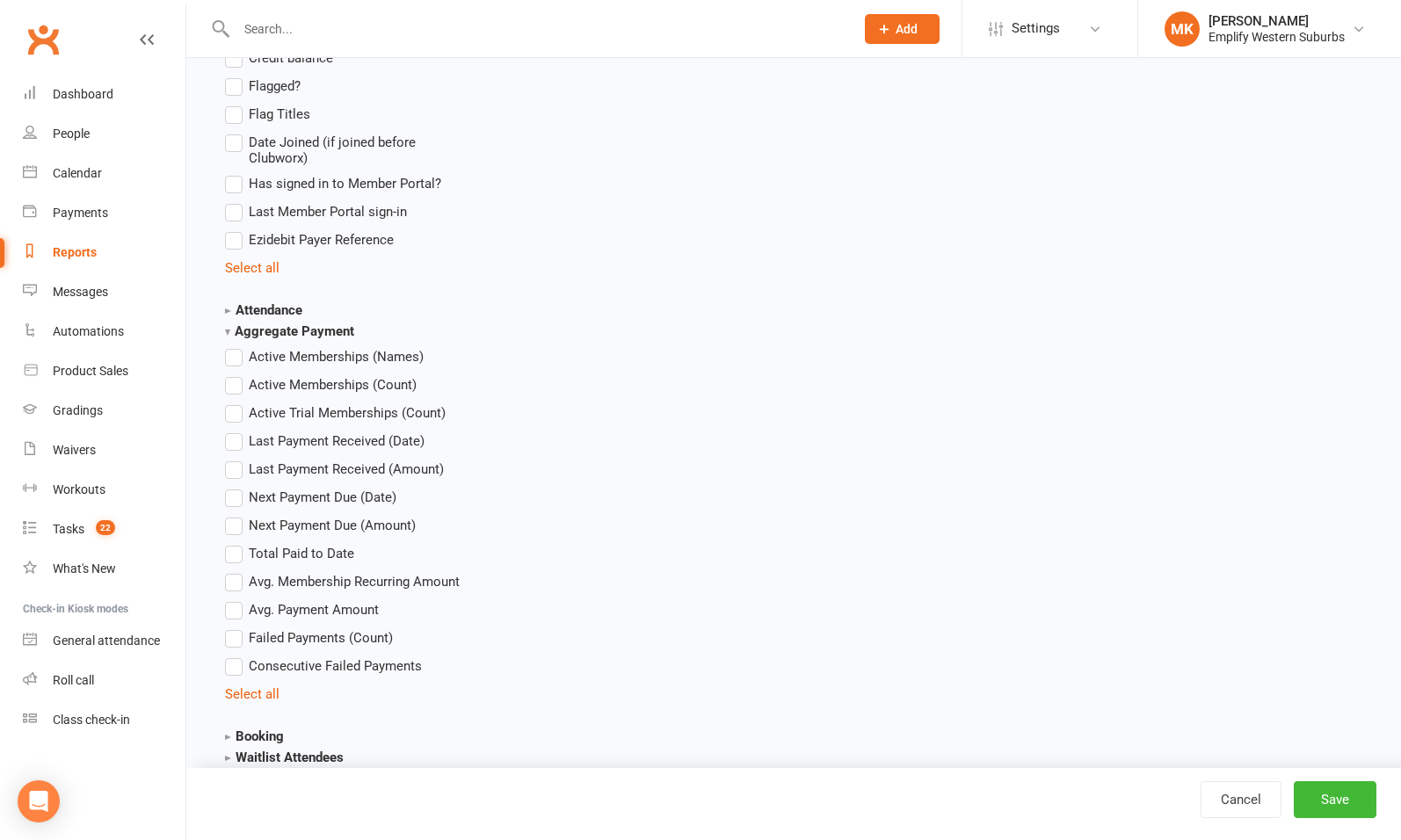
click at [240, 352] on label "Active Memberships (Names)" at bounding box center [324, 356] width 199 height 21
click at [236, 346] on input "Active Memberships (Names)" at bounding box center [231, 346] width 11 height 0
click at [236, 355] on label "Active Memberships (Names)" at bounding box center [324, 356] width 199 height 21
click at [236, 346] on input "Active Memberships (Names)" at bounding box center [231, 346] width 11 height 0
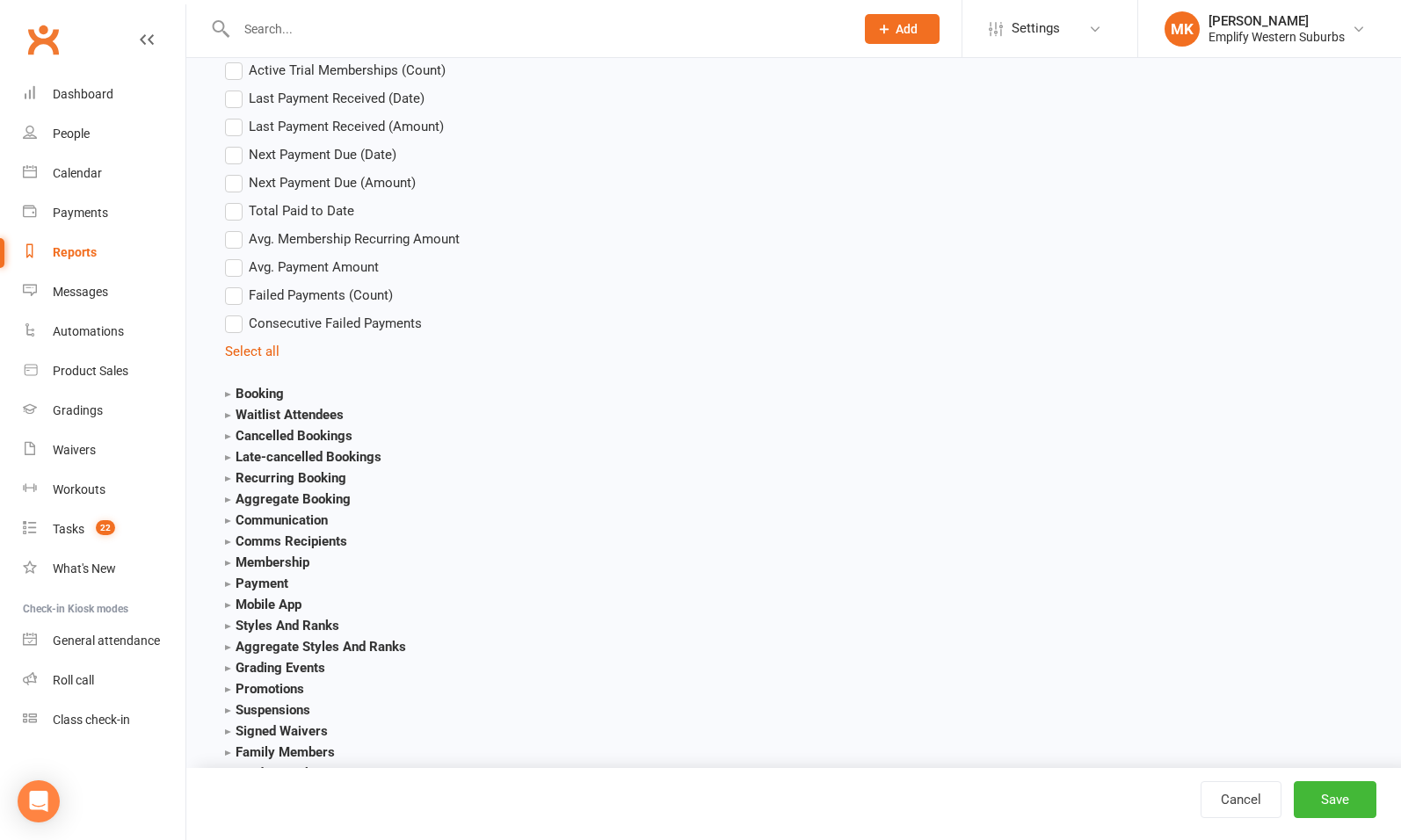
scroll to position [2158, 0]
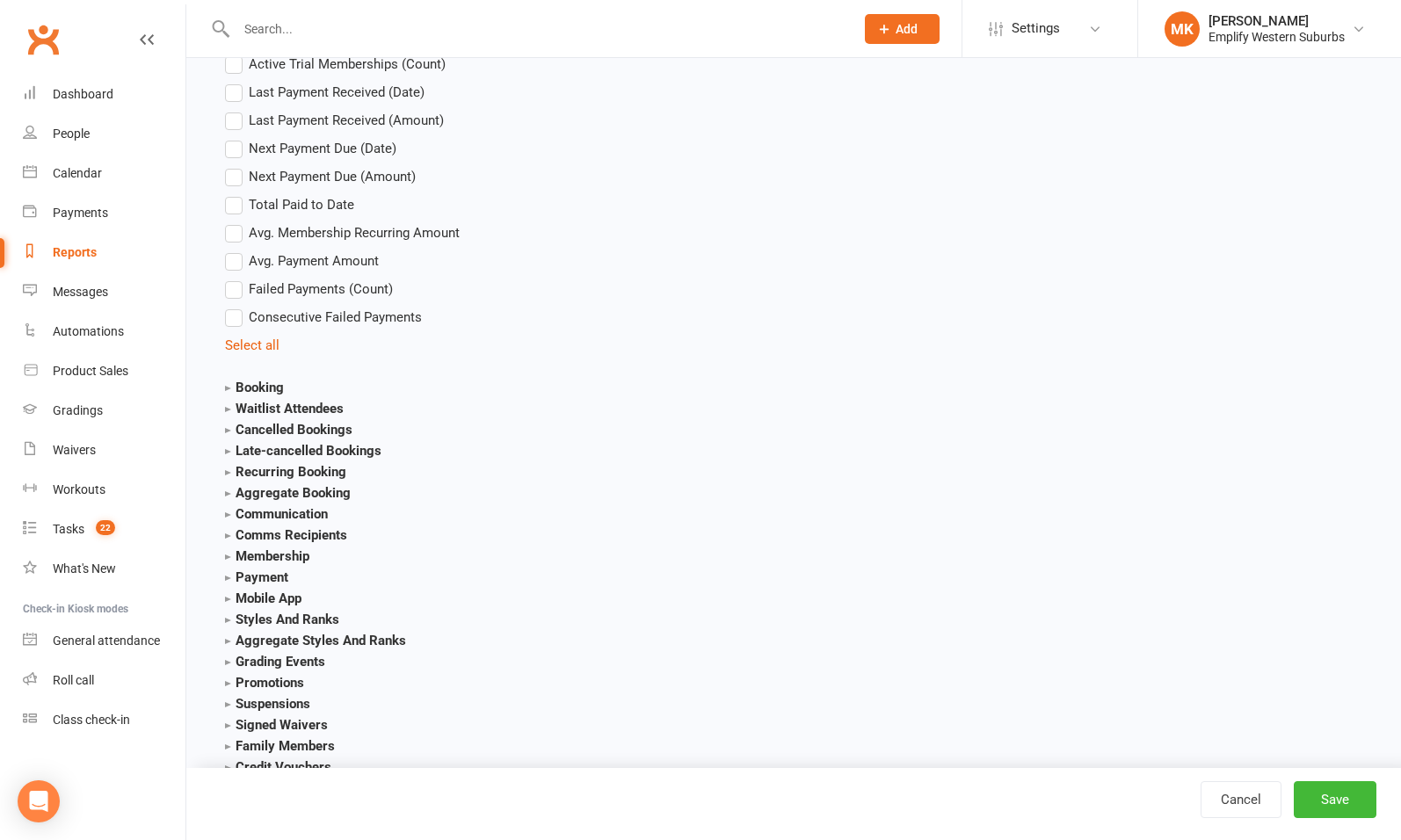
click at [257, 573] on strong "Payment" at bounding box center [257, 577] width 63 height 16
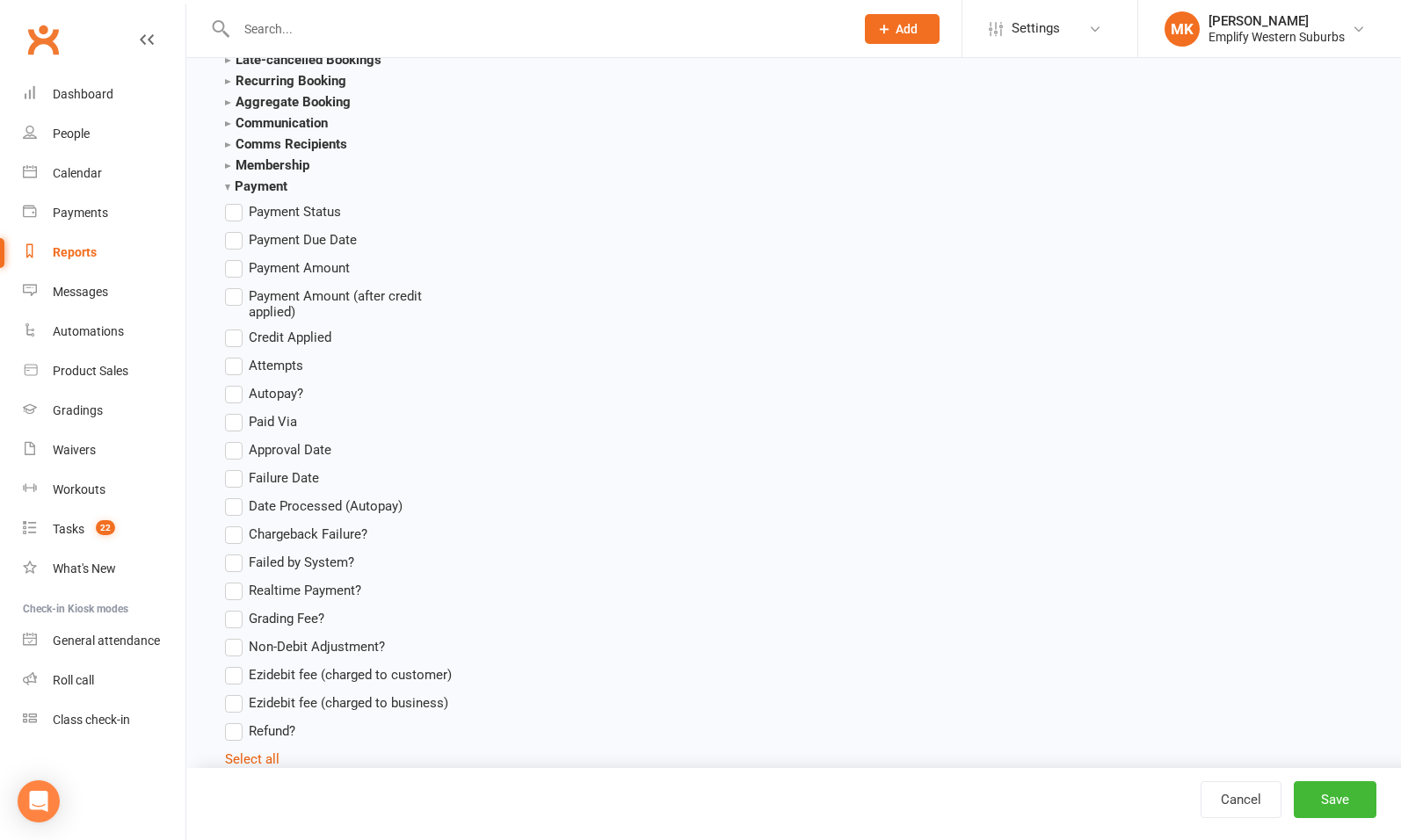
scroll to position [2552, 0]
click at [261, 160] on strong "Membership" at bounding box center [268, 162] width 84 height 16
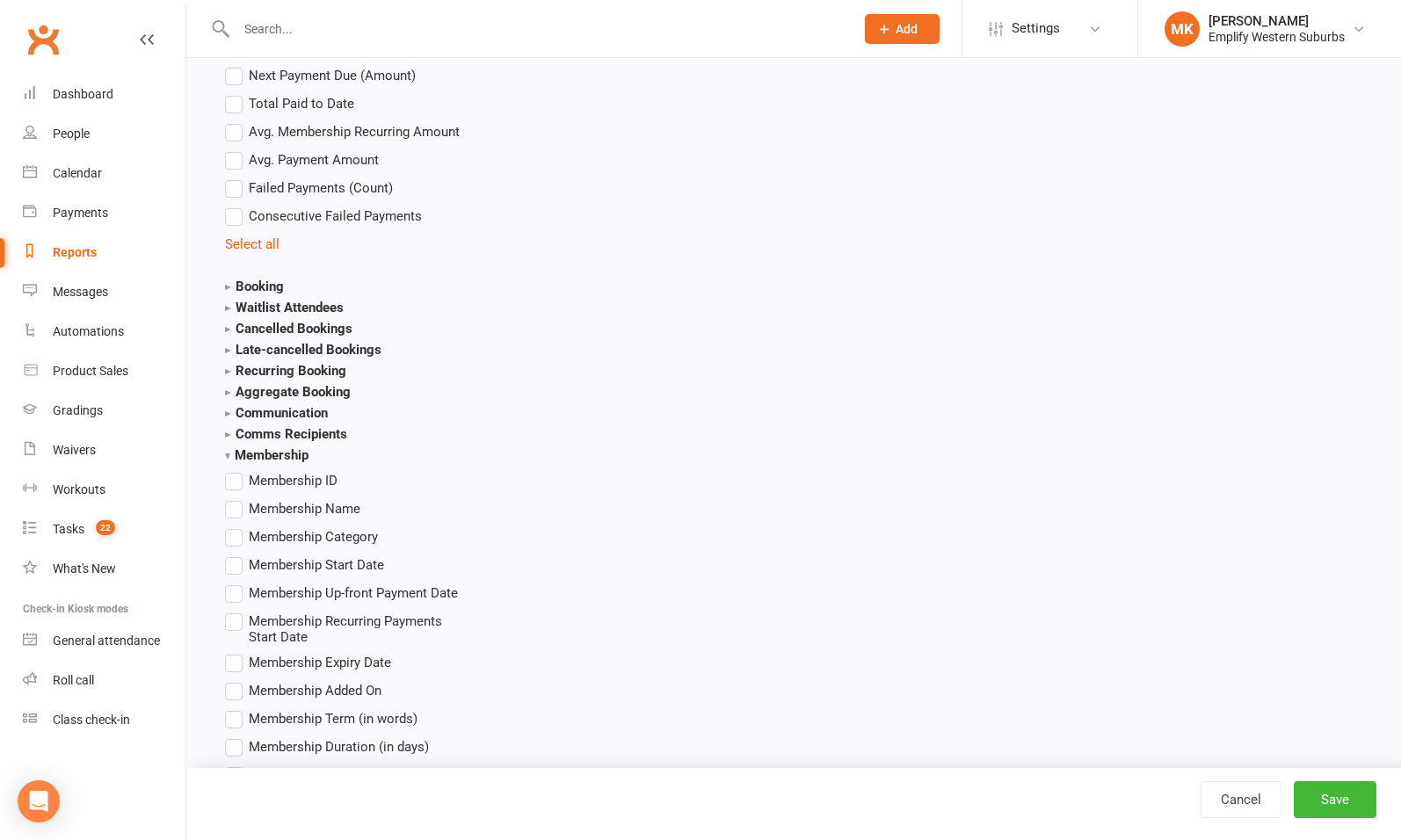
scroll to position [2424, 0]
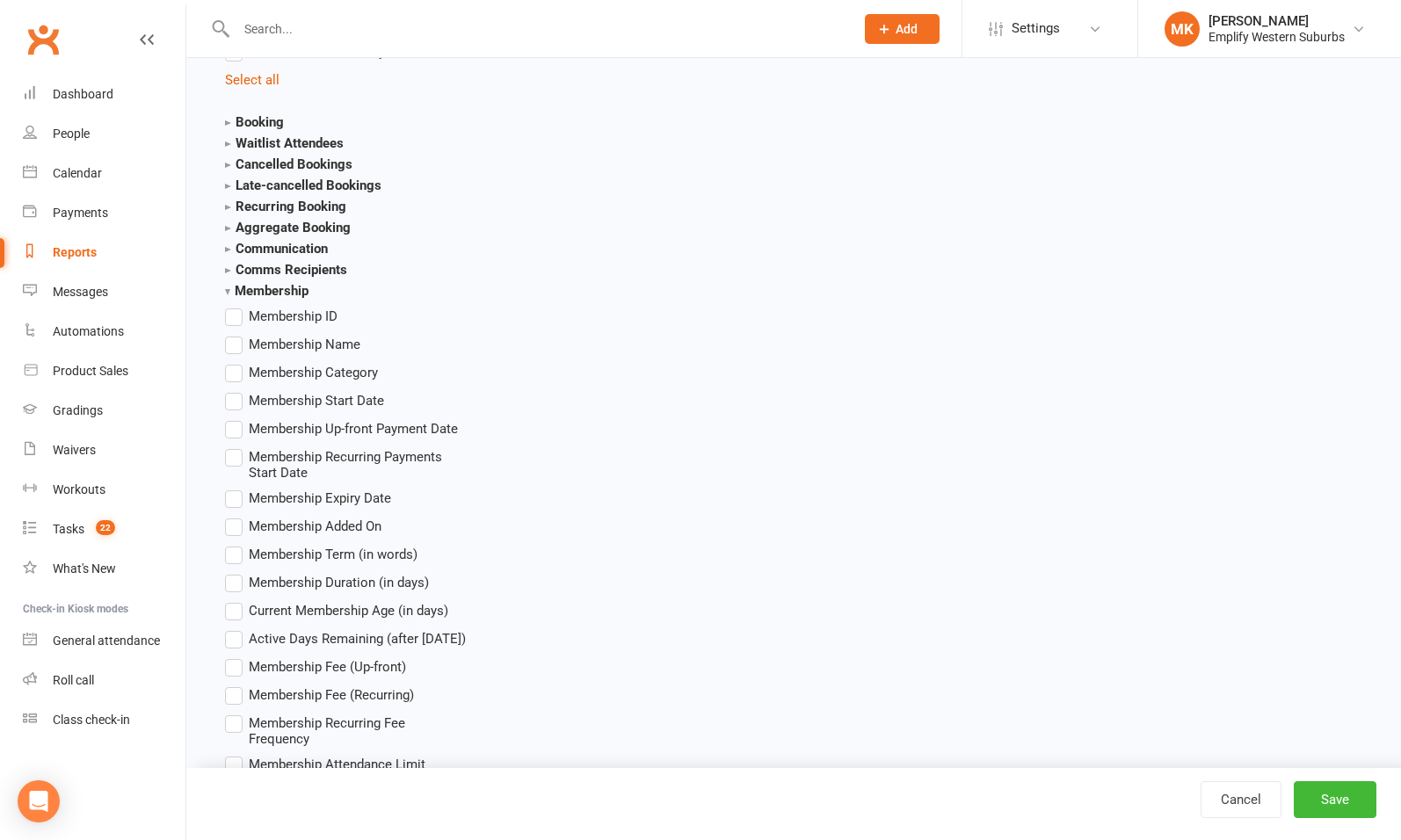
click at [282, 348] on span "Membership Name" at bounding box center [305, 344] width 112 height 18
click at [236, 334] on input "Membership Name" at bounding box center [231, 334] width 11 height 0
click at [290, 394] on span "Membership Start Date" at bounding box center [317, 399] width 136 height 18
click at [236, 390] on input "Membership Start Date" at bounding box center [231, 390] width 11 height 0
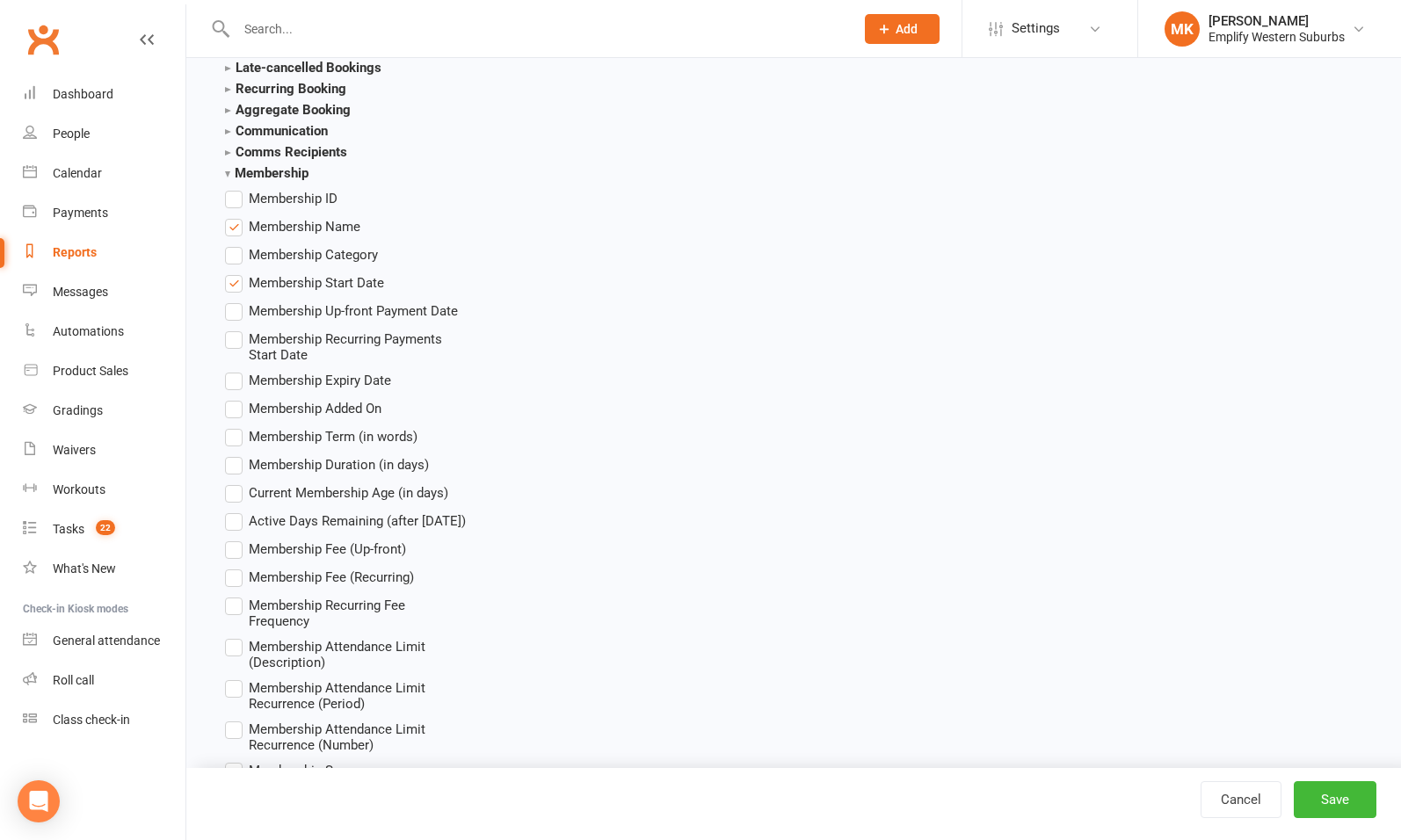
scroll to position [2547, 0]
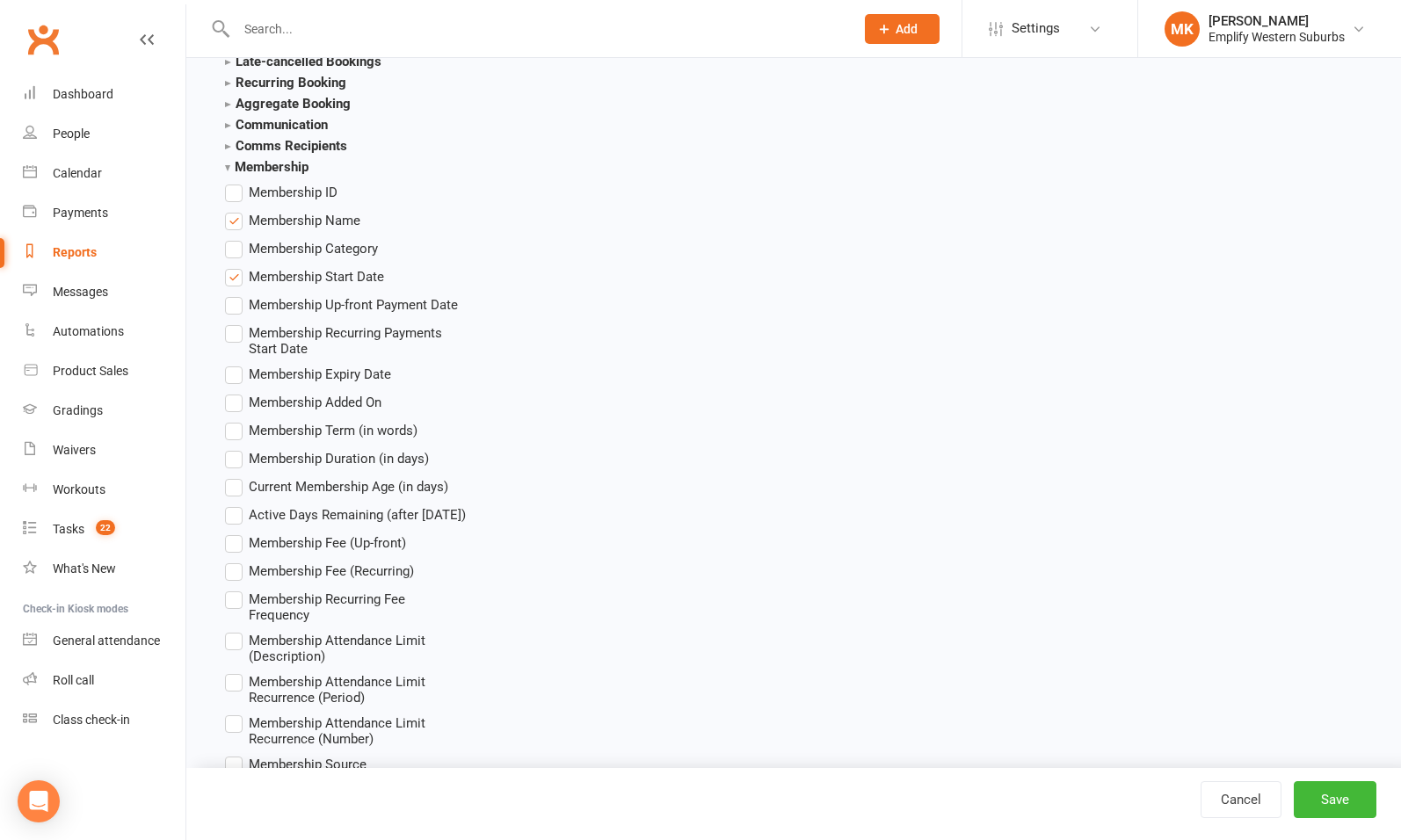
click at [290, 398] on span "Membership Added On" at bounding box center [315, 401] width 133 height 18
click at [236, 392] on input "Membership Added On" at bounding box center [231, 392] width 11 height 0
click at [290, 398] on span "Membership Added On" at bounding box center [315, 401] width 133 height 18
click at [236, 392] on input "Membership Added On" at bounding box center [231, 392] width 11 height 0
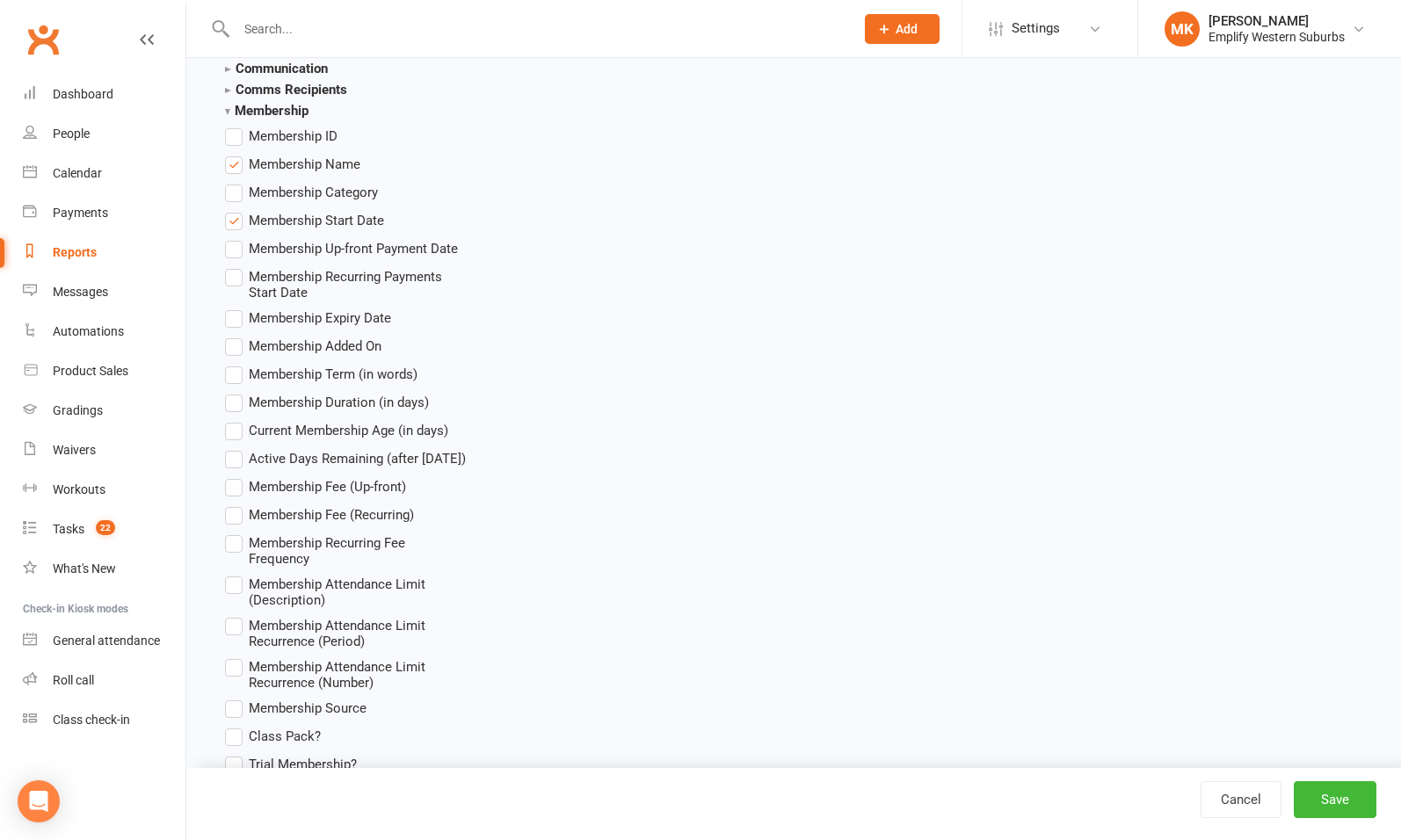
scroll to position [2608, 0]
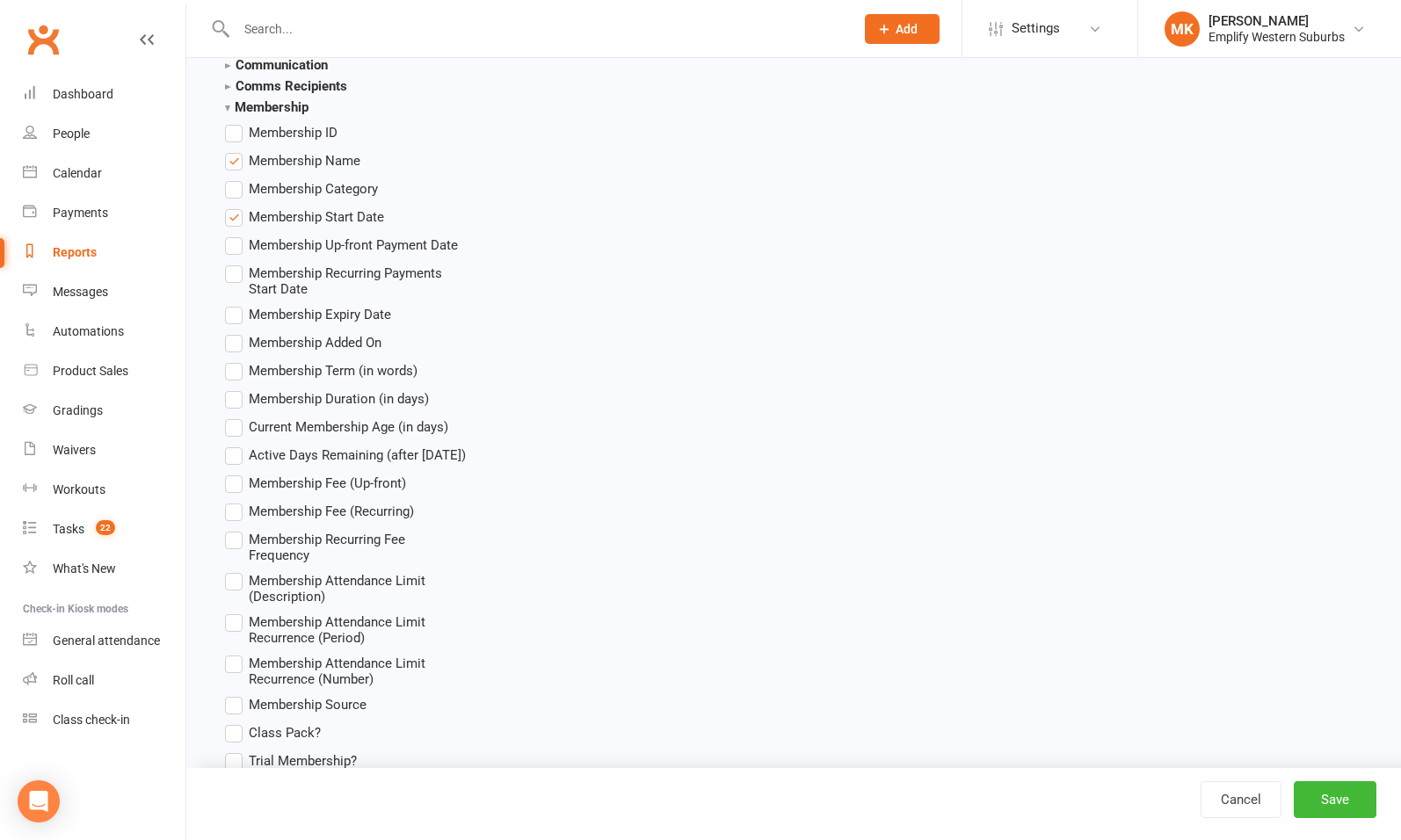
click at [307, 510] on span "Membership Fee (Recurring)" at bounding box center [332, 510] width 165 height 18
click at [236, 501] on input "Membership Fee (Recurring)" at bounding box center [231, 501] width 11 height 0
click at [297, 540] on span "Membership Recurring Fee Frequency" at bounding box center [359, 546] width 220 height 34
click at [236, 529] on input "Membership Recurring Fee Frequency" at bounding box center [231, 529] width 11 height 0
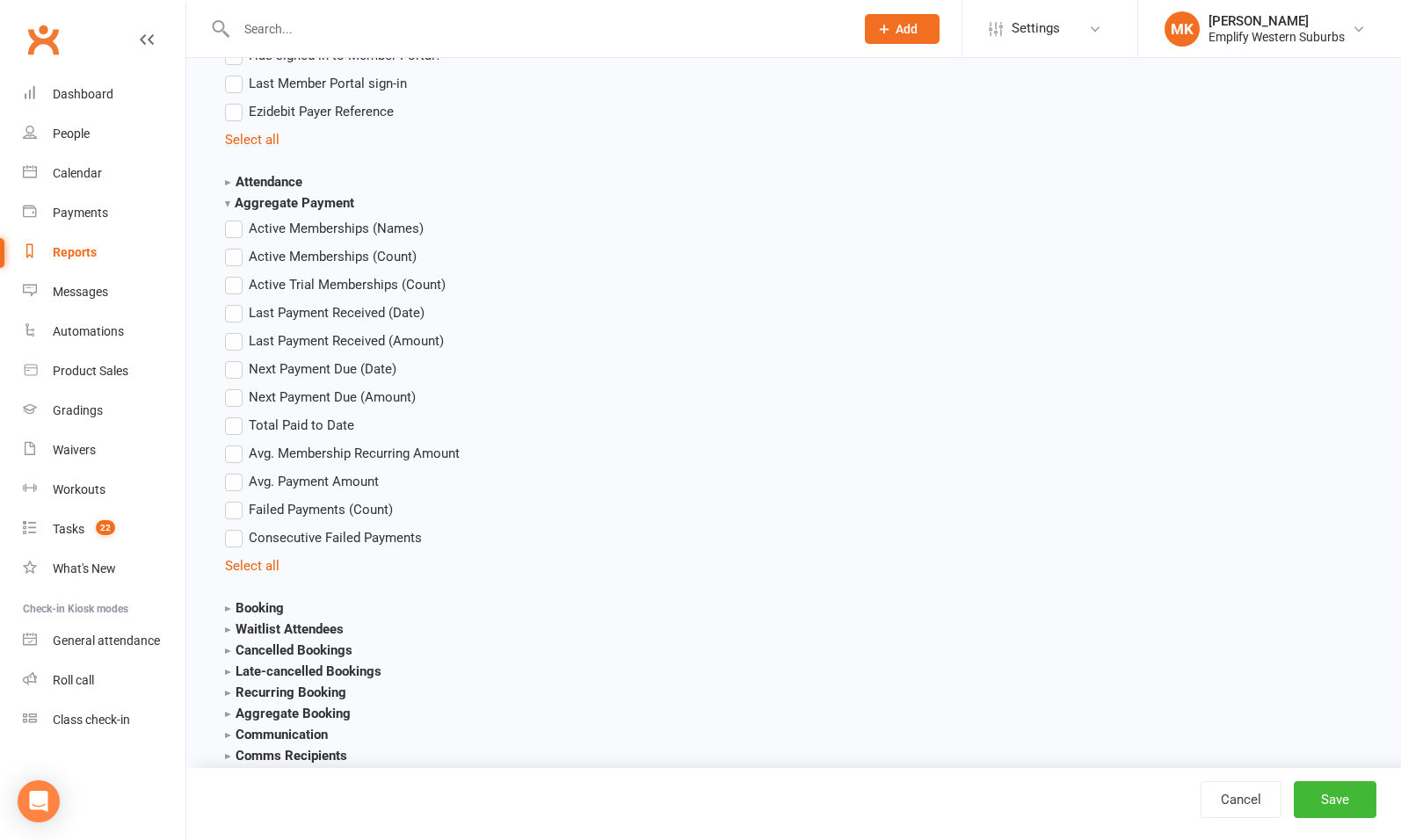
scroll to position [1935, 0]
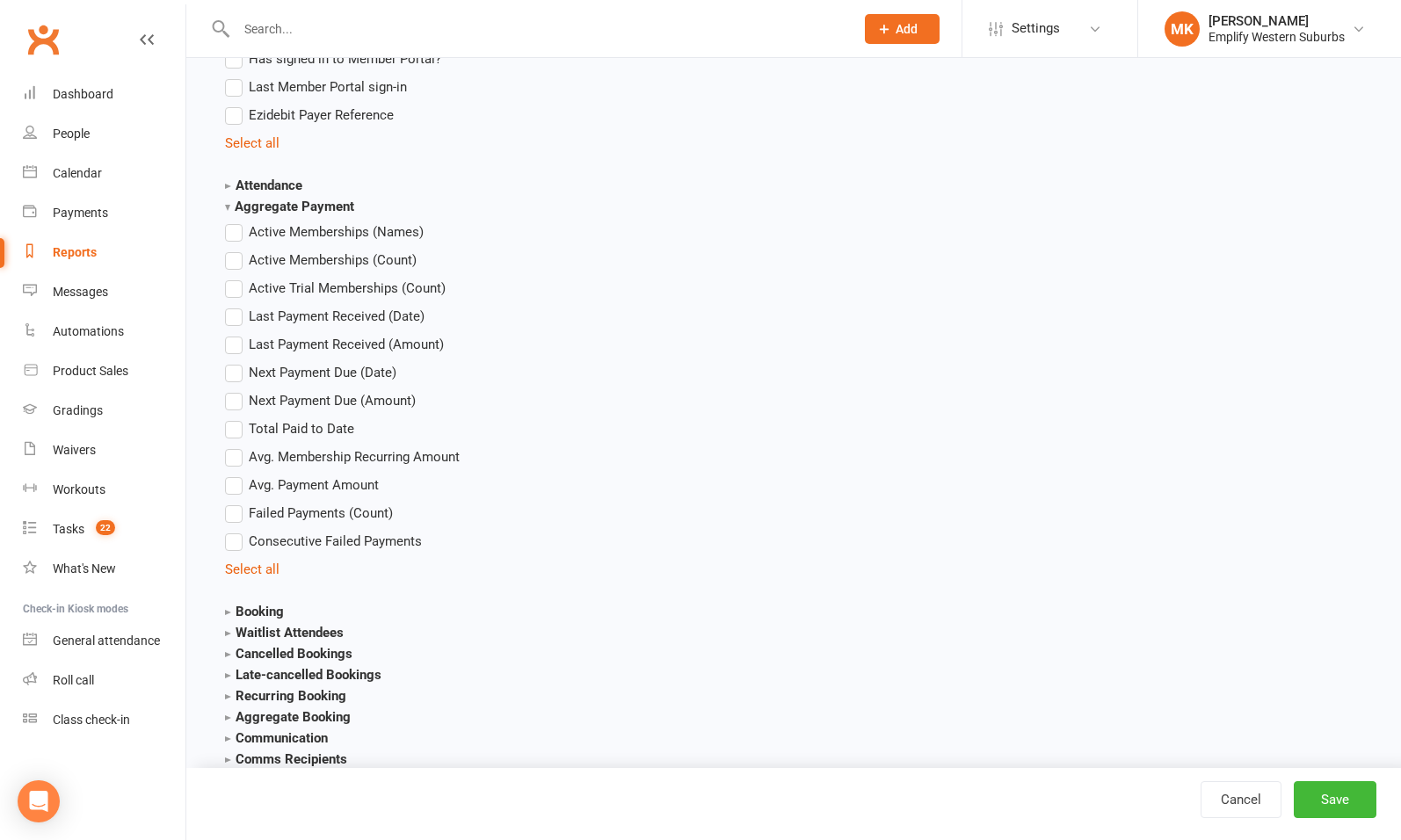
click at [286, 429] on span "Total Paid to Date" at bounding box center [301, 428] width 105 height 18
click at [236, 419] on input "Total Paid to Date" at bounding box center [231, 419] width 11 height 0
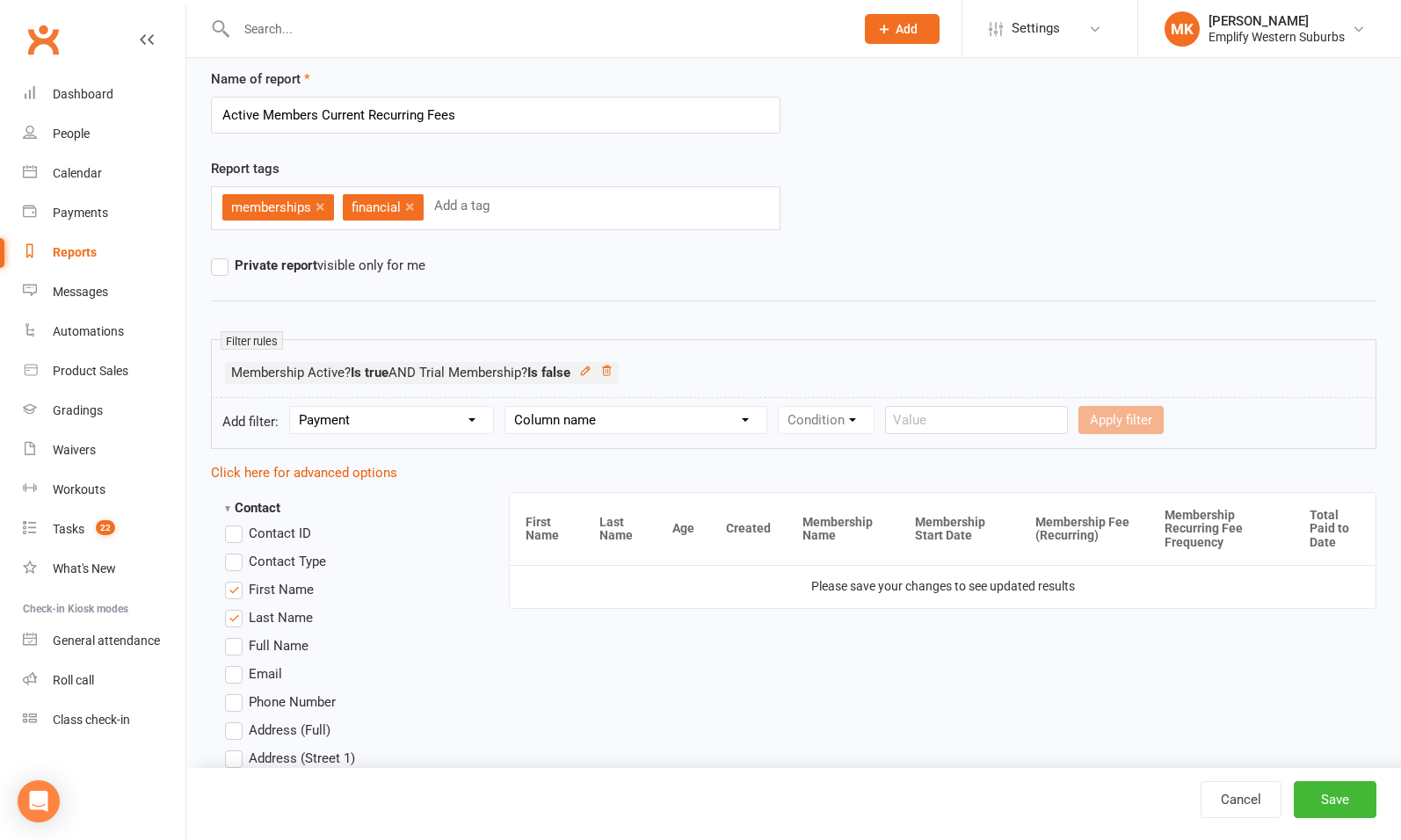
scroll to position [0, 0]
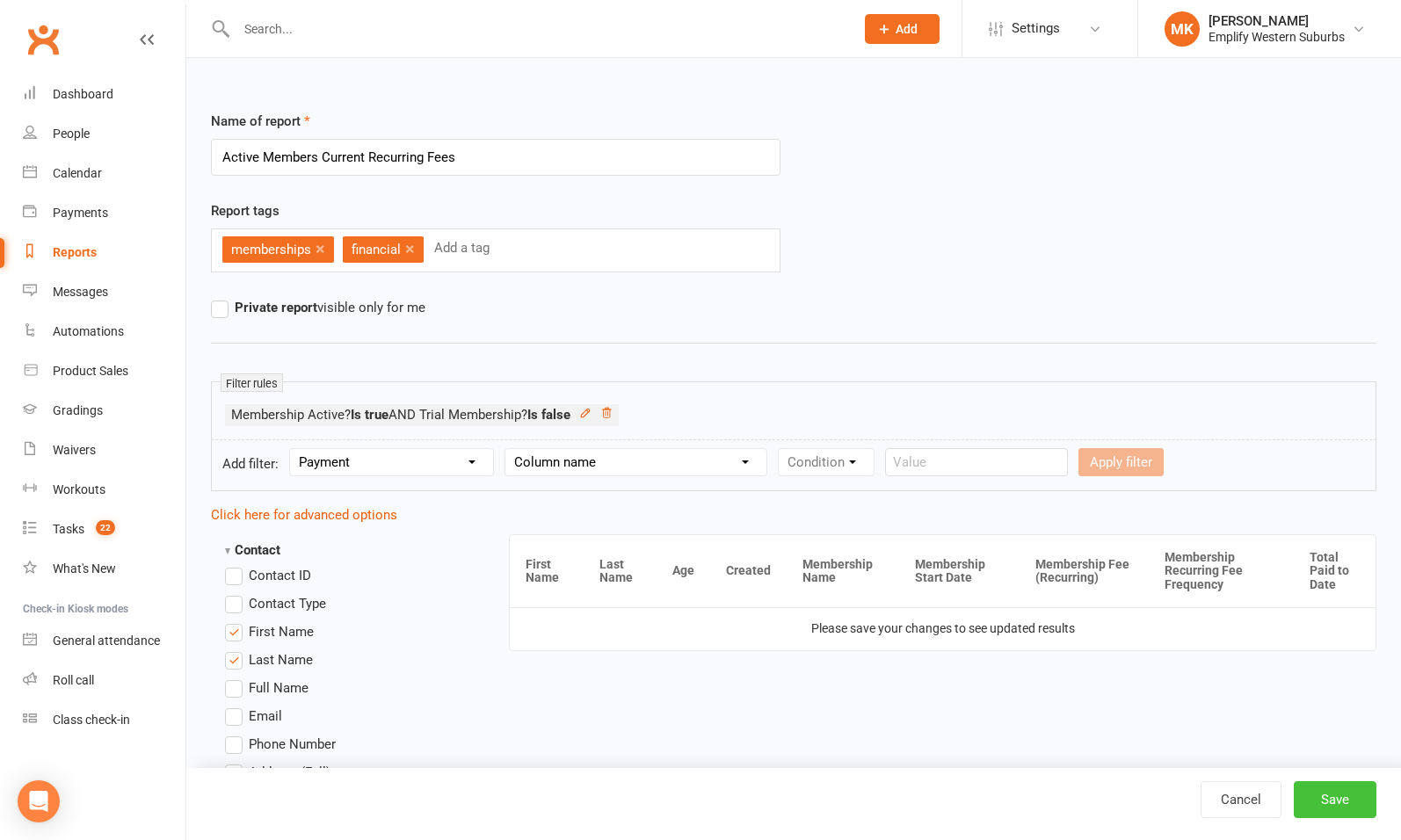
click at [1331, 800] on button "Save" at bounding box center [1335, 800] width 82 height 37
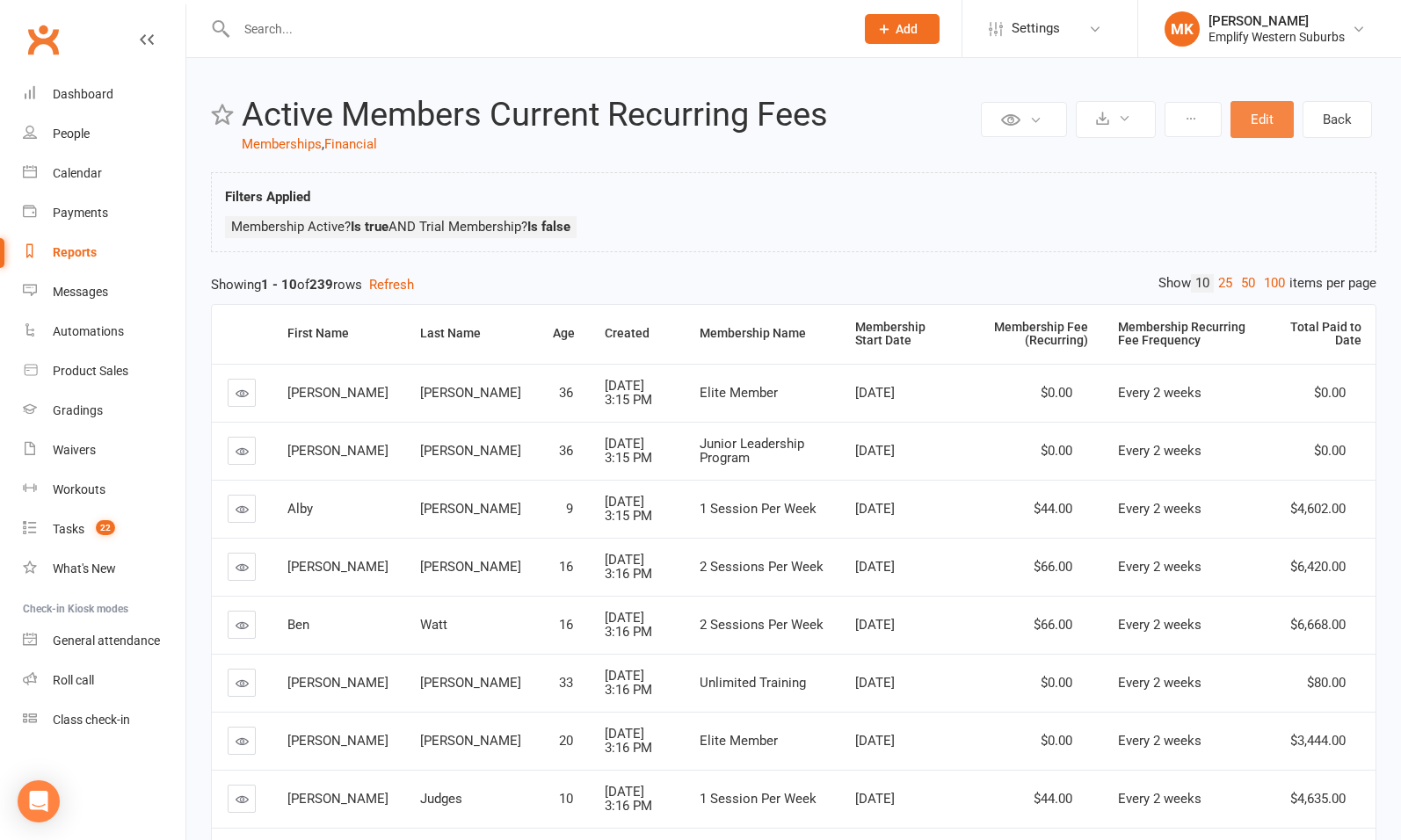
click at [1253, 108] on button "Edit" at bounding box center [1262, 119] width 63 height 37
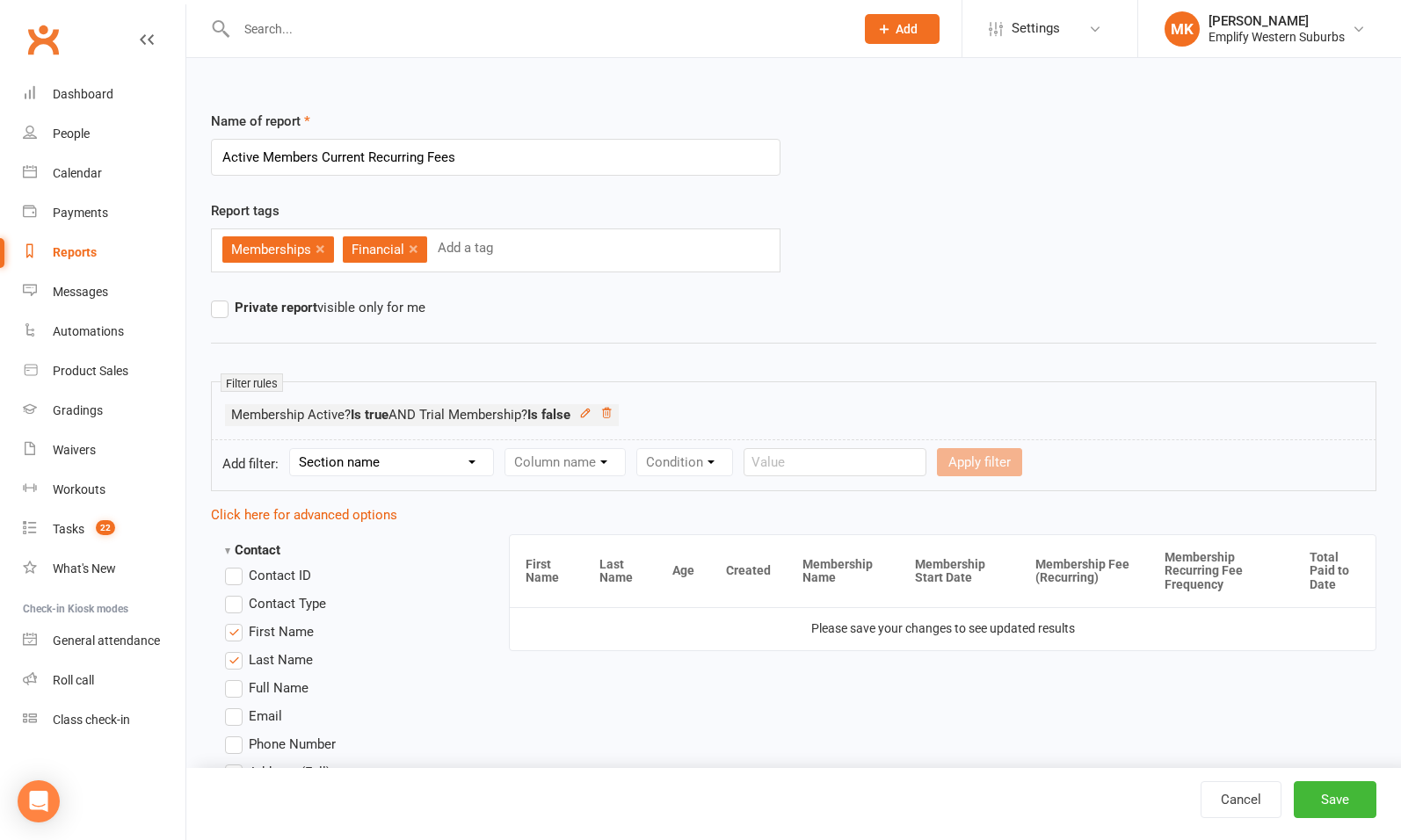
click at [380, 463] on select "Section name Contact Attendance Aggregate Payment Booking Waitlist Attendees Ca…" at bounding box center [392, 462] width 203 height 27
select select "11"
click at [292, 449] on select "Section name Contact Attendance Aggregate Payment Booking Waitlist Attendees Ca…" at bounding box center [392, 462] width 203 height 27
click at [618, 465] on select "Column name Membership ID Membership Name Membership Category Membership Start …" at bounding box center [677, 462] width 343 height 27
select select "19"
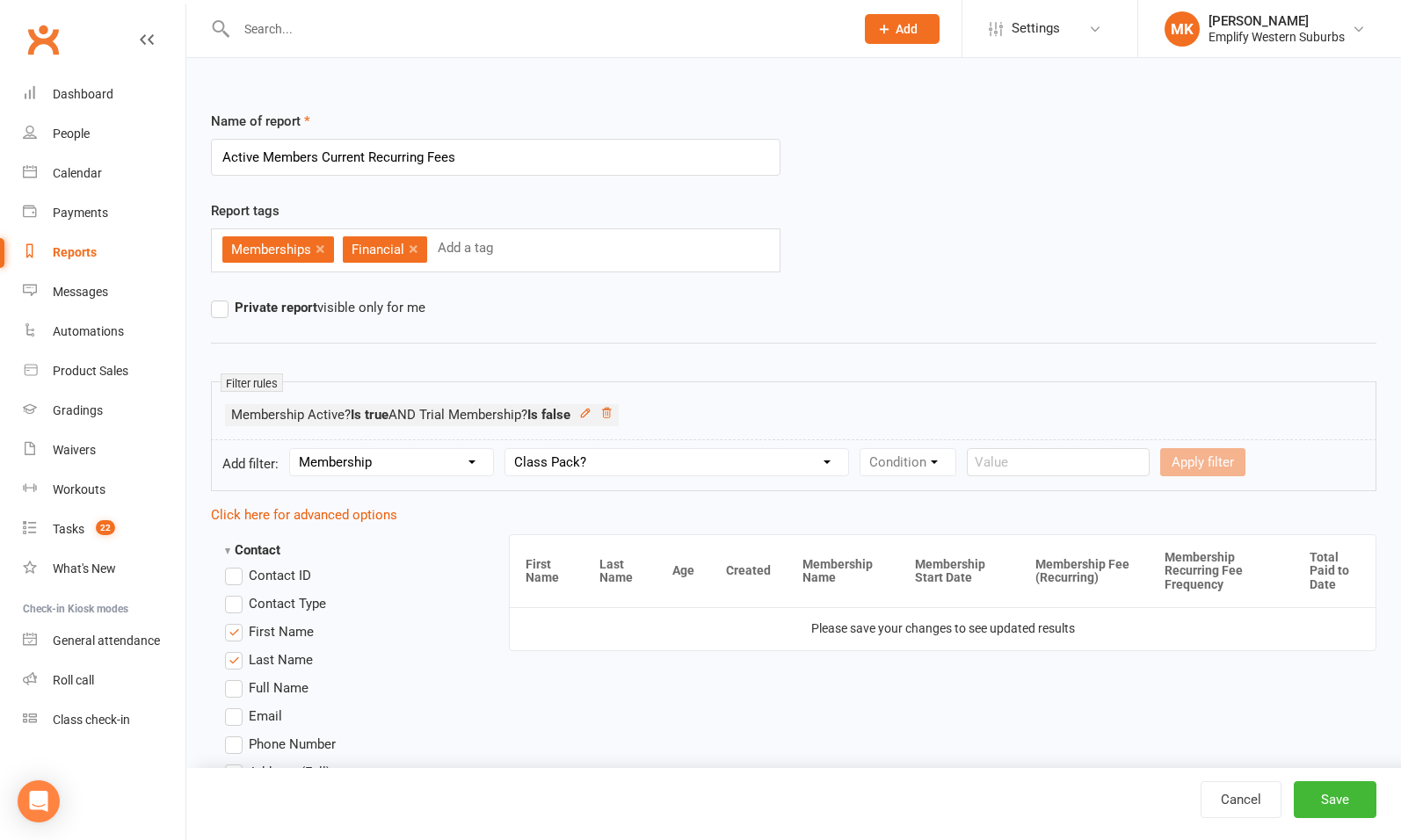
click at [508, 449] on select "Column name Membership ID Membership Name Membership Category Membership Start …" at bounding box center [677, 462] width 343 height 27
click at [906, 459] on select "Condition Is Is not Is blank Is not blank" at bounding box center [914, 462] width 106 height 27
select select "0"
click at [862, 449] on select "Condition Is Is not Is blank Is not blank" at bounding box center [914, 462] width 106 height 27
click at [1021, 459] on select "Value Yes No" at bounding box center [1019, 462] width 72 height 28
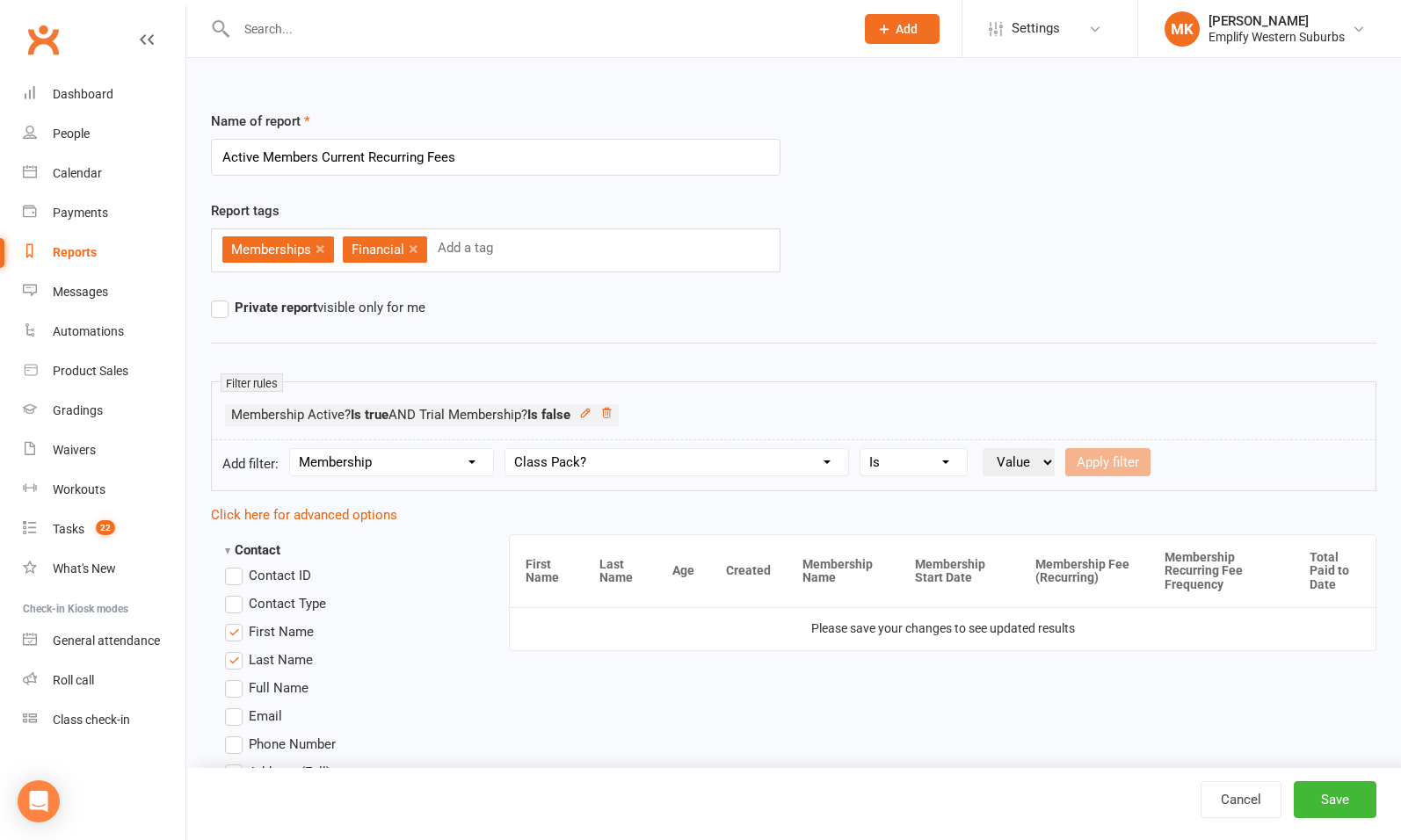
select select "false"
click at [984, 448] on select "Value Yes No" at bounding box center [1019, 462] width 72 height 28
click at [1111, 463] on button "Apply filter" at bounding box center [1108, 462] width 85 height 28
select select
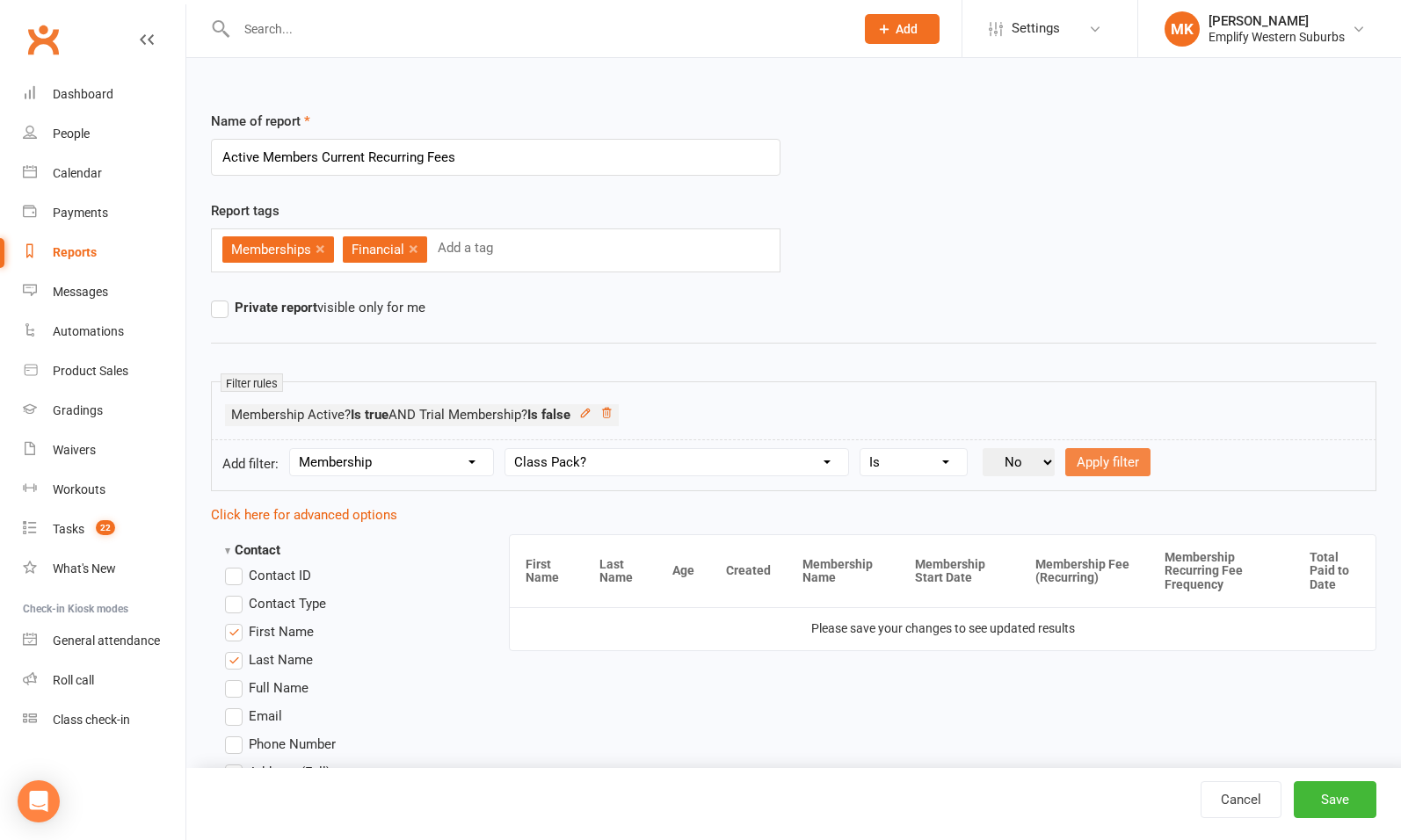
select select
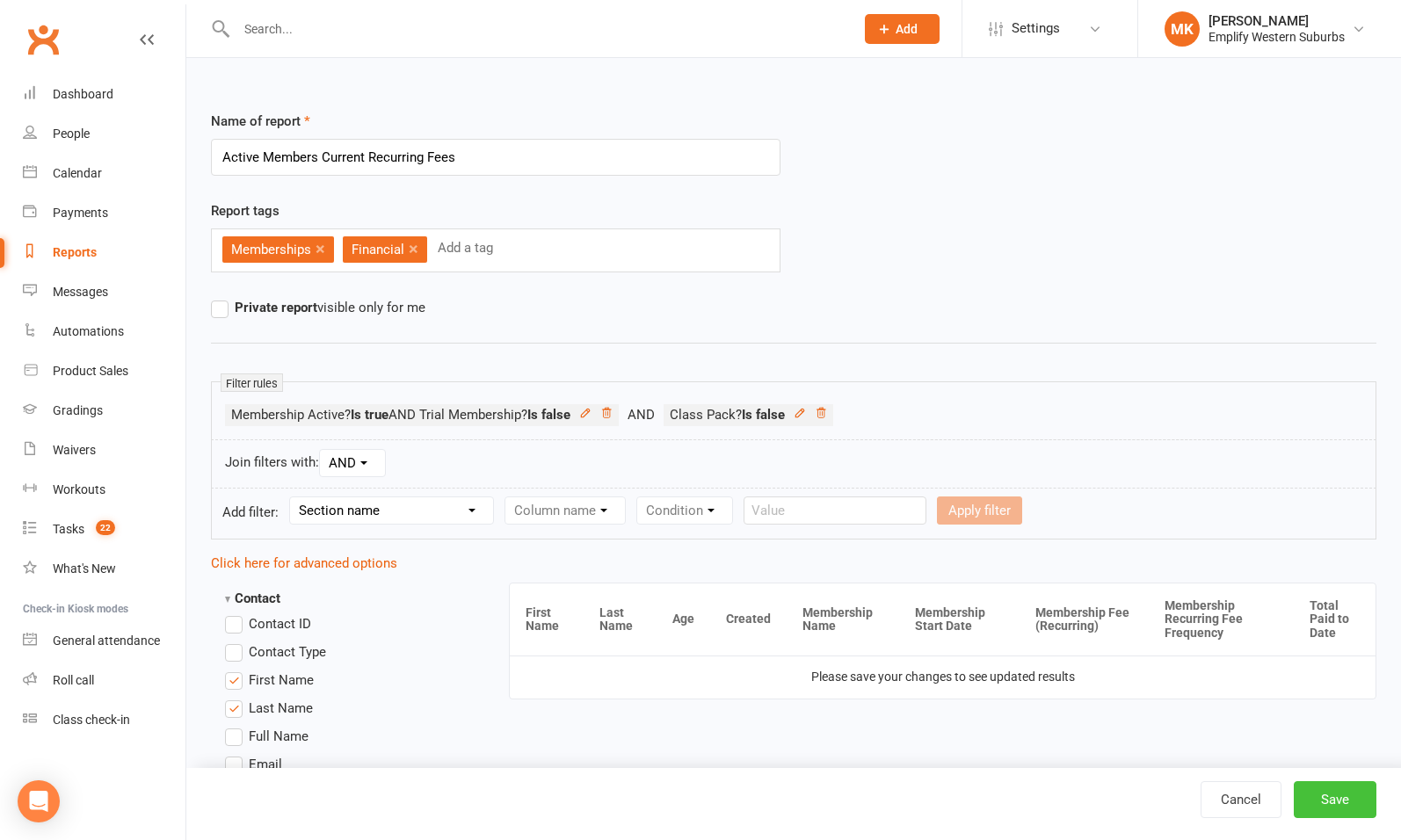
click at [1325, 800] on button "Save" at bounding box center [1335, 800] width 82 height 37
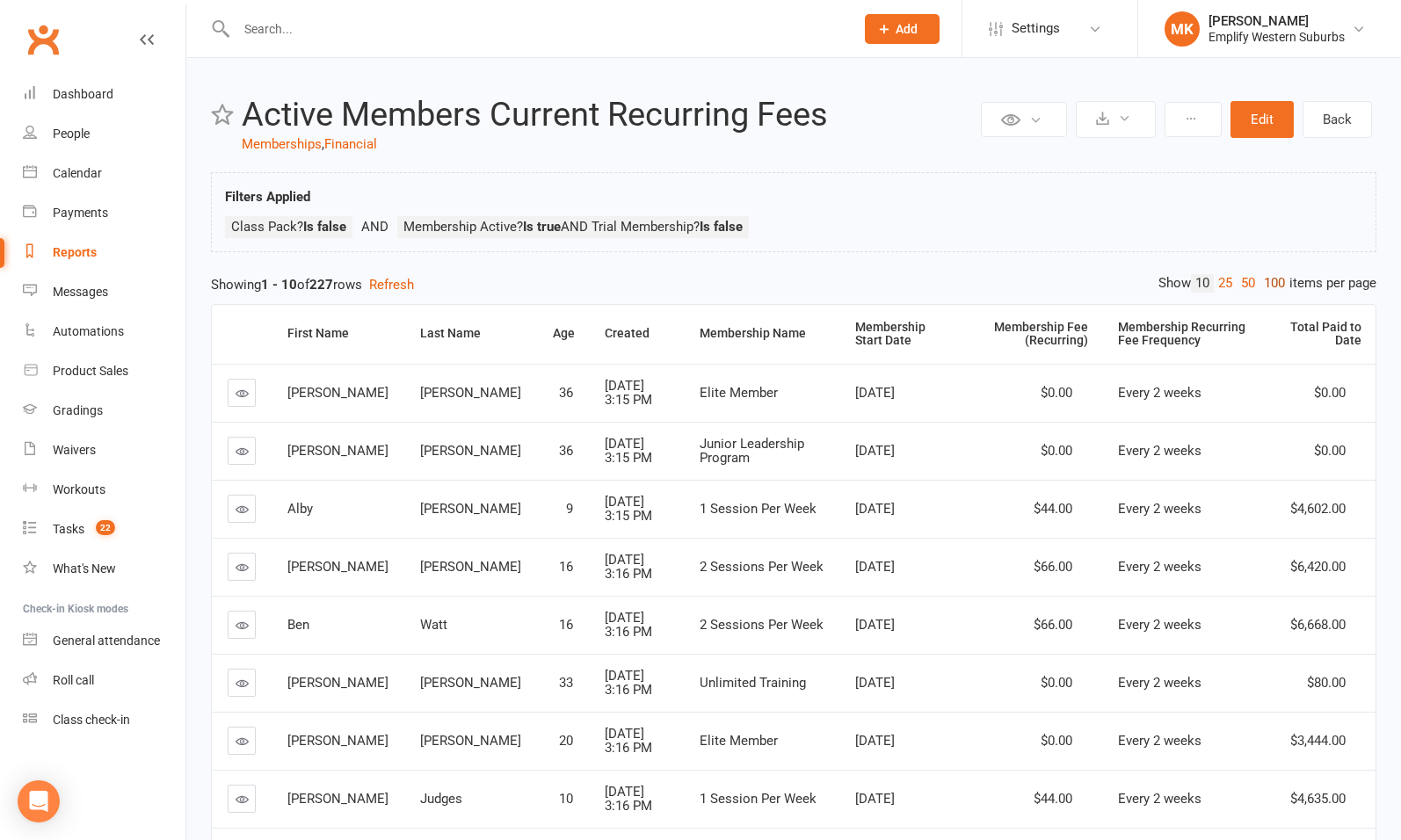
click at [1271, 280] on link "100" at bounding box center [1275, 283] width 30 height 18
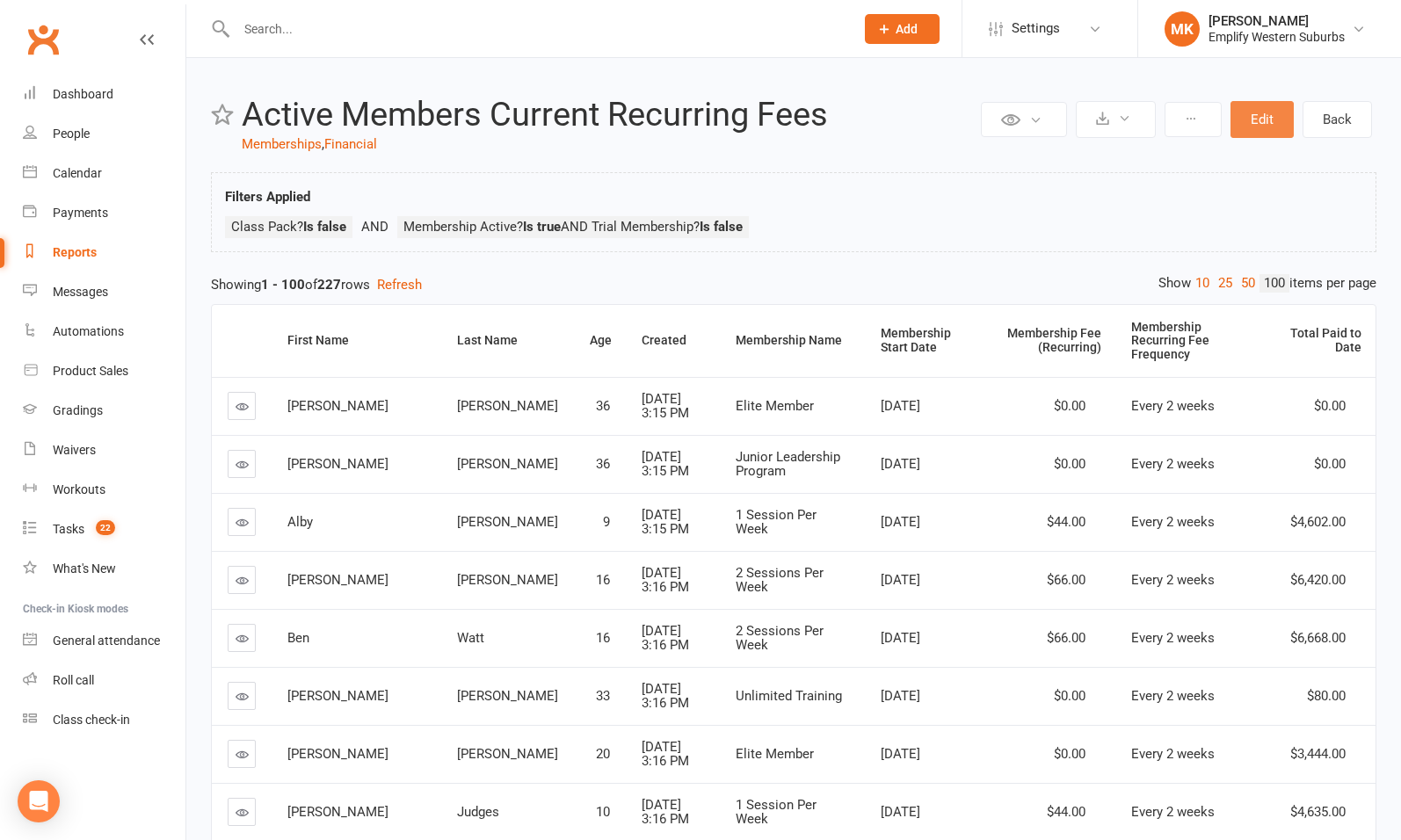
click at [1261, 121] on button "Edit" at bounding box center [1262, 119] width 63 height 37
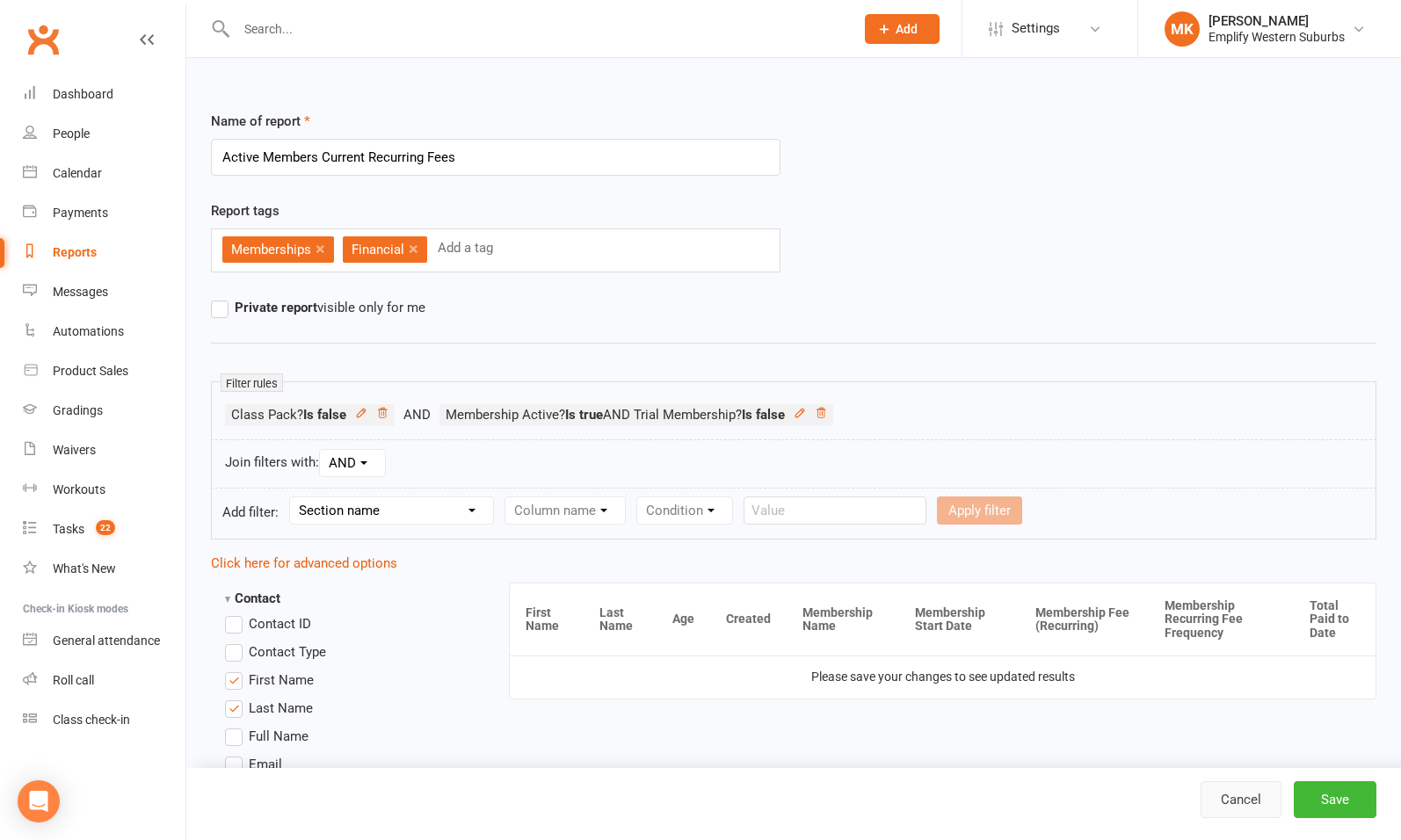
click at [1231, 797] on link "Cancel" at bounding box center [1242, 800] width 81 height 37
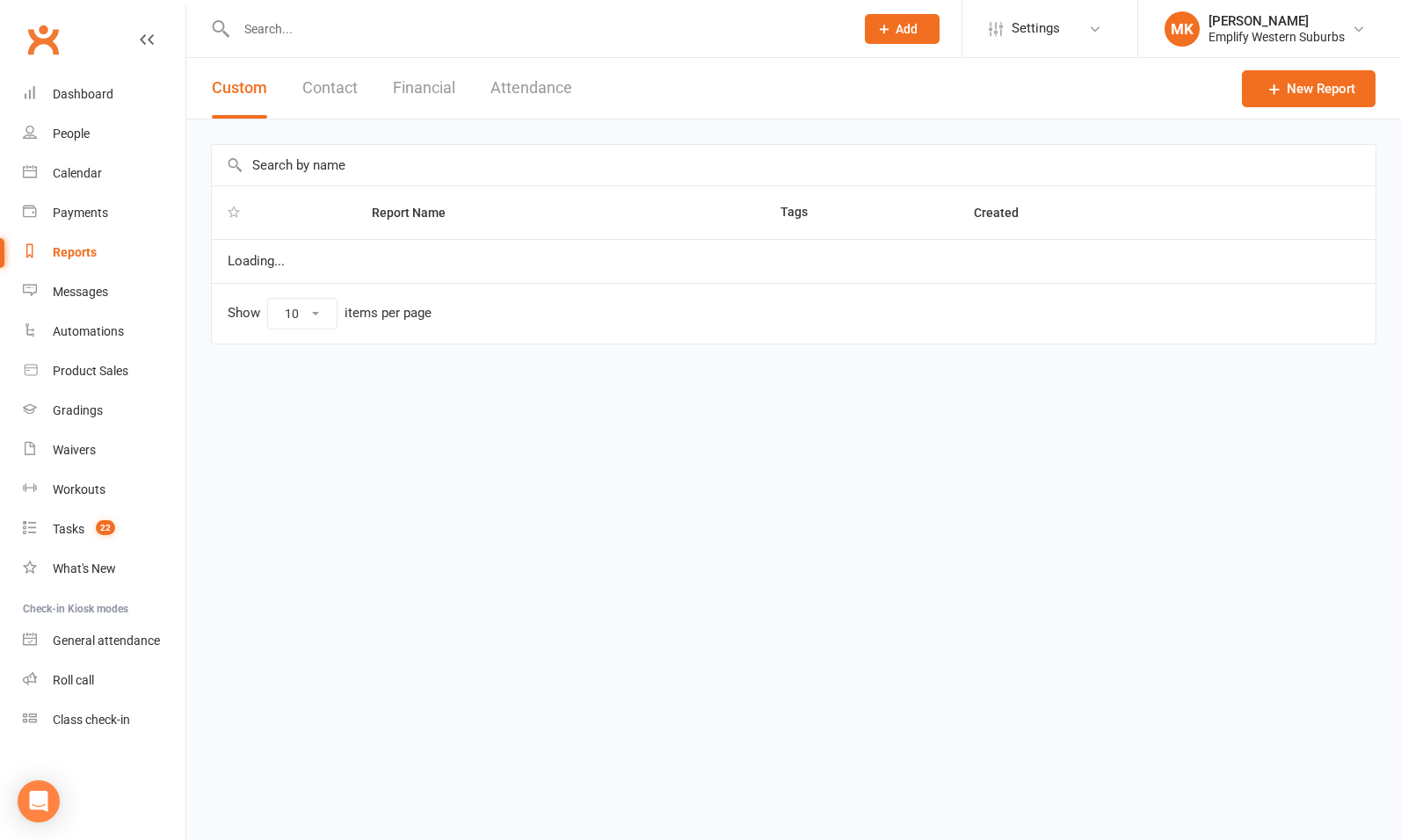
select select "100"
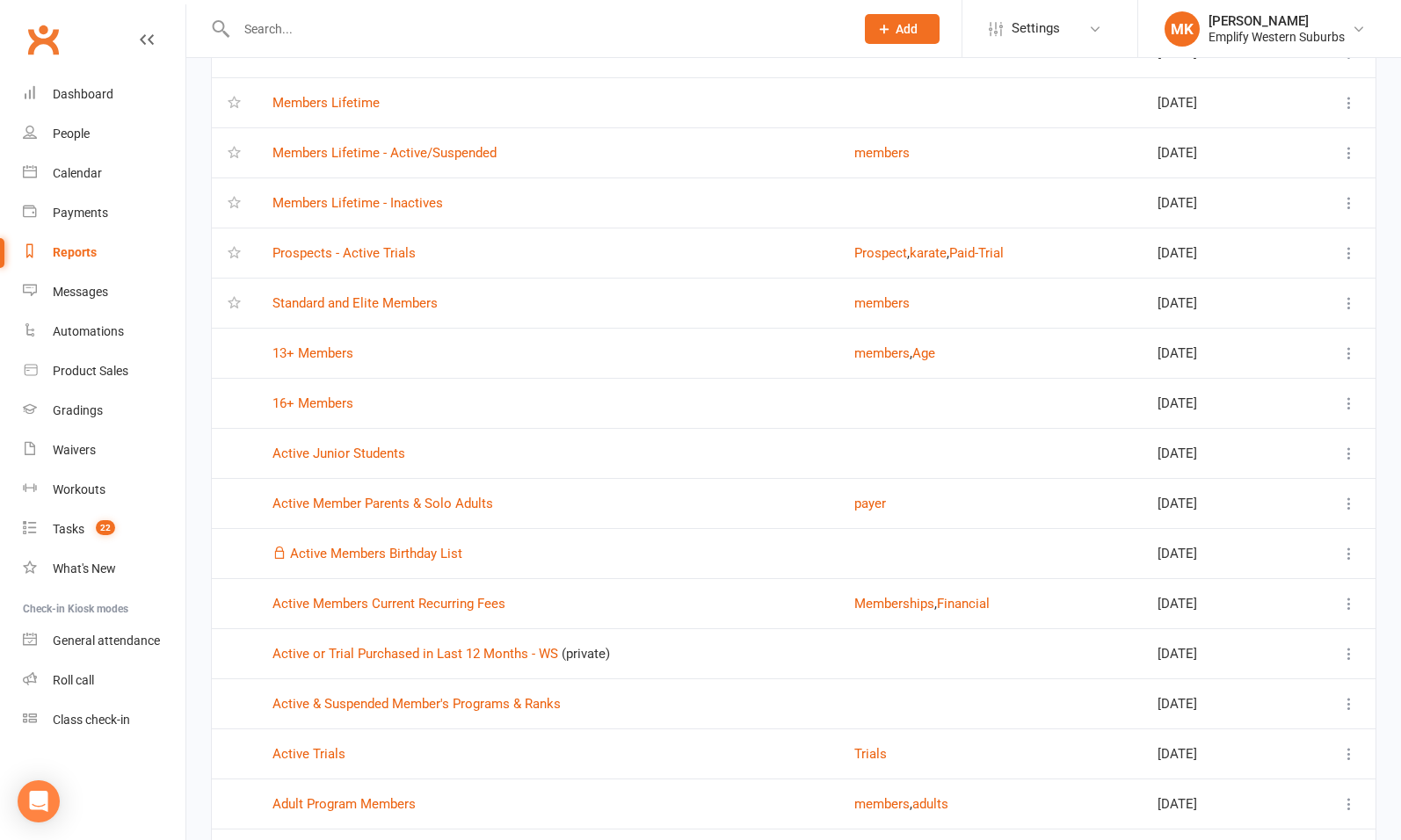
scroll to position [413, 0]
click at [356, 597] on link "Active Members Current Recurring Fees" at bounding box center [389, 603] width 233 height 16
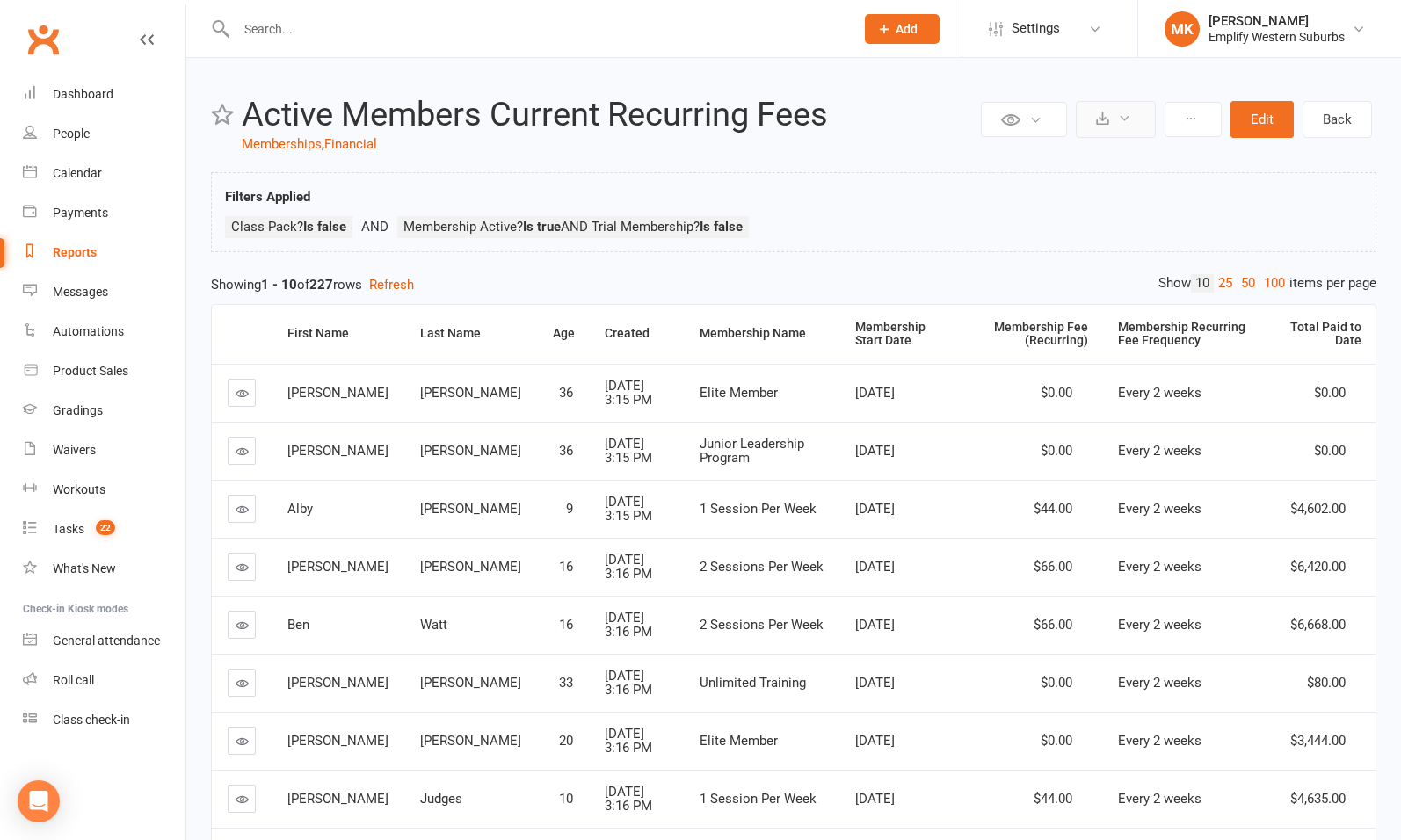
click at [1131, 123] on icon at bounding box center [1124, 118] width 13 height 13
click at [1054, 157] on link "Export to CSV" at bounding box center [1062, 161] width 184 height 35
